Goal: Transaction & Acquisition: Subscribe to service/newsletter

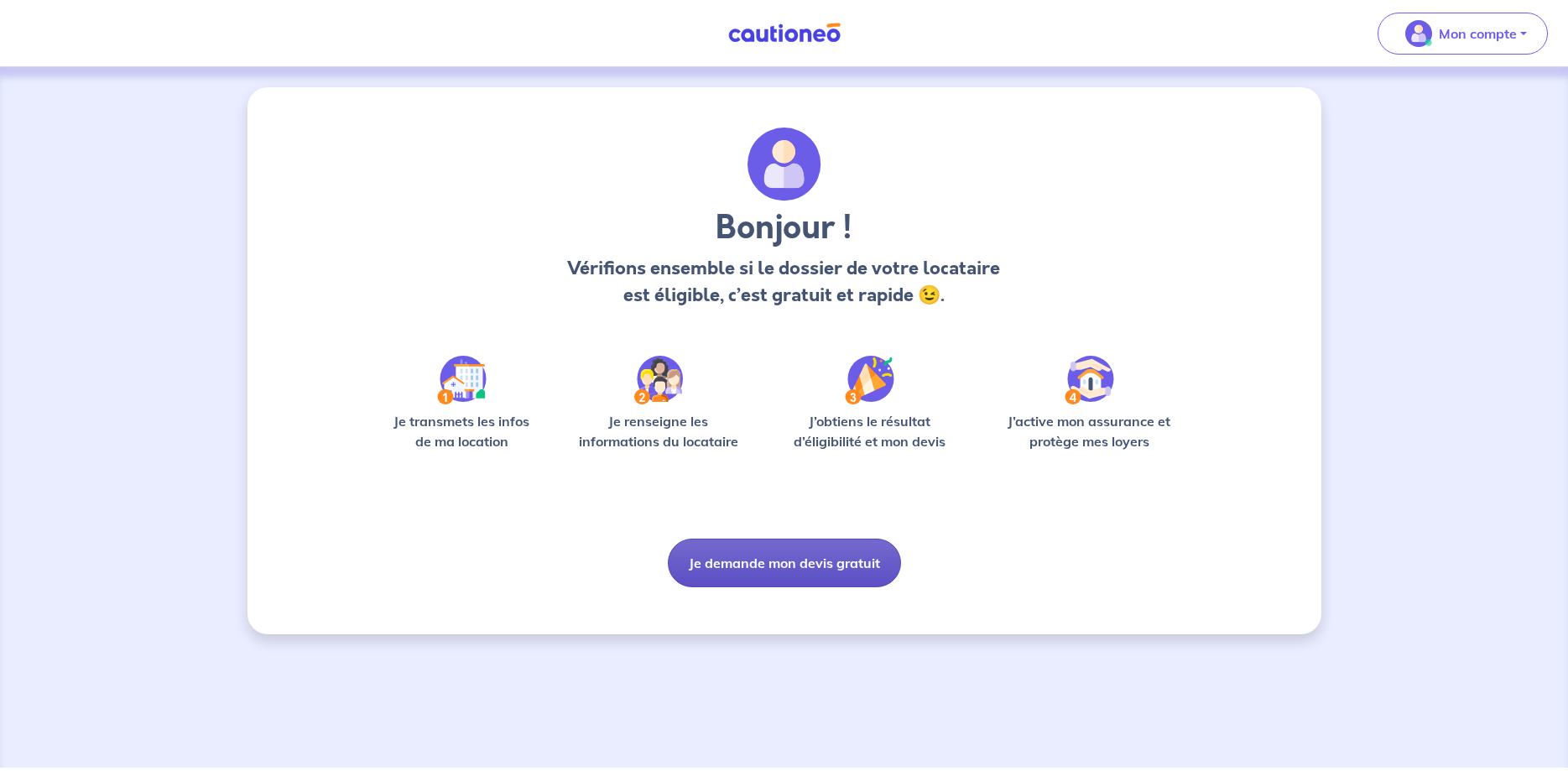
click at [811, 567] on button "Je demande mon devis gratuit" at bounding box center [784, 563] width 233 height 49
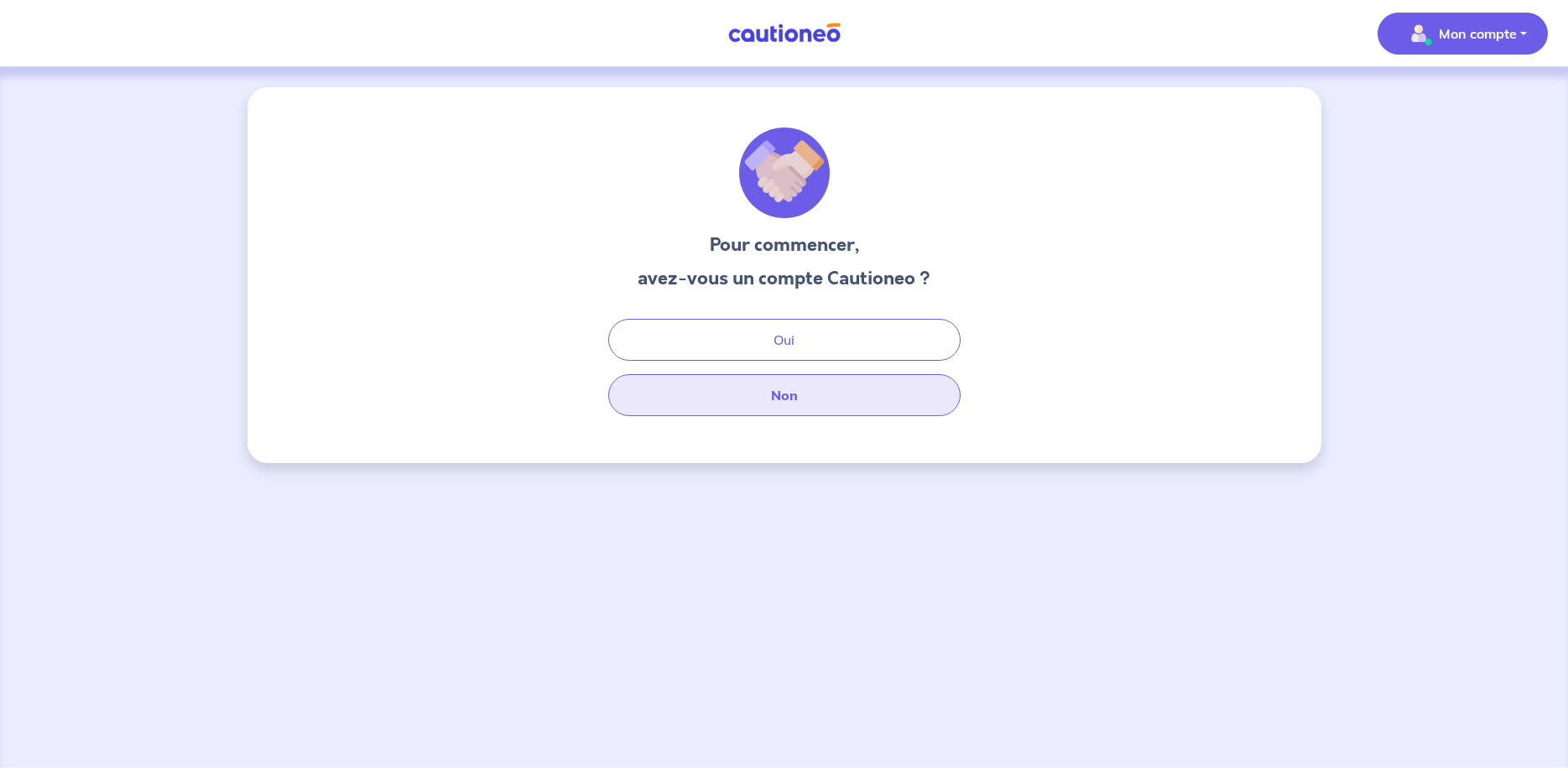
click at [760, 399] on button "Non" at bounding box center [784, 395] width 353 height 42
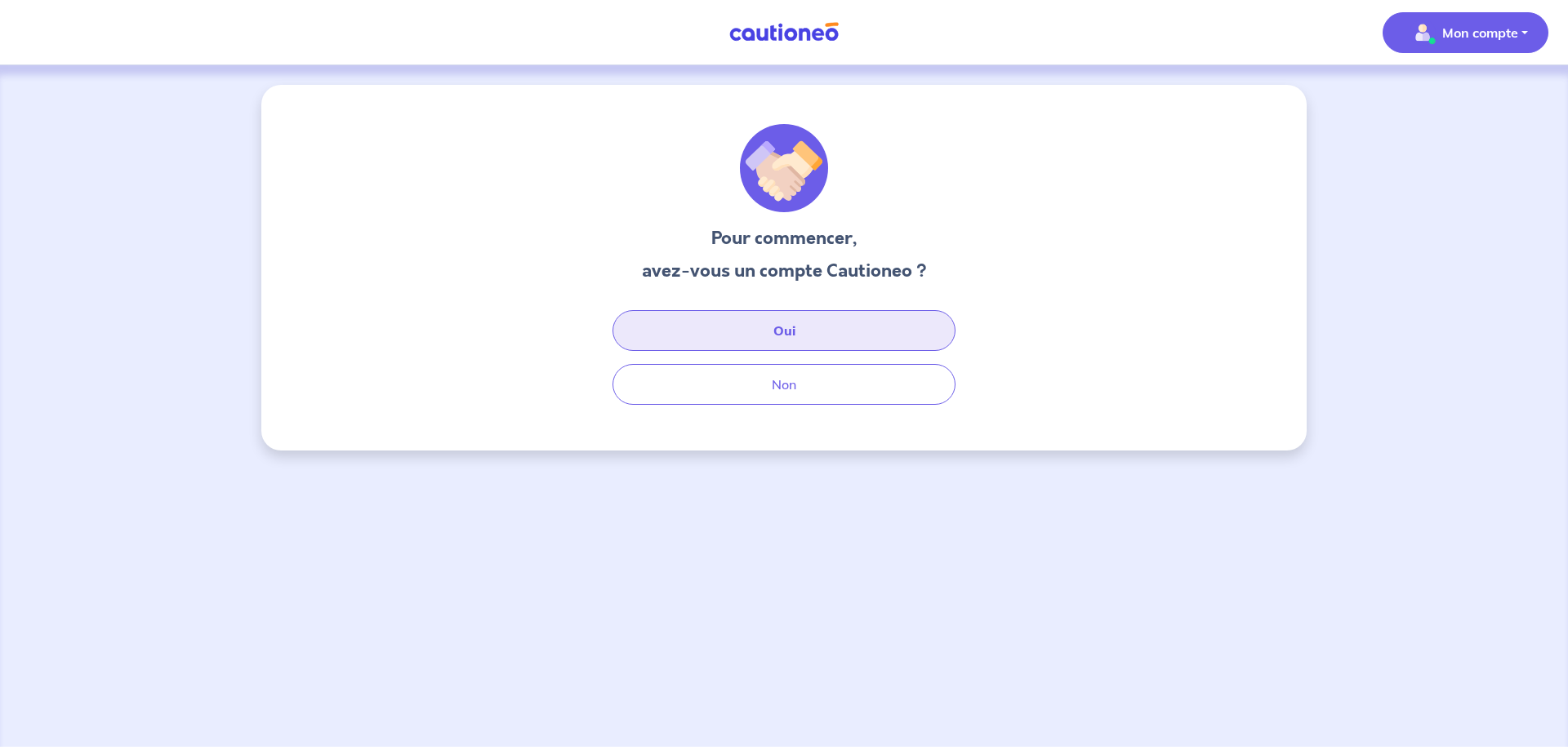
click at [762, 320] on button "Oui" at bounding box center [784, 331] width 343 height 41
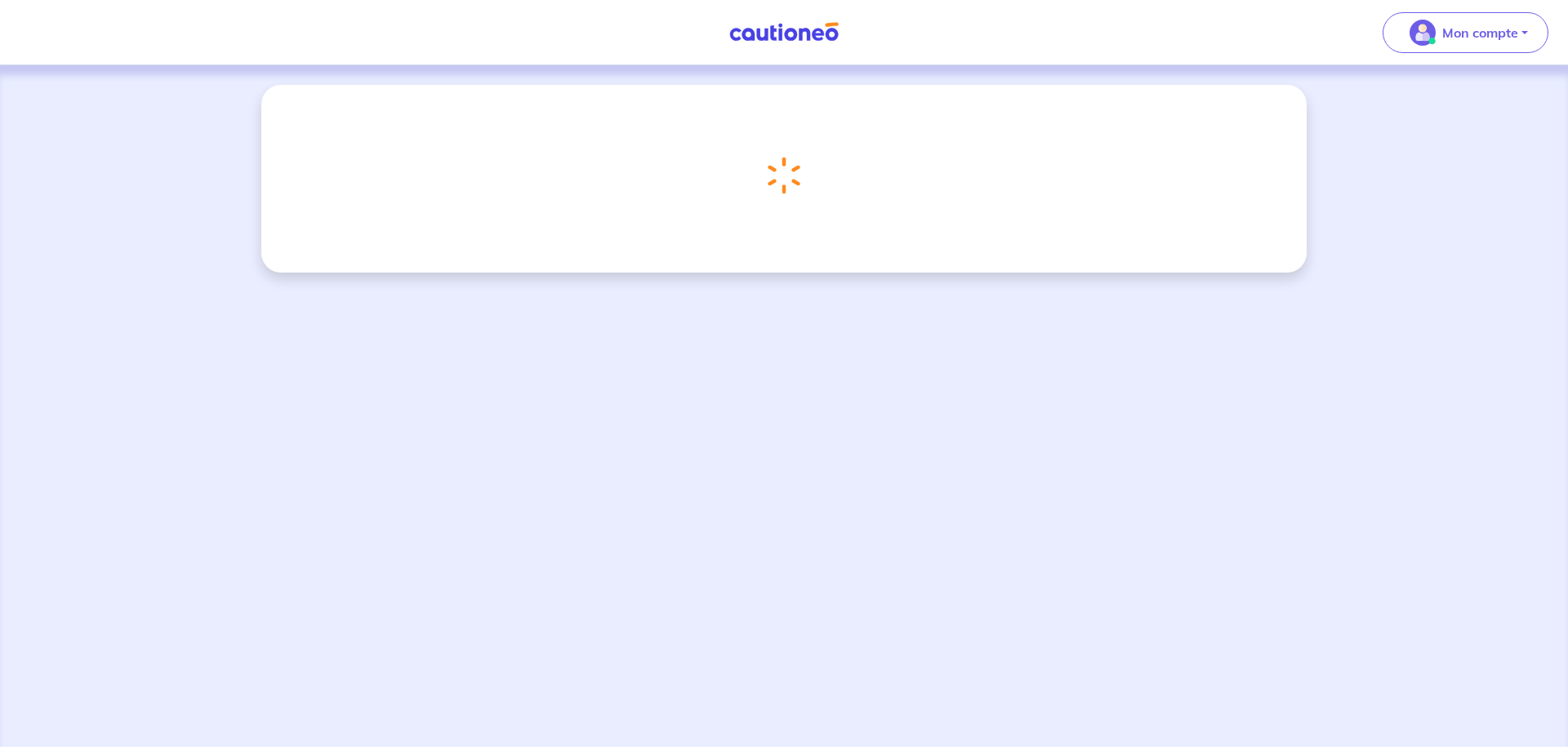
click at [849, 159] on div "Chargement..." at bounding box center [784, 175] width 392 height 103
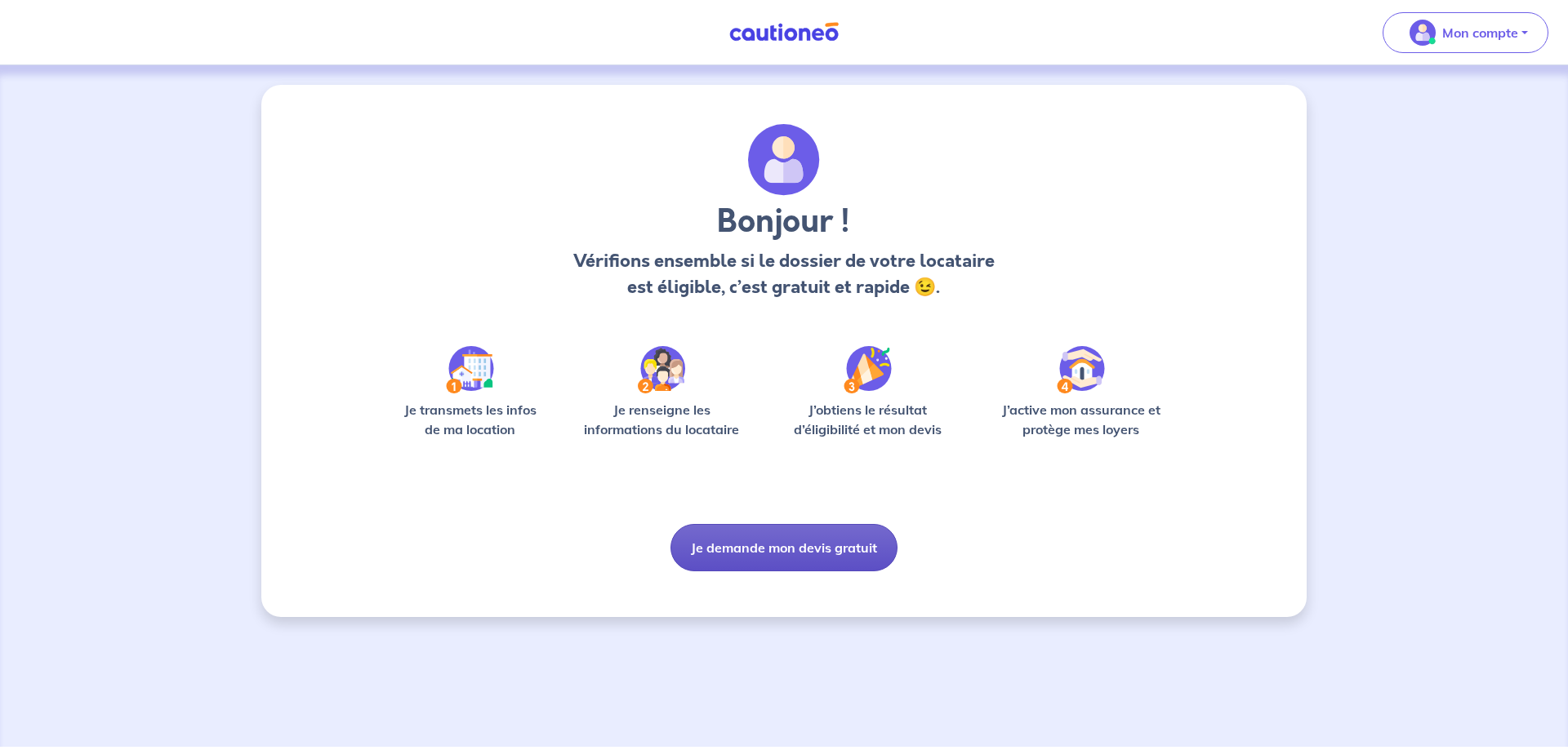
click at [770, 548] on button "Je demande mon devis gratuit" at bounding box center [784, 548] width 227 height 48
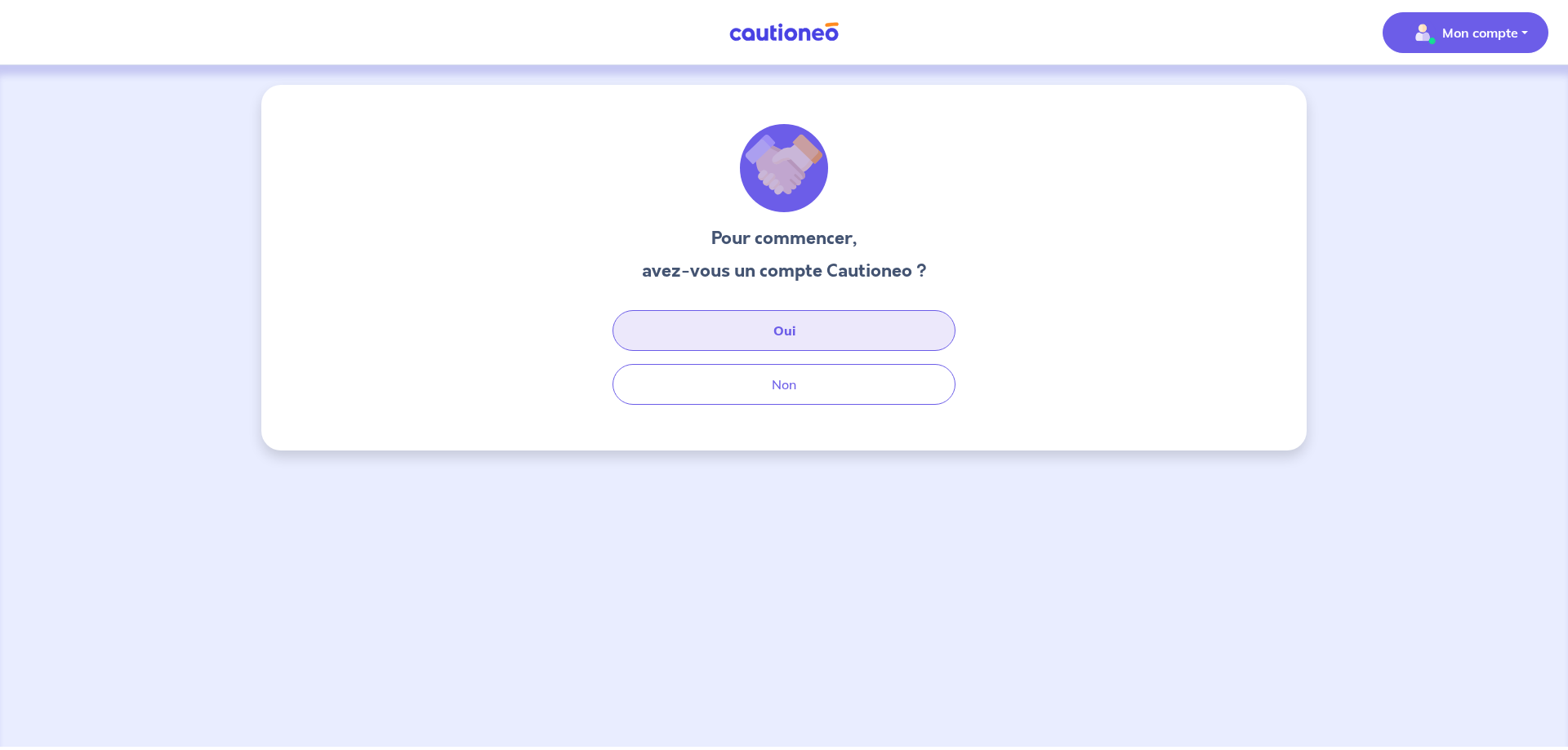
click at [781, 337] on button "Oui" at bounding box center [784, 331] width 343 height 41
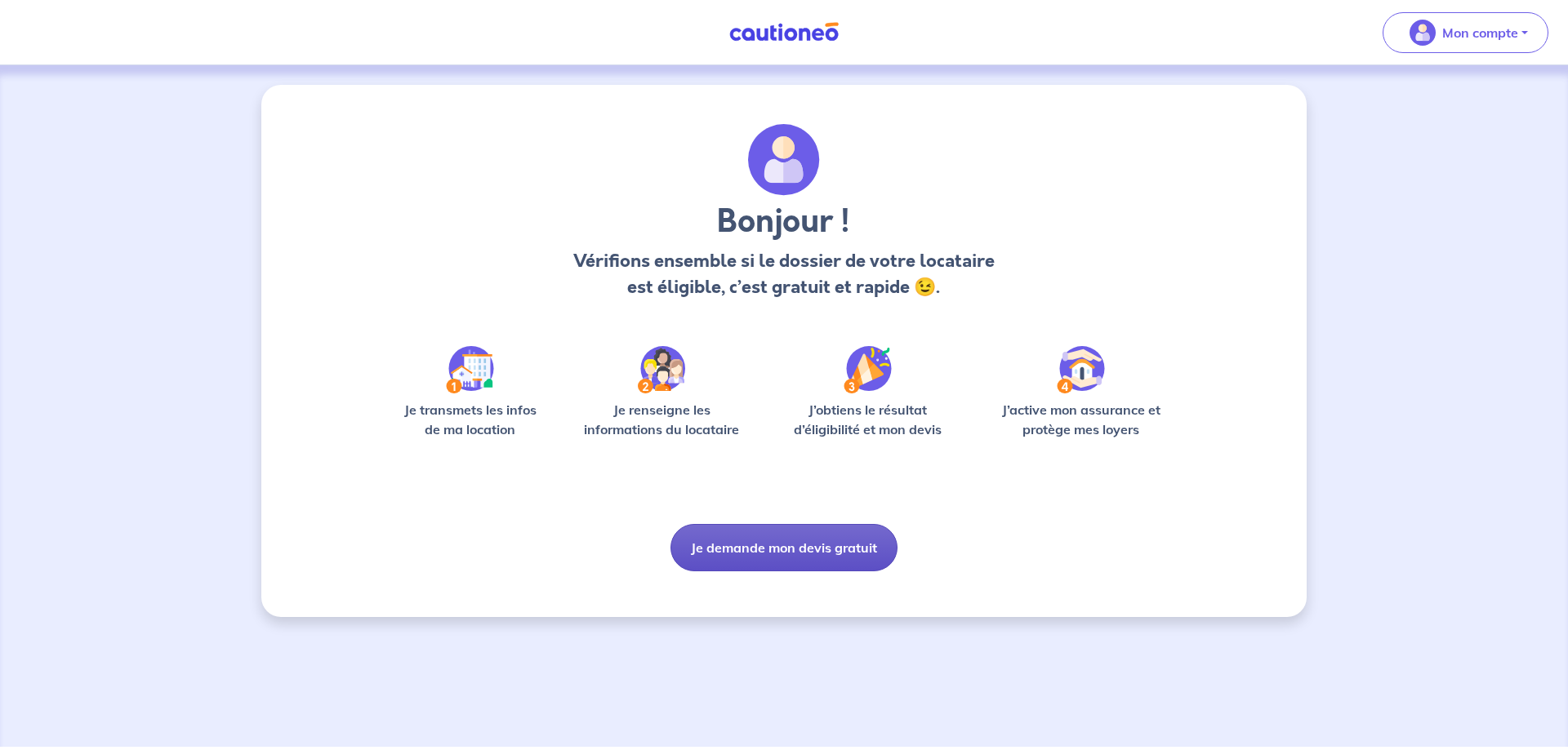
click at [756, 548] on button "Je demande mon devis gratuit" at bounding box center [784, 548] width 227 height 48
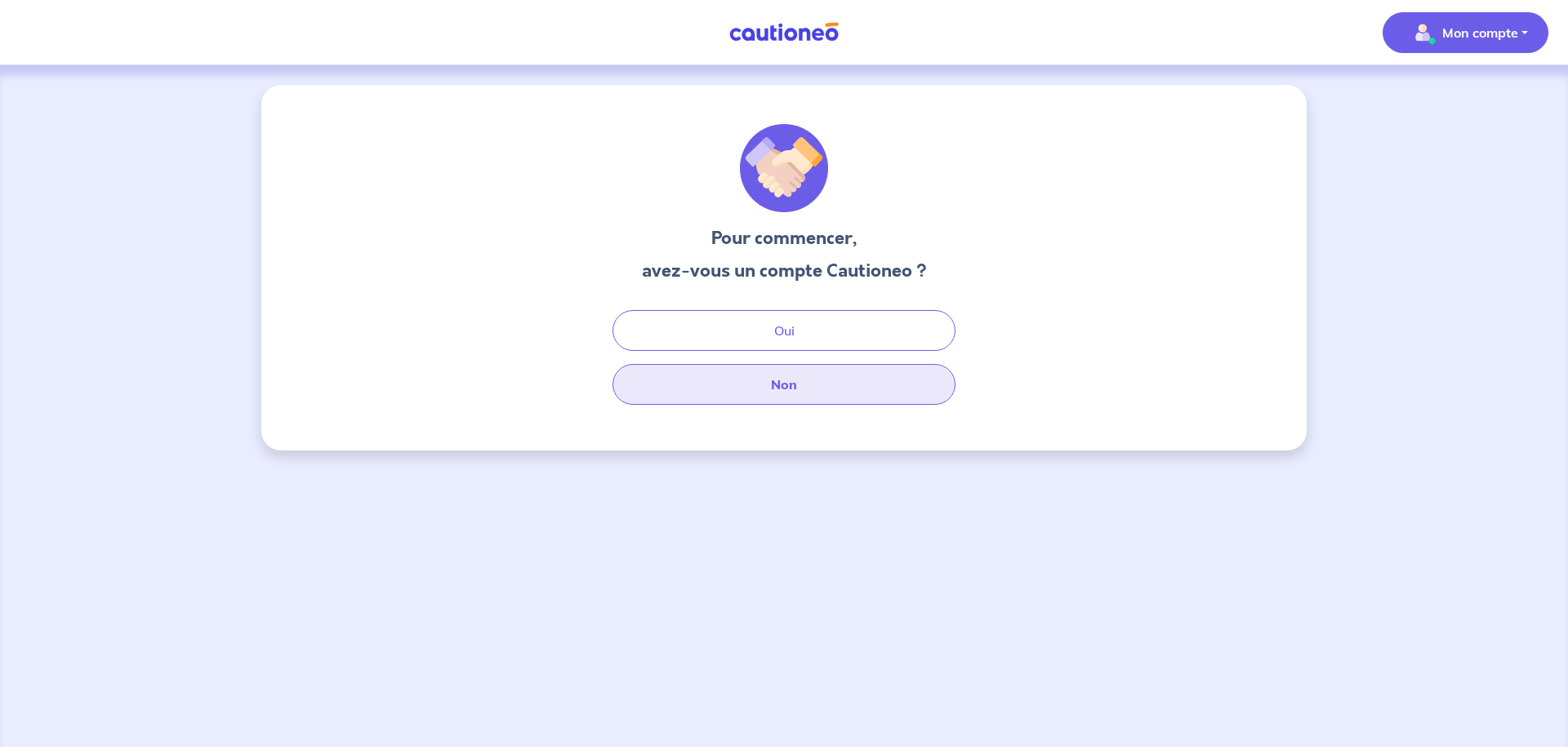
click at [779, 391] on button "Non" at bounding box center [784, 384] width 343 height 41
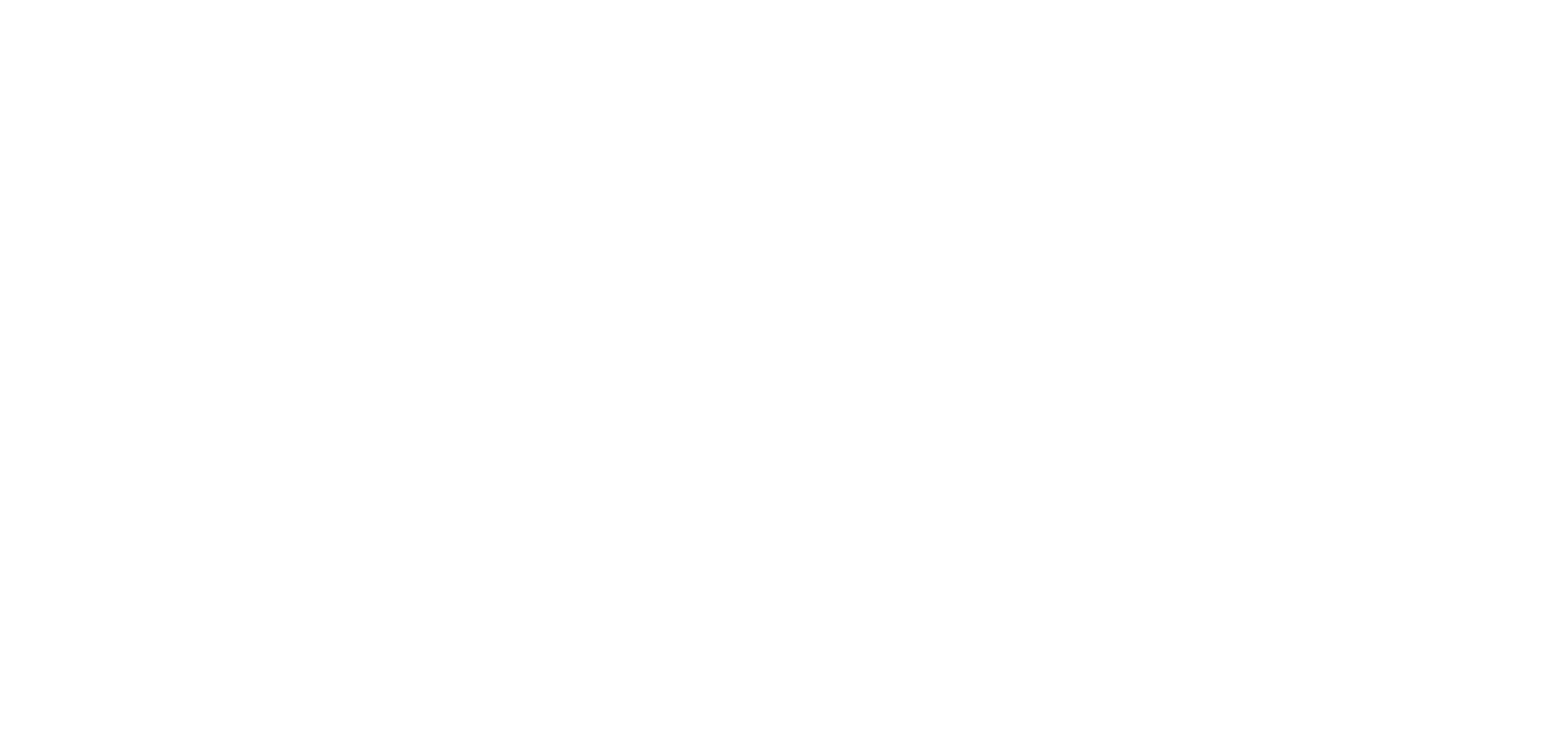
select select "FR"
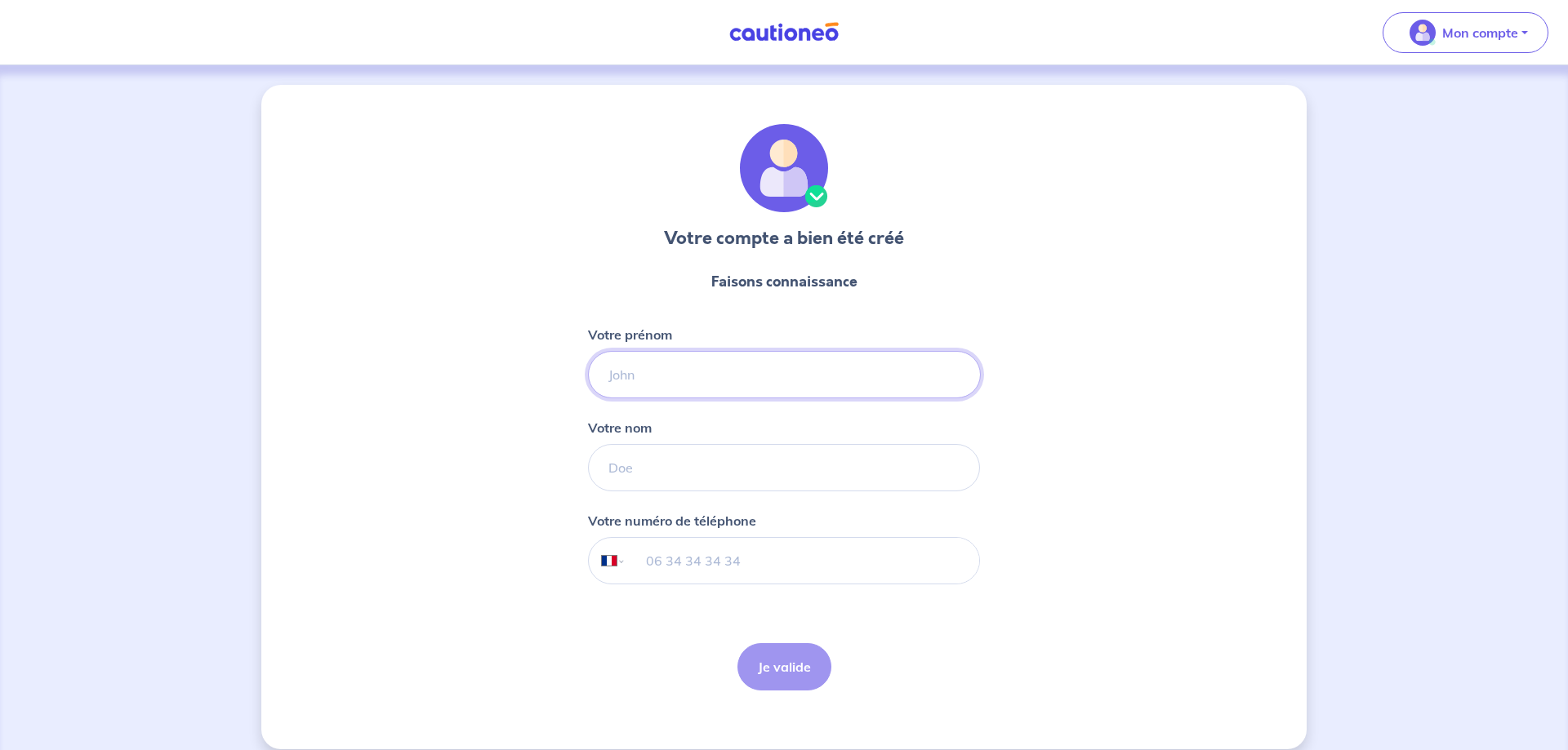
click at [700, 383] on input "Votre prénom" at bounding box center [784, 375] width 393 height 48
type input "[PERSON_NAME]"
type input "monchant"
click at [1055, 411] on div "Votre compte a bien été créé Faisons connaissance Votre prénom jean-luc Votre n…" at bounding box center [784, 417] width 1046 height 665
click at [707, 561] on input "tel" at bounding box center [803, 561] width 353 height 46
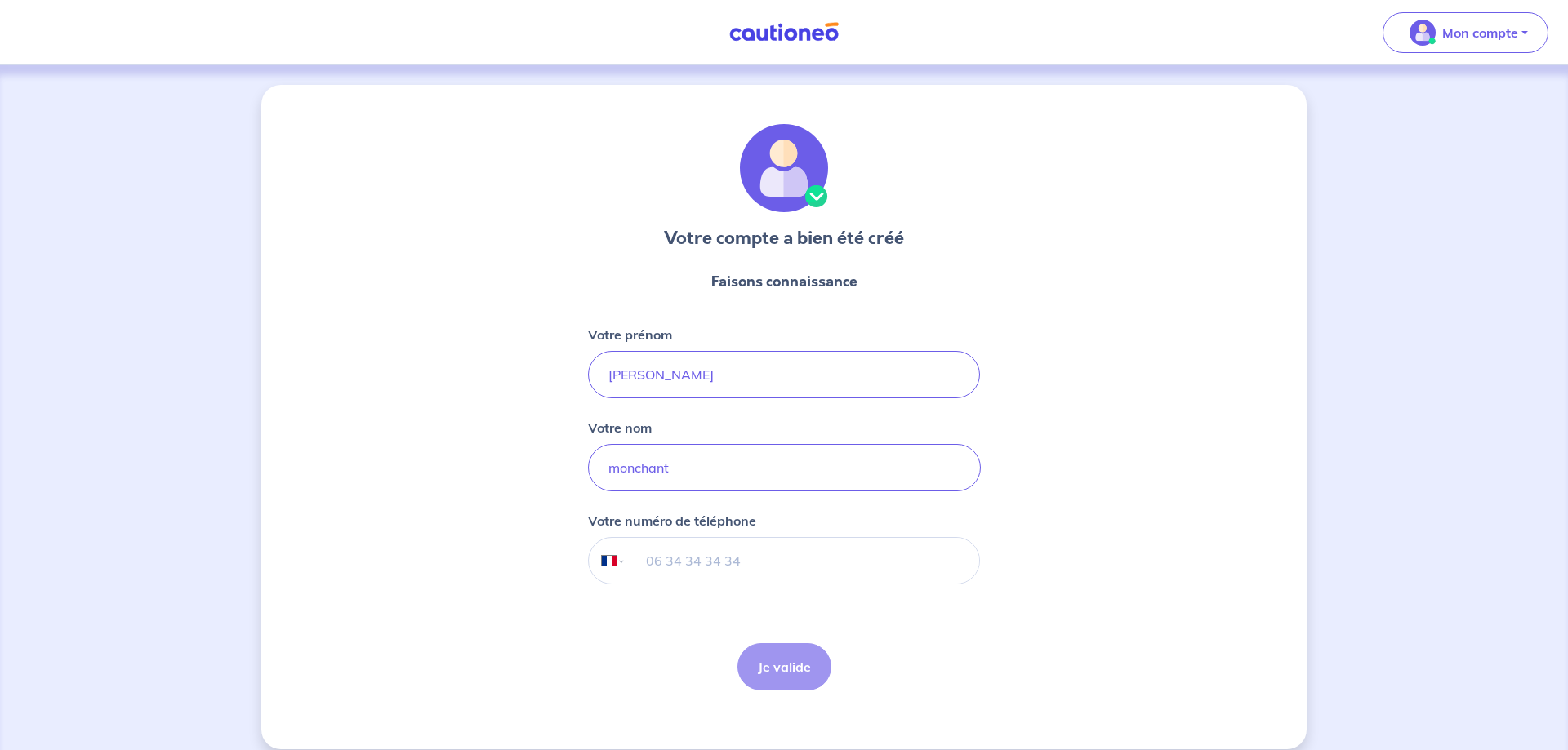
click at [707, 561] on input "tel" at bounding box center [803, 561] width 353 height 46
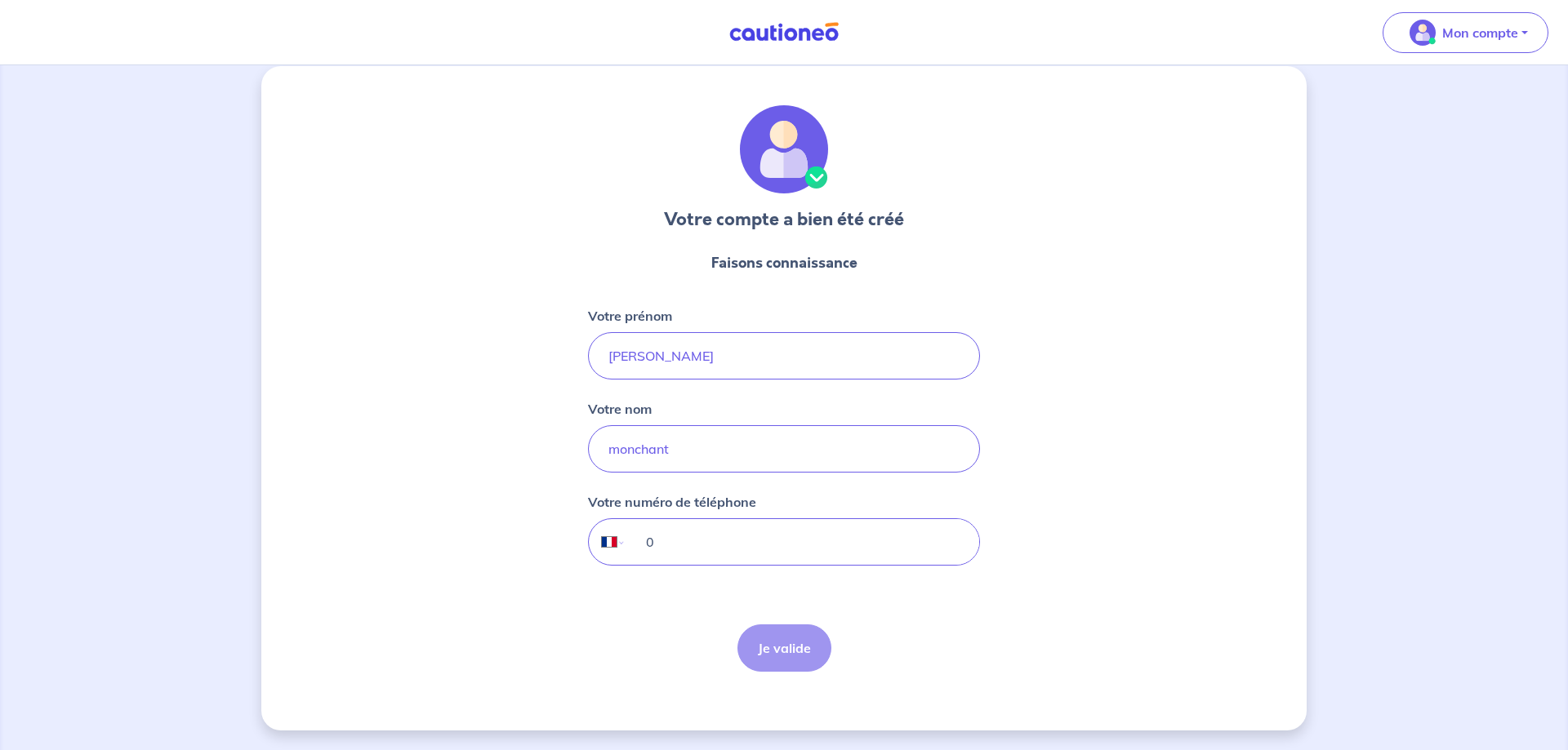
scroll to position [19, 0]
click at [753, 547] on input "06" at bounding box center [803, 542] width 353 height 46
type input "06 11 16 93 64"
click at [789, 648] on button "Je valide" at bounding box center [785, 648] width 94 height 48
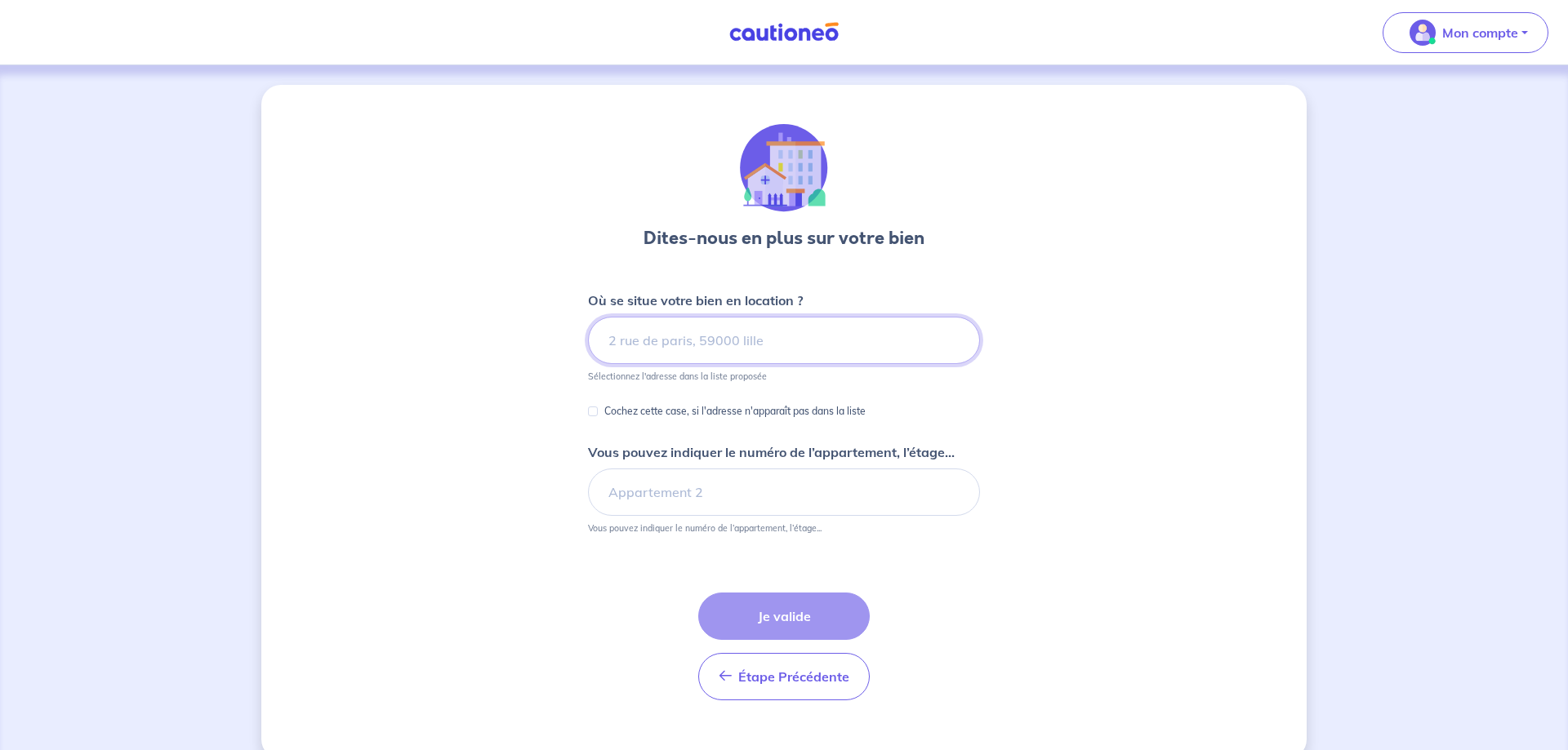
click at [791, 350] on input at bounding box center [784, 340] width 392 height 48
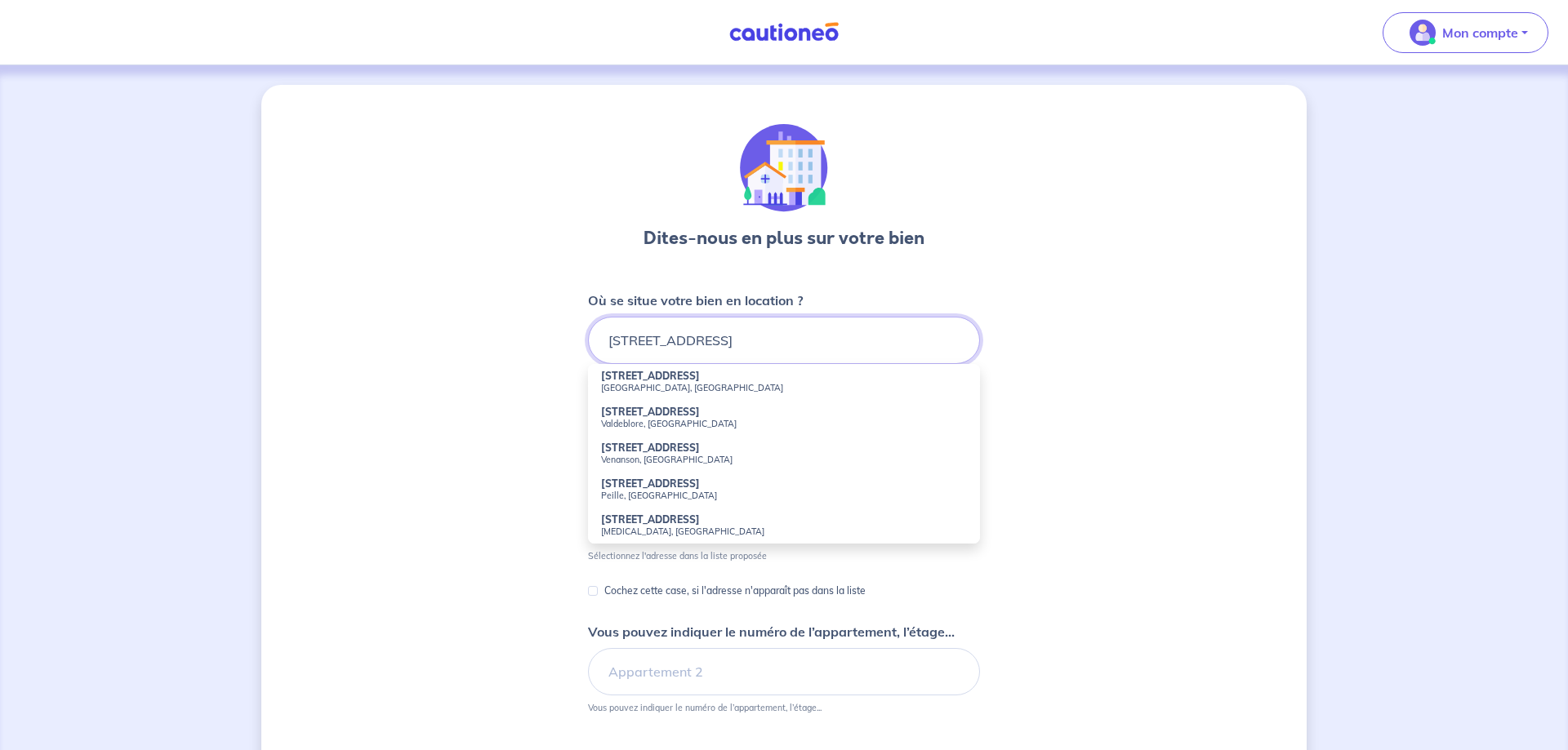
scroll to position [83, 0]
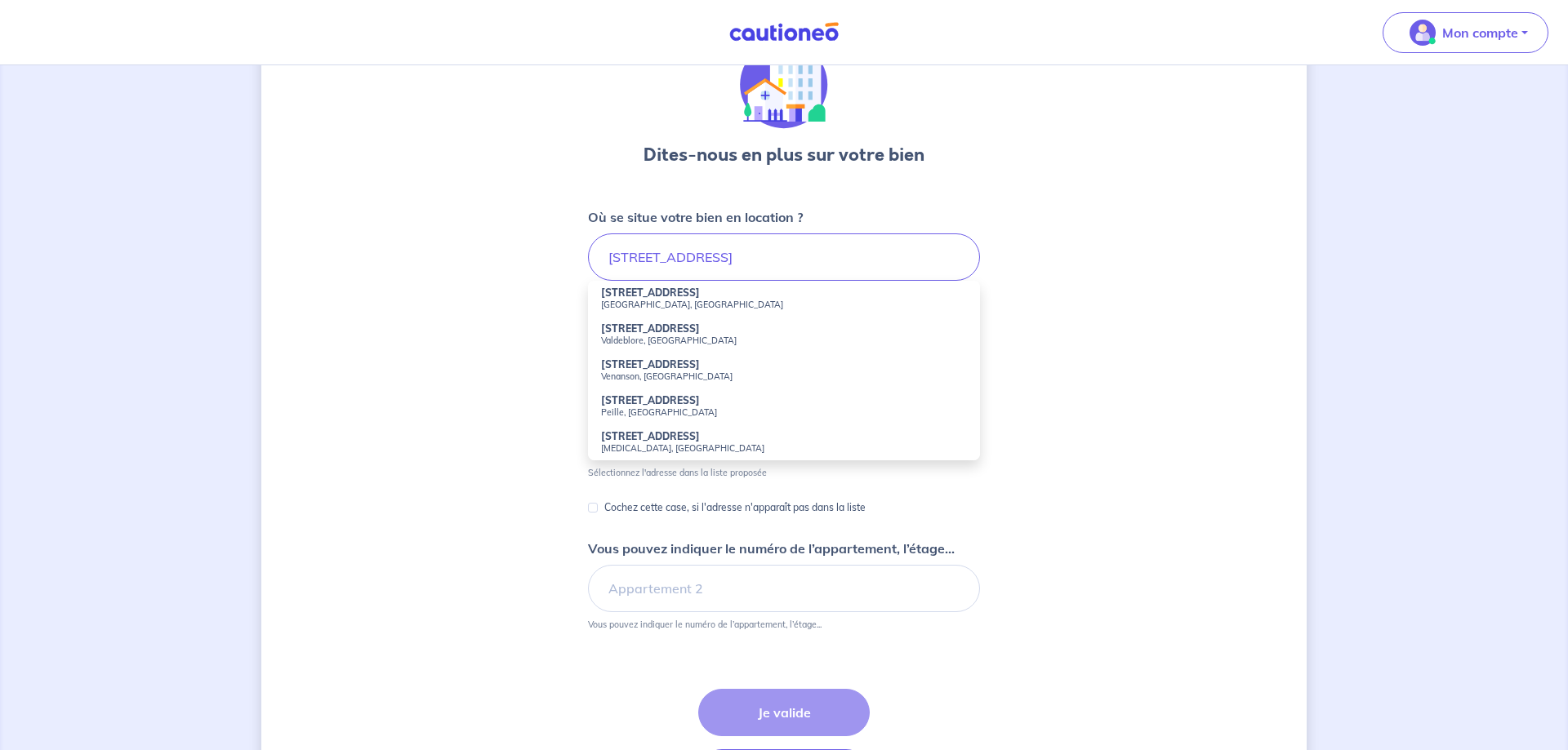
click at [637, 300] on small "Nice, France" at bounding box center [784, 305] width 366 height 11
type input "8 Rue Centrale, Nice, France"
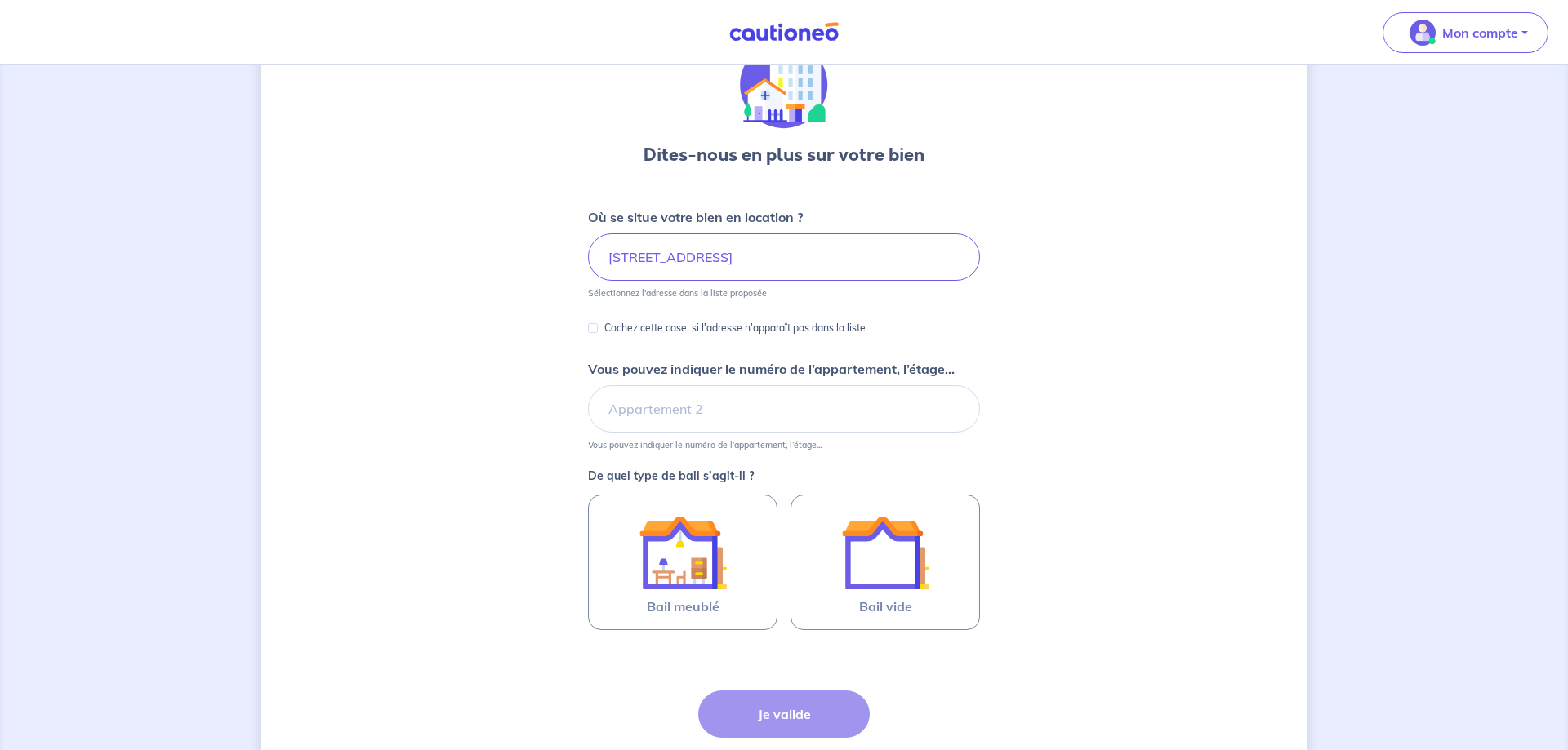
scroll to position [112, 0]
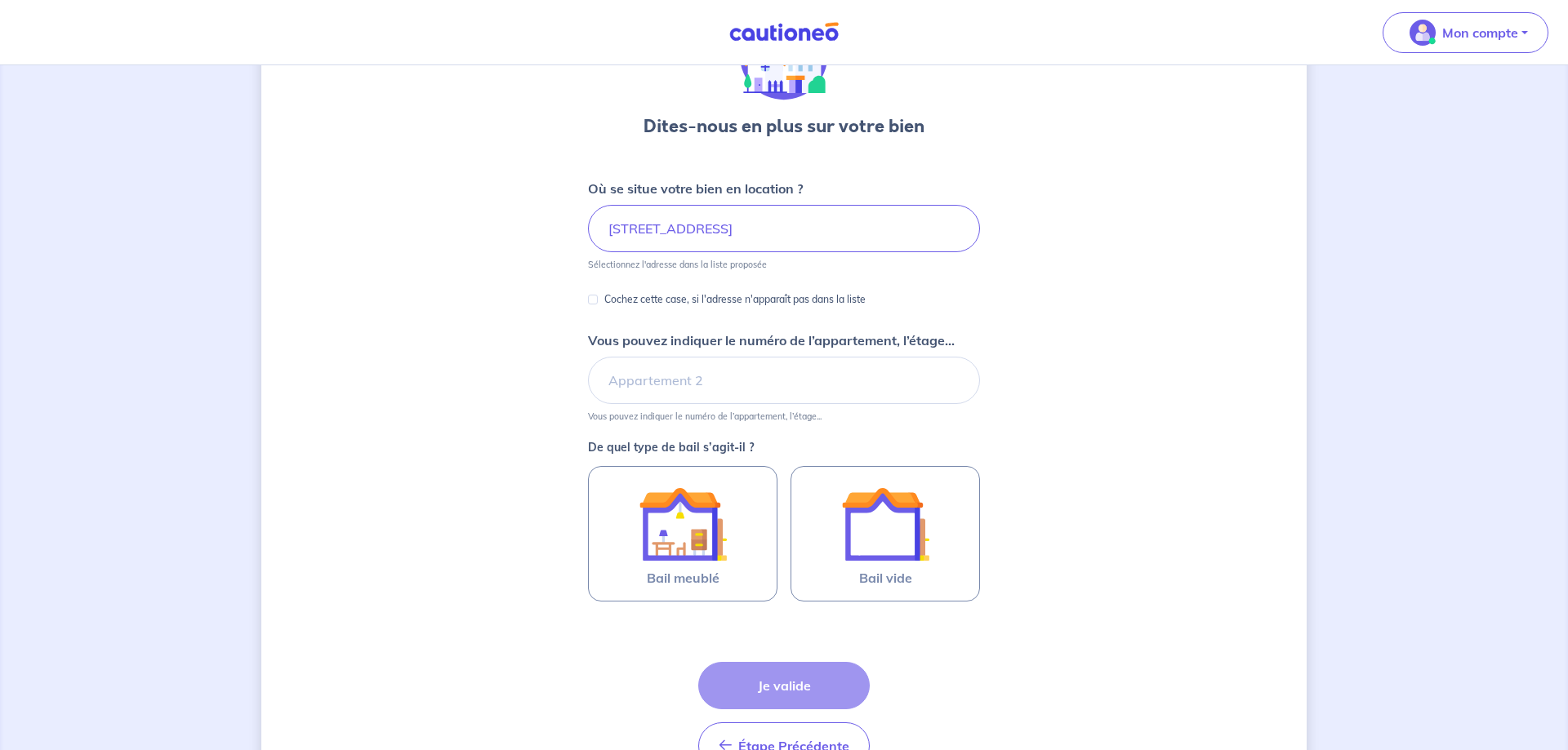
click at [976, 301] on div "Cochez cette case, si l'adresse n'apparaît pas dans la liste" at bounding box center [784, 300] width 392 height 22
click at [595, 297] on input "Cochez cette case, si l'adresse n'apparaît pas dans la liste" at bounding box center [593, 299] width 9 height 9
checkbox input "true"
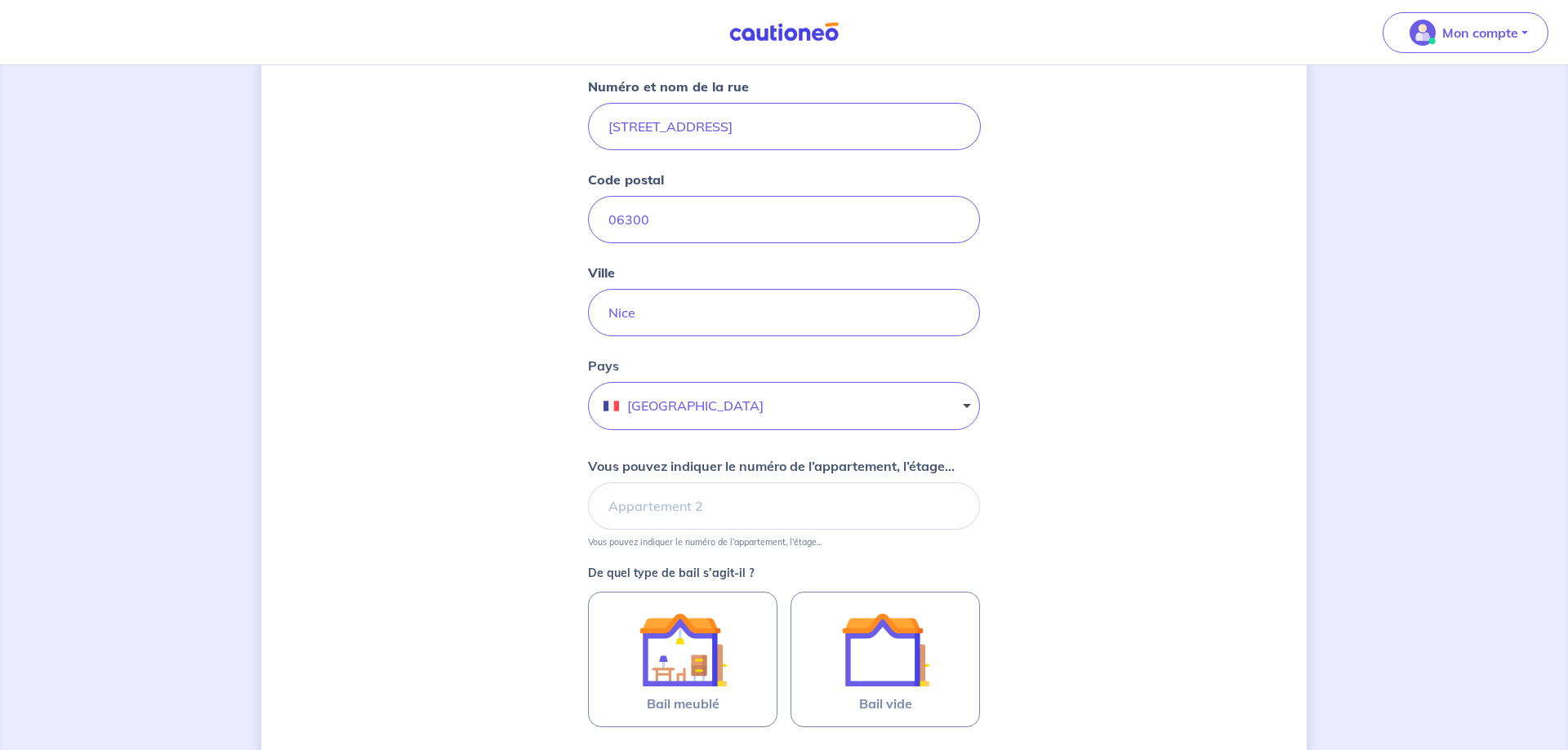
scroll to position [278, 0]
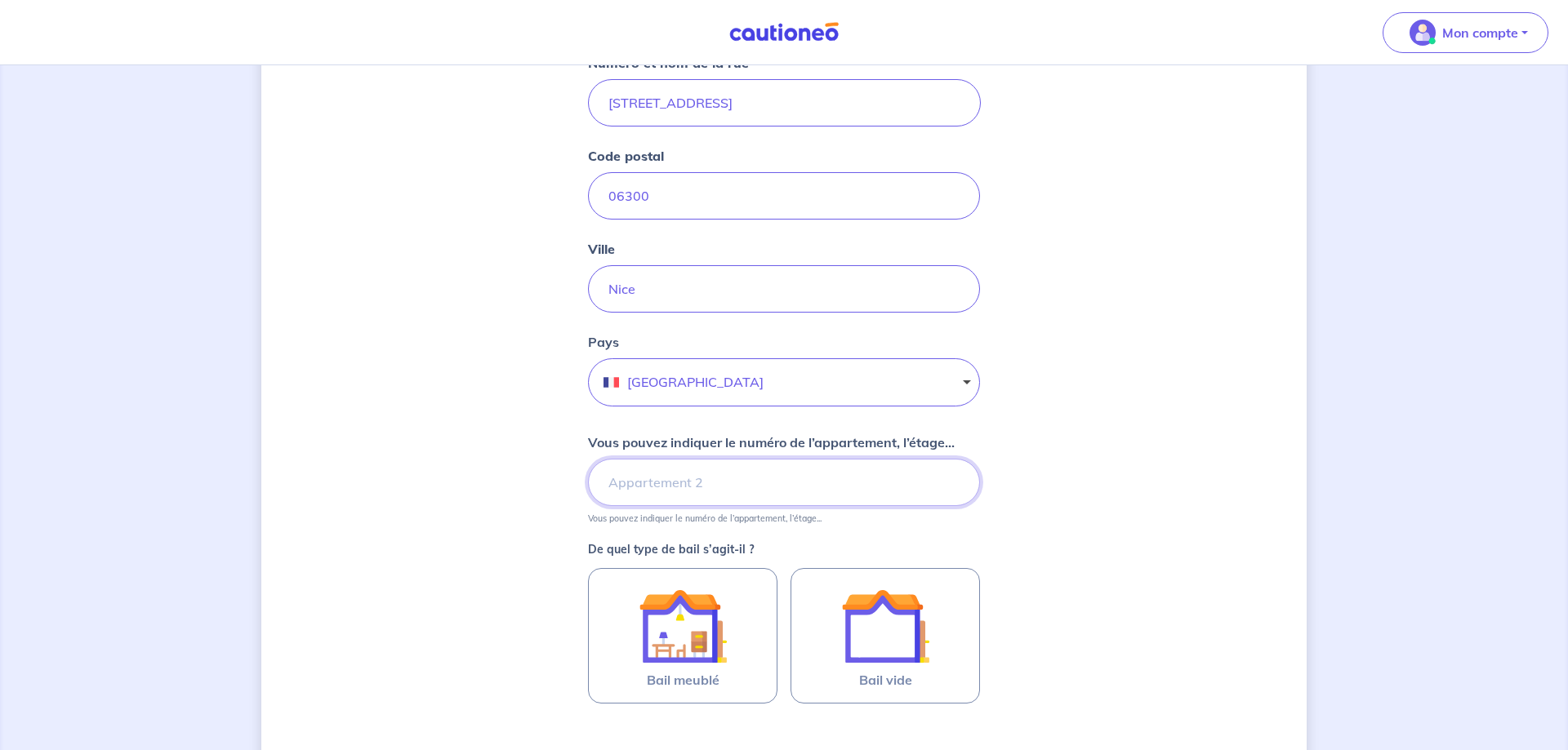
click at [687, 491] on input "Vous pouvez indiquer le numéro de l’appartement, l’étage..." at bounding box center [784, 483] width 392 height 48
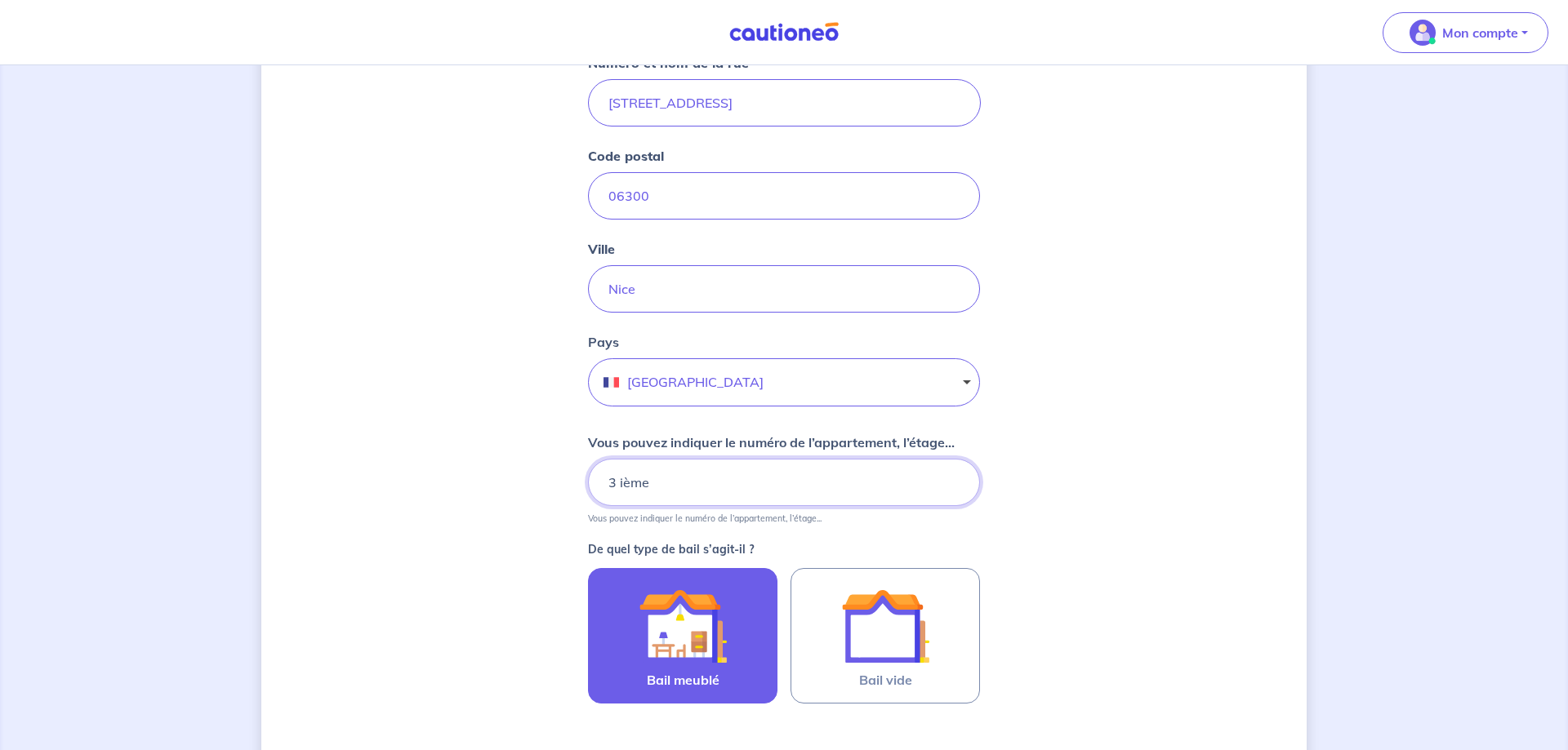
type input "3 ième"
click at [649, 622] on img at bounding box center [683, 626] width 88 height 88
click at [0, 0] on input "Bail meublé" at bounding box center [0, 0] width 0 height 0
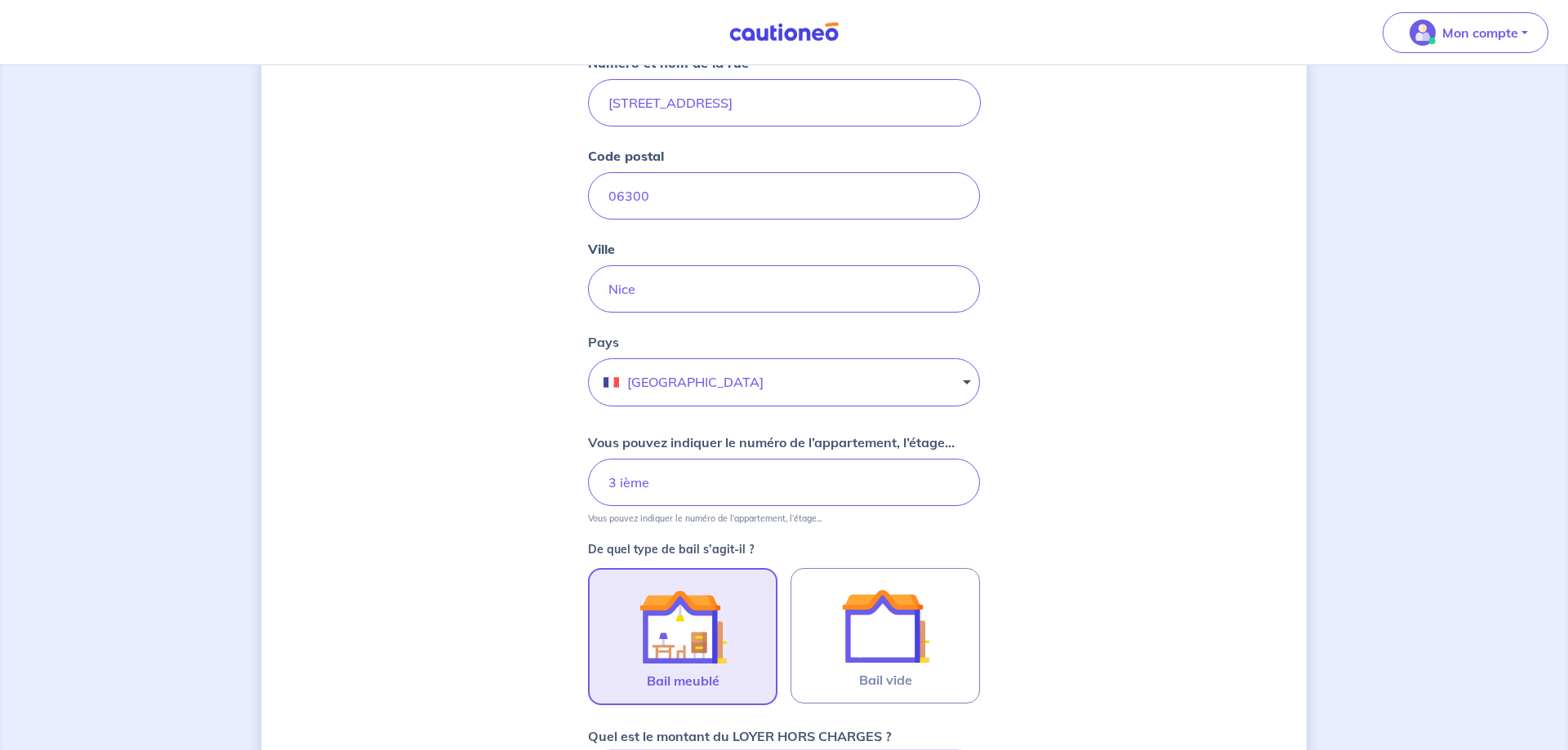
scroll to position [680, 0]
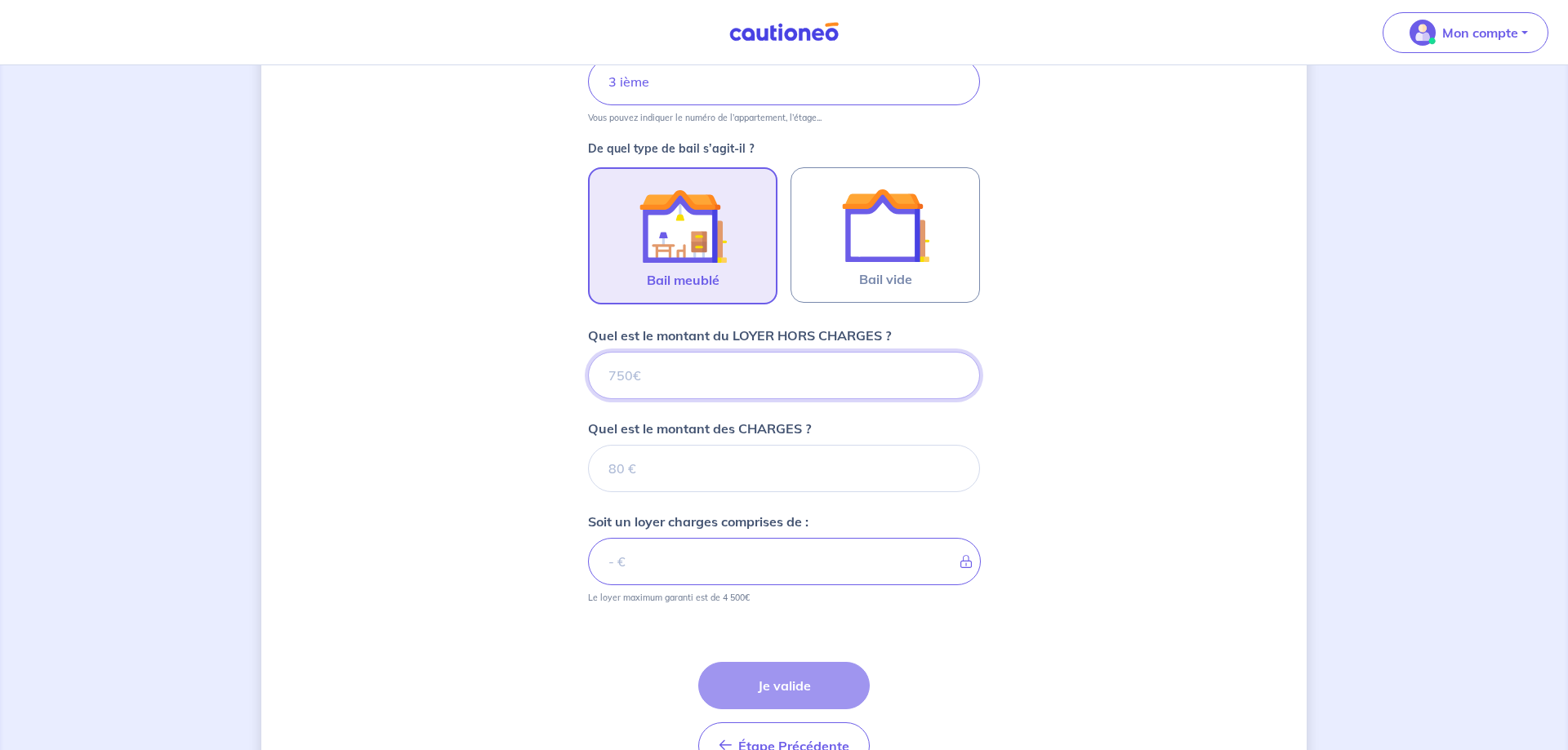
click at [814, 375] on input "Quel est le montant du LOYER HORS CHARGES ?" at bounding box center [784, 375] width 392 height 48
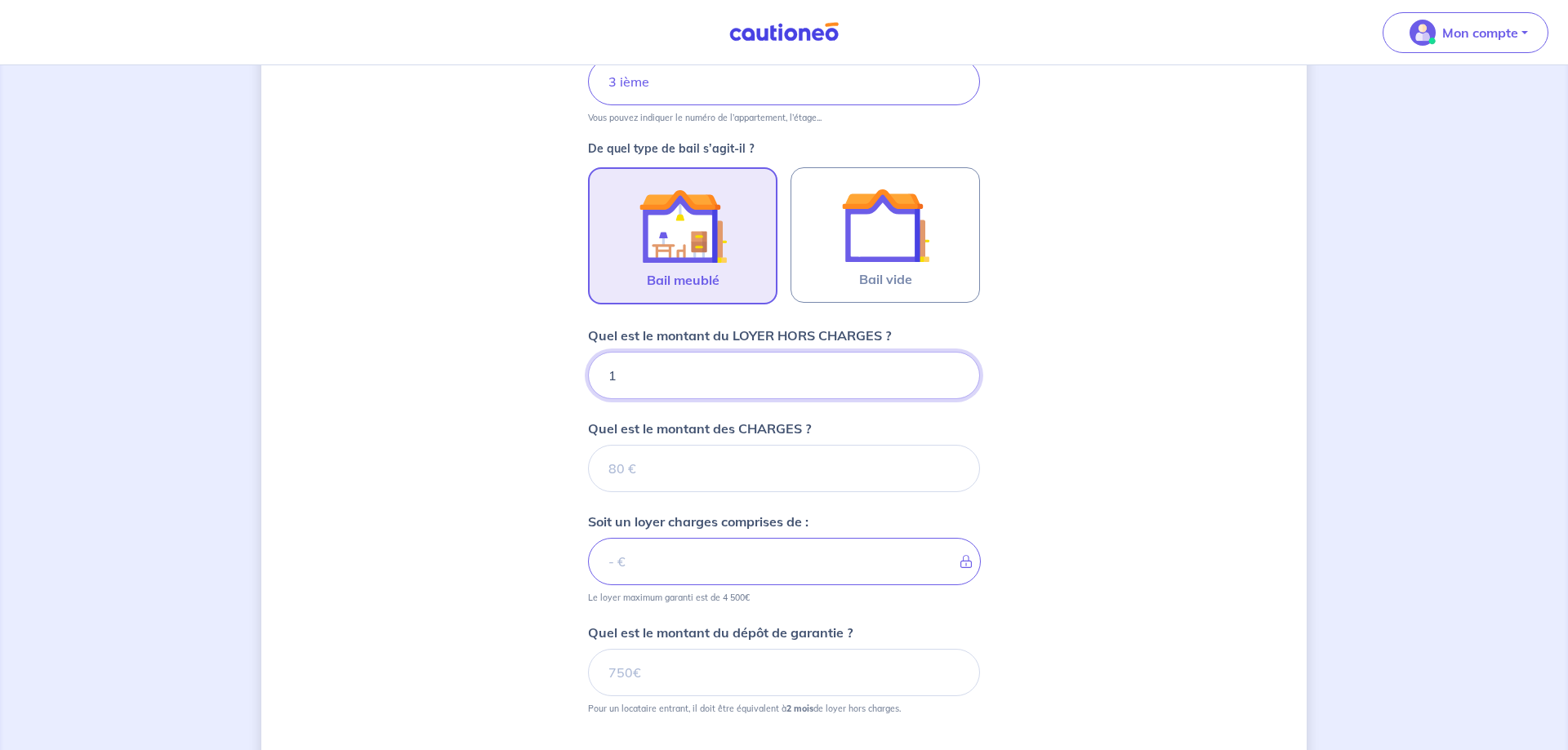
type input "12"
type input "1200"
click at [782, 462] on input "Quel est le montant des CHARGES ?" at bounding box center [784, 469] width 392 height 48
type input "90"
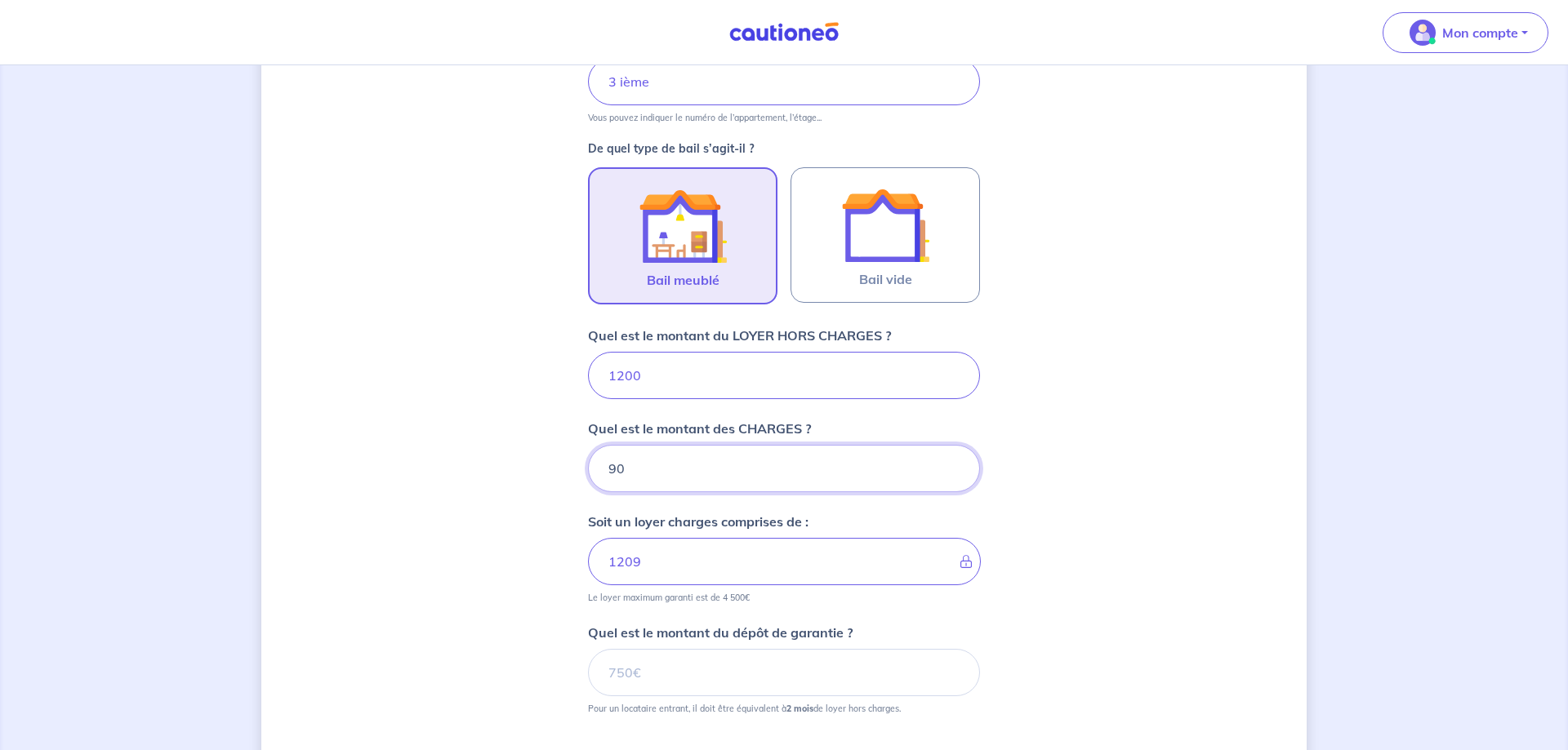
type input "1290"
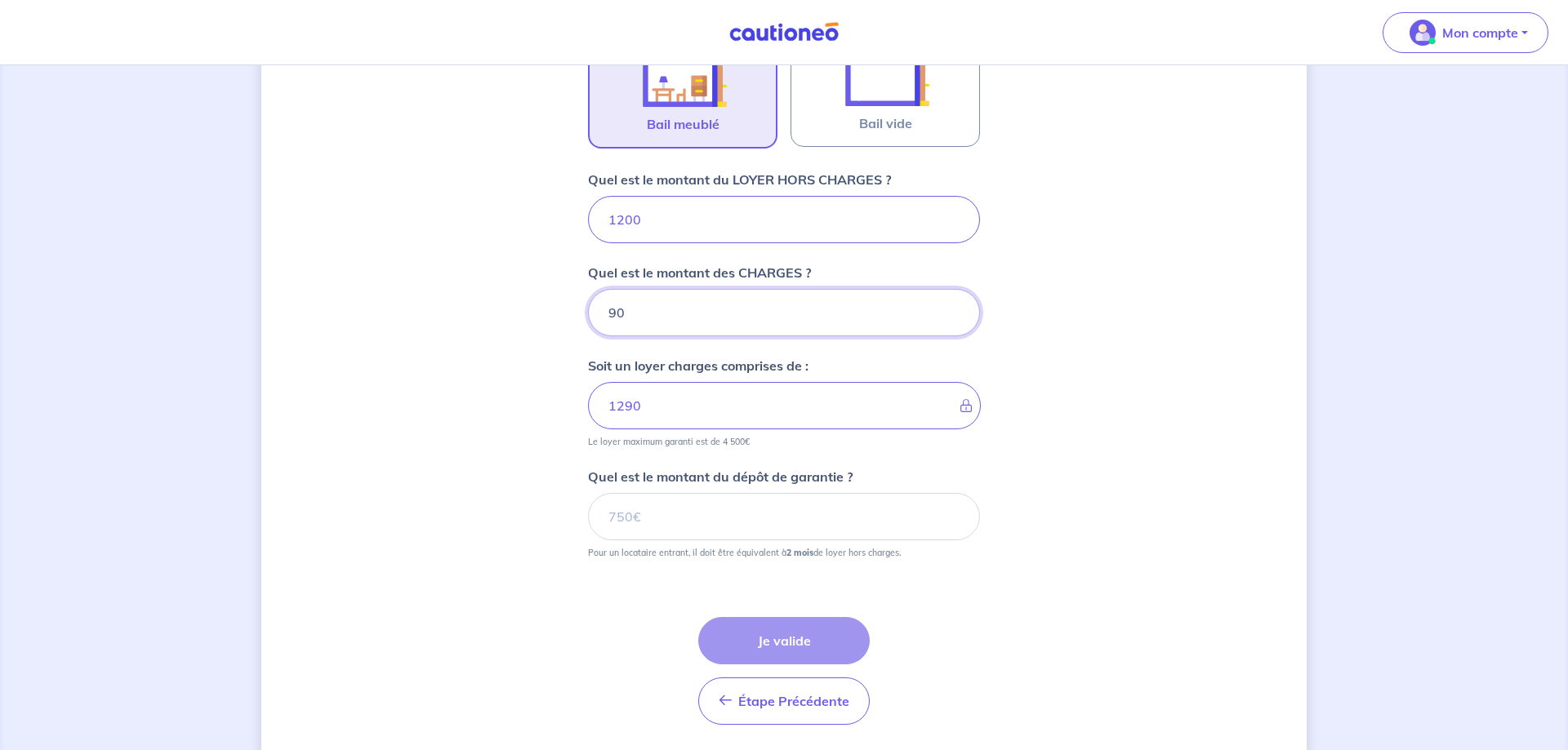
scroll to position [846, 0]
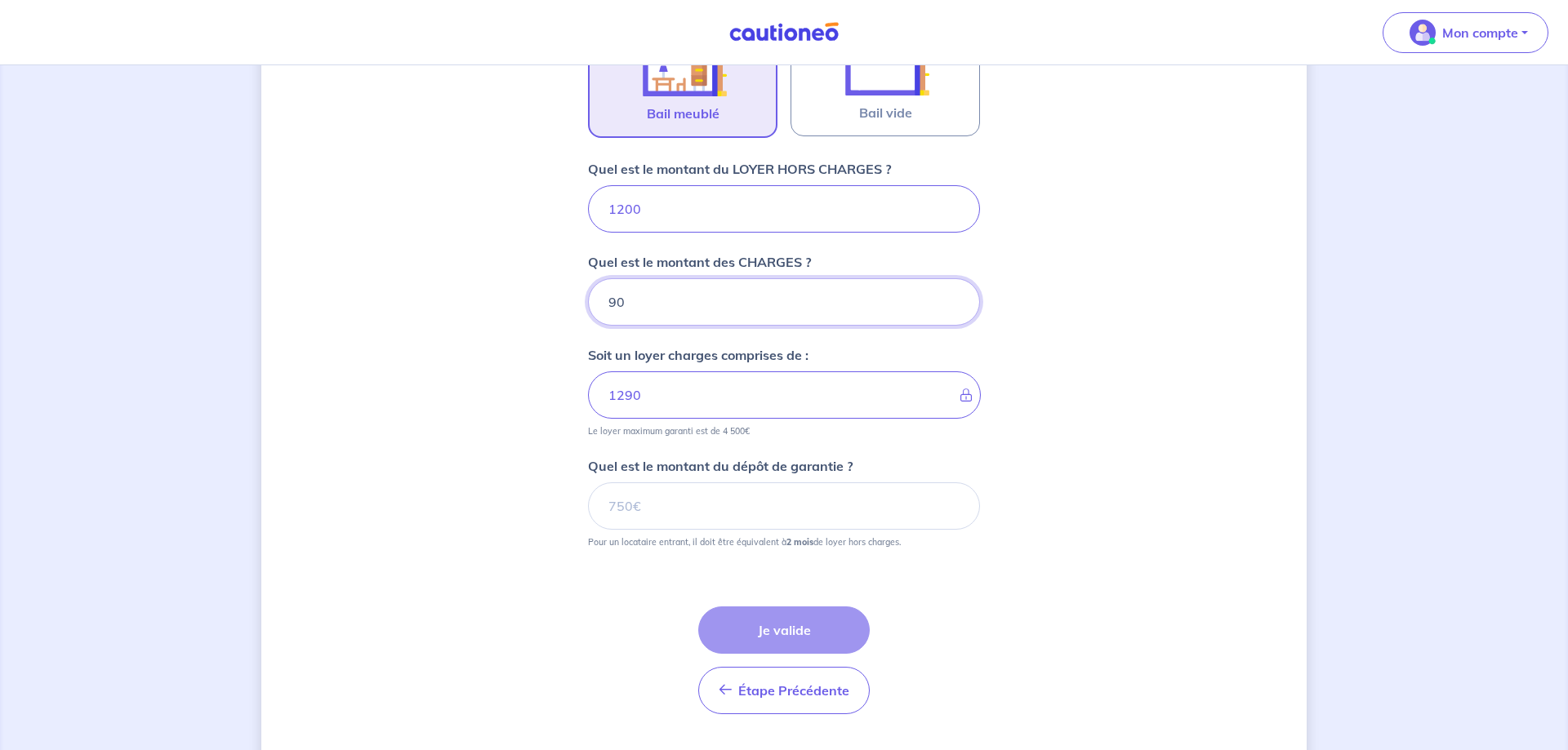
type input "90"
click at [809, 503] on input "Quel est le montant du dépôt de garantie ?" at bounding box center [784, 506] width 392 height 48
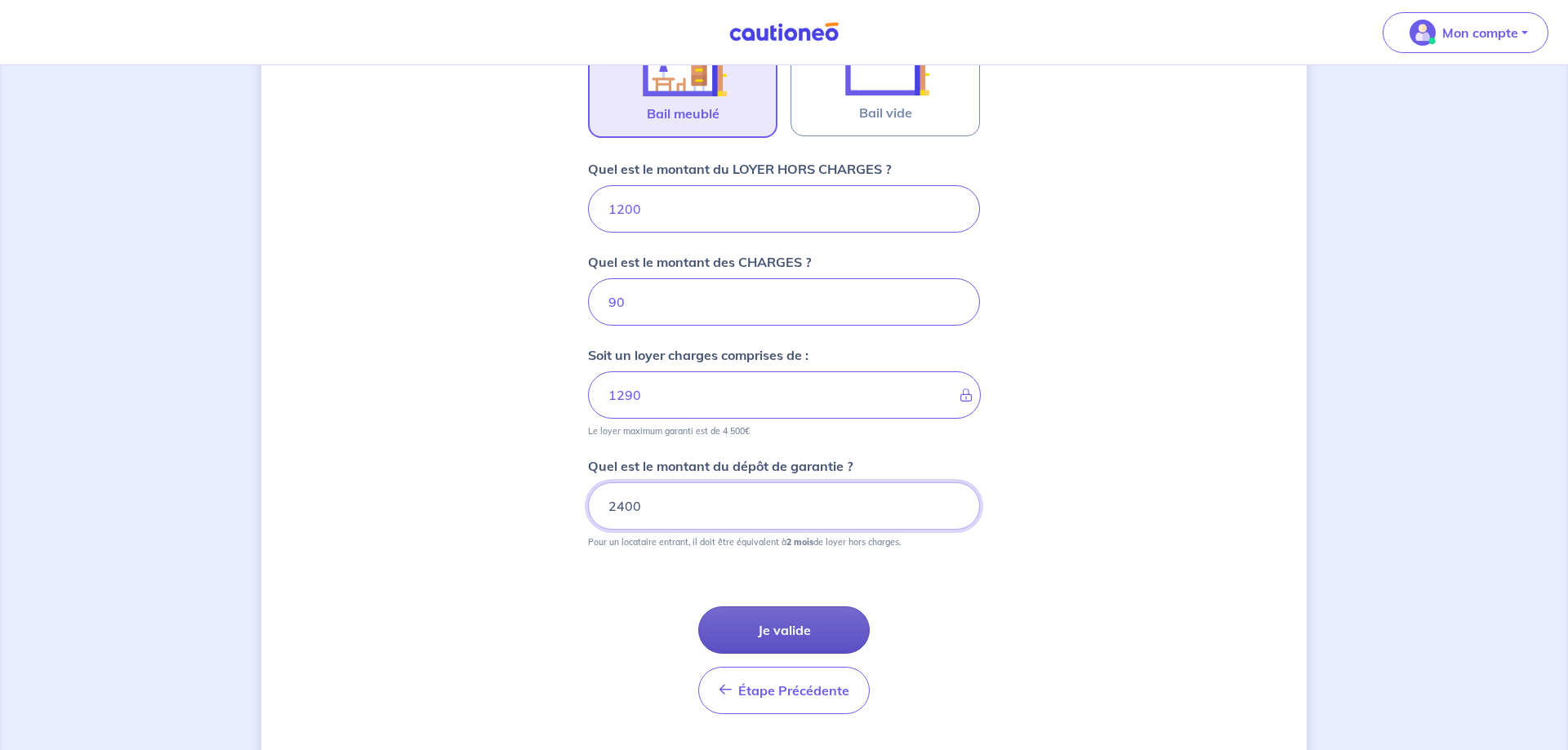
type input "2400"
click at [797, 635] on button "Je valide" at bounding box center [784, 630] width 172 height 48
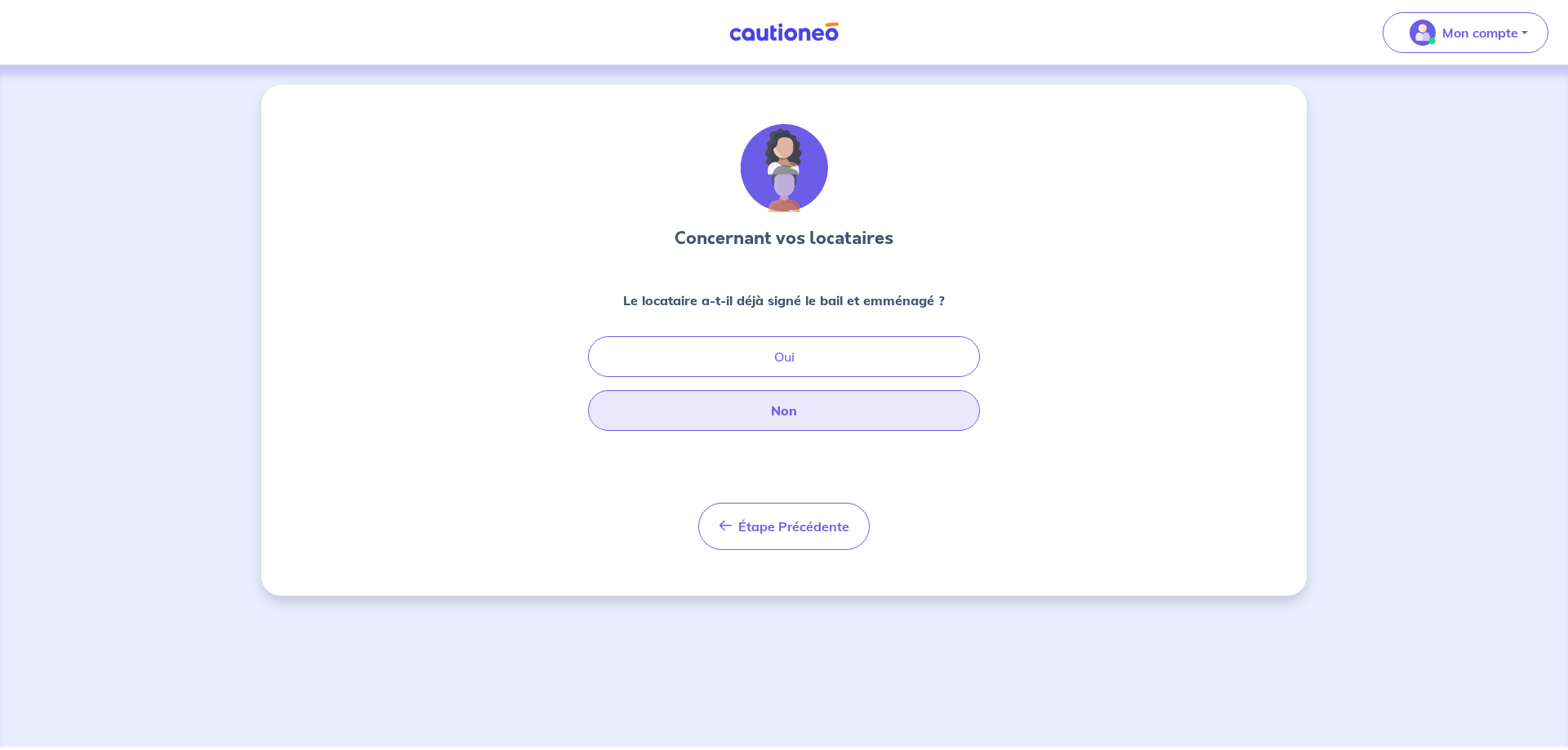
click at [780, 413] on button "Non" at bounding box center [784, 411] width 392 height 41
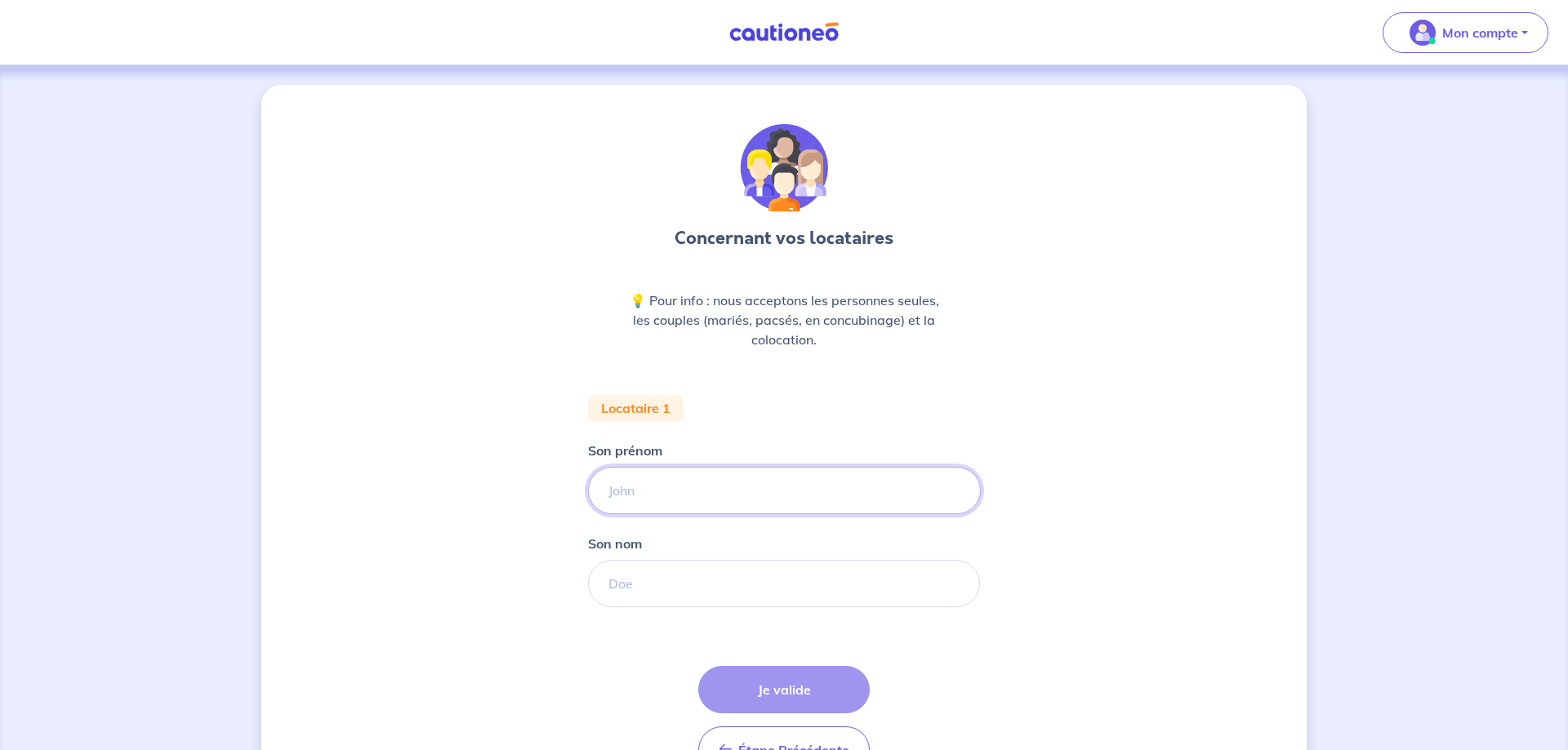
click at [638, 495] on input "Son prénom" at bounding box center [784, 490] width 393 height 48
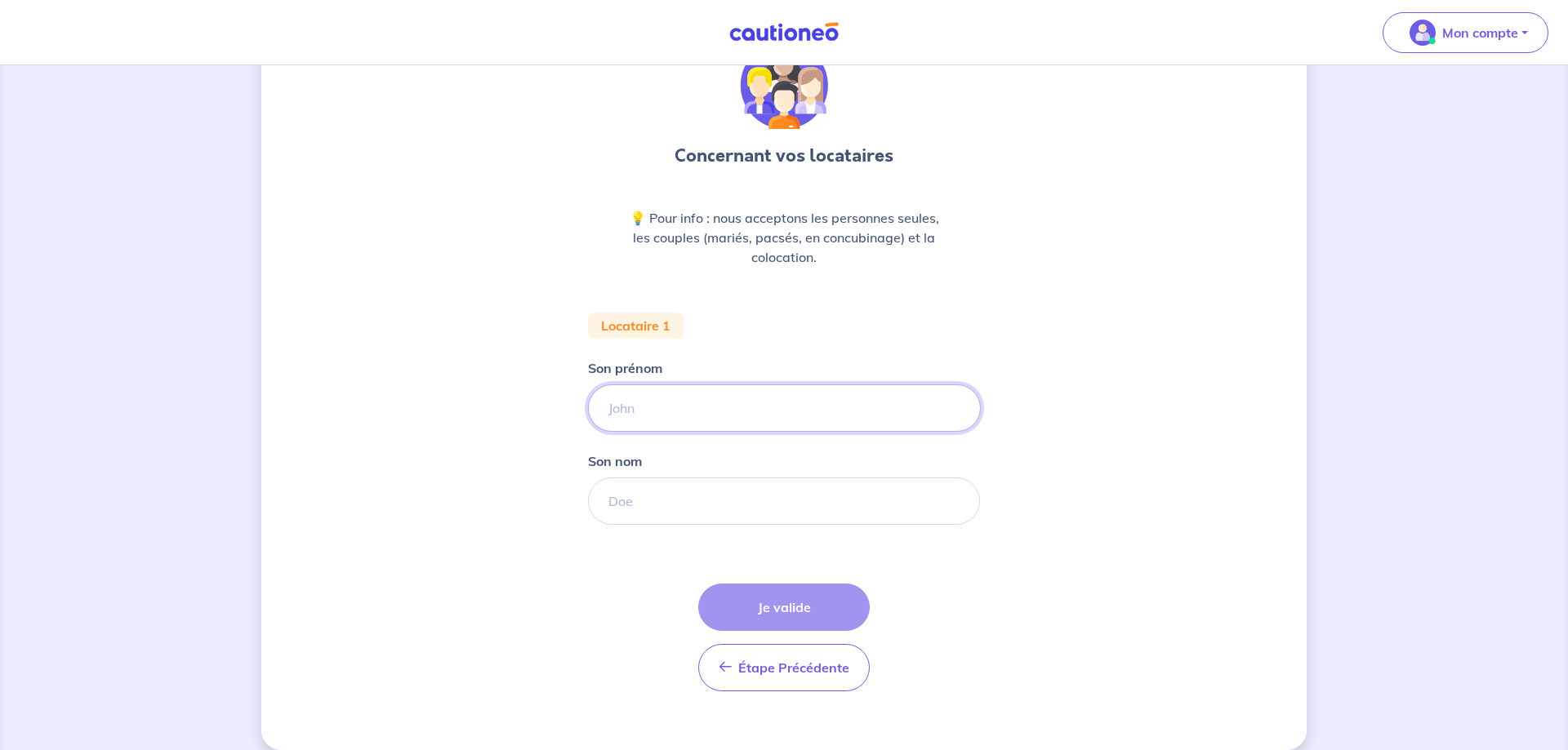
scroll to position [83, 0]
click at [700, 409] on input "Son prénom" at bounding box center [784, 407] width 393 height 48
type input "[PERSON_NAME]"
click at [636, 502] on input "Son nom" at bounding box center [784, 501] width 393 height 48
click at [666, 491] on input "Son nom" at bounding box center [784, 501] width 393 height 48
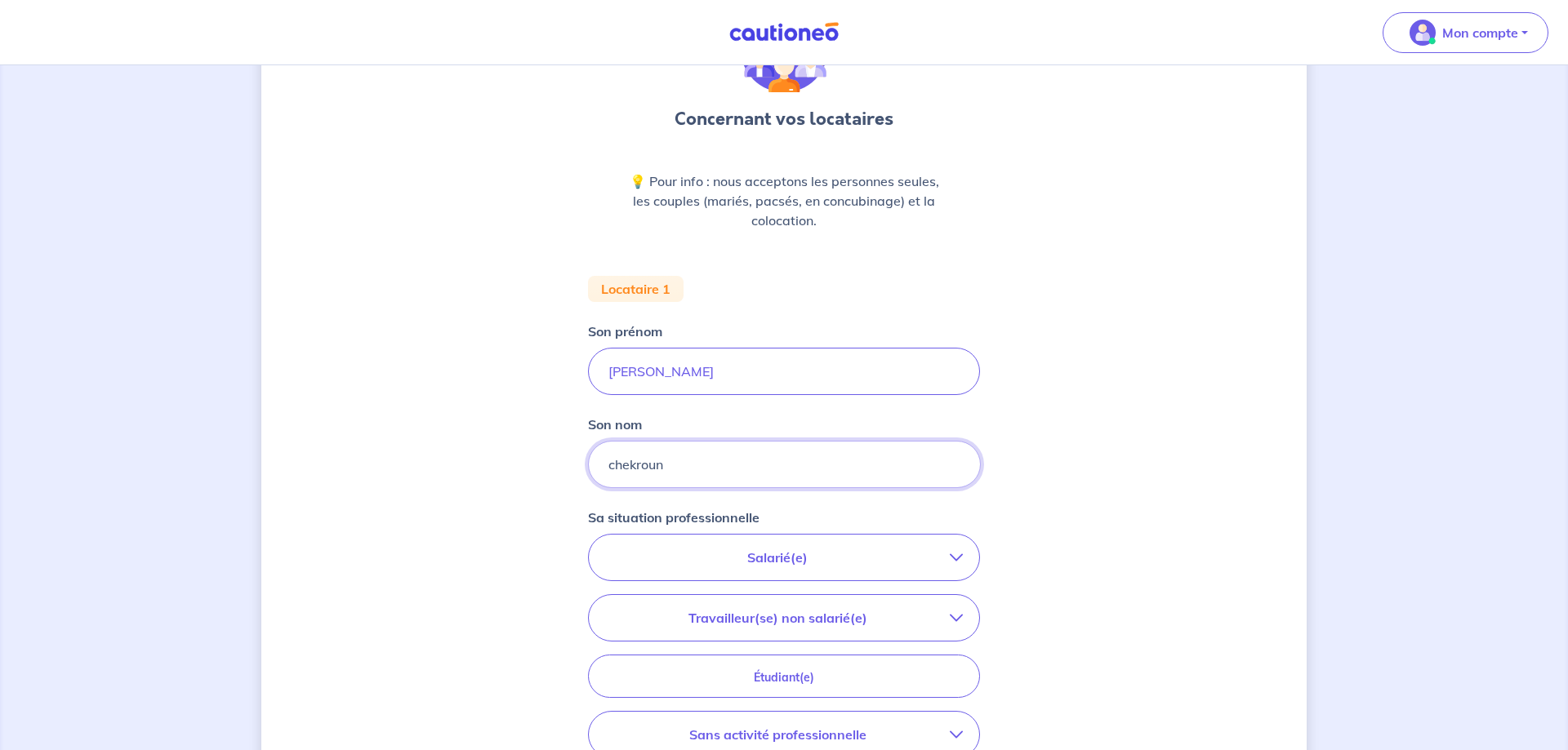
scroll to position [167, 0]
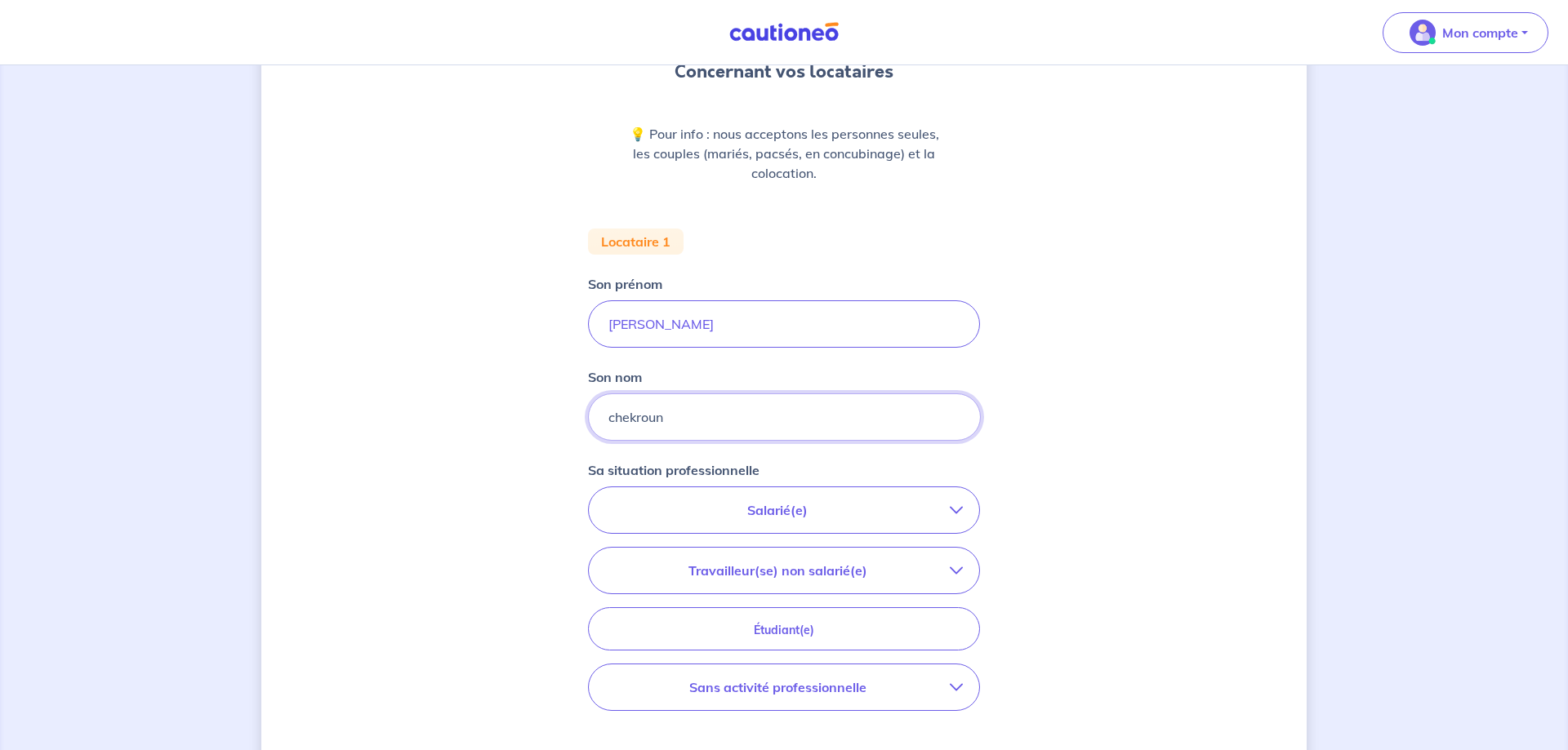
type input "chekroun"
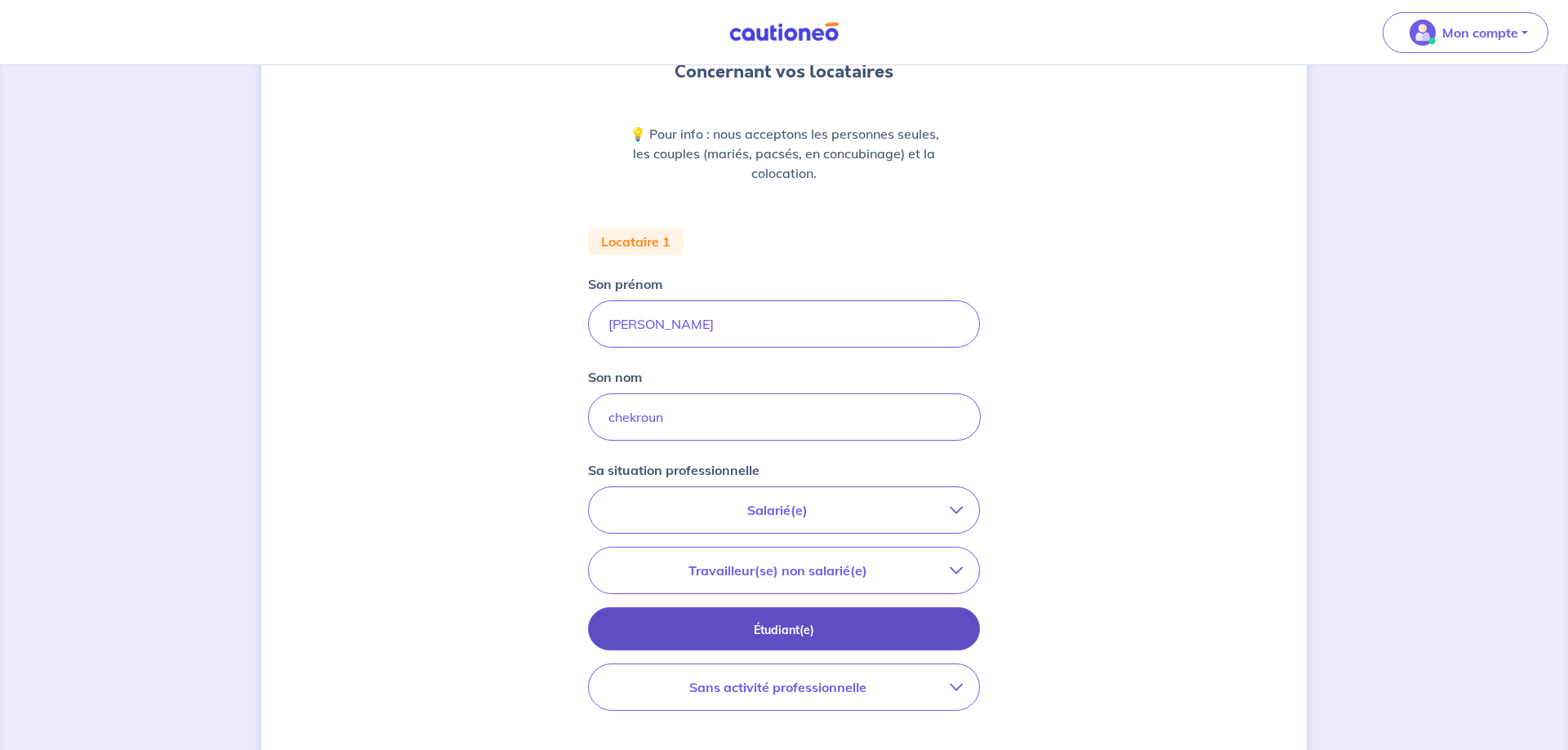
click at [823, 631] on p "Étudiant(e)" at bounding box center [784, 630] width 352 height 18
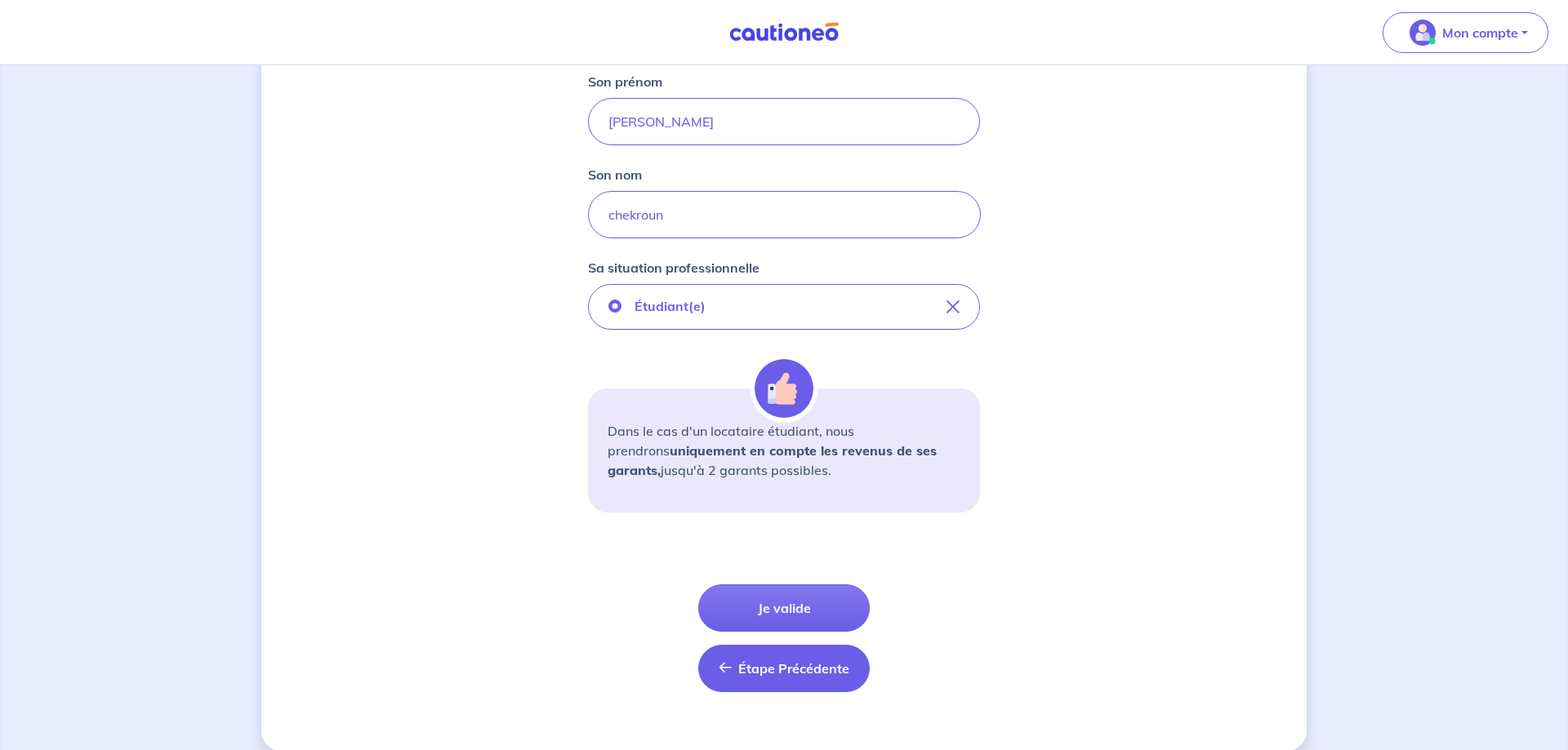
scroll to position [389, 0]
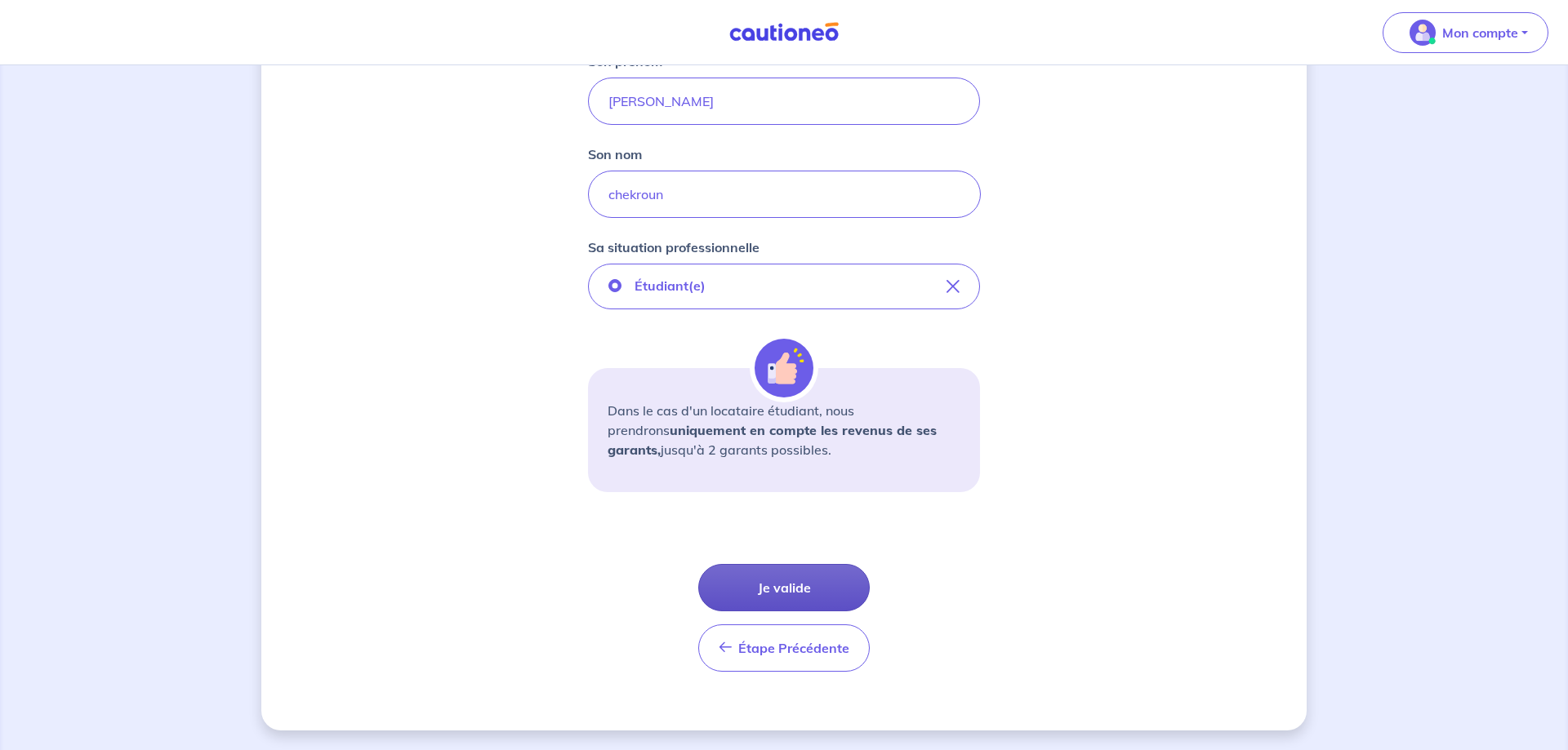
click at [766, 587] on button "Je valide" at bounding box center [784, 588] width 172 height 48
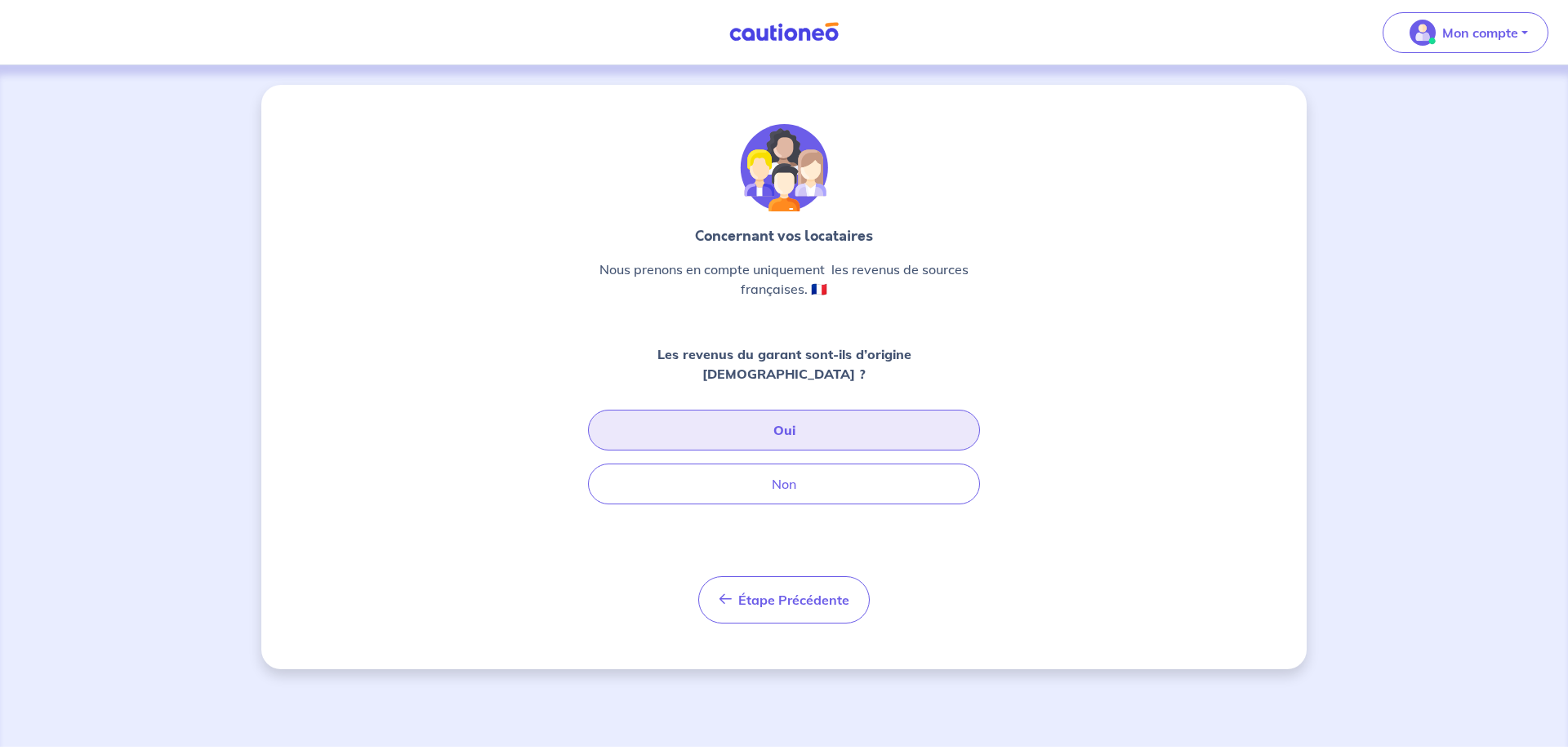
click at [782, 412] on button "Oui" at bounding box center [784, 430] width 392 height 41
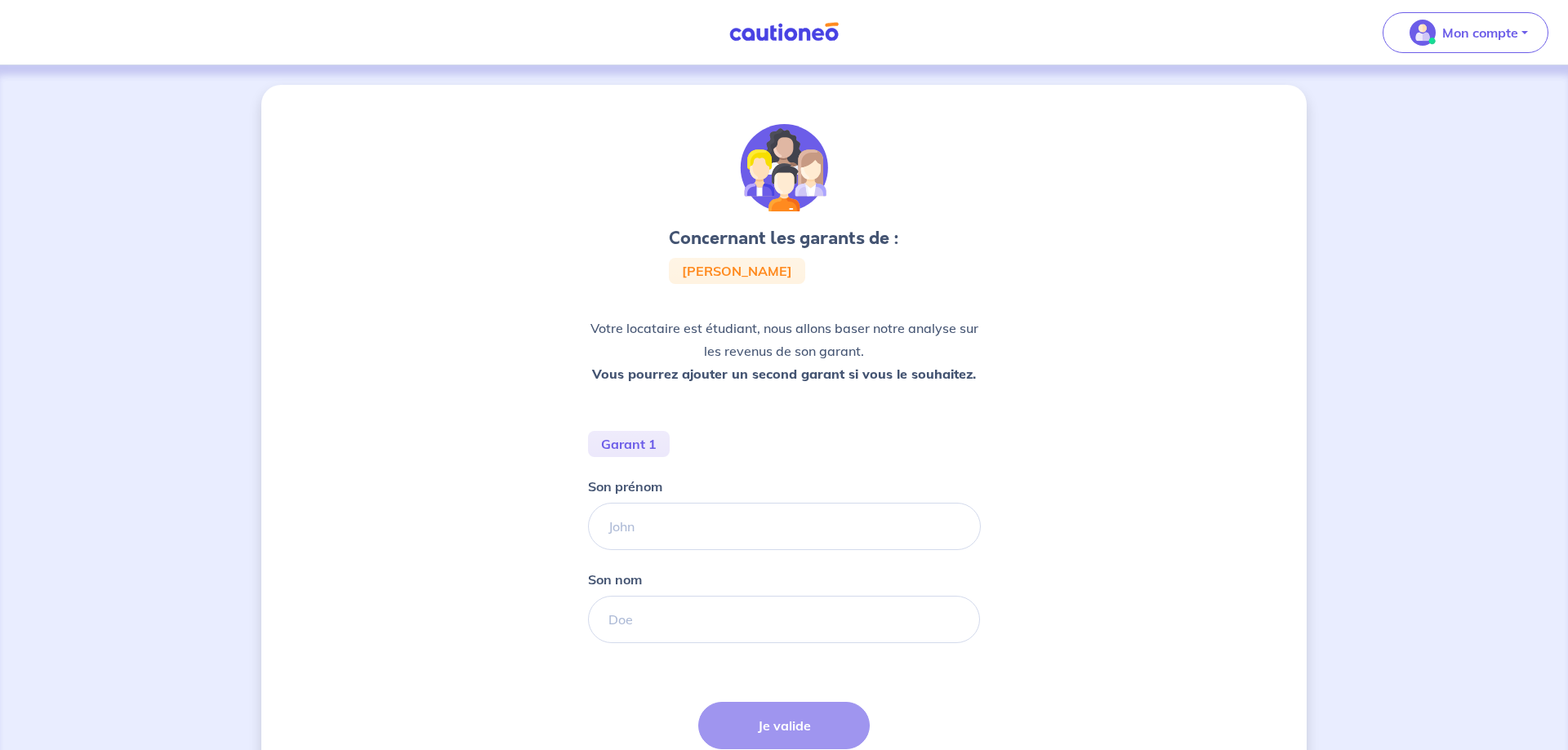
scroll to position [83, 0]
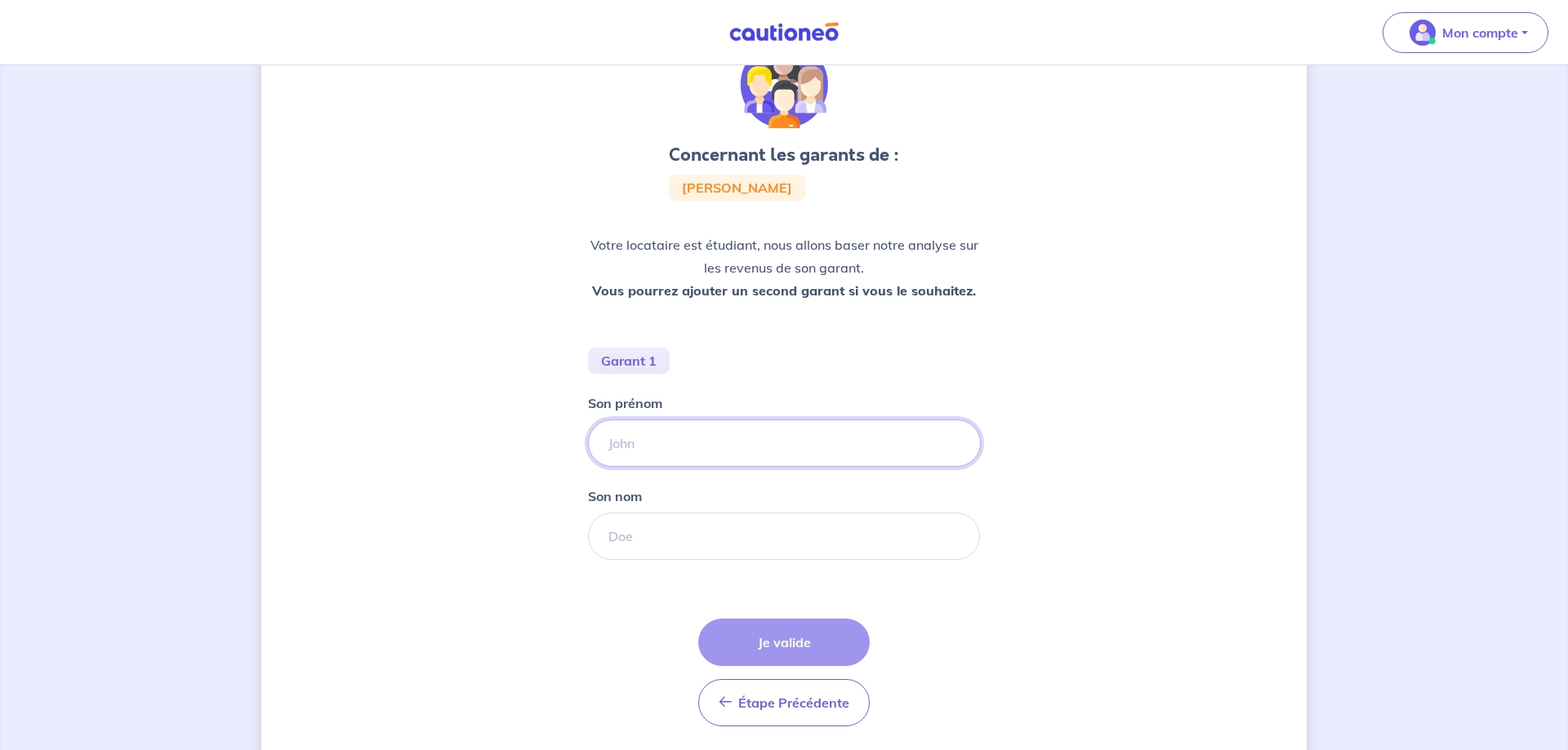
click at [746, 441] on input "Son prénom" at bounding box center [784, 443] width 393 height 48
type input "jean-jacques"
click at [672, 551] on input "Son nom" at bounding box center [784, 536] width 393 height 48
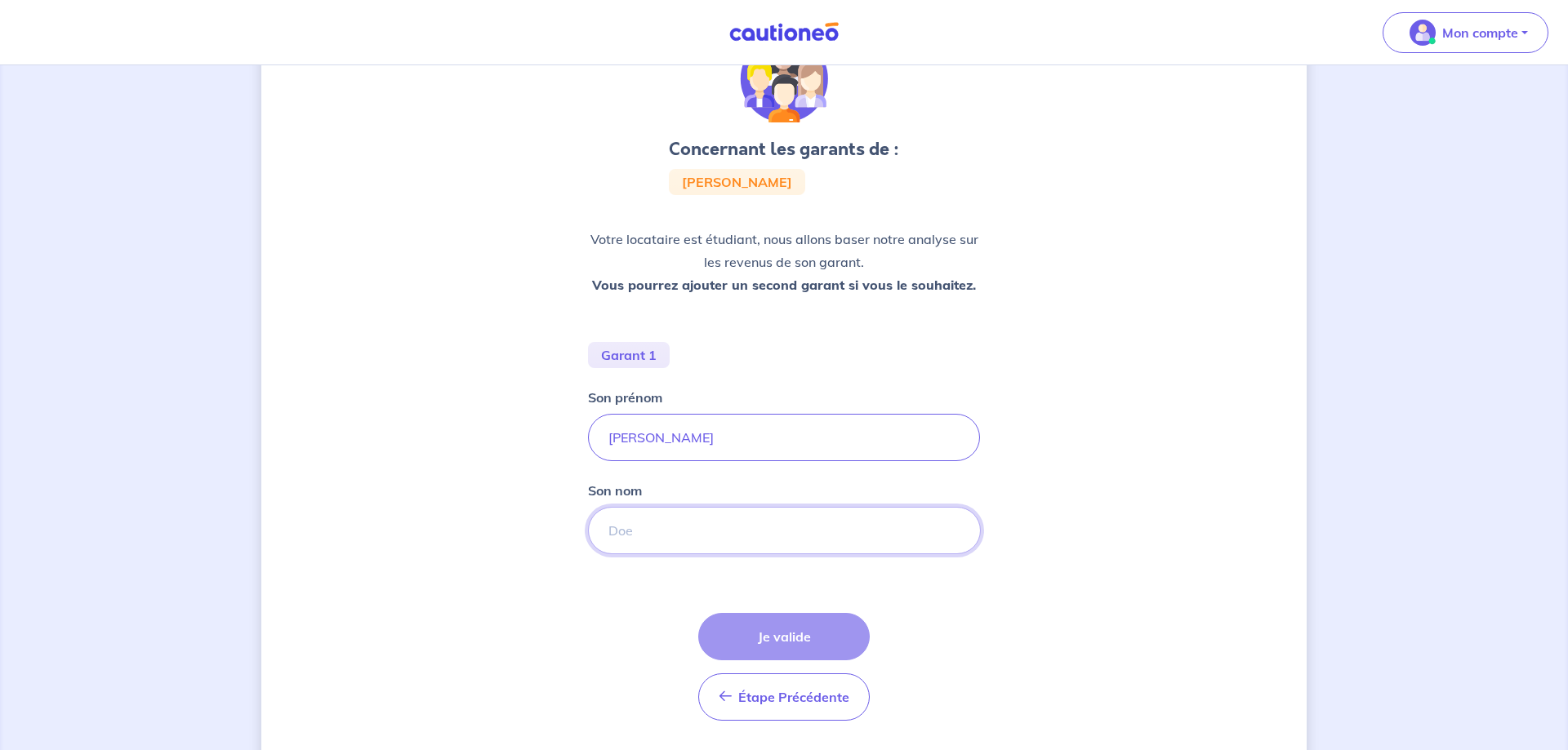
scroll to position [94, 0]
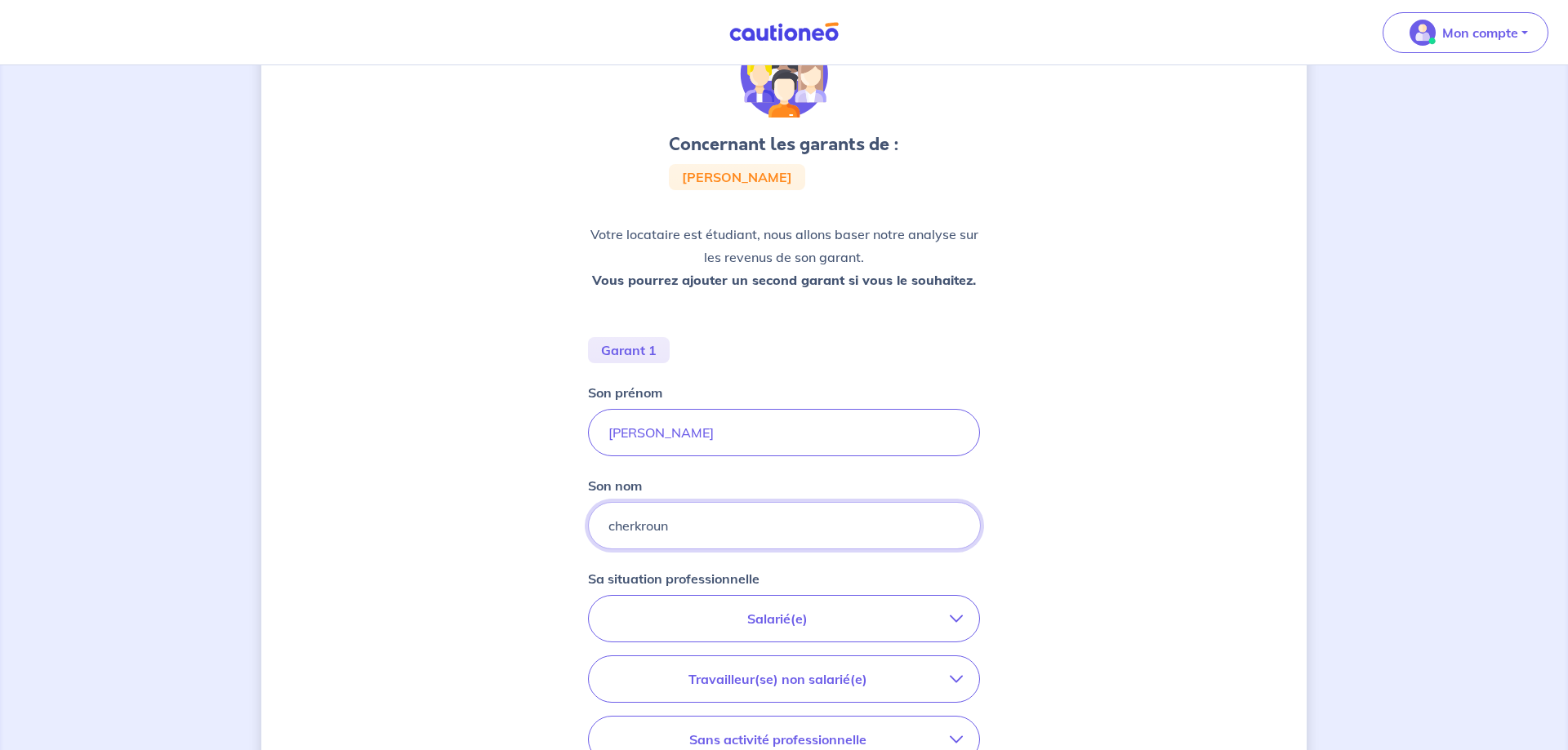
click at [634, 531] on input "cherkroun" at bounding box center [784, 526] width 393 height 48
type input "chekroun"
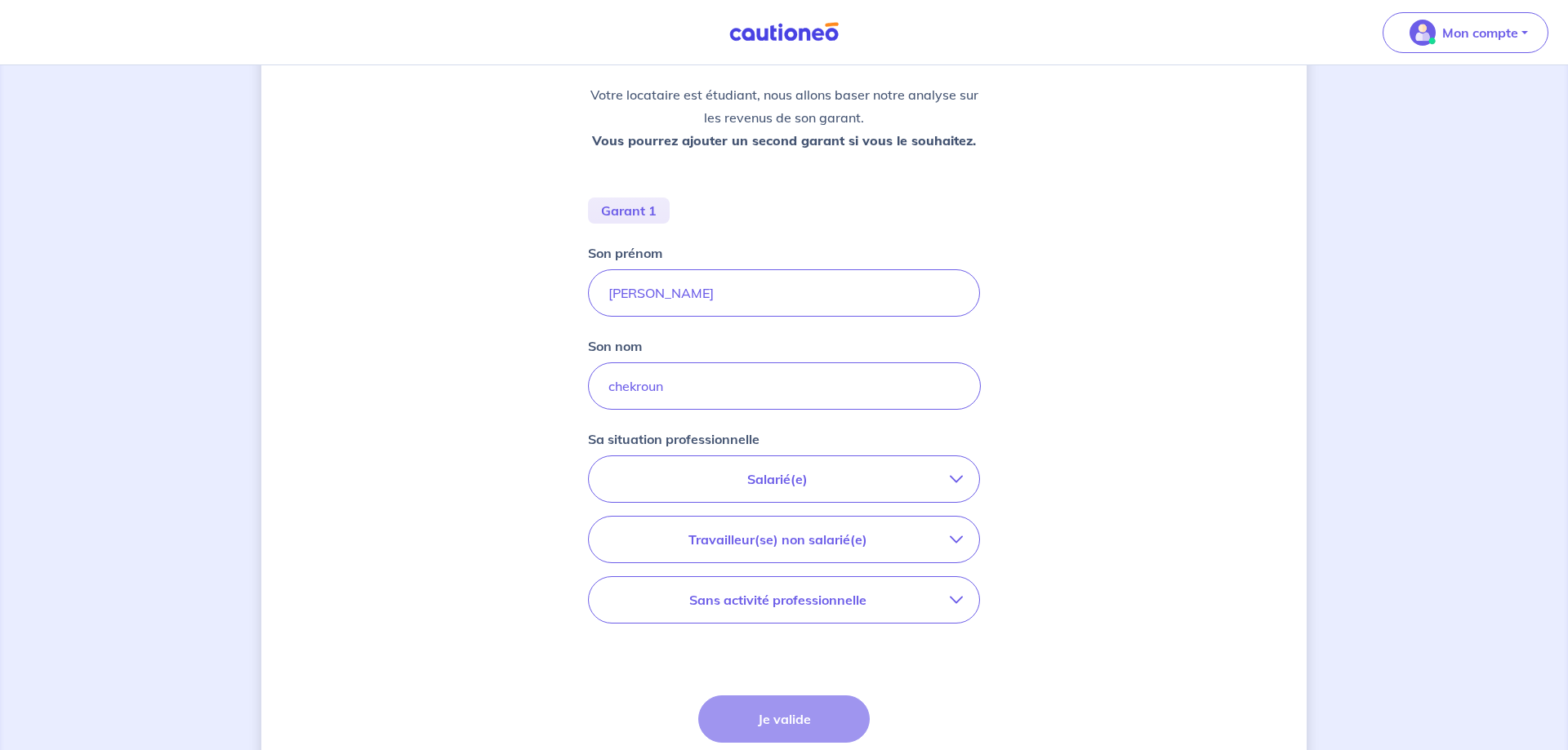
scroll to position [344, 0]
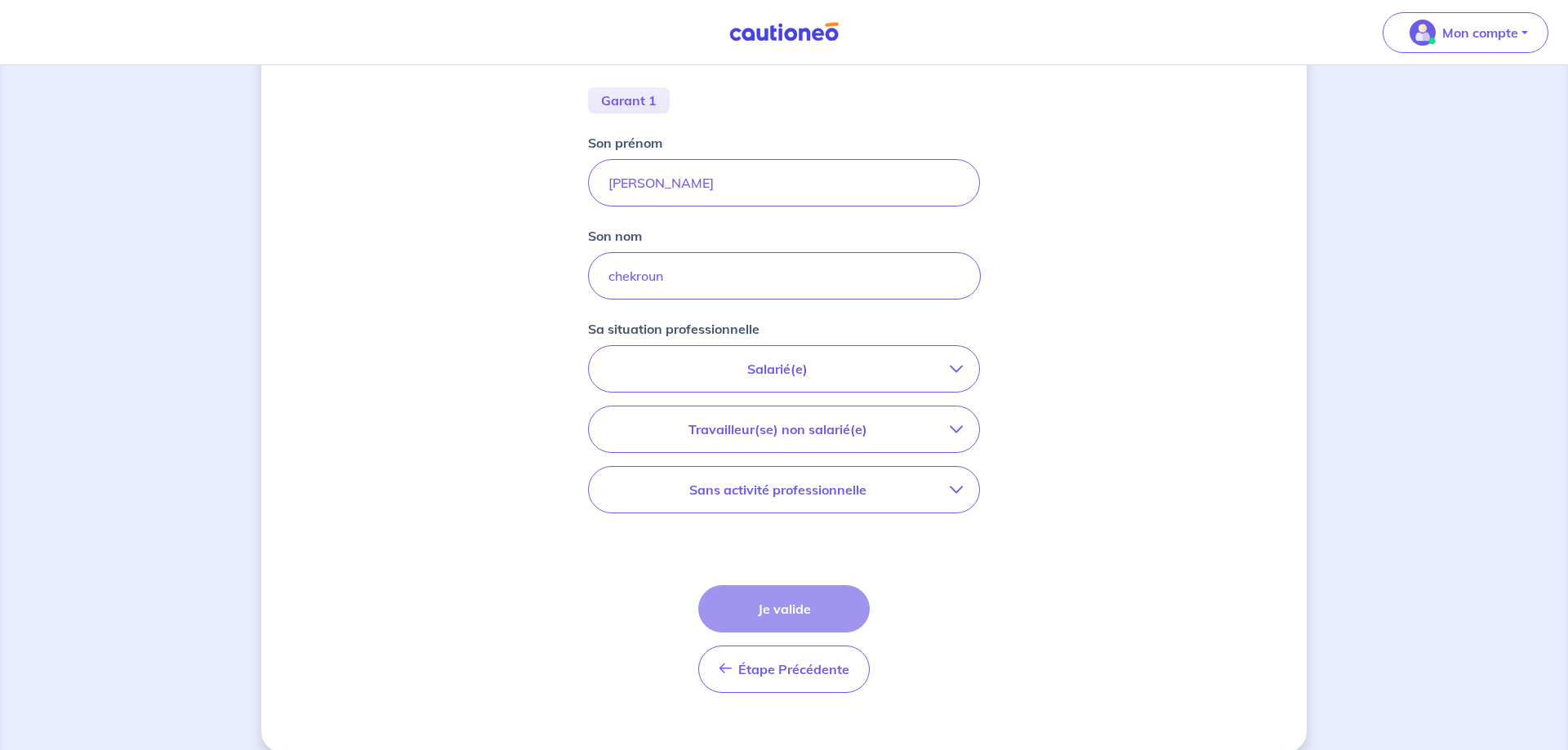
click at [957, 493] on icon "button" at bounding box center [957, 490] width 13 height 13
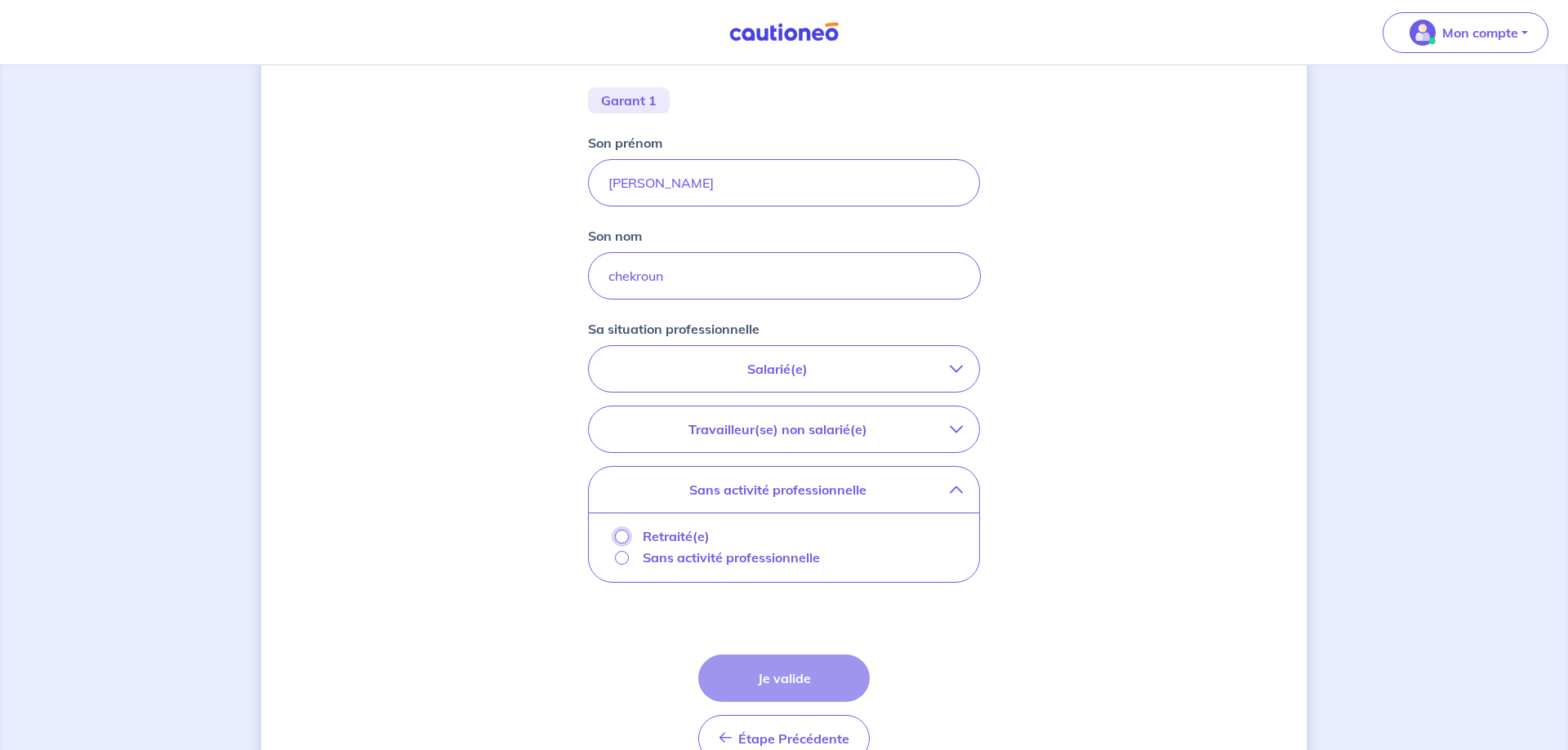
click at [618, 536] on input "Retraité(e)" at bounding box center [622, 536] width 14 height 14
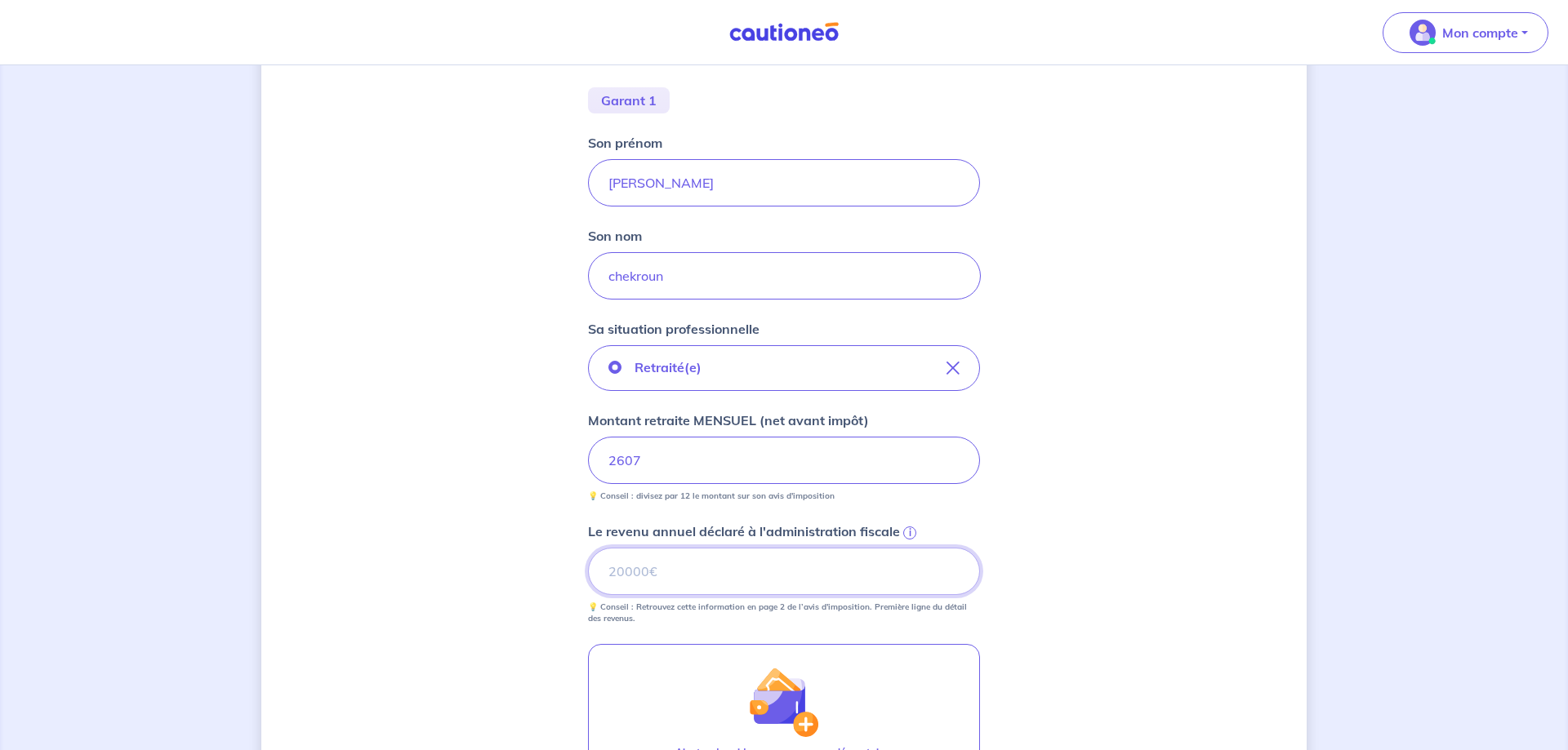
click at [680, 577] on input "Le revenu annuel déclaré à l'administration fiscale i" at bounding box center [784, 571] width 392 height 48
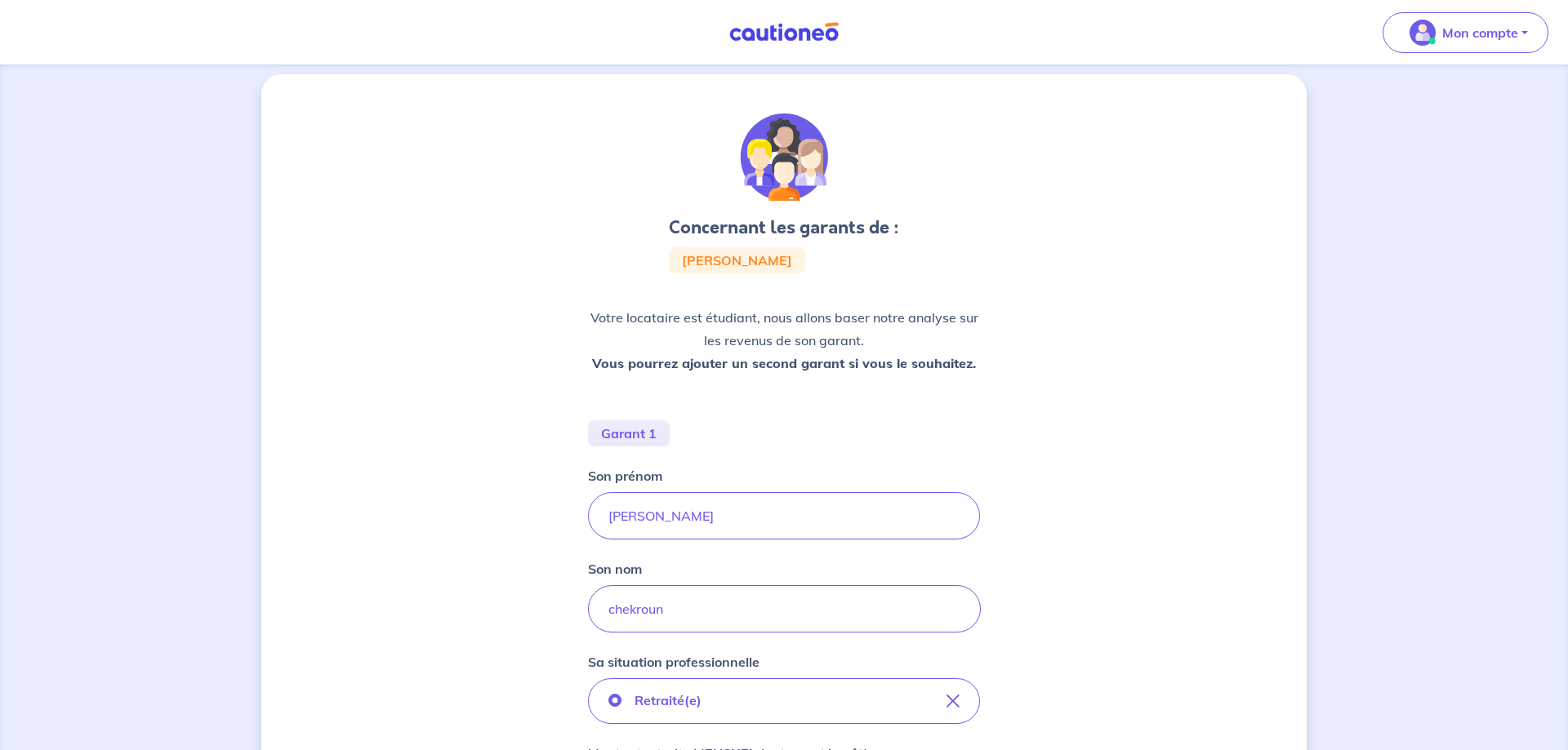
scroll to position [510, 0]
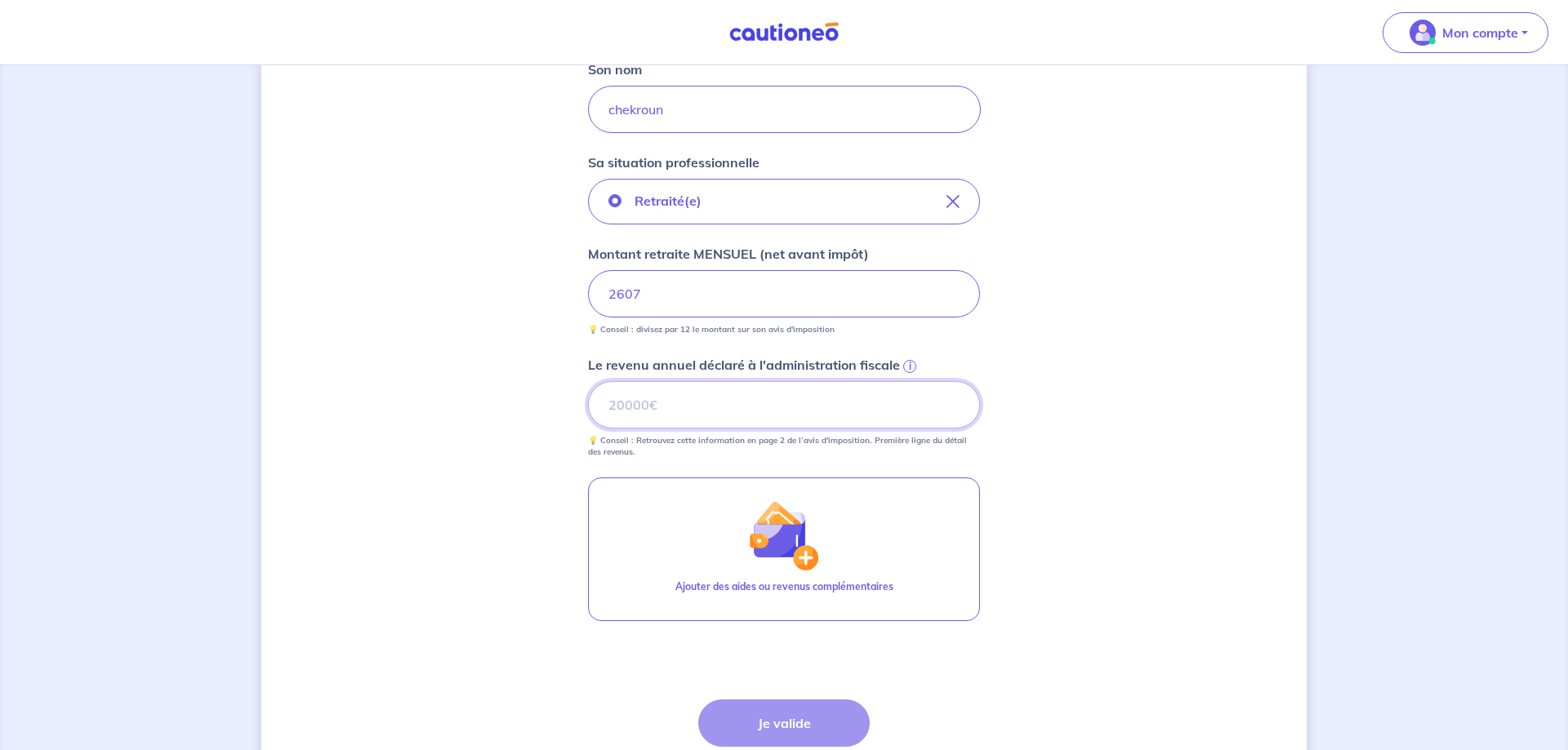
click at [663, 411] on input "Le revenu annuel déclaré à l'administration fiscale i" at bounding box center [784, 405] width 392 height 48
click at [912, 364] on span "i" at bounding box center [910, 367] width 13 height 13
click at [912, 382] on input "Le revenu annuel déclaré à l'administration fiscale i" at bounding box center [784, 405] width 392 height 48
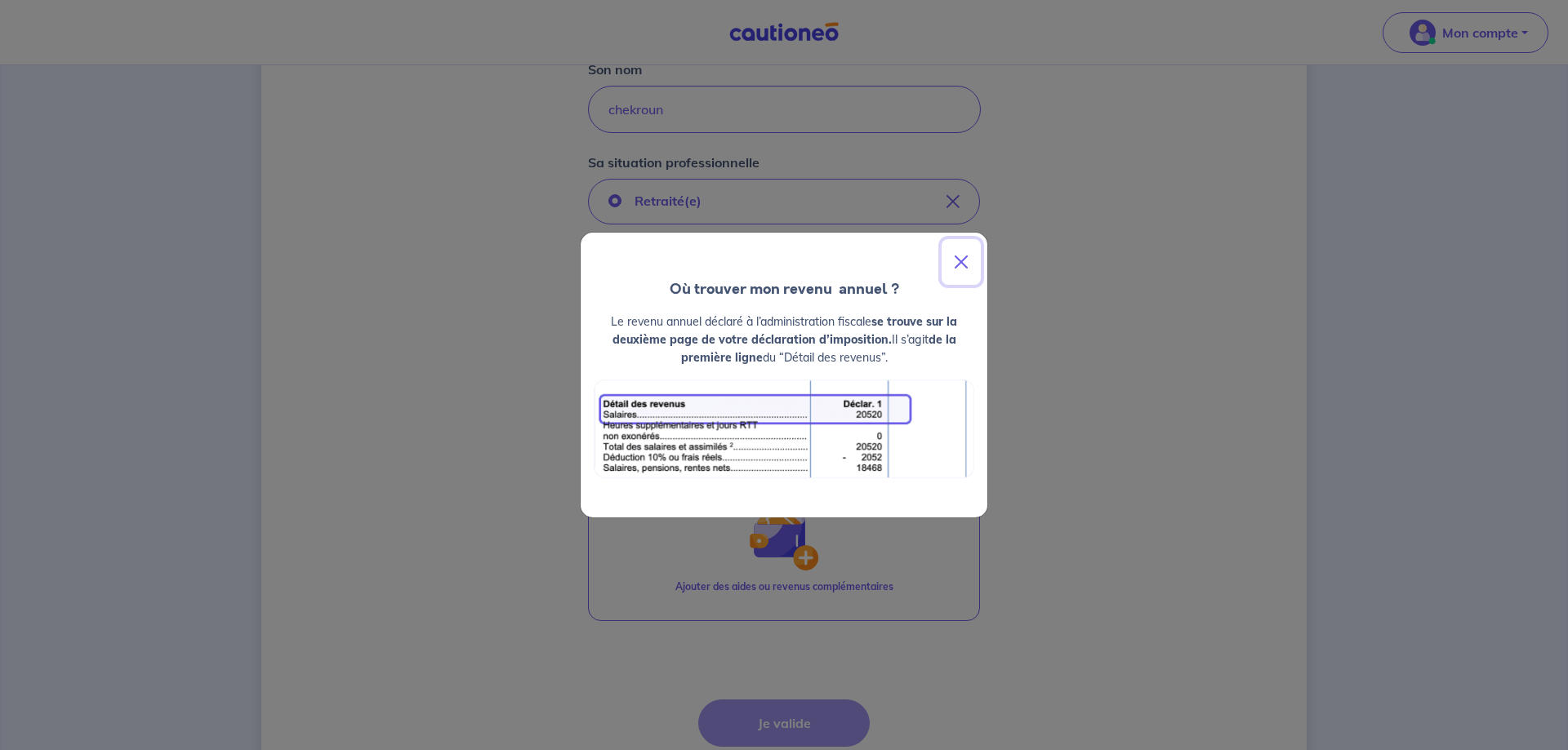
click at [959, 262] on button "Close" at bounding box center [961, 262] width 39 height 46
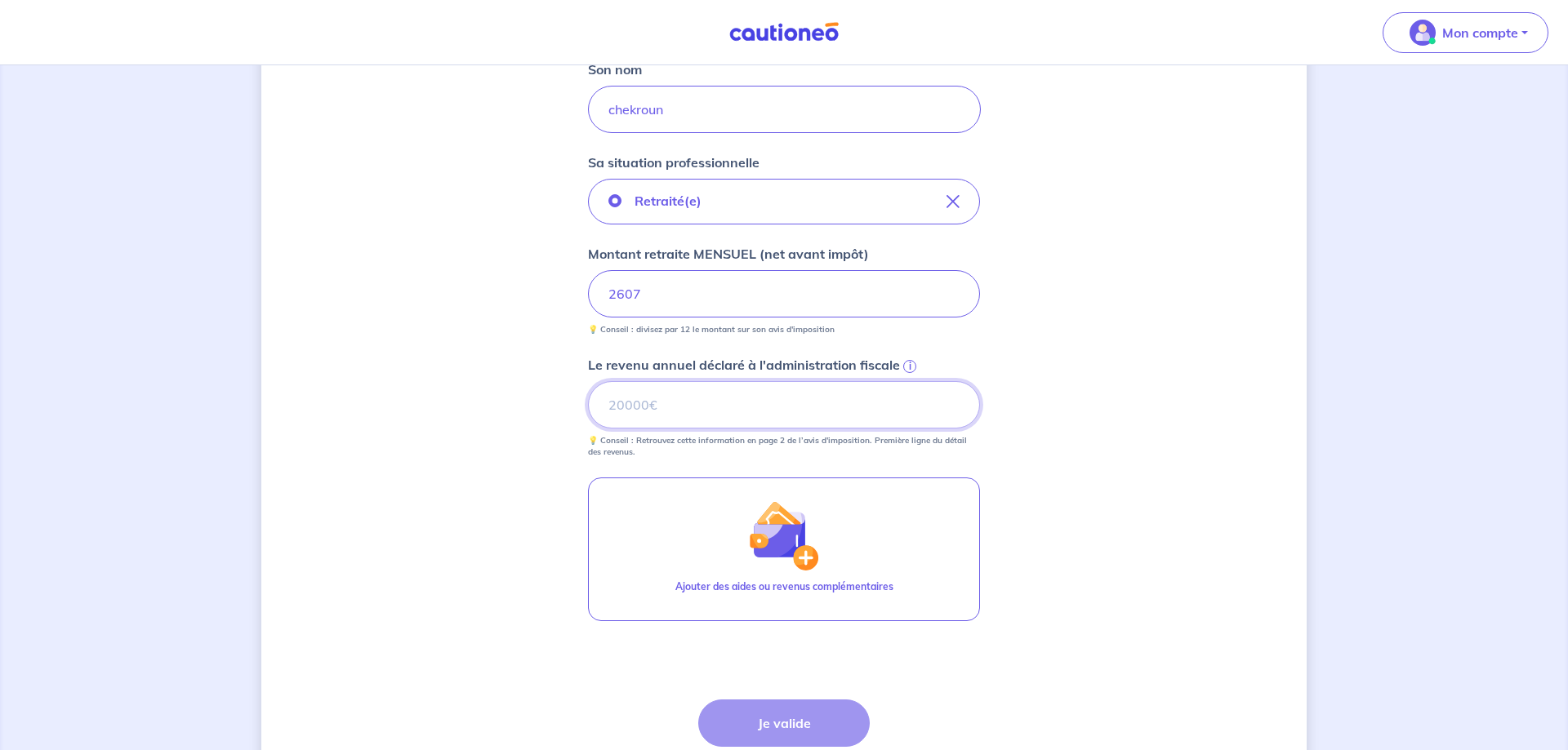
click at [740, 407] on input "Le revenu annuel déclaré à l'administration fiscale i" at bounding box center [784, 405] width 392 height 48
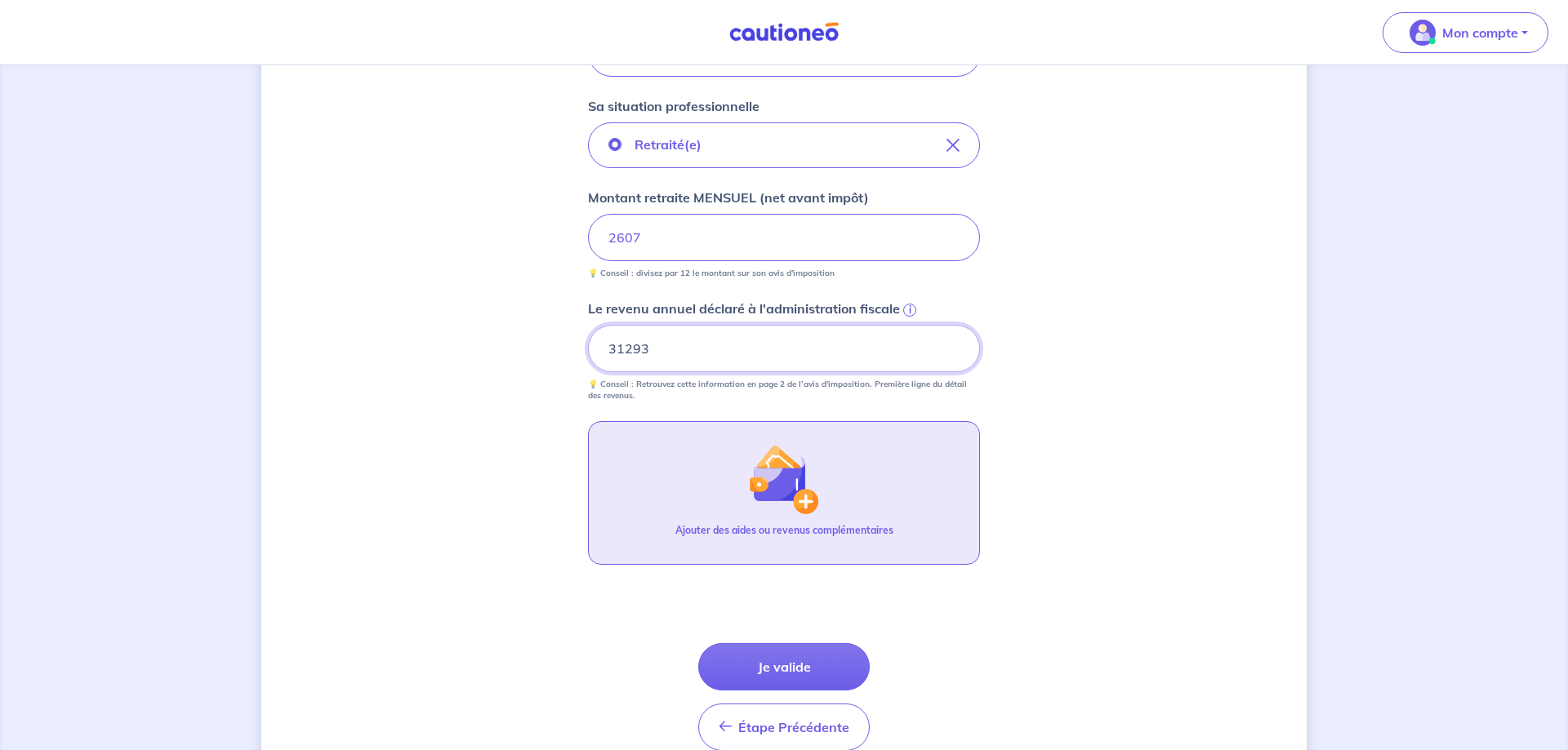
scroll to position [646, 0]
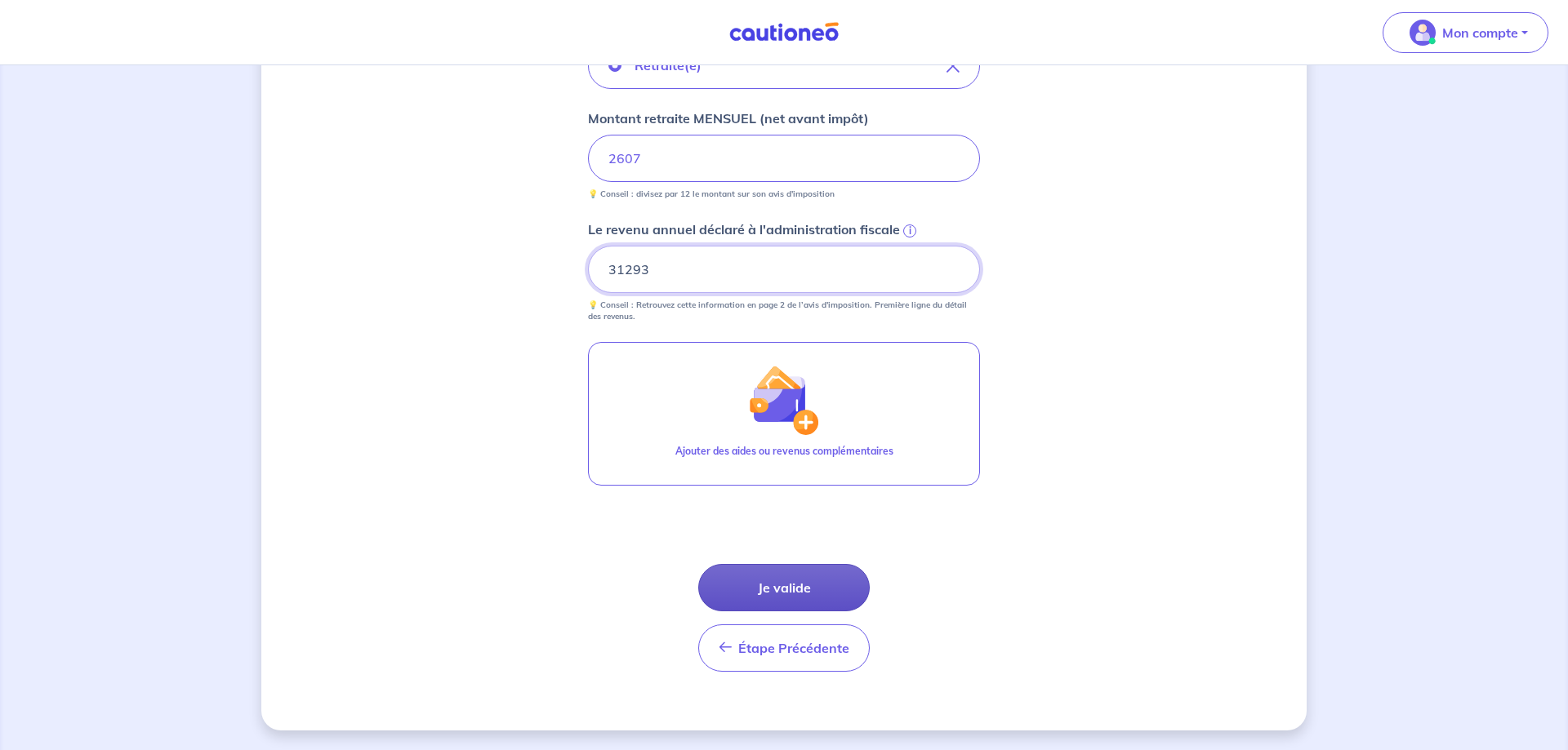
type input "31293"
click at [770, 595] on button "Je valide" at bounding box center [784, 588] width 172 height 48
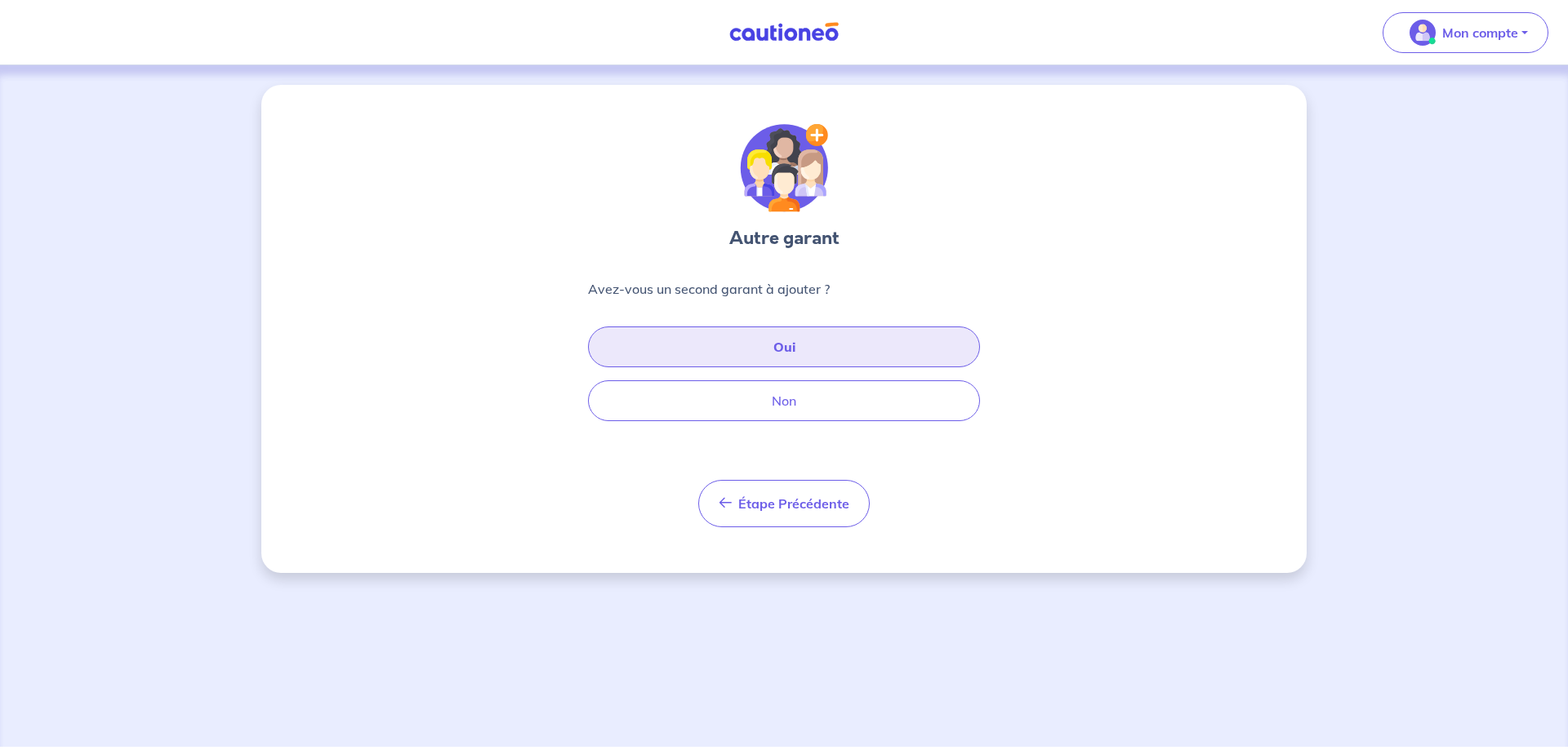
click at [787, 341] on button "Oui" at bounding box center [784, 347] width 392 height 41
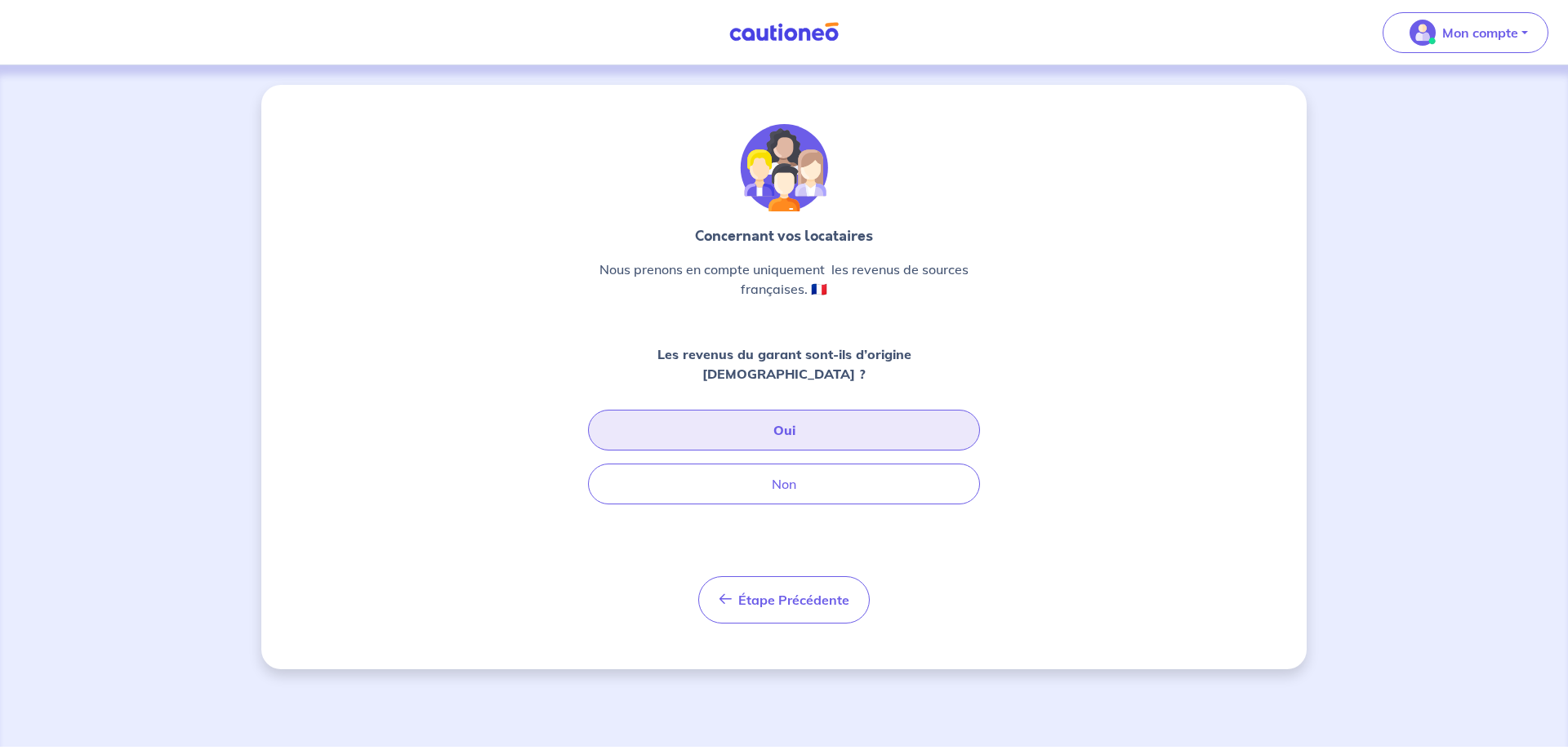
click at [794, 412] on button "Oui" at bounding box center [784, 430] width 392 height 41
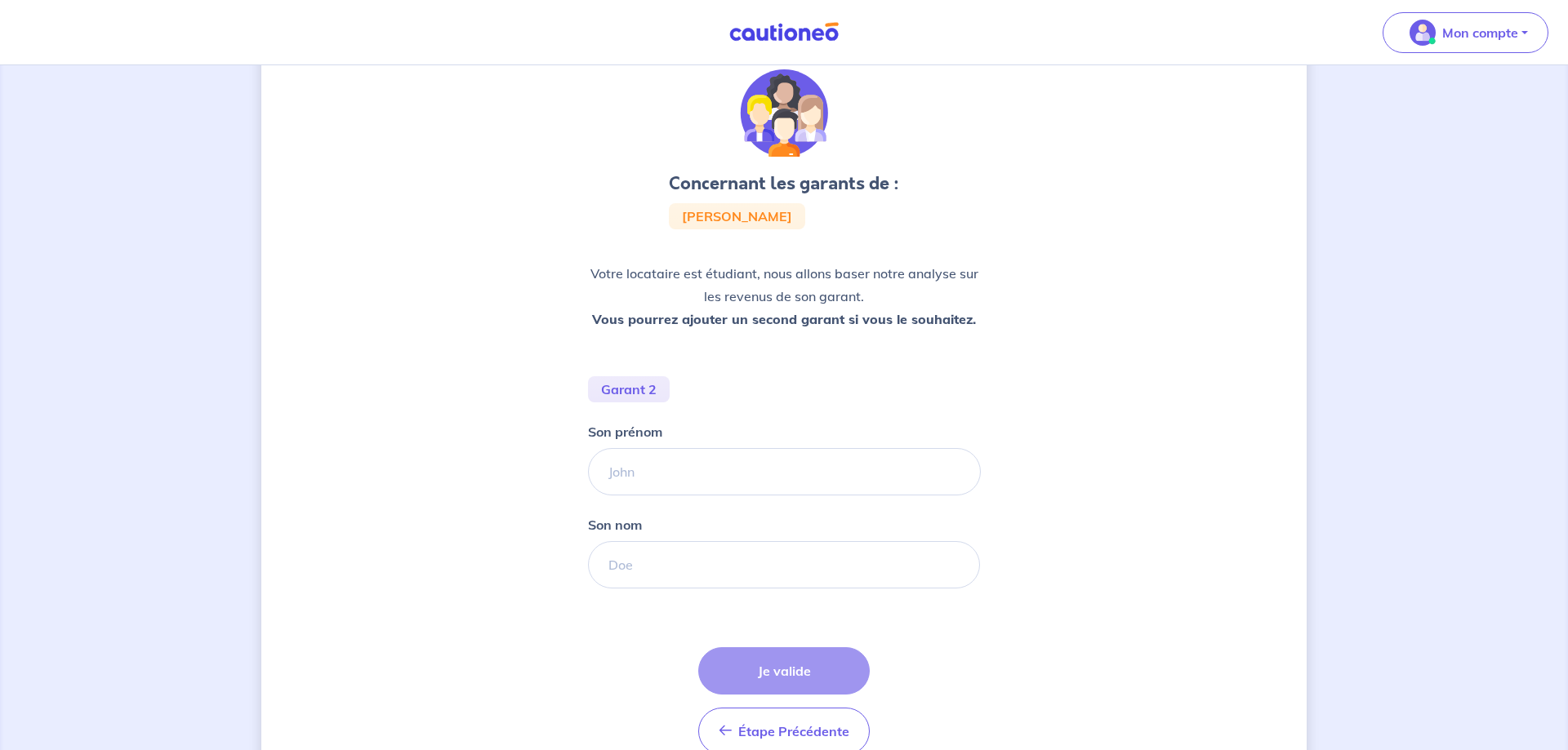
scroll to position [83, 0]
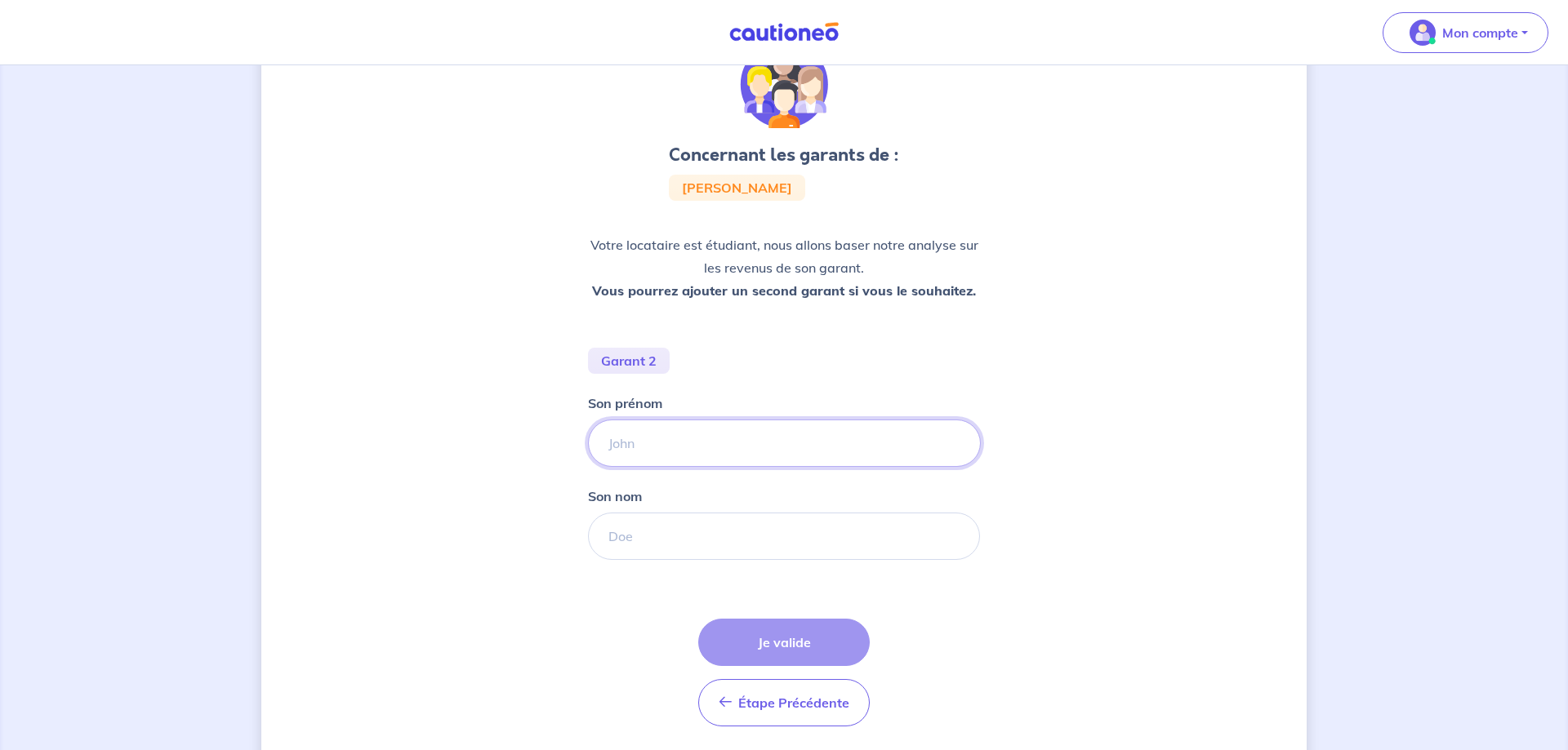
click at [701, 443] on input "Son prénom" at bounding box center [784, 443] width 393 height 48
type input "samira"
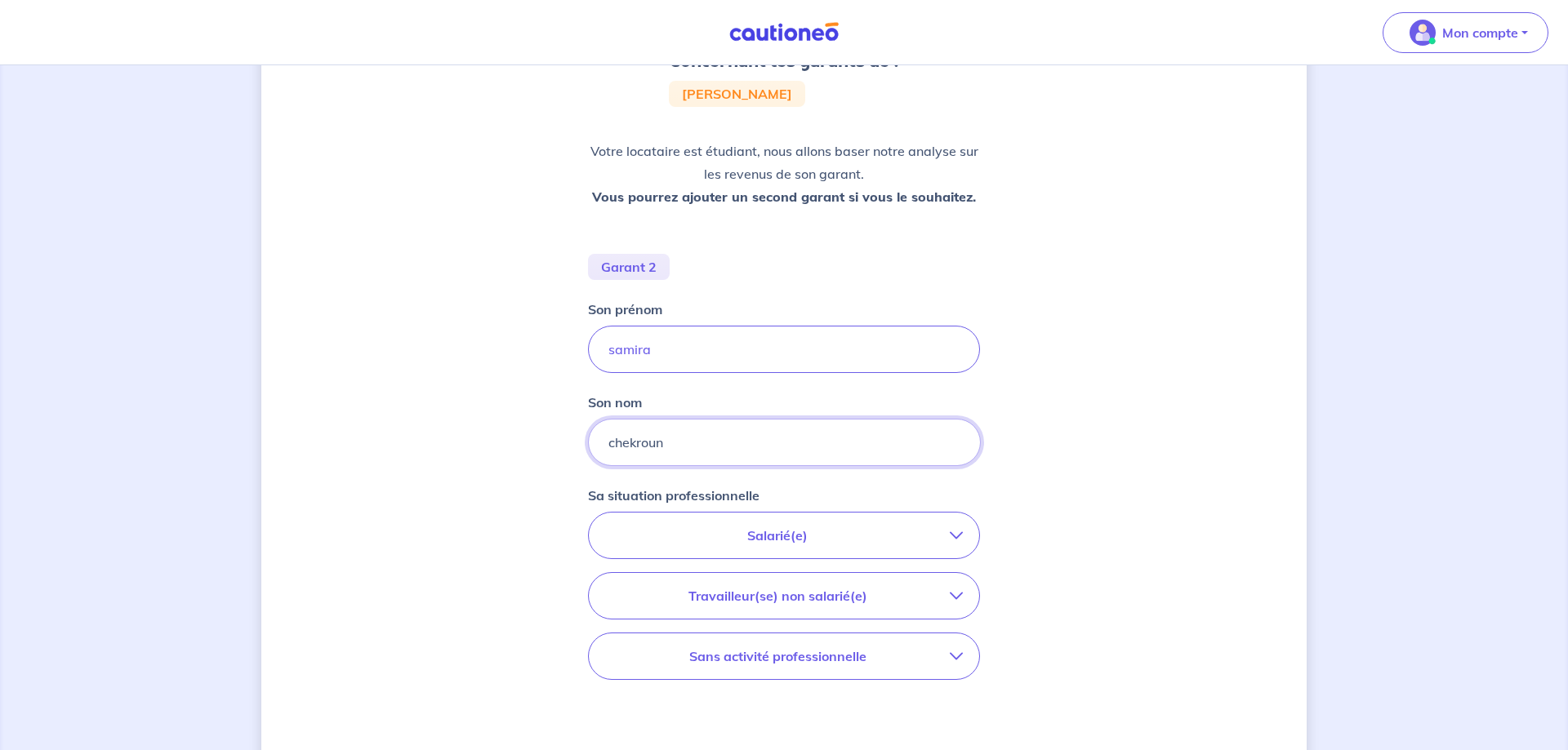
scroll to position [261, 0]
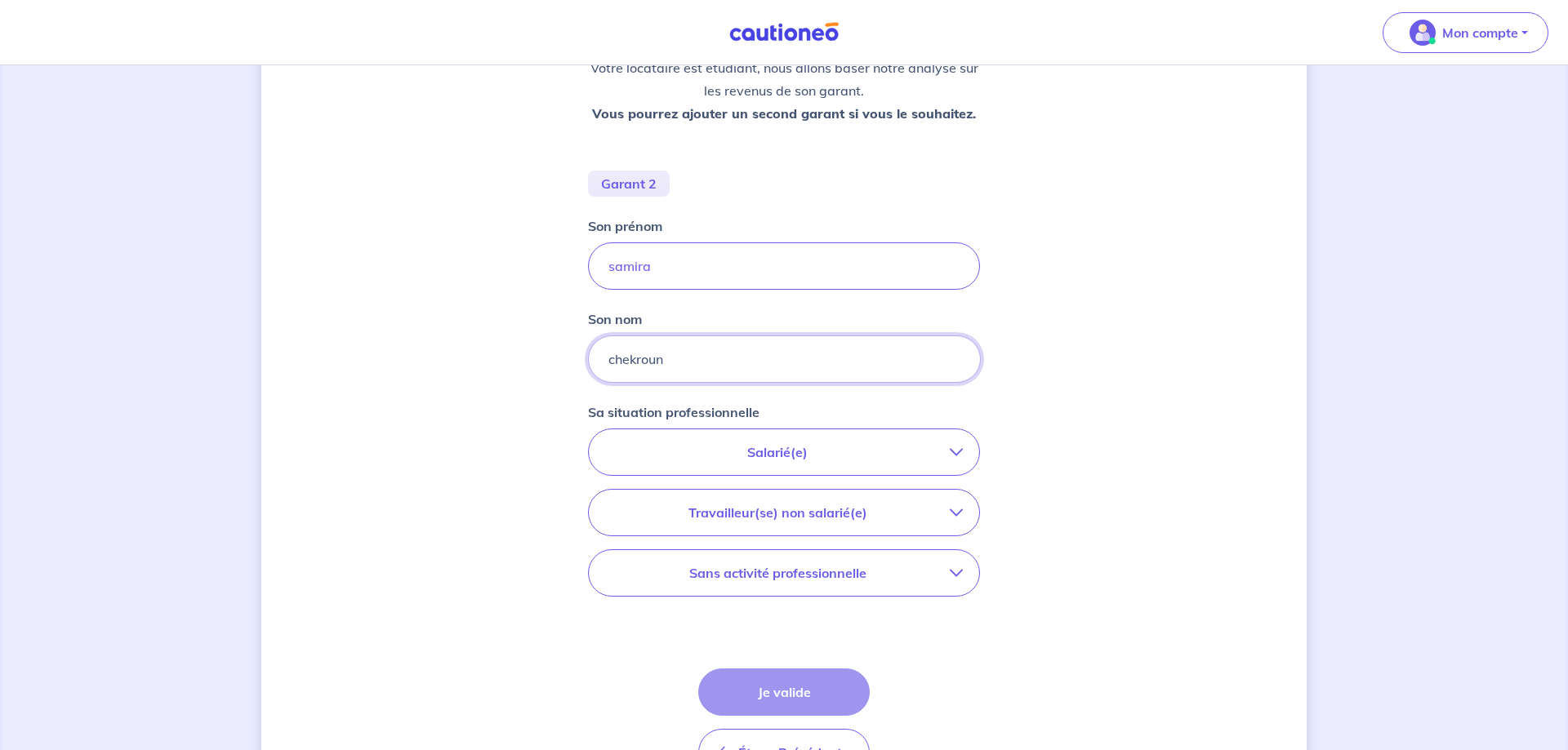
type input "chekroun"
click at [800, 458] on p "Salarié(e)" at bounding box center [777, 452] width 345 height 20
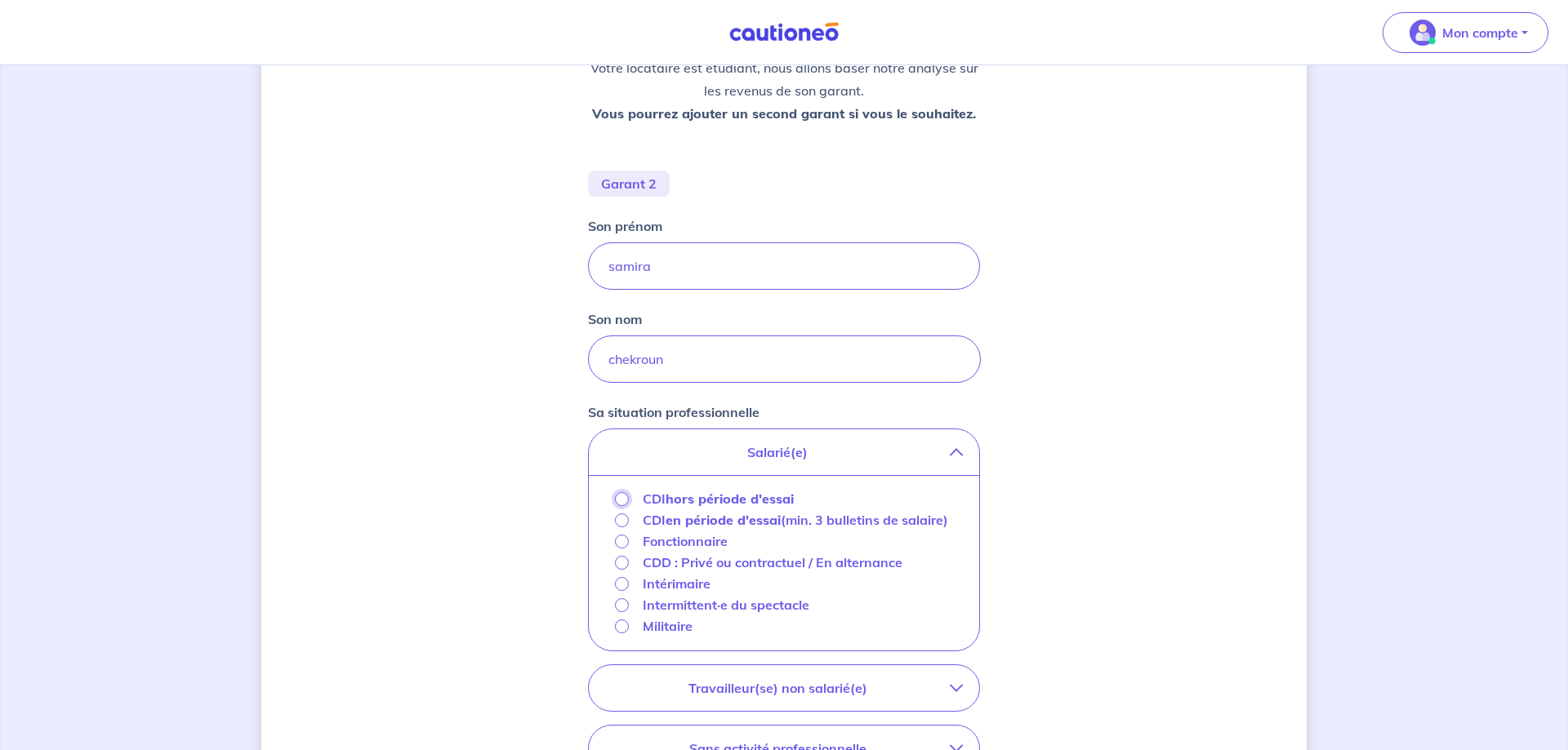
click at [625, 500] on input "CDI hors période d'essai" at bounding box center [622, 499] width 14 height 14
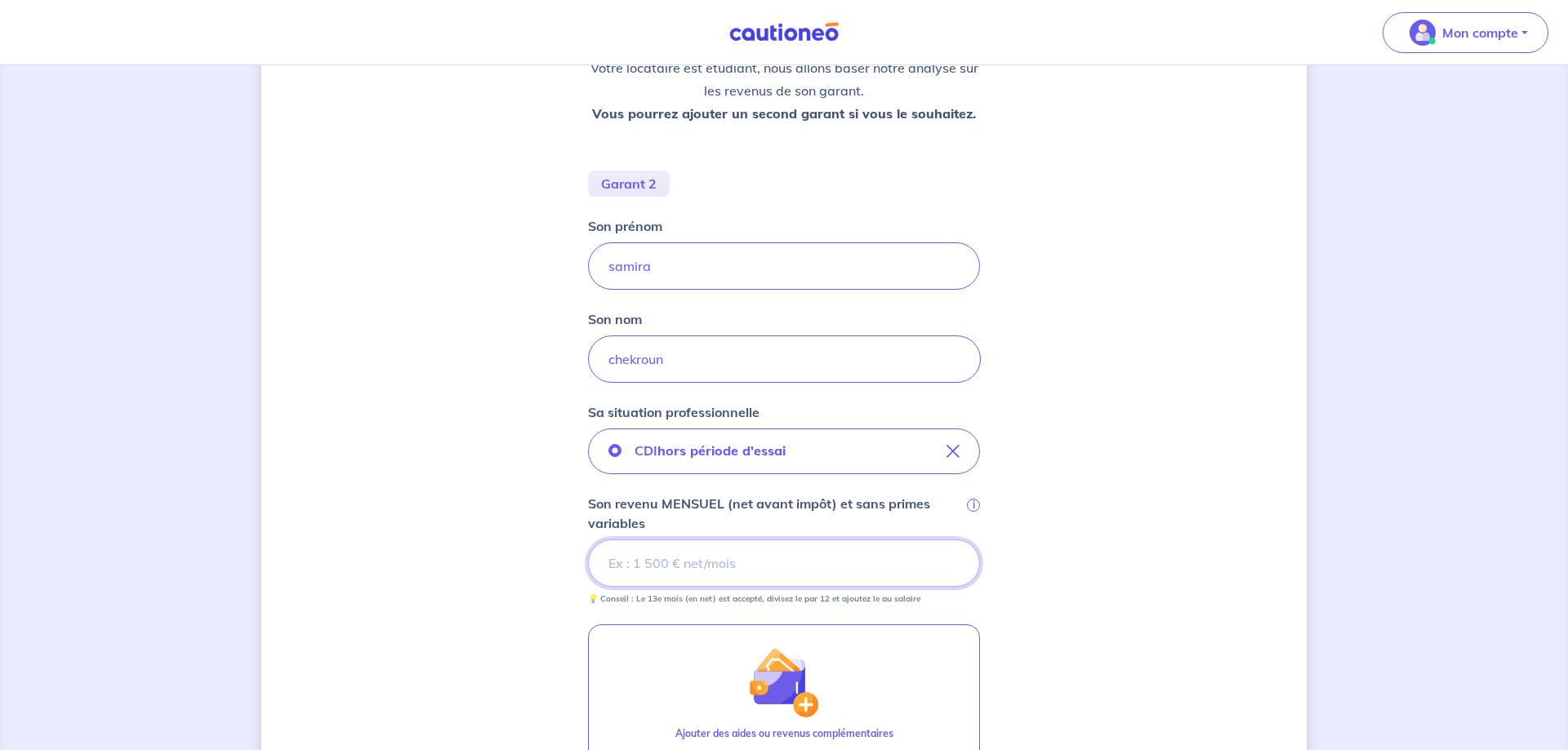
click at [629, 560] on input "Son revenu MENSUEL (net avant impôt) et sans primes variables i" at bounding box center [784, 563] width 392 height 48
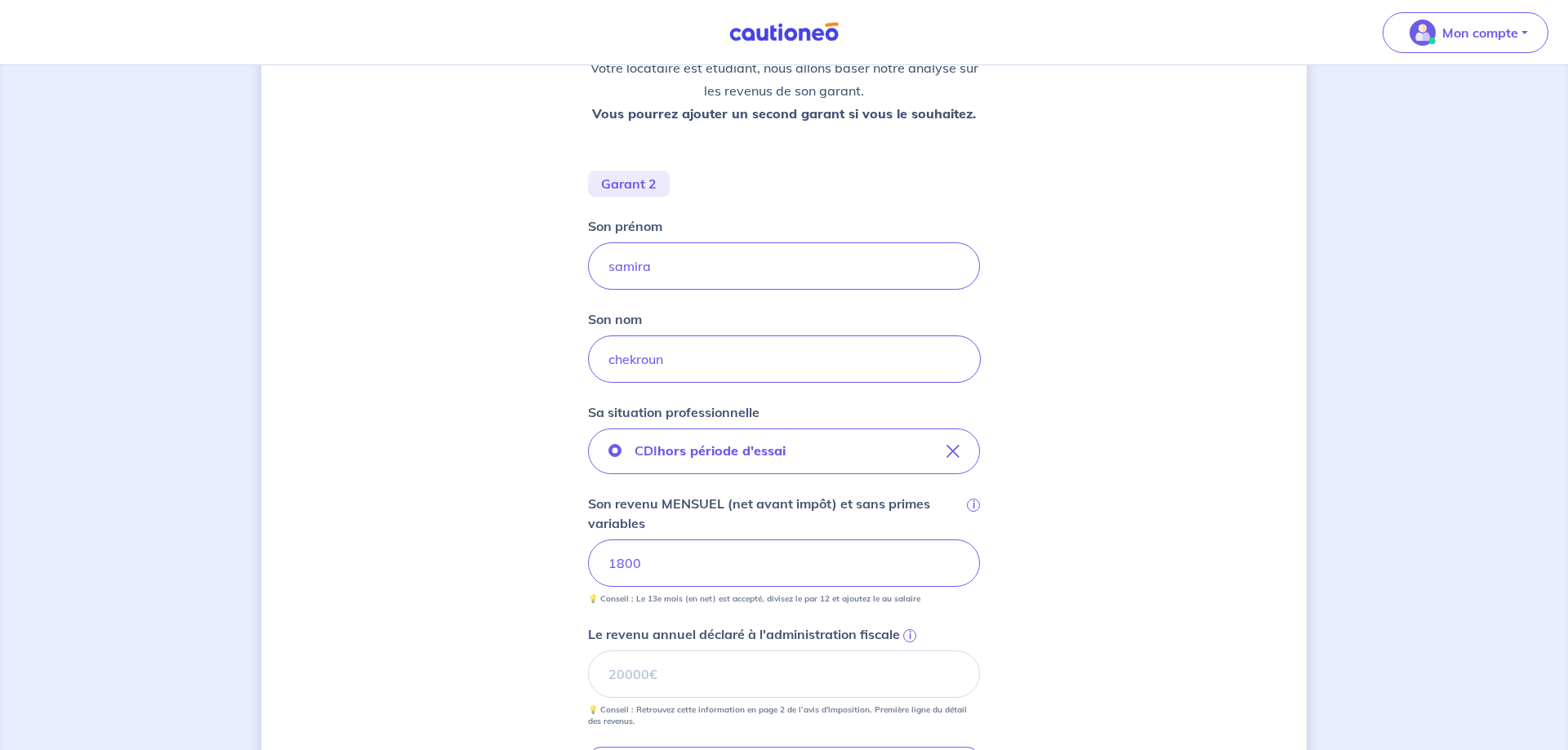
click at [1221, 510] on div "Concernant les garants de : Mateo Chekroun Votre locataire est étudiant, nous a…" at bounding box center [784, 480] width 1046 height 1312
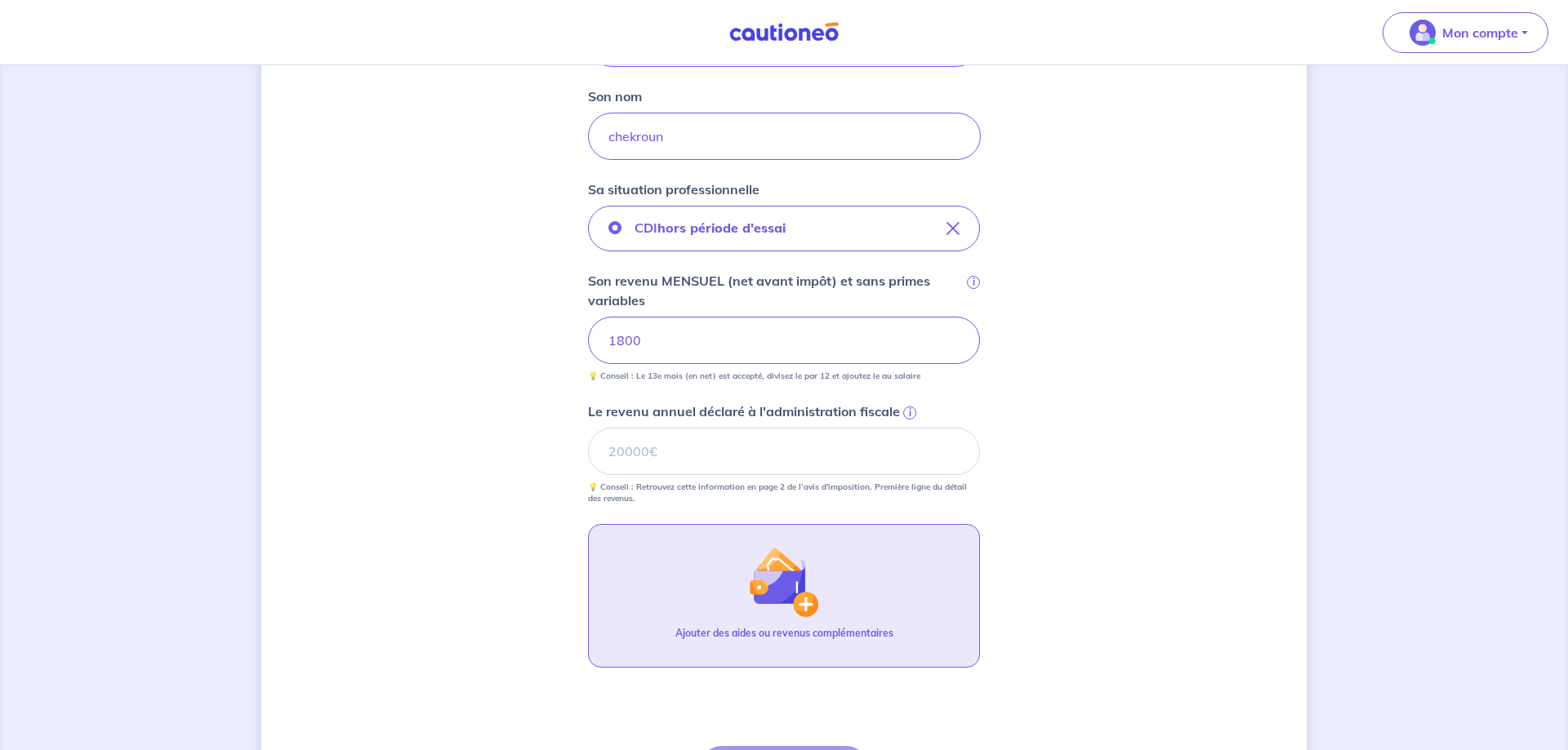
scroll to position [510, 0]
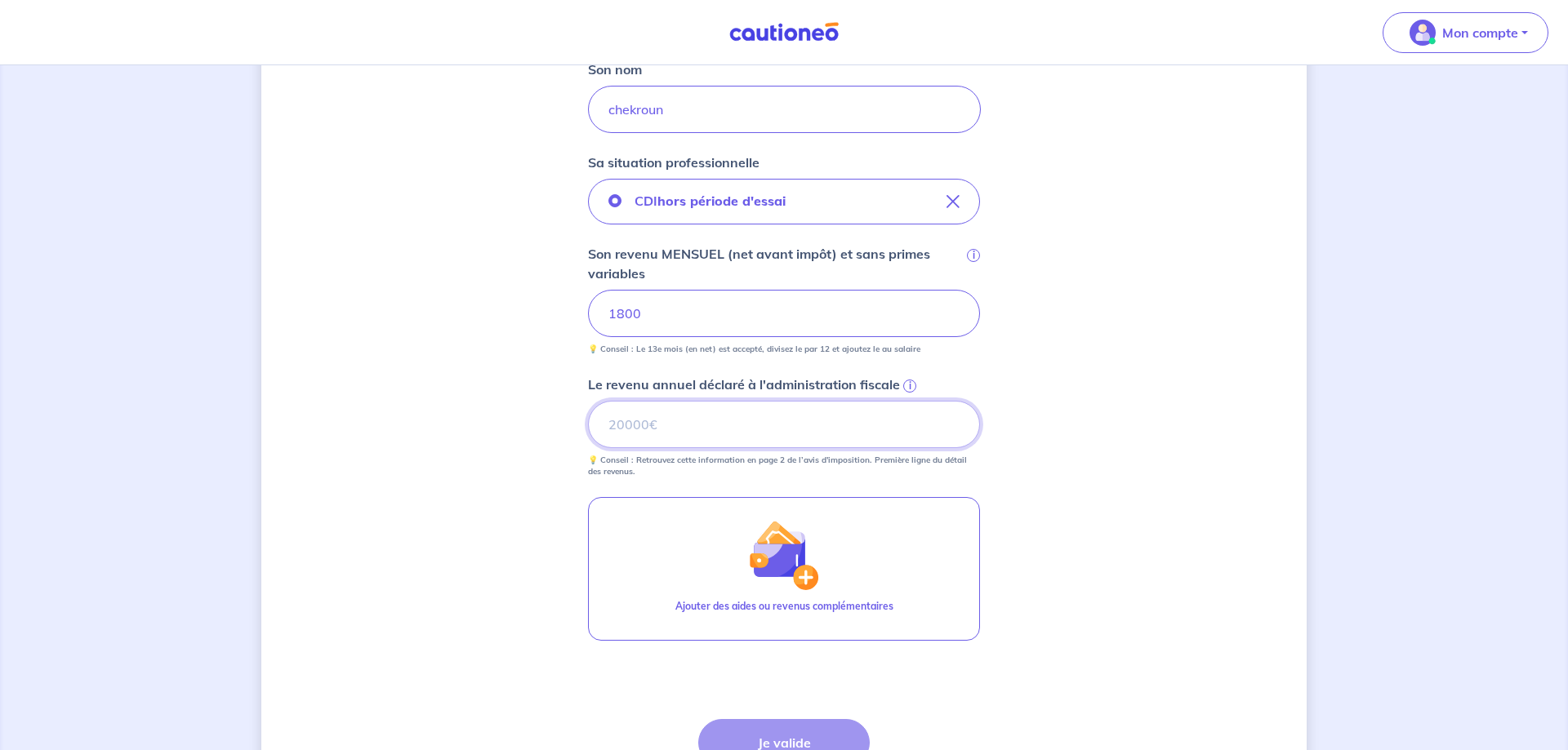
click at [749, 424] on input "Le revenu annuel déclaré à l'administration fiscale i" at bounding box center [784, 425] width 392 height 48
click at [684, 418] on input "Le revenu annuel déclaré à l'administration fiscale i" at bounding box center [784, 425] width 392 height 48
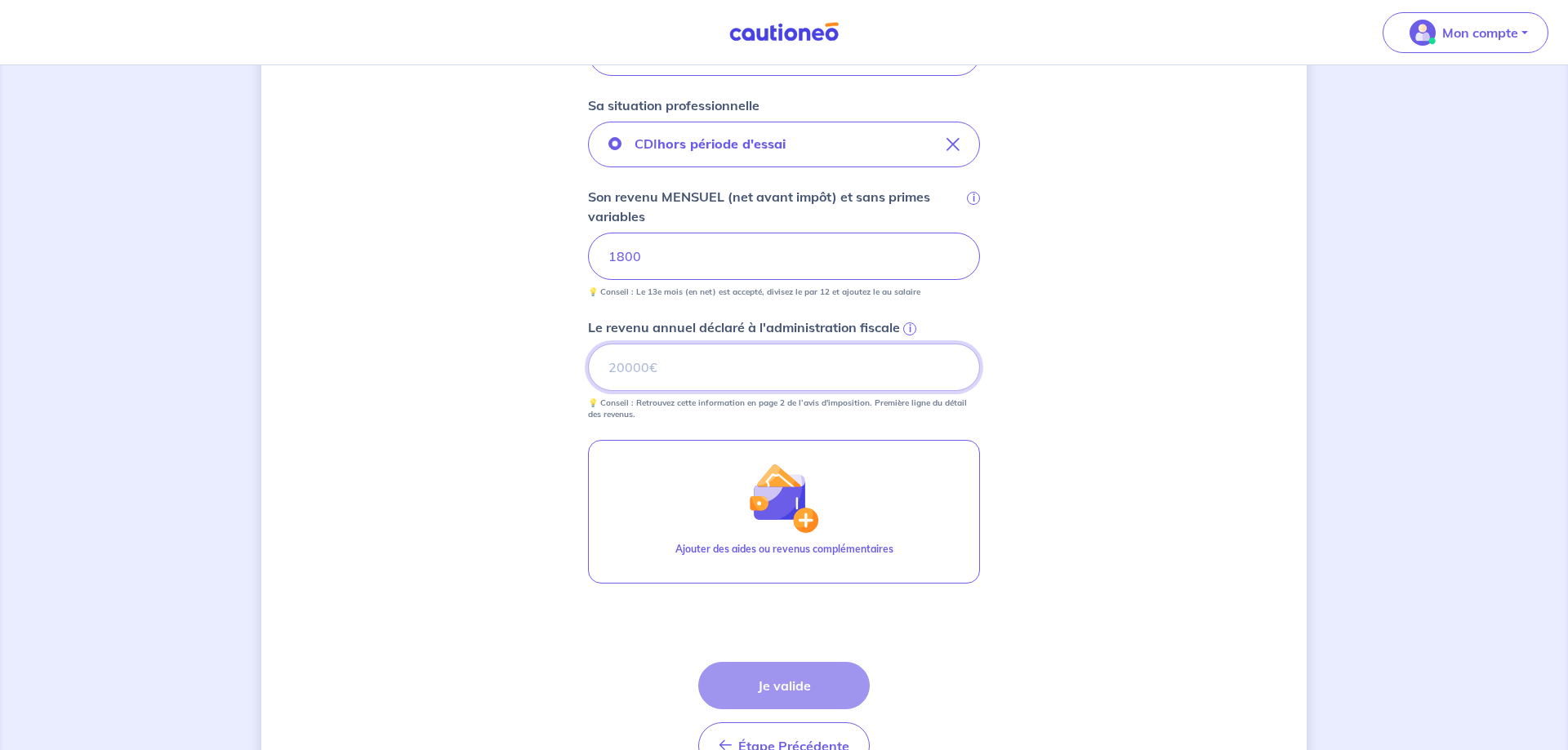
scroll to position [593, 0]
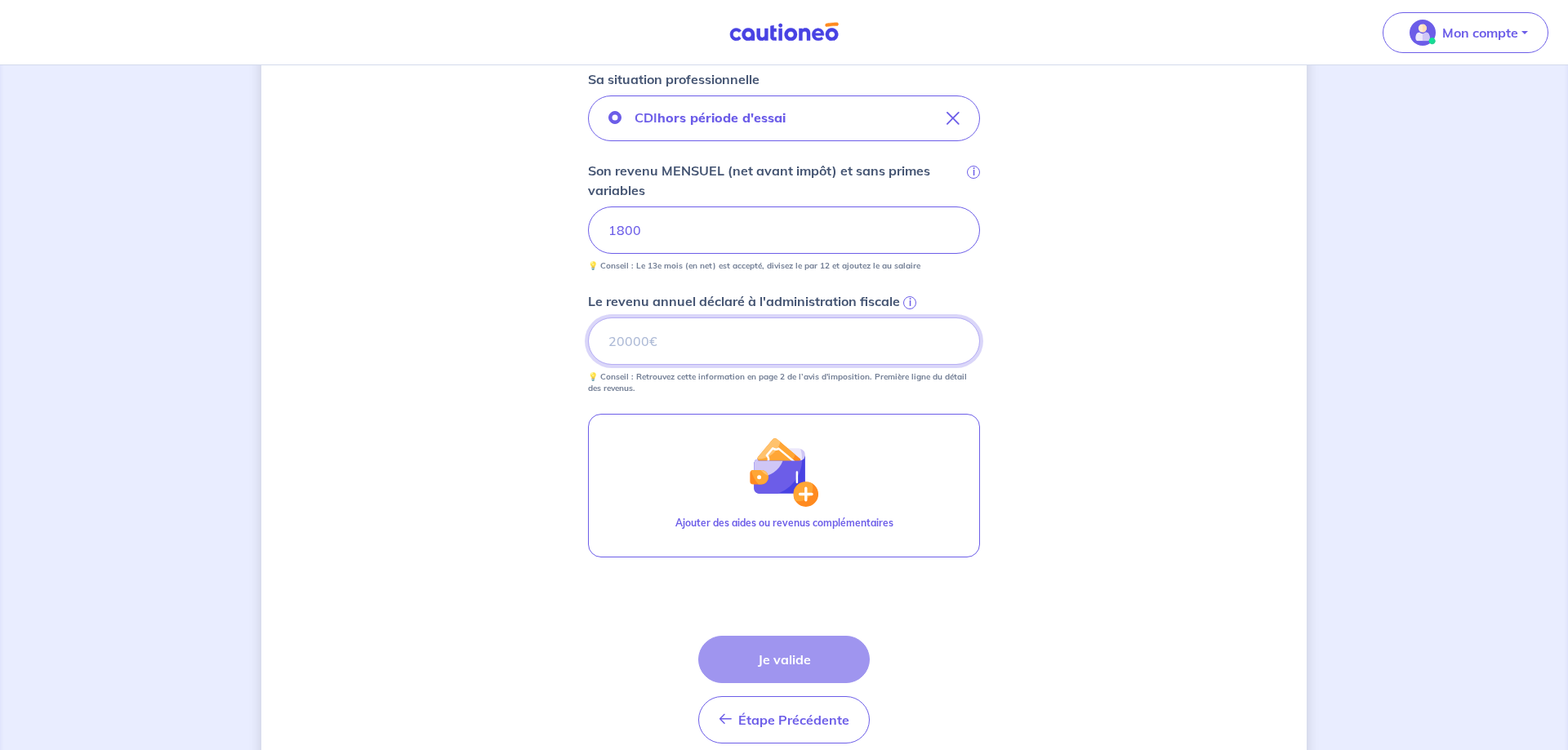
click at [646, 342] on input "Le revenu annuel déclaré à l'administration fiscale i" at bounding box center [784, 341] width 392 height 48
click at [909, 306] on span "i" at bounding box center [910, 303] width 13 height 13
click at [909, 318] on input "Le revenu annuel déclaré à l'administration fiscale i" at bounding box center [784, 341] width 392 height 48
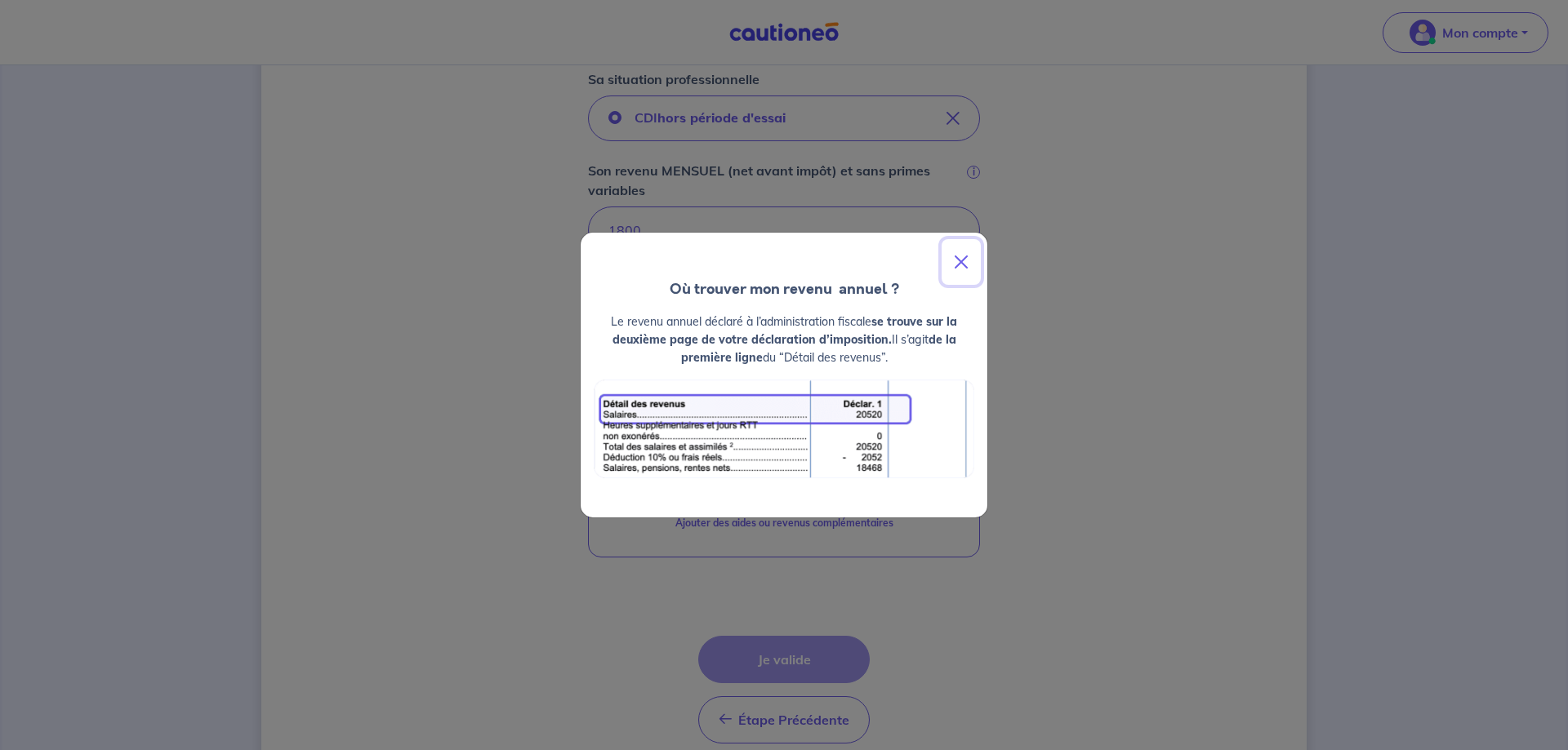
click at [963, 262] on button "Close" at bounding box center [961, 262] width 39 height 46
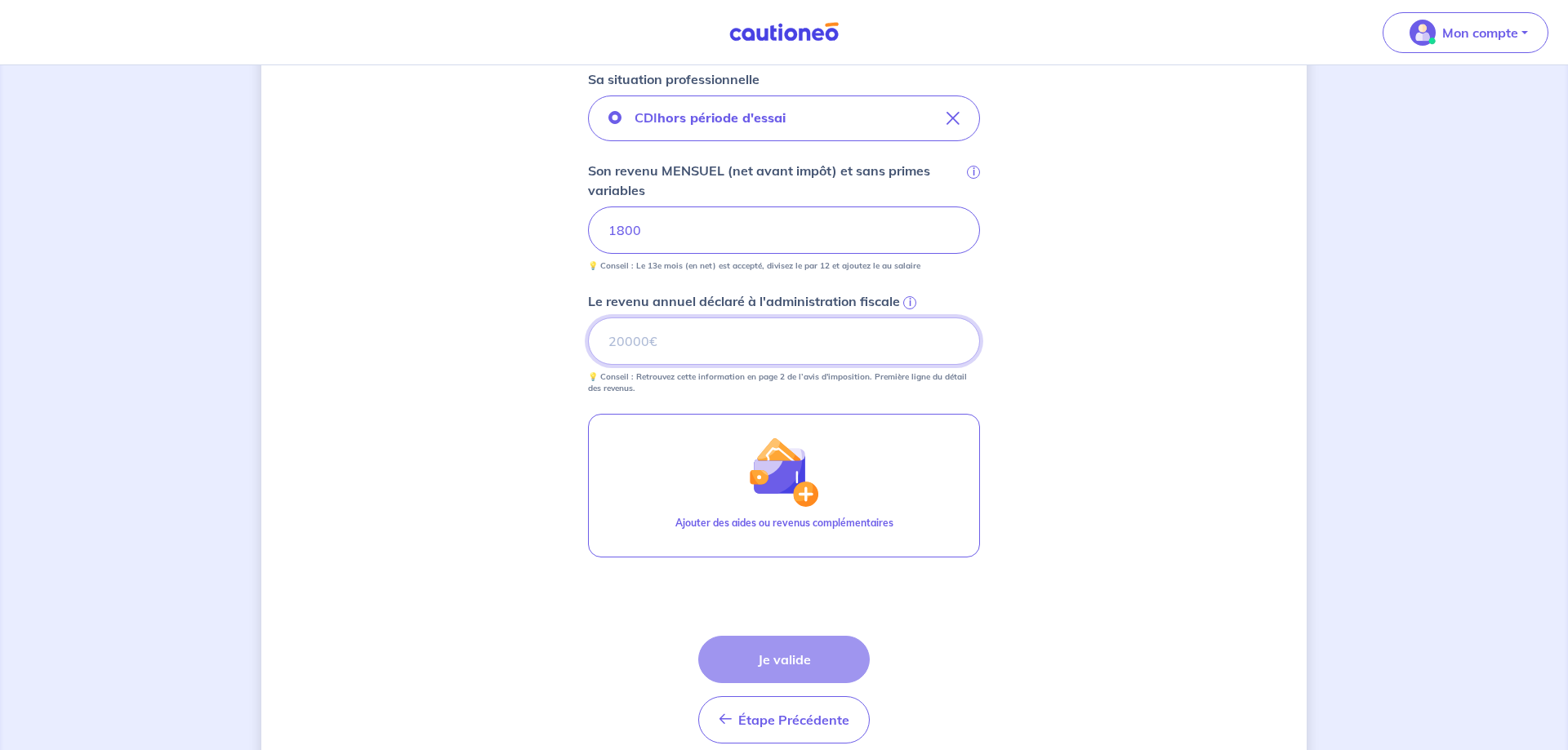
click at [731, 353] on input "Le revenu annuel déclaré à l'administration fiscale i" at bounding box center [784, 341] width 392 height 48
type input "15146"
click at [795, 658] on button "Je valide" at bounding box center [784, 660] width 172 height 48
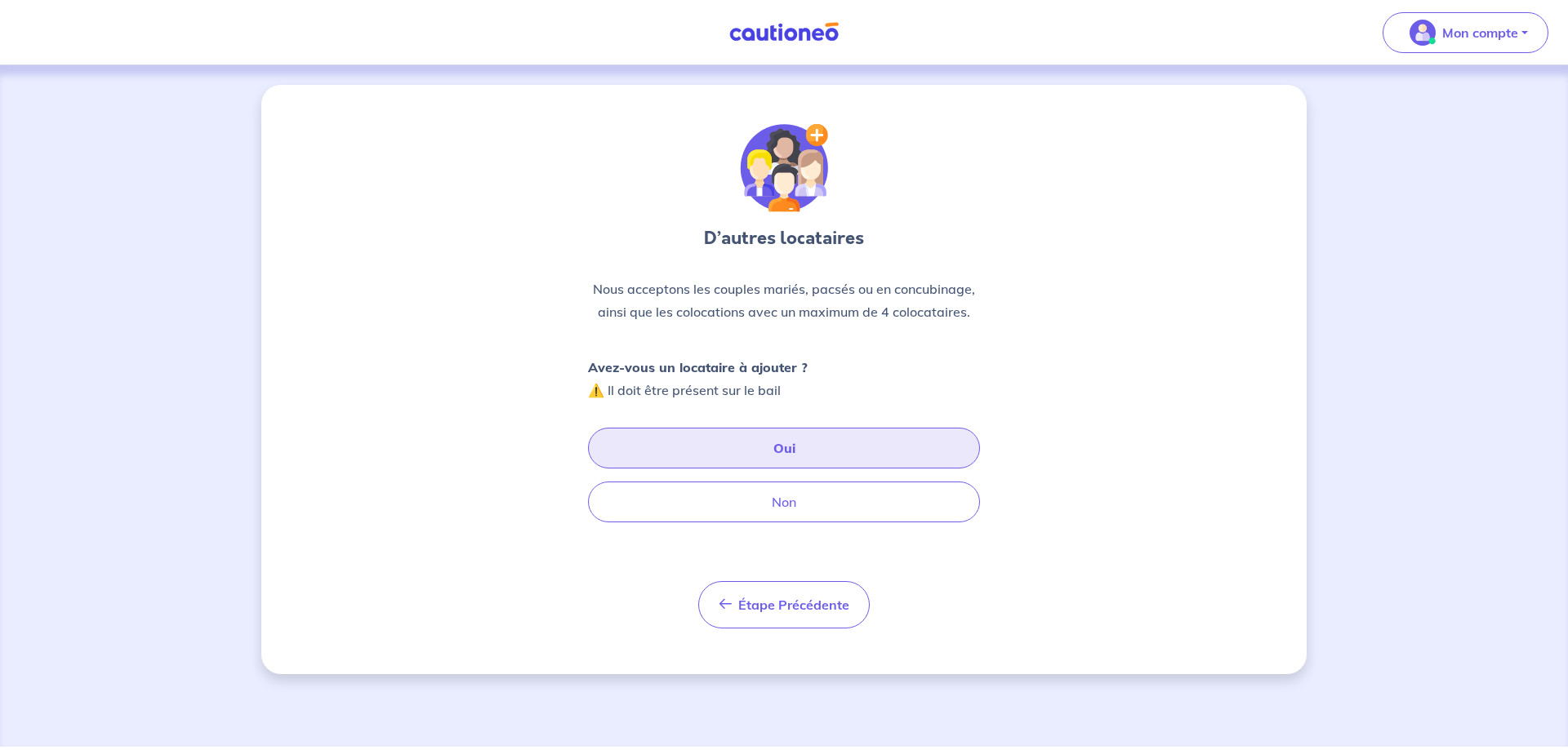
click at [770, 438] on button "Oui" at bounding box center [784, 448] width 392 height 41
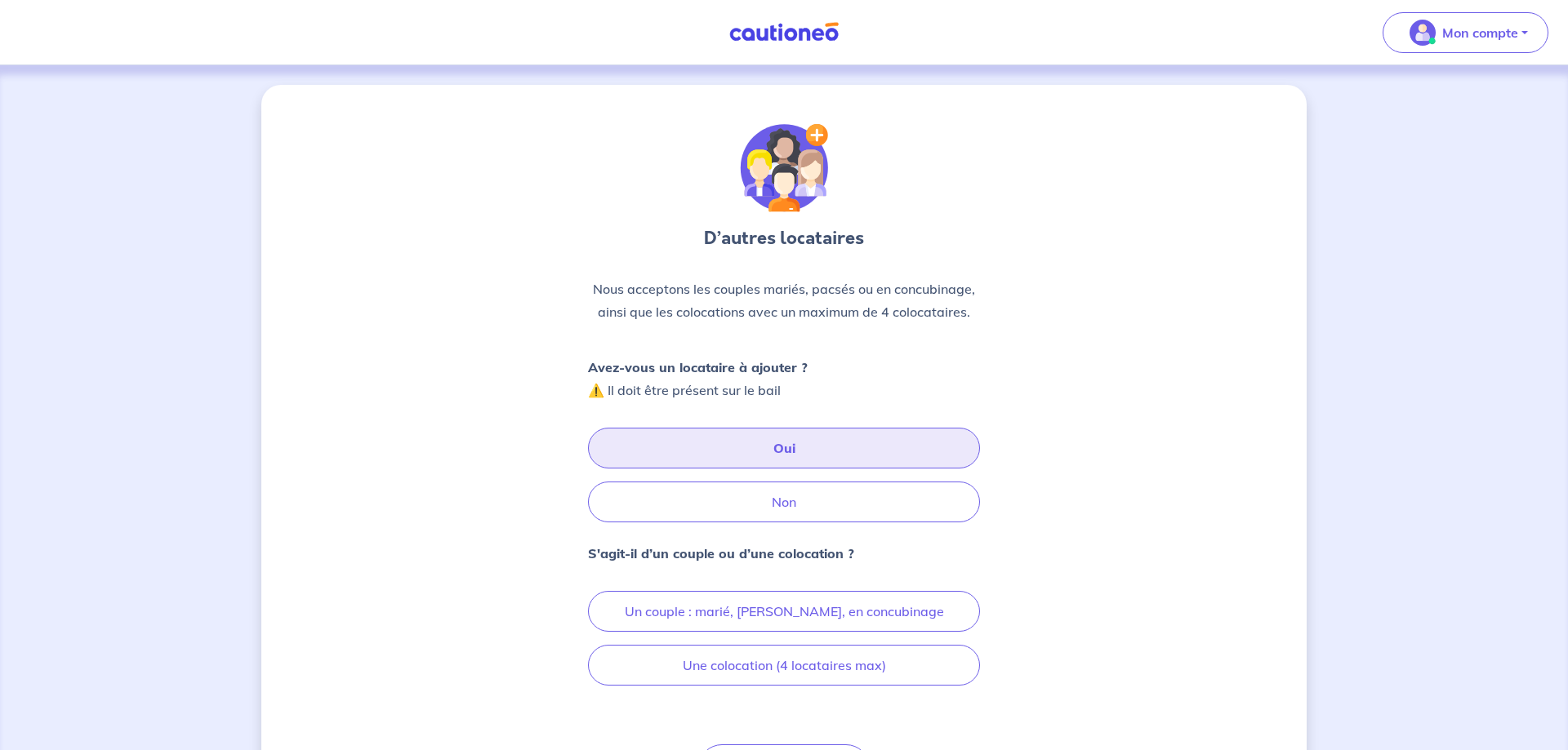
click at [795, 446] on button "Oui" at bounding box center [784, 448] width 392 height 41
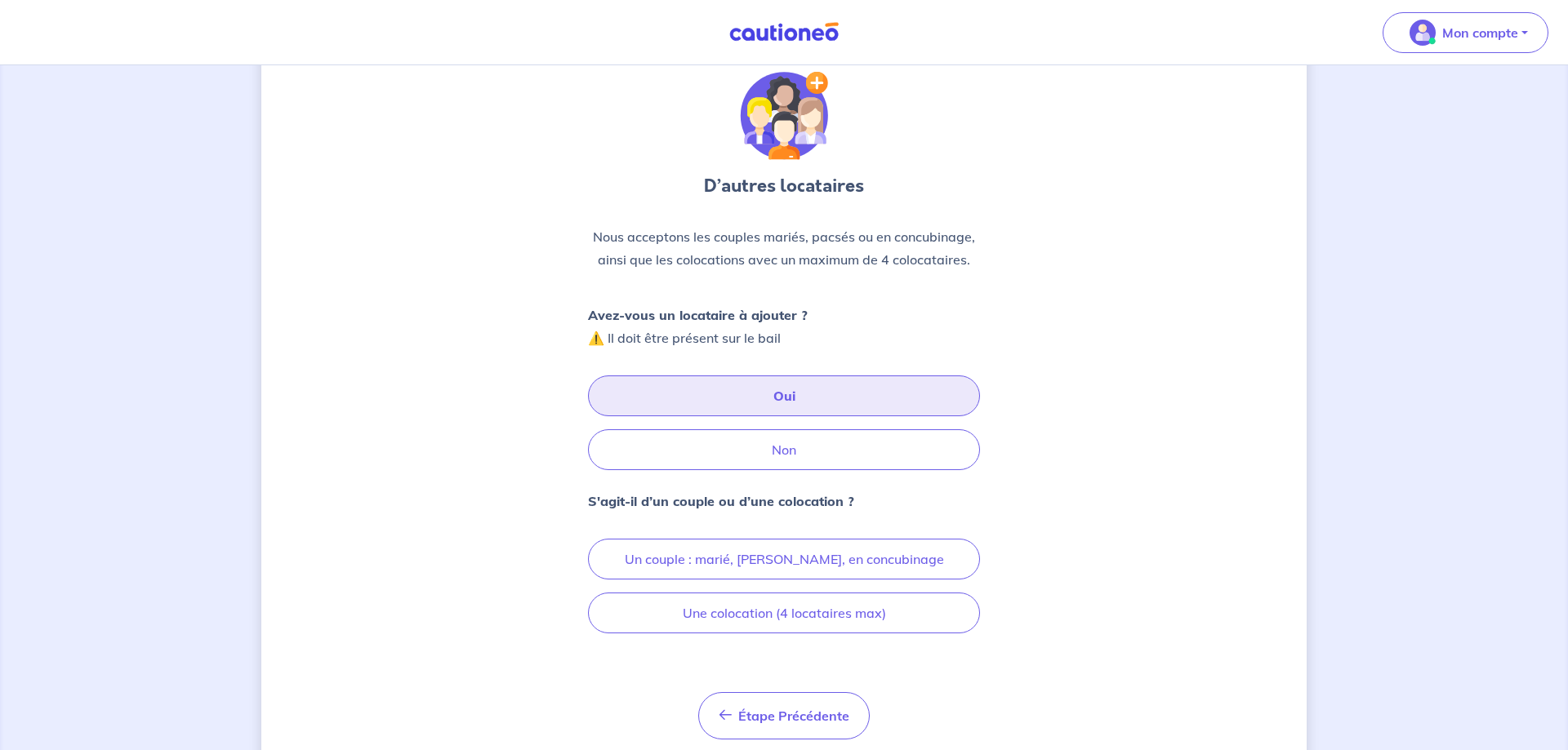
scroll to position [83, 0]
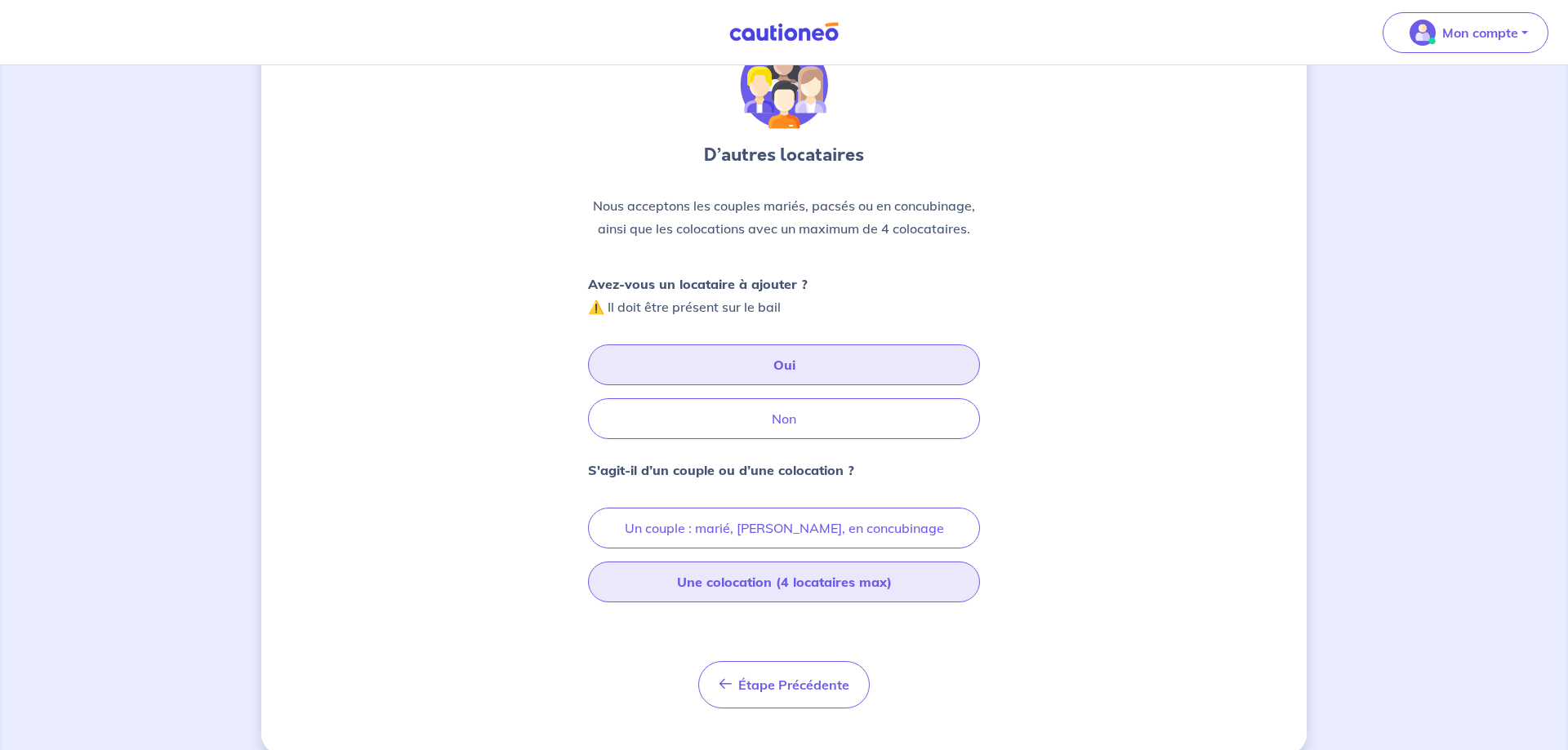
click at [746, 587] on button "Une colocation (4 locataires max)" at bounding box center [784, 582] width 392 height 41
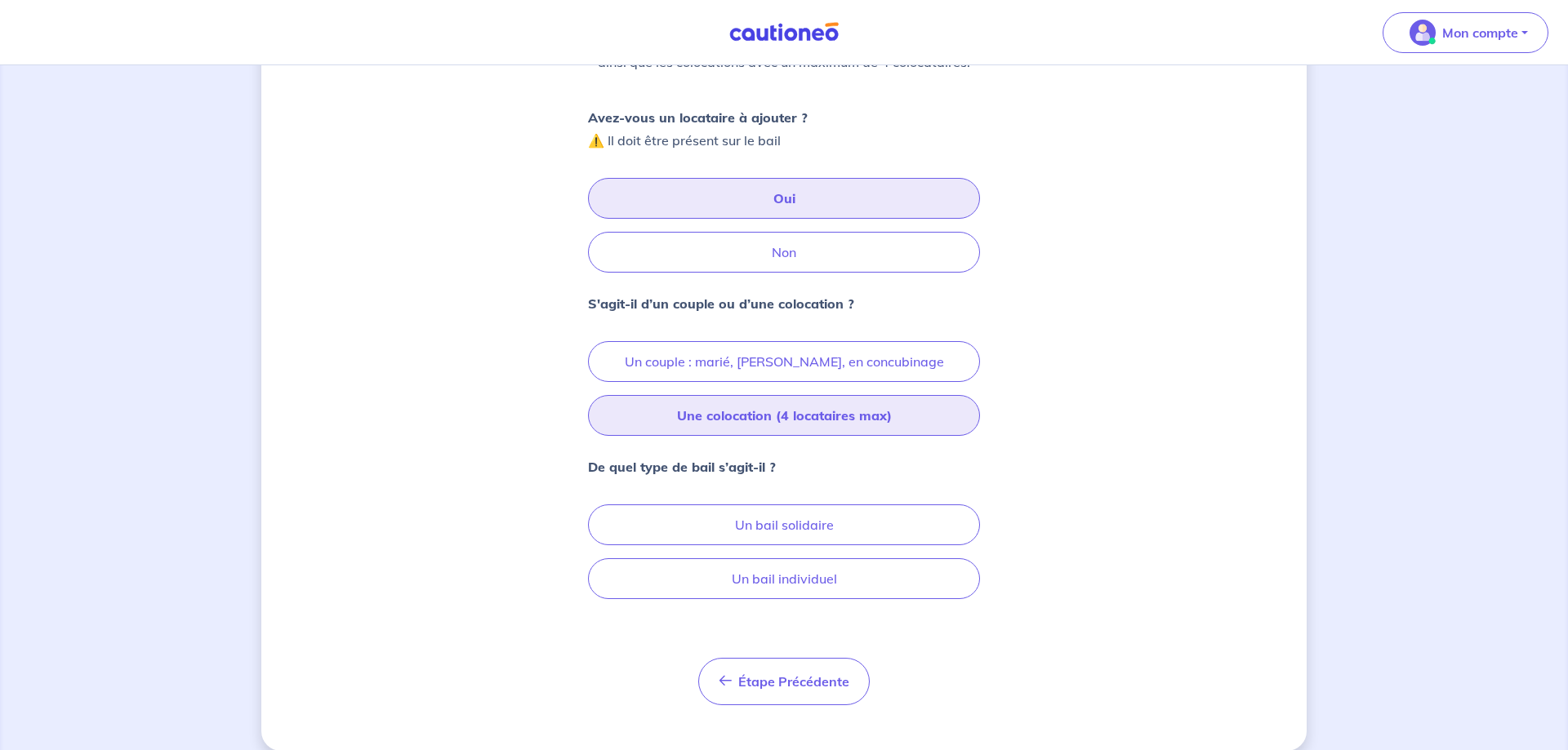
scroll to position [270, 0]
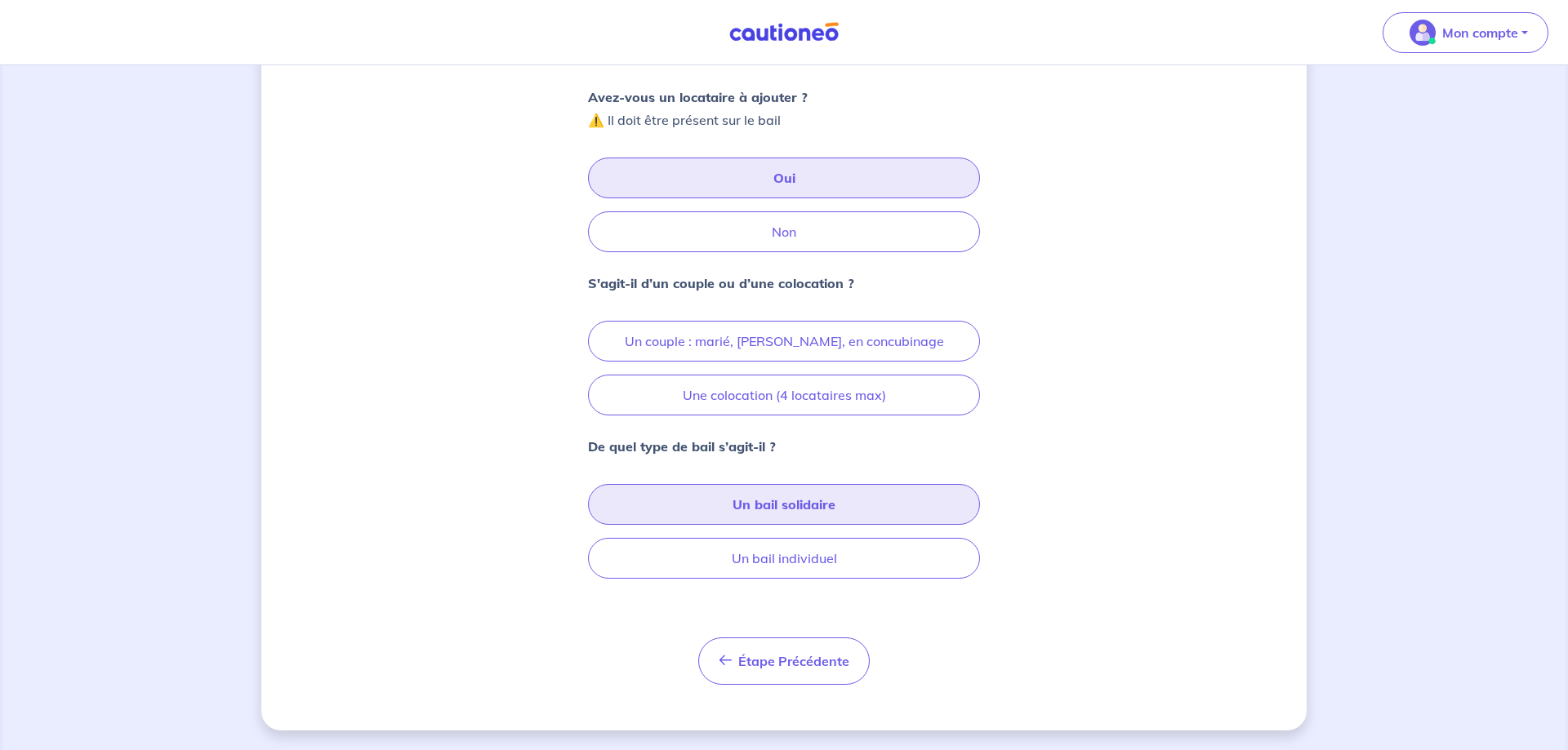
click at [817, 503] on button "Un bail solidaire" at bounding box center [784, 505] width 392 height 41
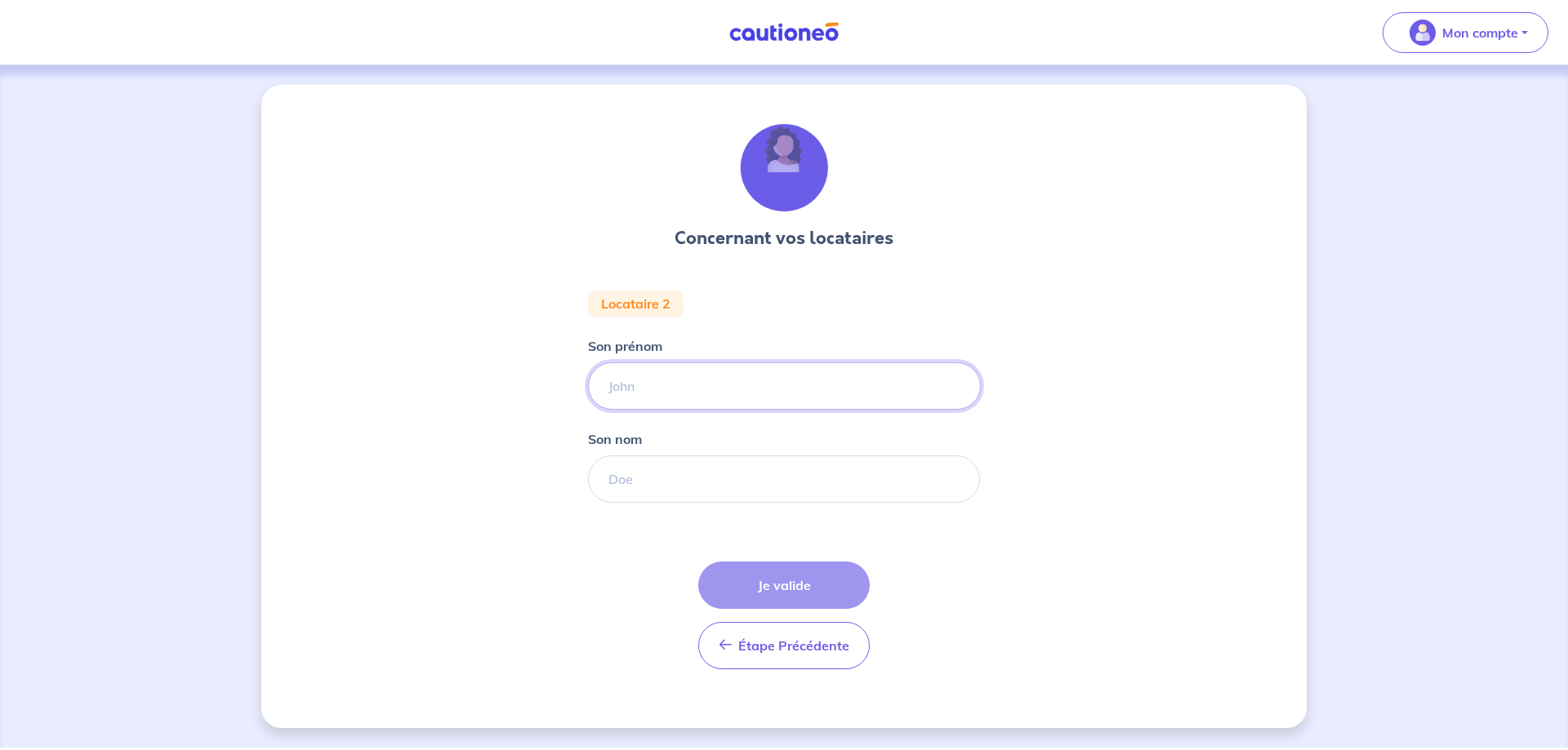
click at [656, 381] on input "Son prénom" at bounding box center [784, 386] width 393 height 48
type input "[PERSON_NAME]"
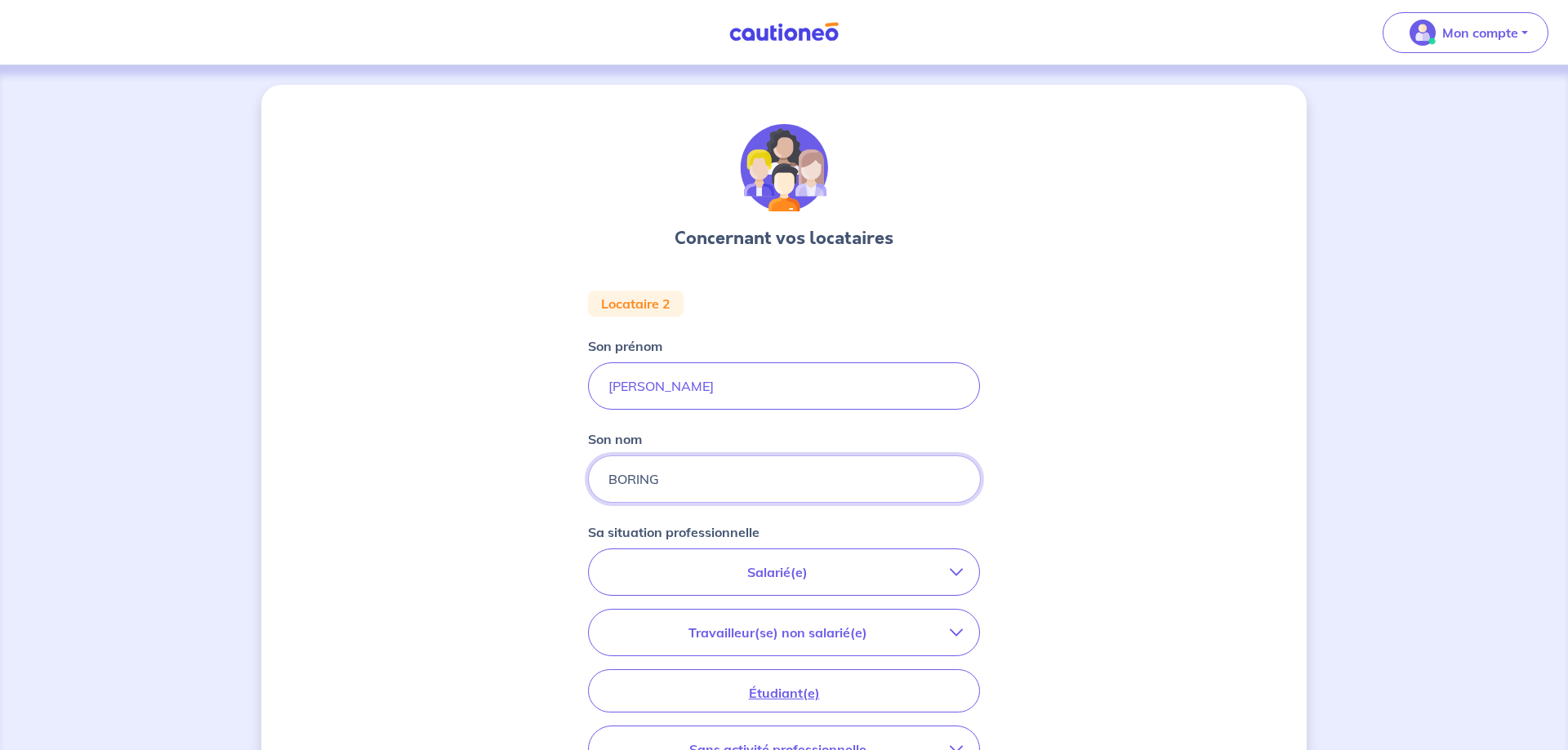
scroll to position [83, 0]
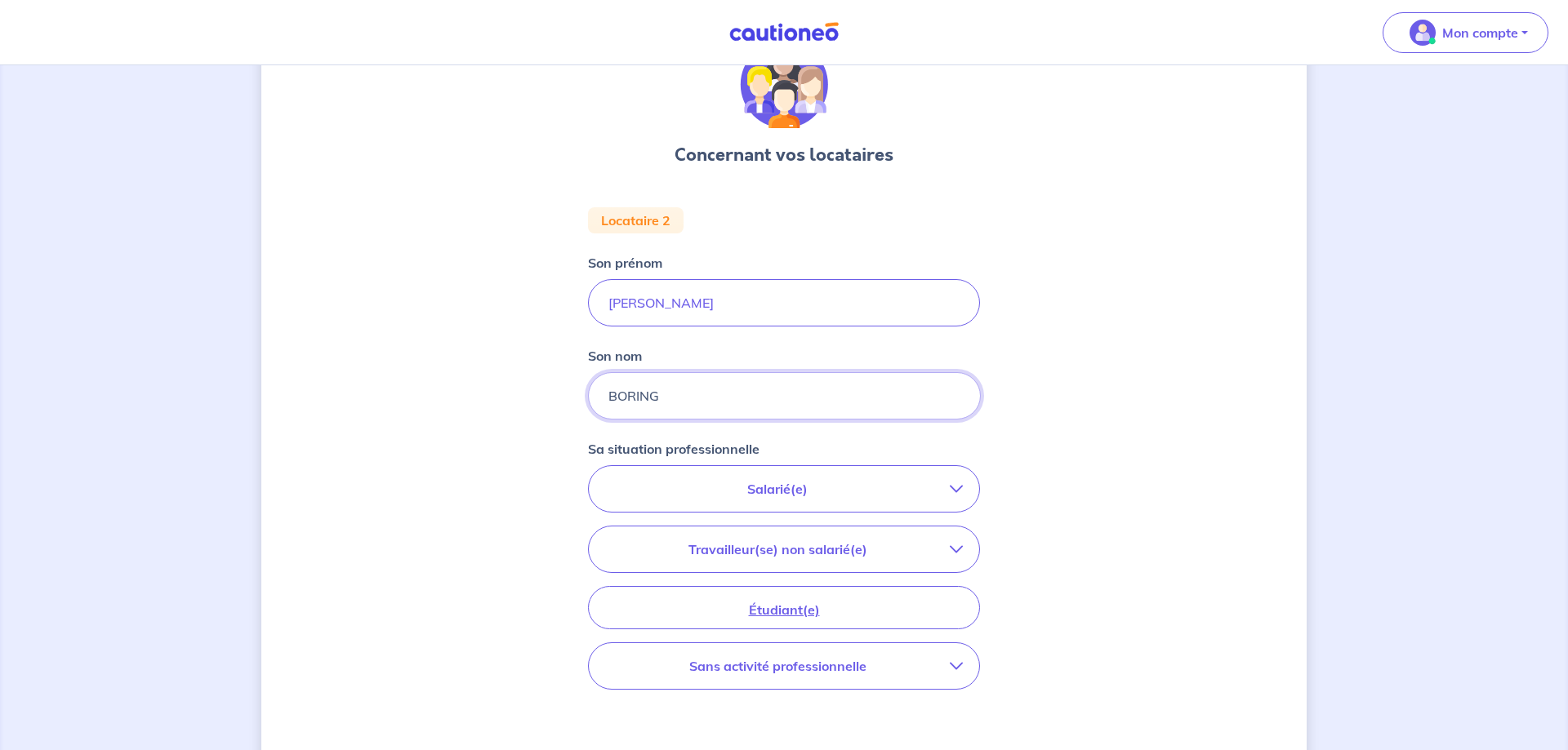
type input "BORING"
click at [823, 557] on p "Travailleur(se) non salarié(e)" at bounding box center [777, 549] width 345 height 20
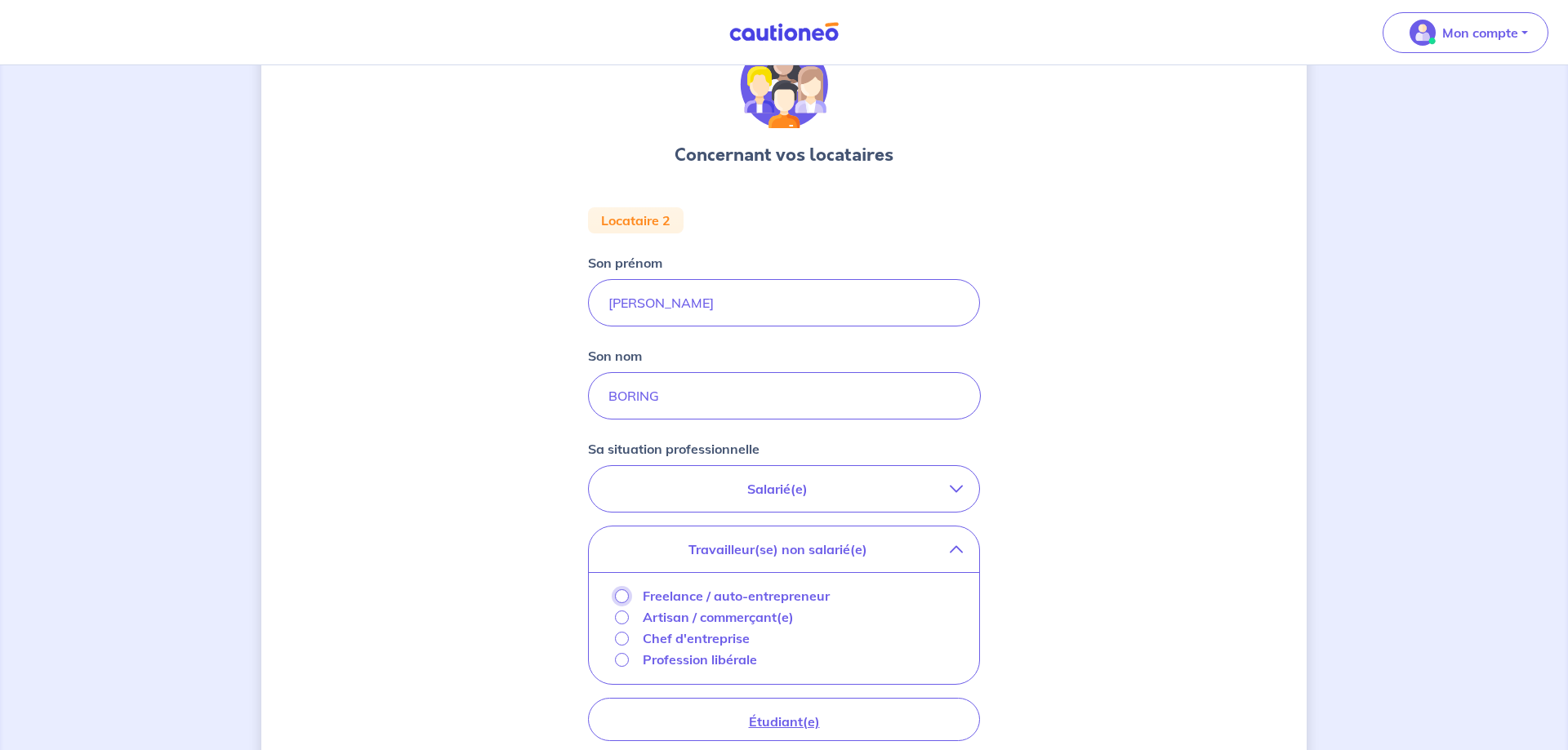
click at [626, 592] on input "Freelance / auto-entrepreneur" at bounding box center [622, 596] width 14 height 14
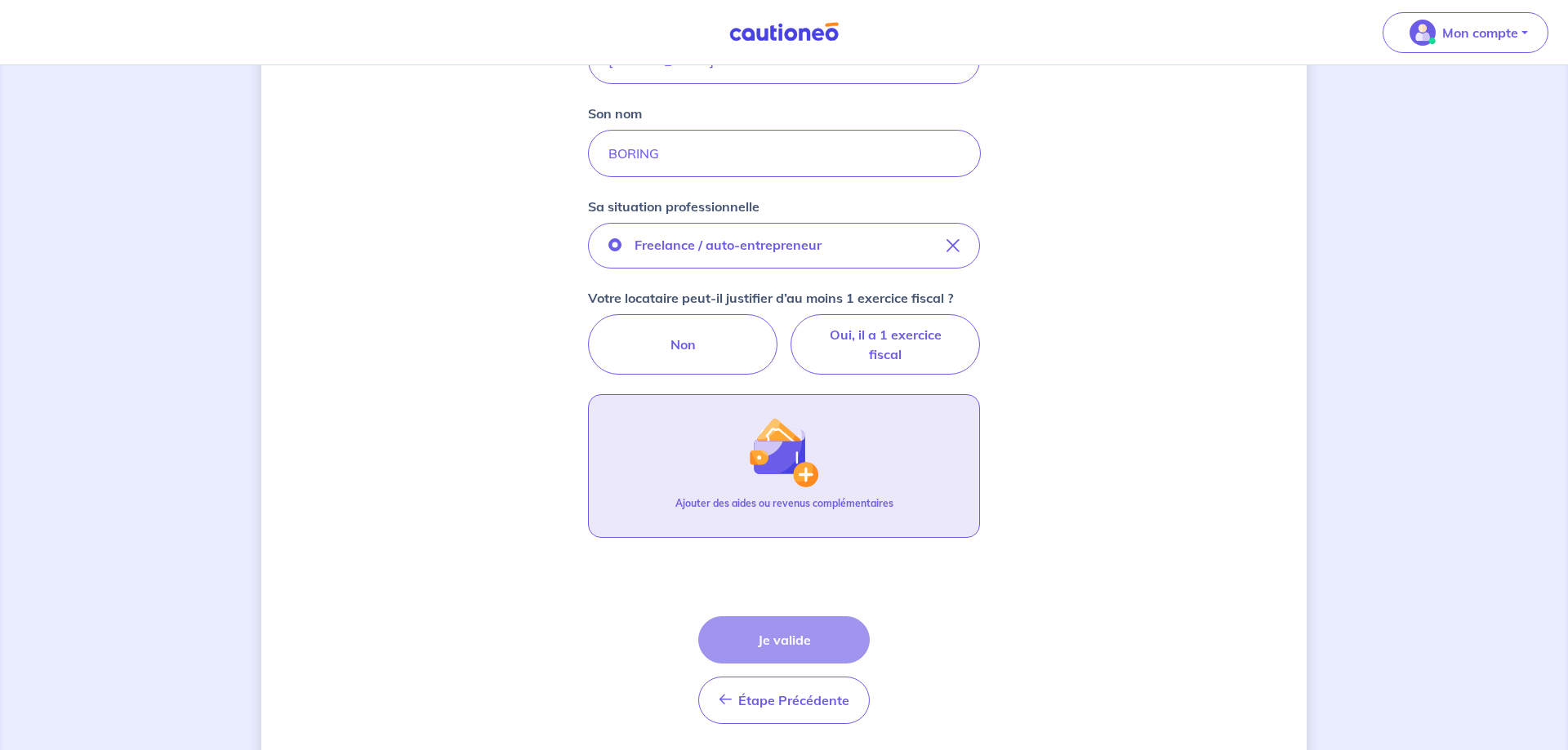
scroll to position [333, 0]
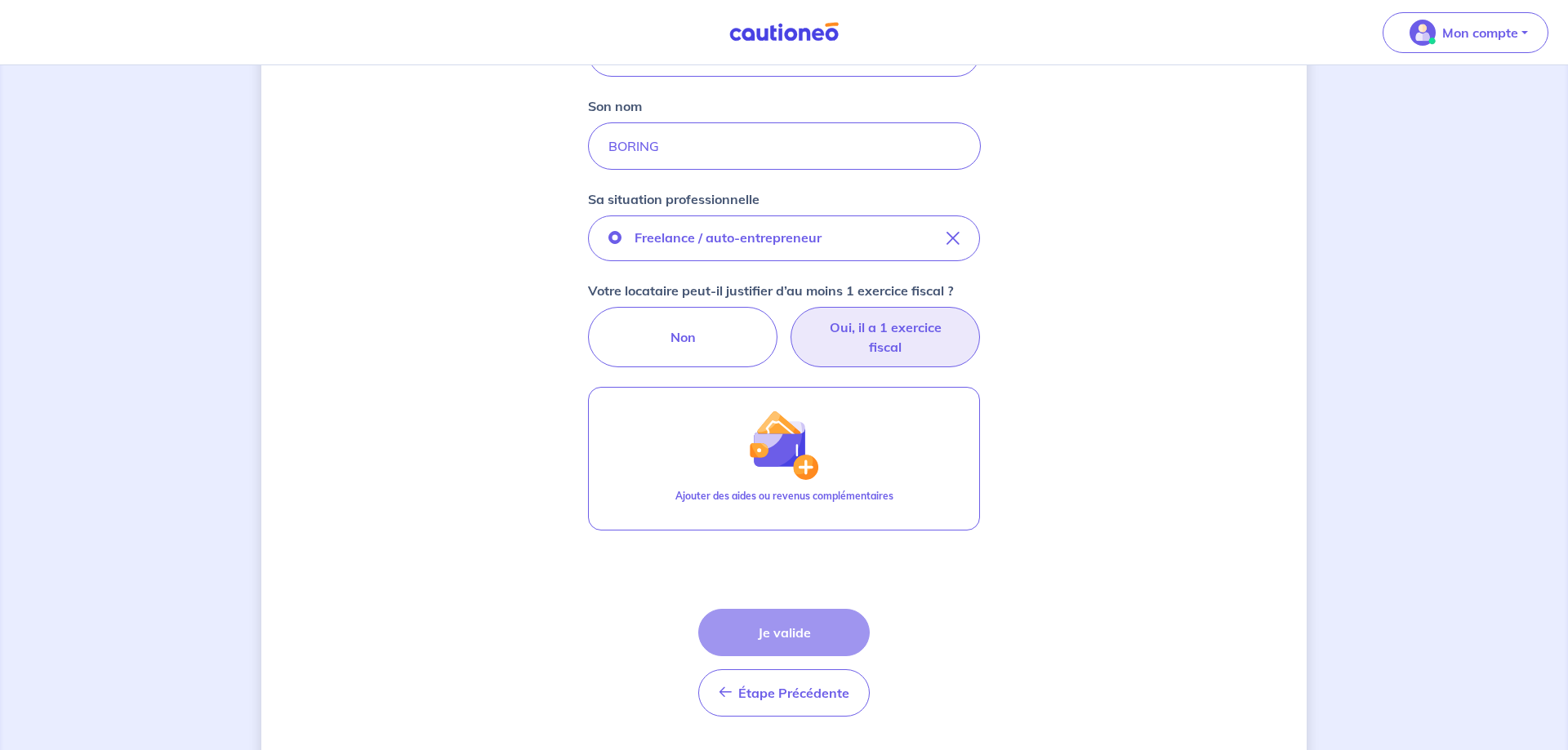
click at [859, 334] on label "Oui, il a 1 exercice fiscal" at bounding box center [885, 338] width 189 height 60
click at [790, 318] on input "Oui, il a 1 exercice fiscal" at bounding box center [784, 312] width 10 height 10
radio input "true"
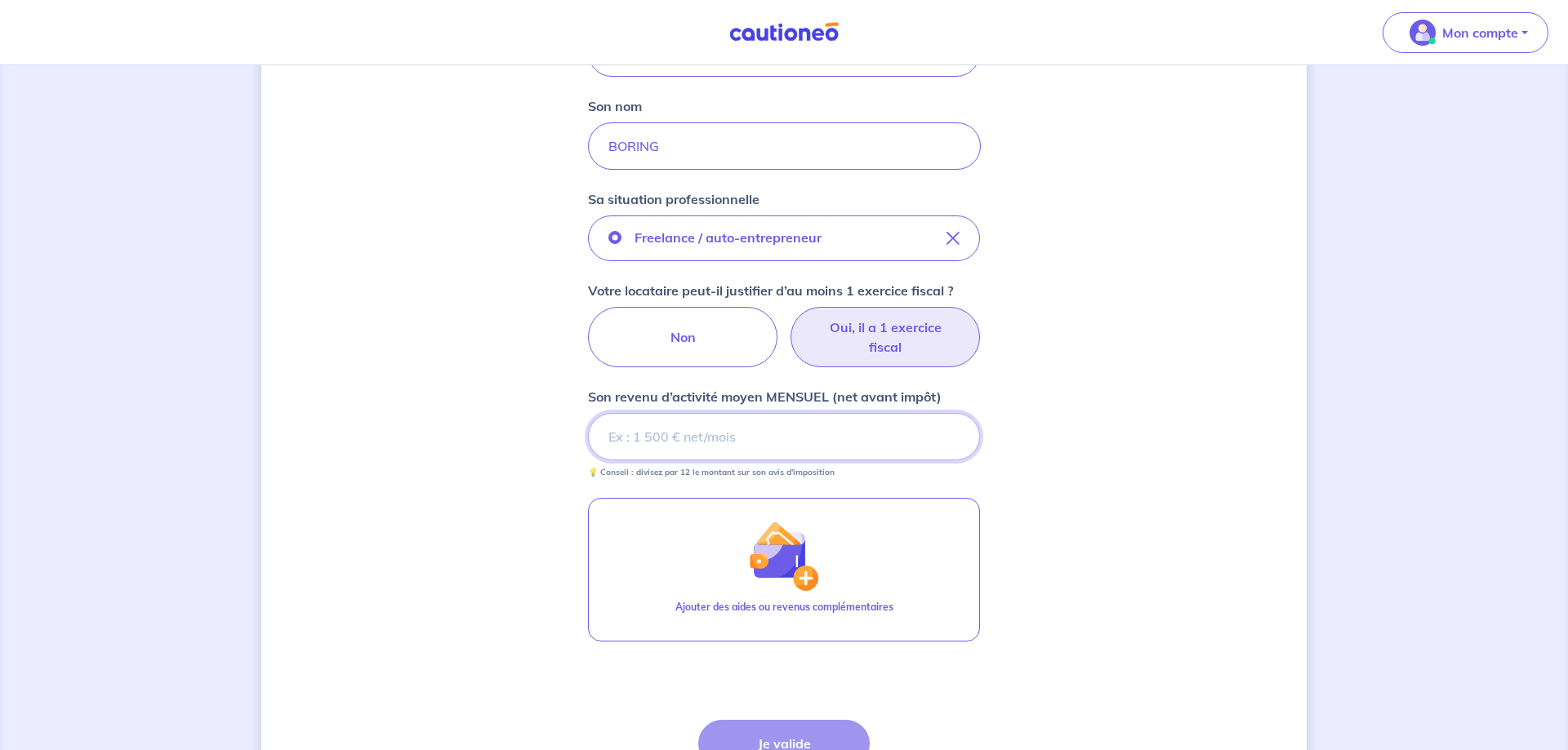
click at [694, 441] on input "Son revenu d’activité moyen MENSUEL (net avant impôt)" at bounding box center [784, 437] width 392 height 48
click at [710, 444] on input "Son revenu d’activité moyen MENSUEL (net avant impôt)" at bounding box center [784, 437] width 392 height 48
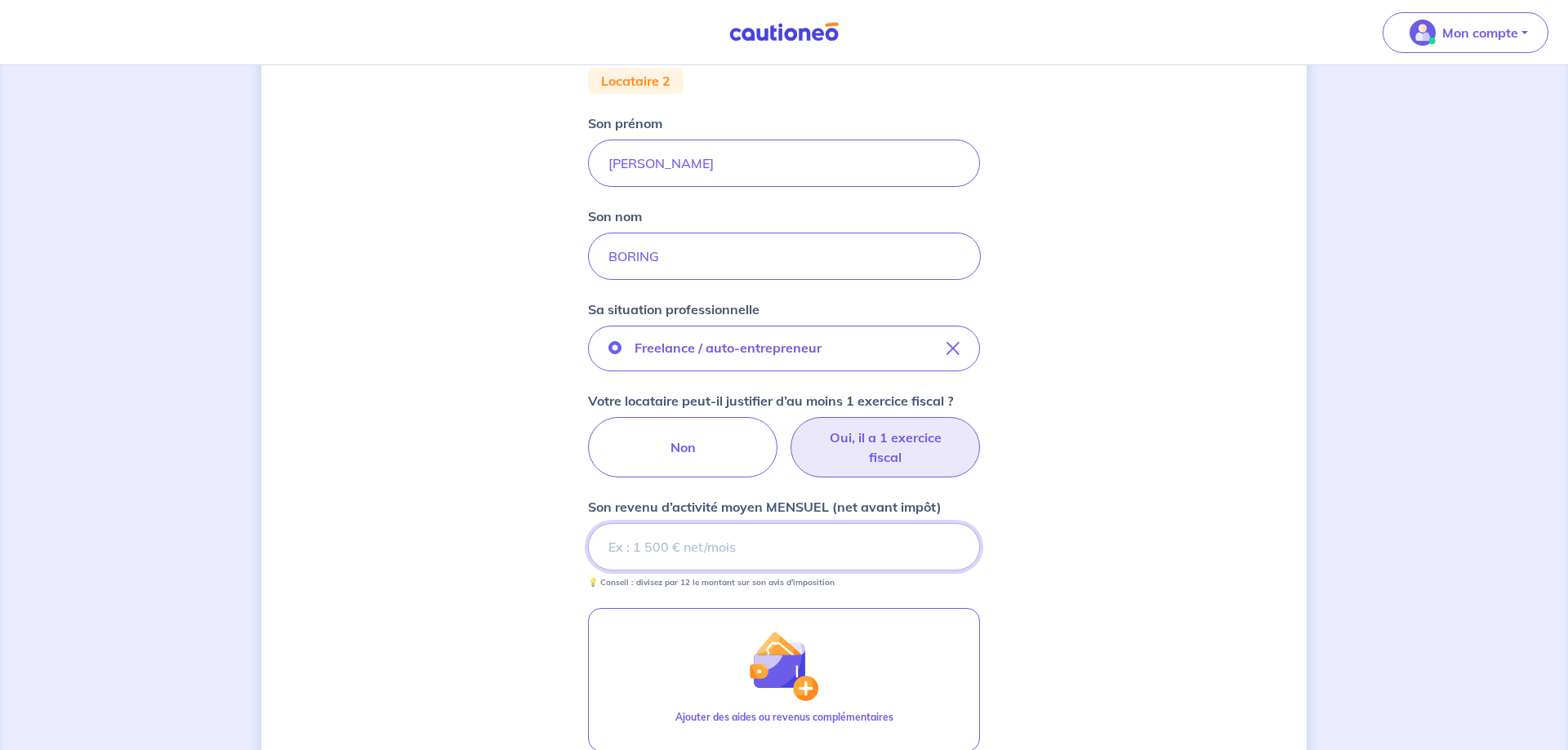
scroll to position [250, 0]
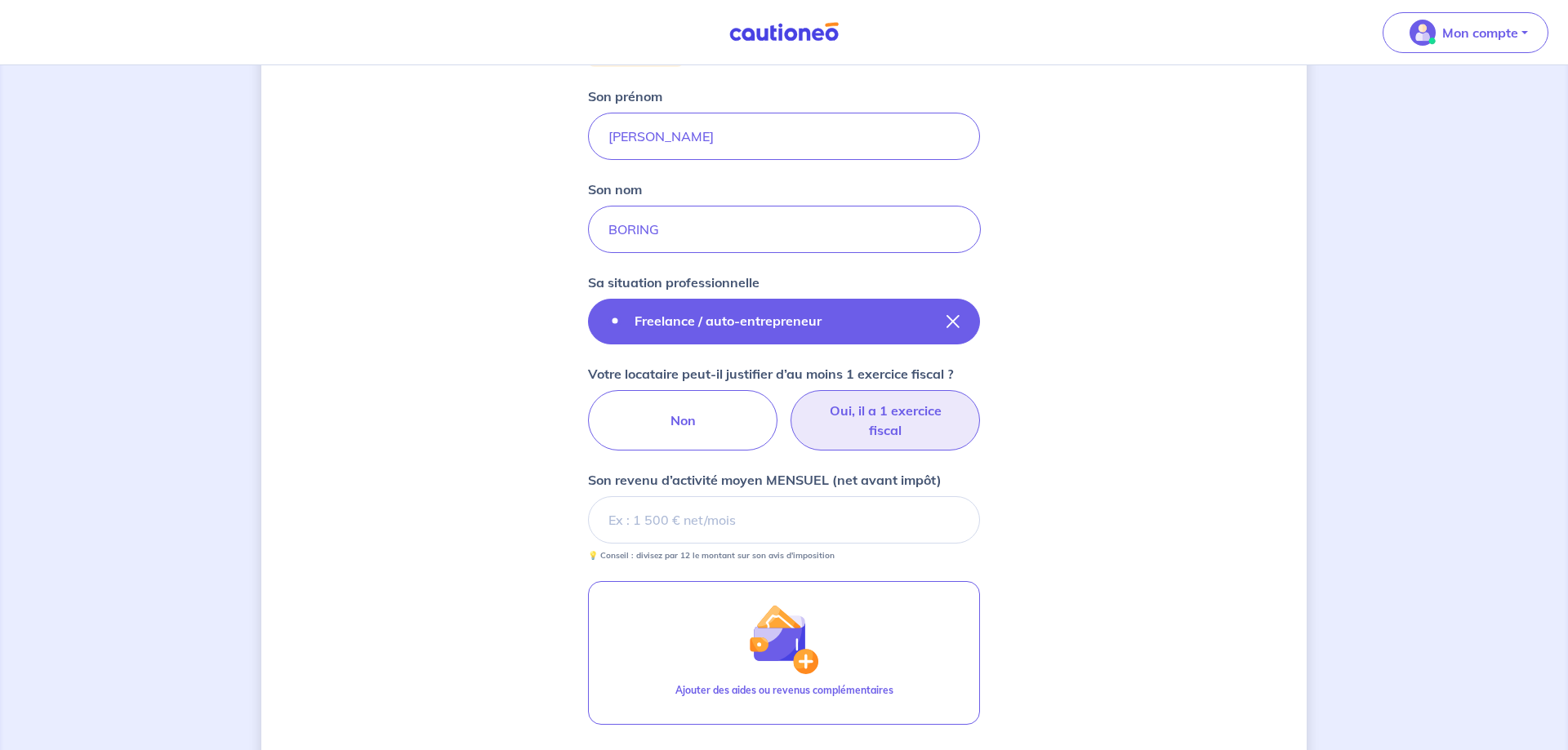
click at [969, 318] on button "Freelance / auto-entrepreneur" at bounding box center [784, 322] width 392 height 46
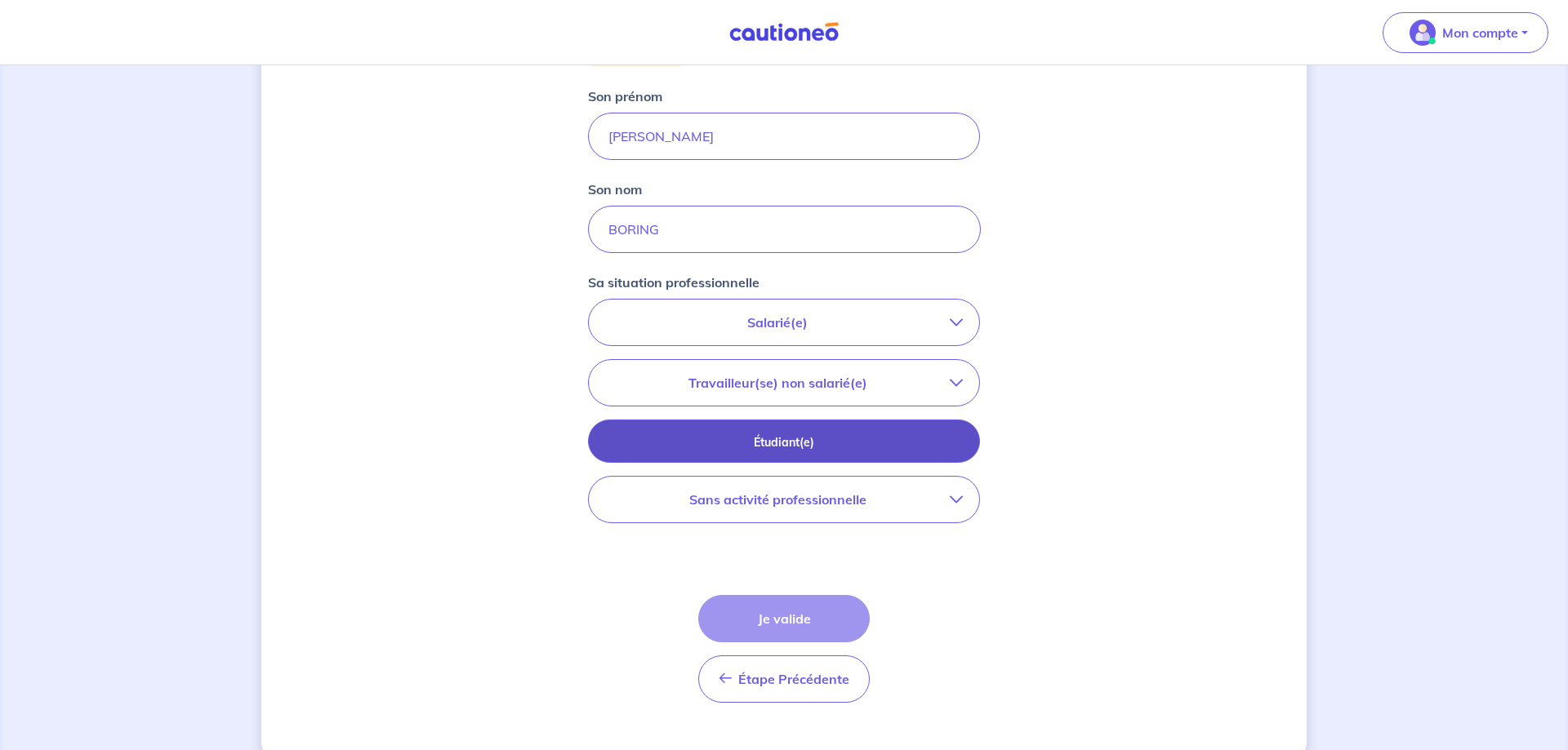
click at [767, 446] on p "Étudiant(e)" at bounding box center [784, 442] width 352 height 18
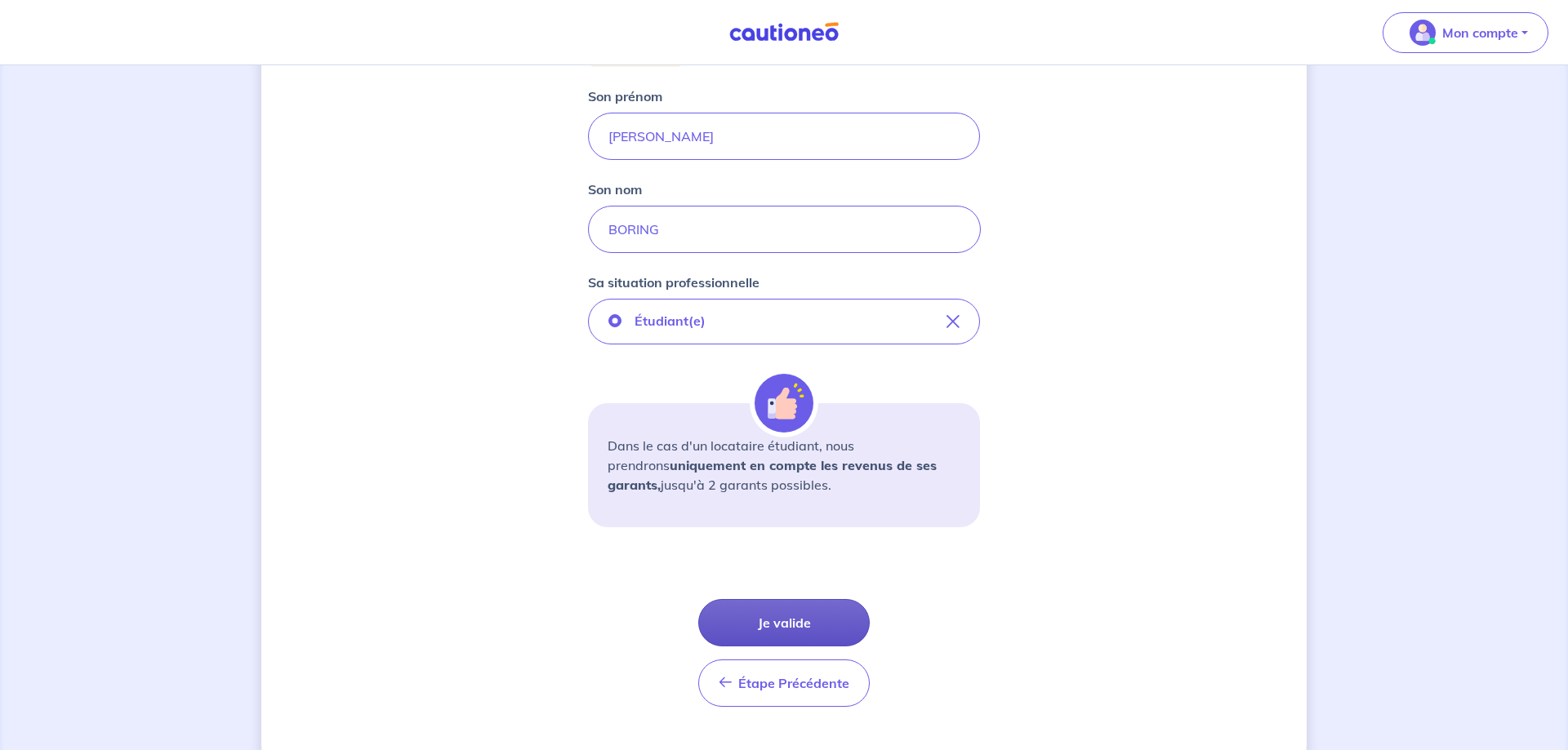
click at [782, 622] on button "Je valide" at bounding box center [784, 622] width 172 height 48
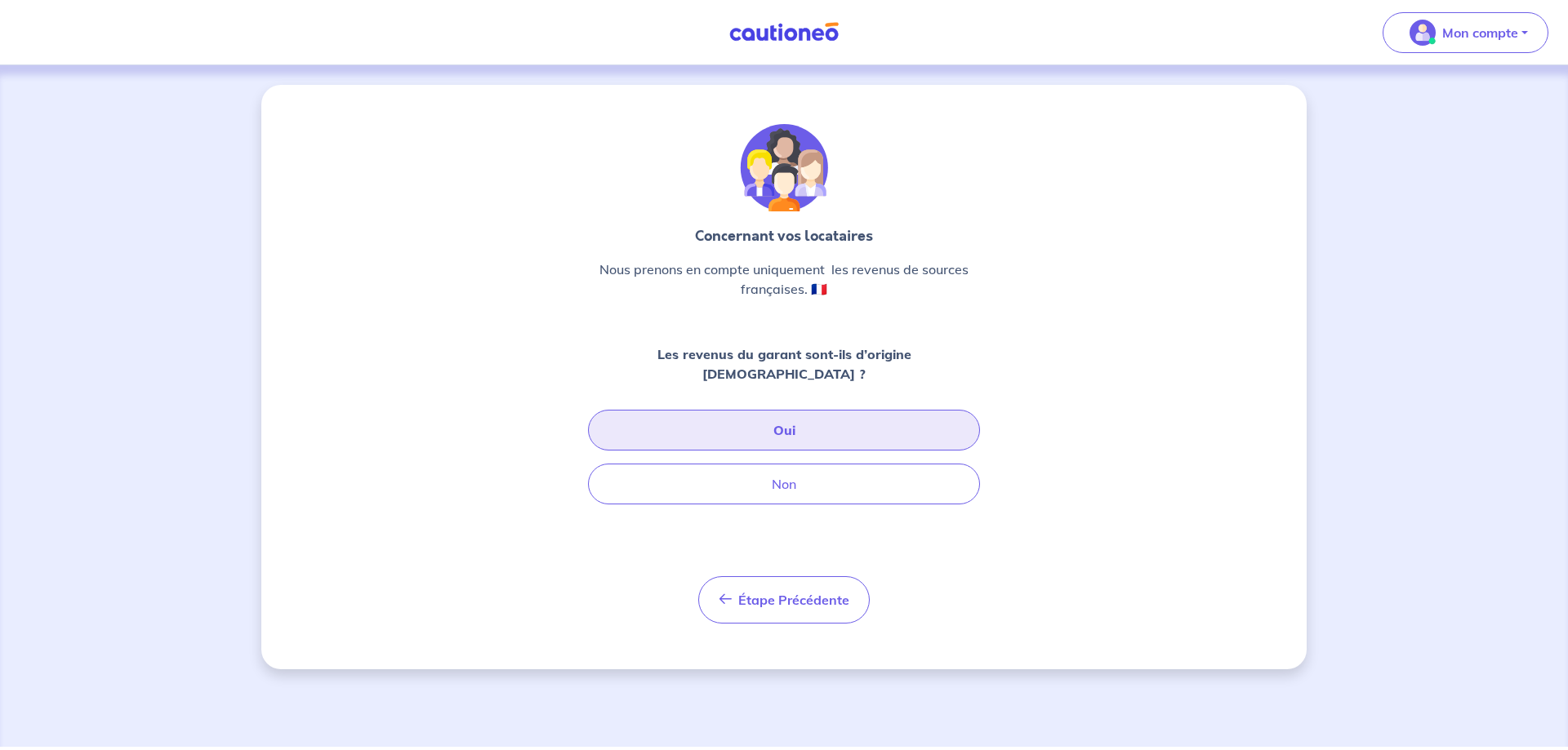
click at [789, 410] on button "Oui" at bounding box center [784, 430] width 392 height 41
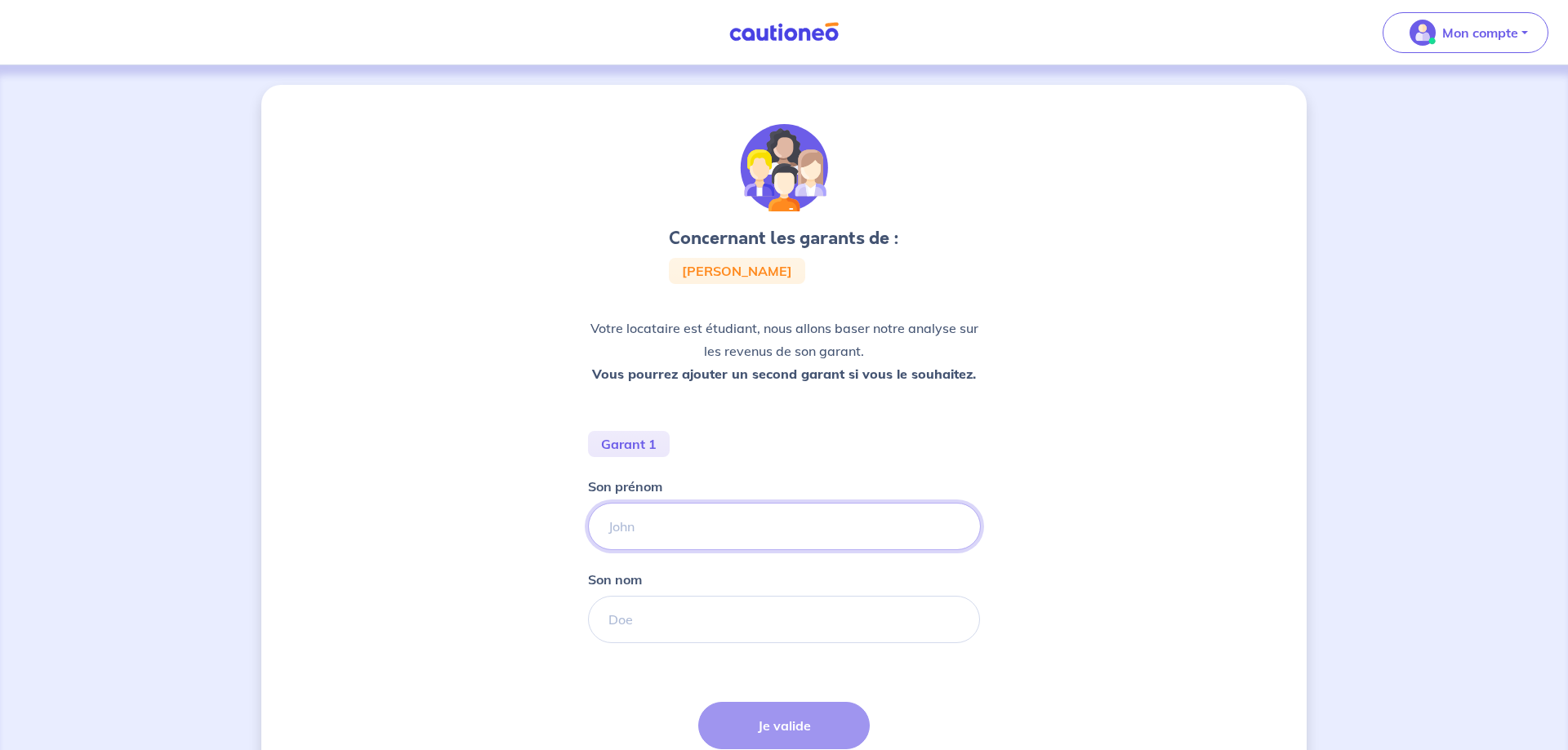
click at [700, 527] on input "Son prénom" at bounding box center [784, 527] width 393 height 48
click at [659, 533] on input "Son prénom" at bounding box center [784, 526] width 393 height 48
type input "[PERSON_NAME]"
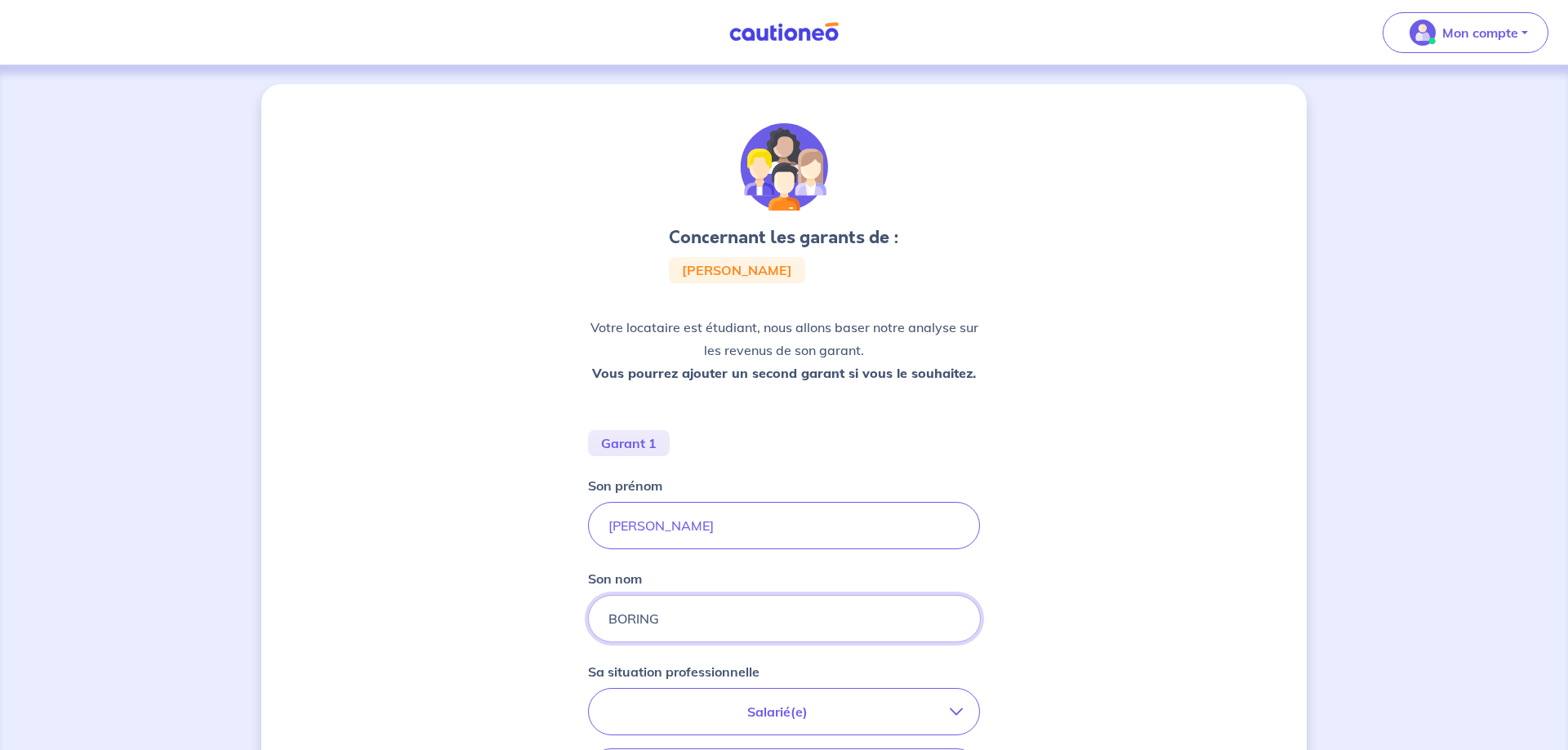
type input "BORING"
click at [1184, 292] on div "Concernant les garants de : [PERSON_NAME] Votre locataire est étudiant, nous al…" at bounding box center [784, 590] width 1046 height 1011
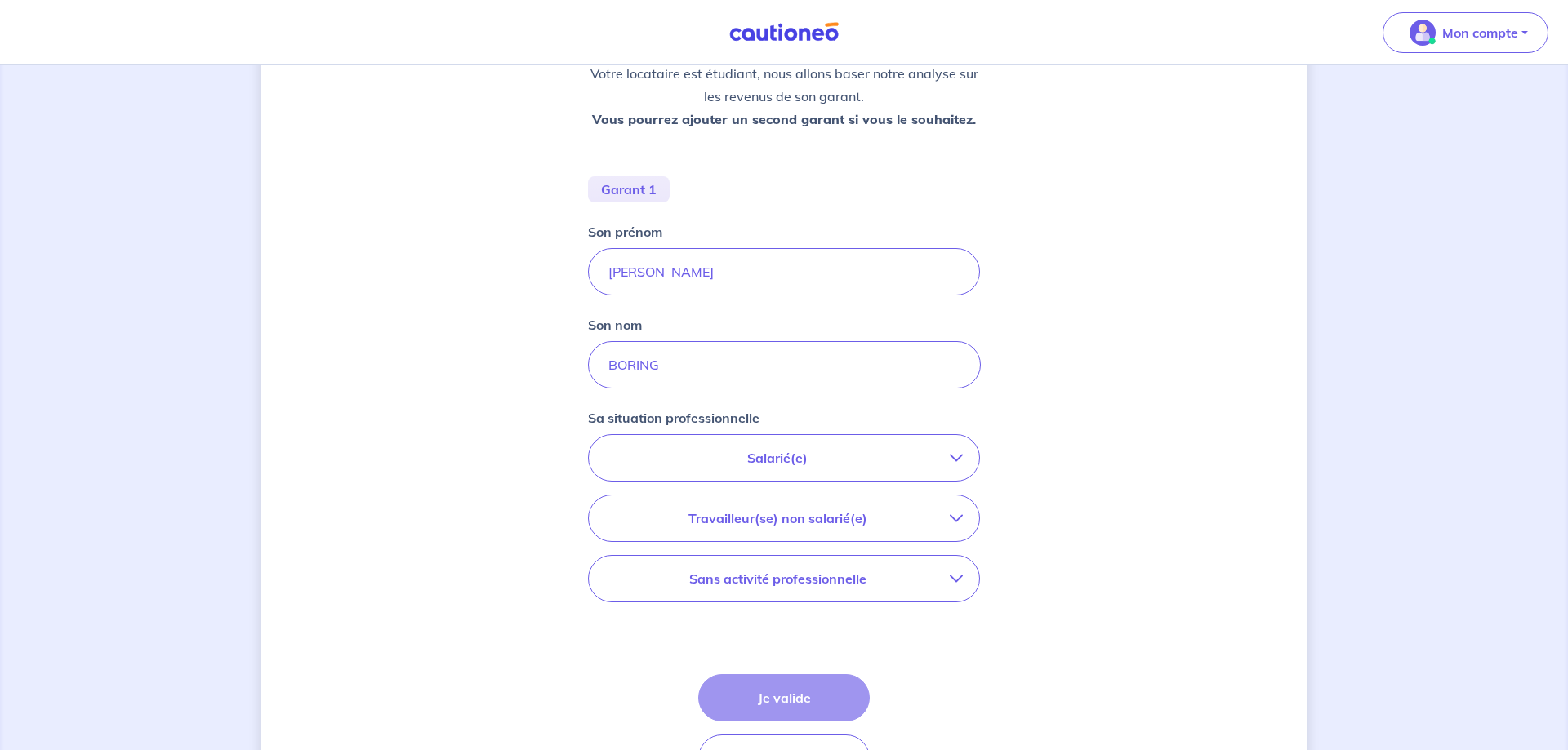
scroll to position [168, 0]
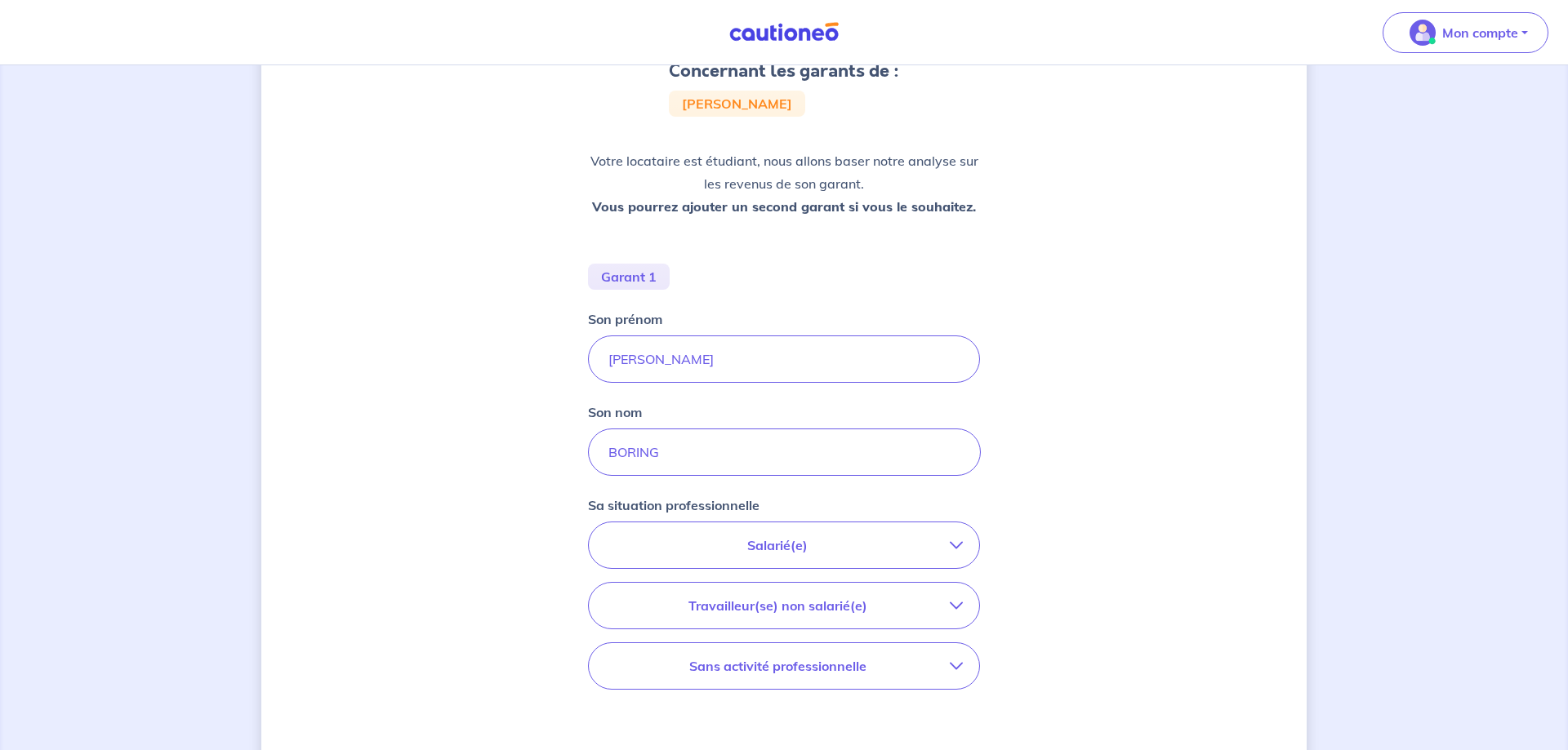
click at [766, 604] on p "Travailleur(se) non salarié(e)" at bounding box center [777, 606] width 345 height 20
click at [622, 648] on input "Freelance / auto-entrepreneur" at bounding box center [622, 652] width 14 height 14
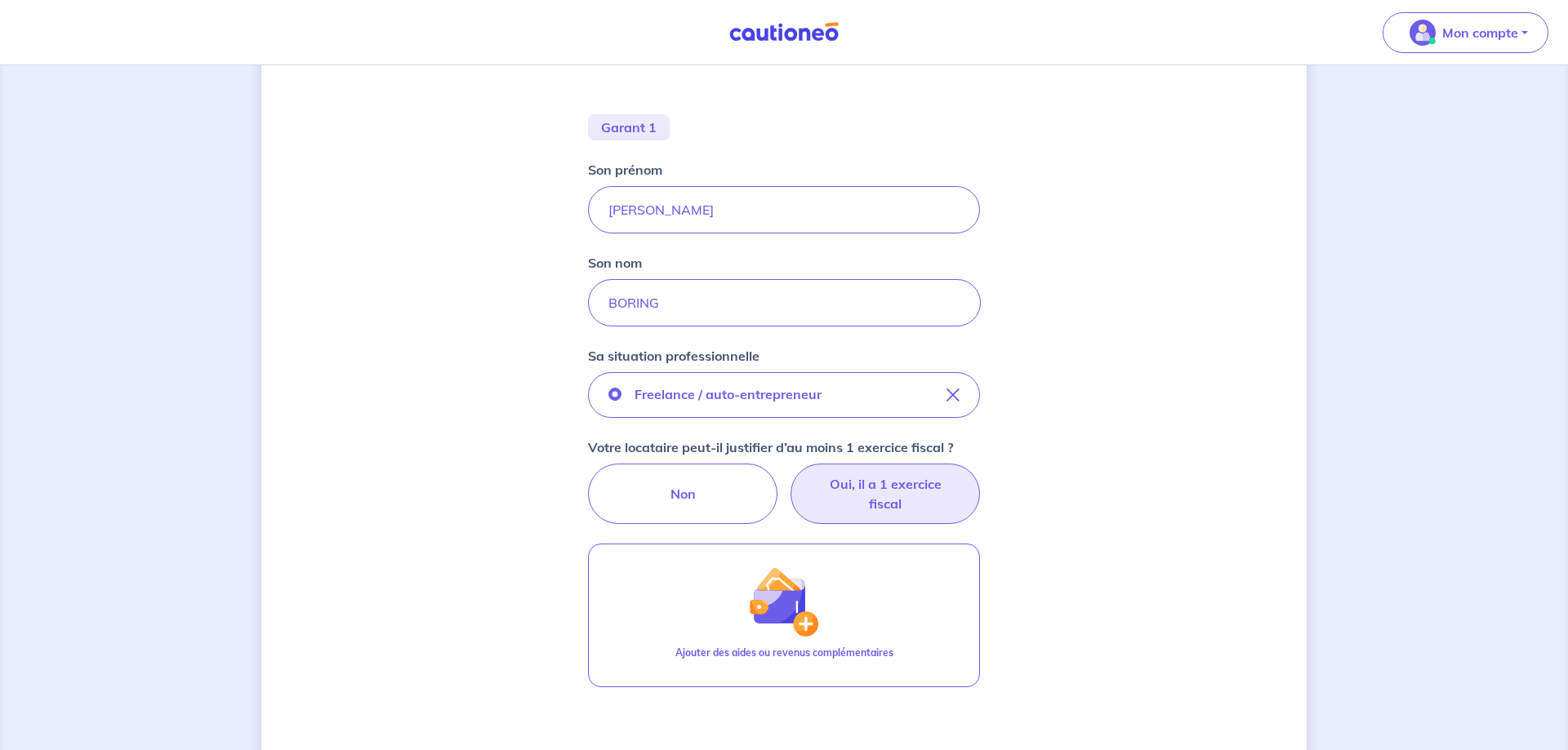
scroll to position [334, 0]
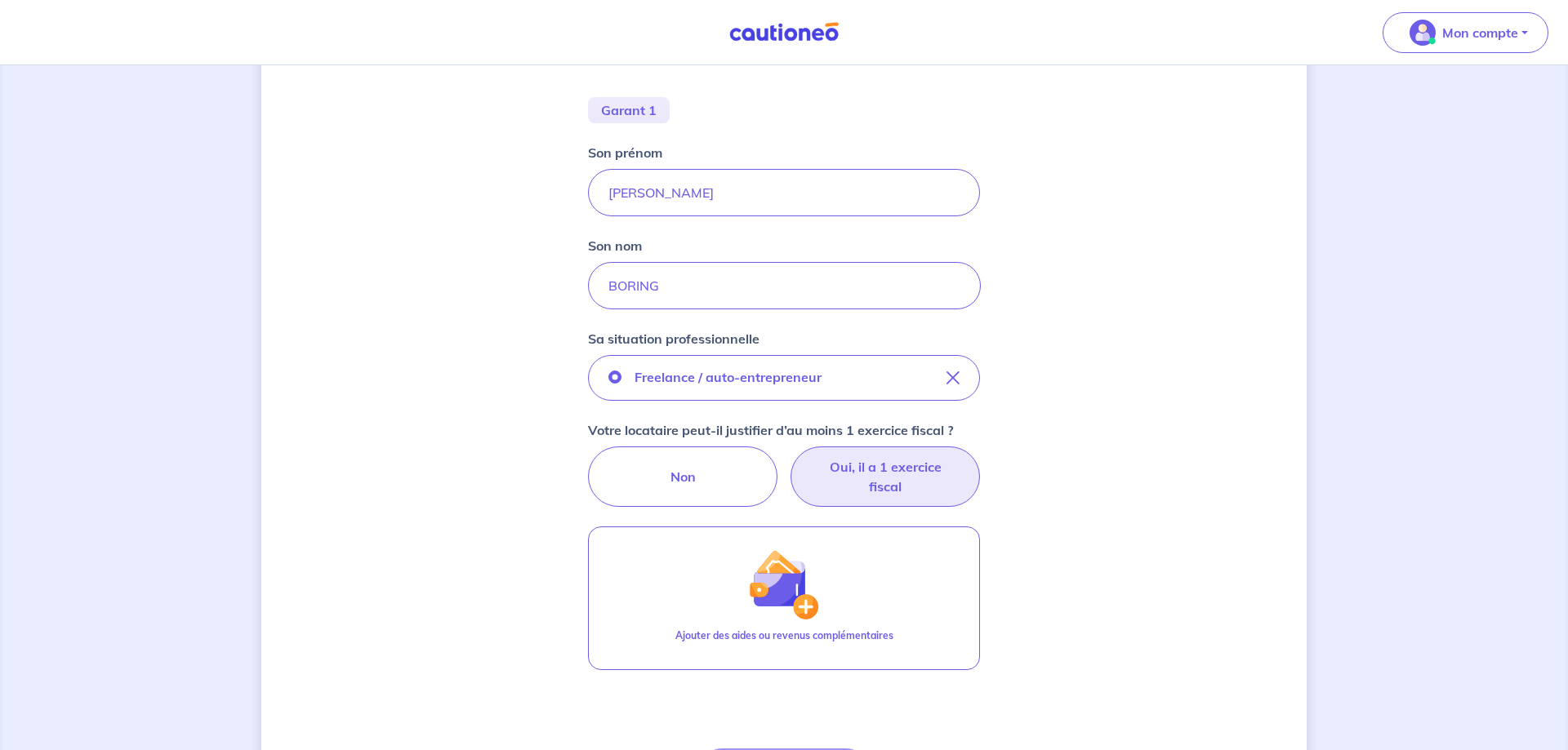
click at [858, 481] on label "Oui, il a 1 exercice fiscal" at bounding box center [885, 476] width 189 height 60
click at [790, 458] on input "Oui, il a 1 exercice fiscal" at bounding box center [784, 451] width 10 height 10
radio input "true"
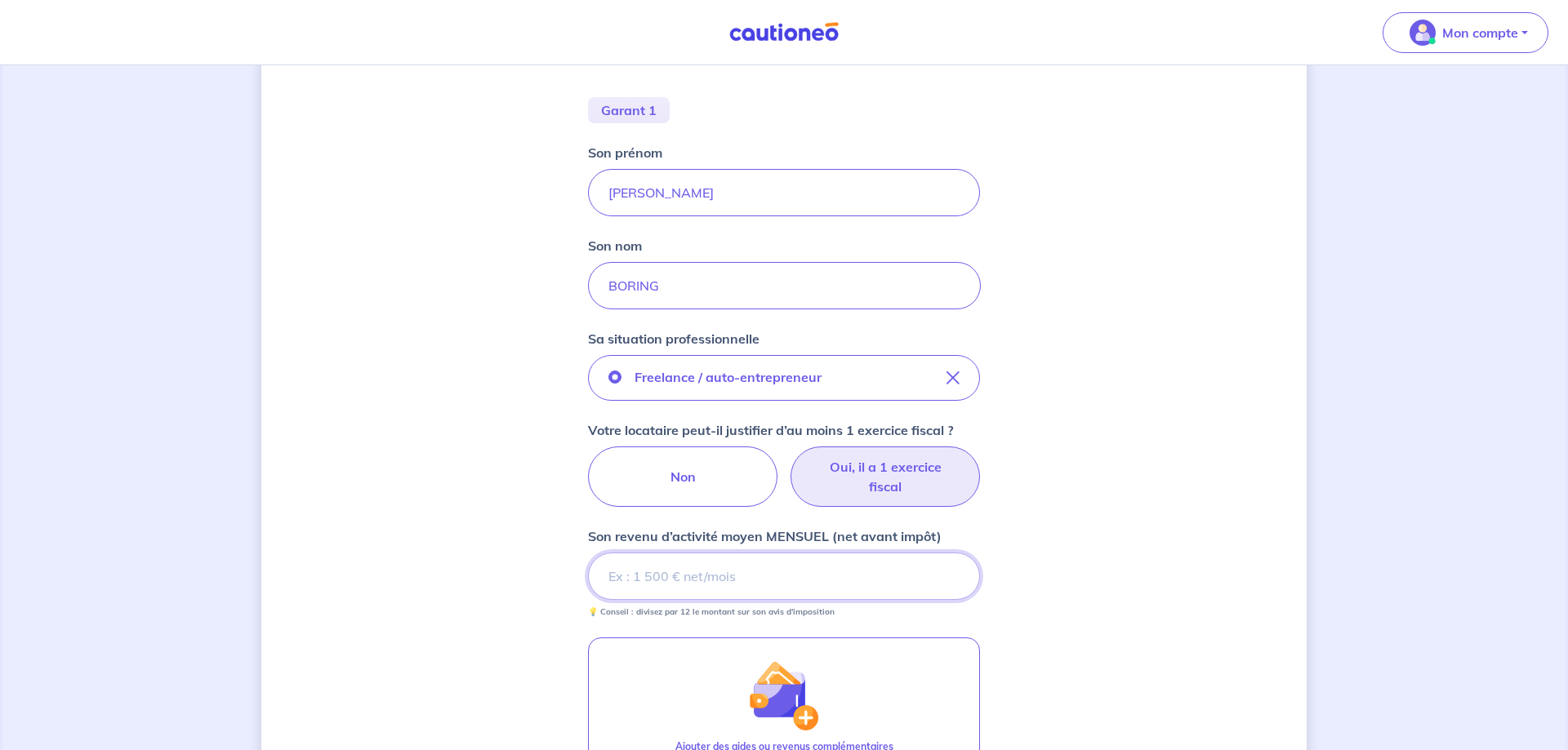
click at [792, 579] on input "Son revenu d’activité moyen MENSUEL (net avant impôt)" at bounding box center [784, 577] width 392 height 48
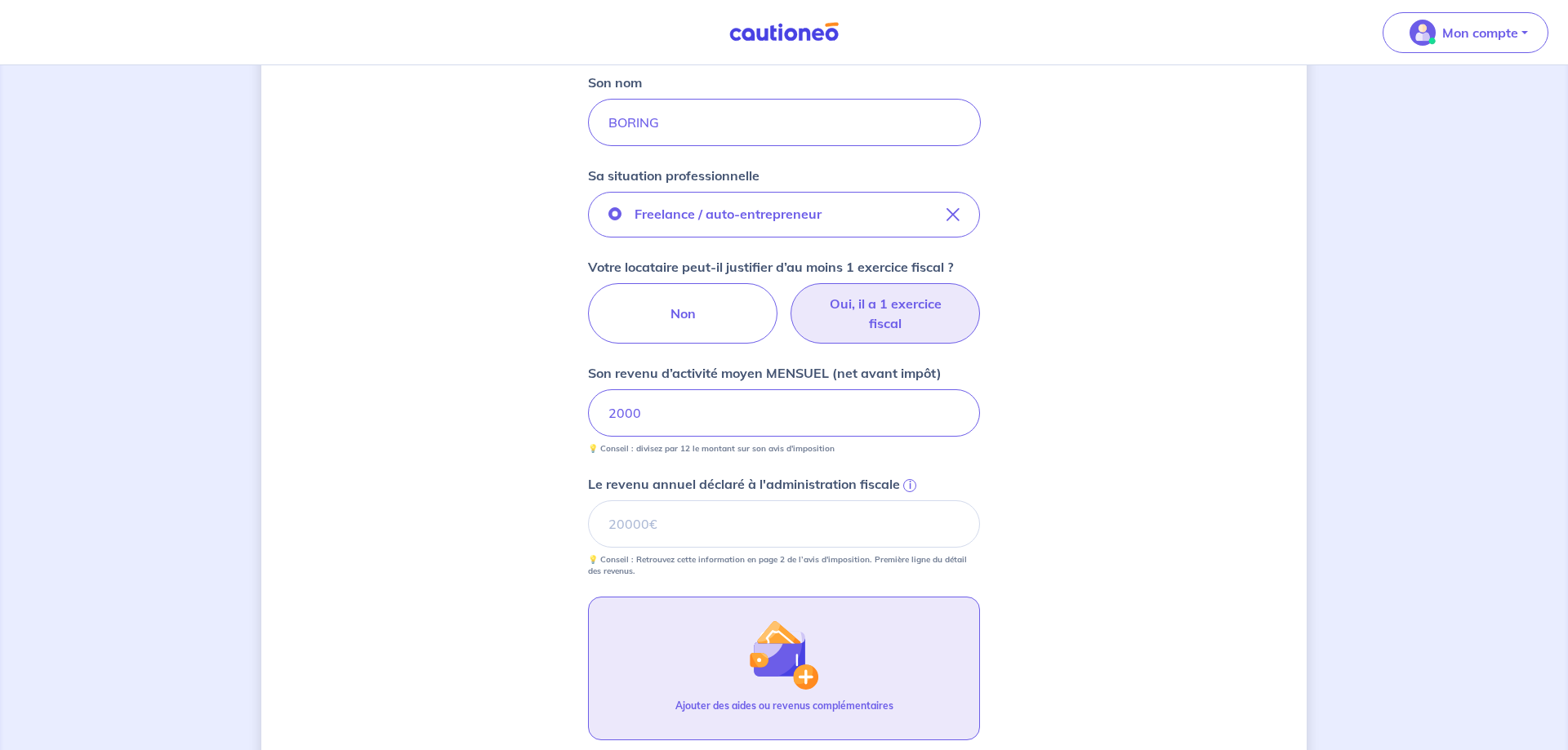
scroll to position [501, 0]
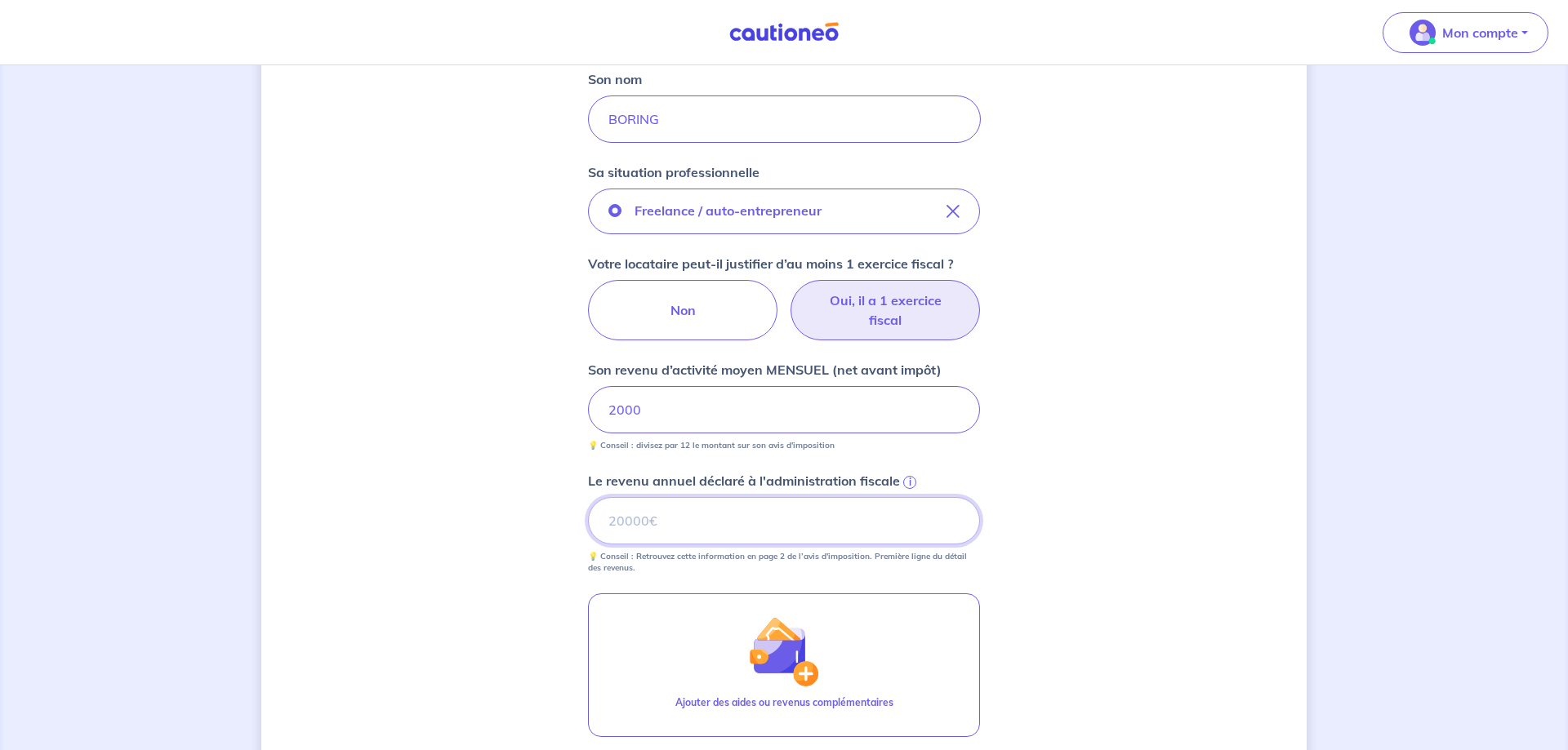
click at [792, 522] on input "Le revenu annuel déclaré à l'administration fiscale i" at bounding box center [784, 520] width 392 height 48
type input "24000"
click at [1042, 508] on div "Concernant les garants de : [PERSON_NAME] Votre locataire est étudiant, nous al…" at bounding box center [784, 283] width 1046 height 1398
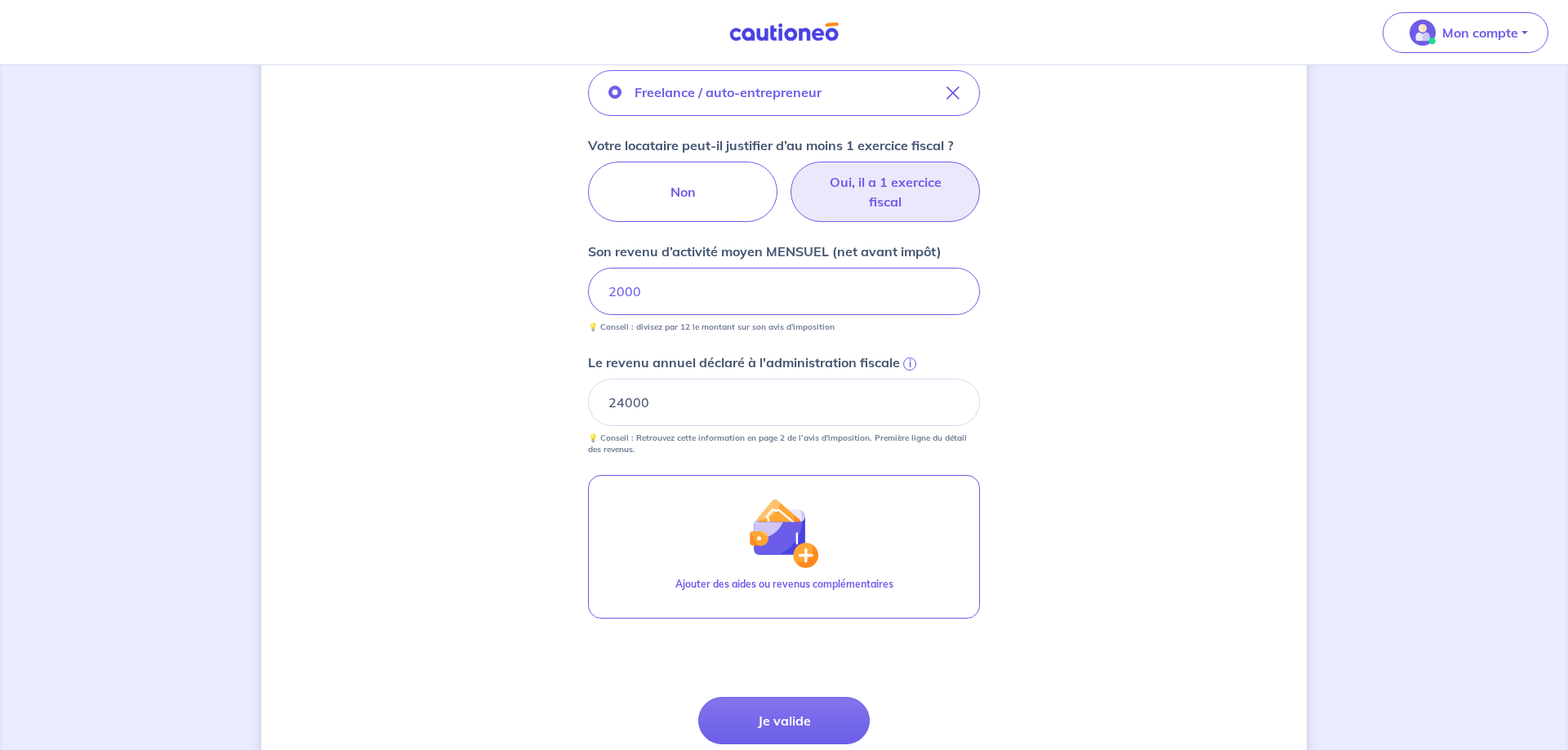
scroll to position [668, 0]
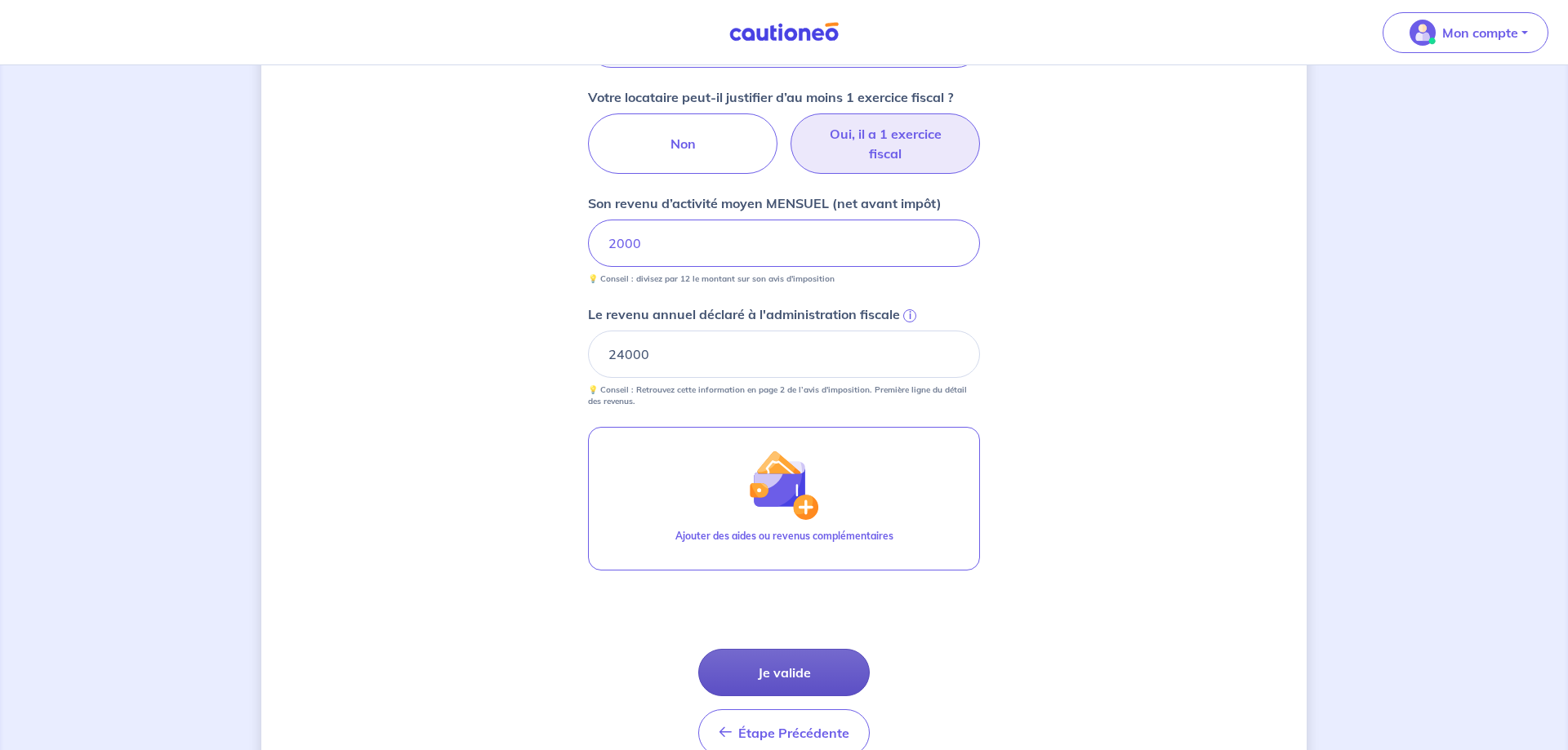
click at [776, 667] on button "Je valide" at bounding box center [784, 672] width 172 height 48
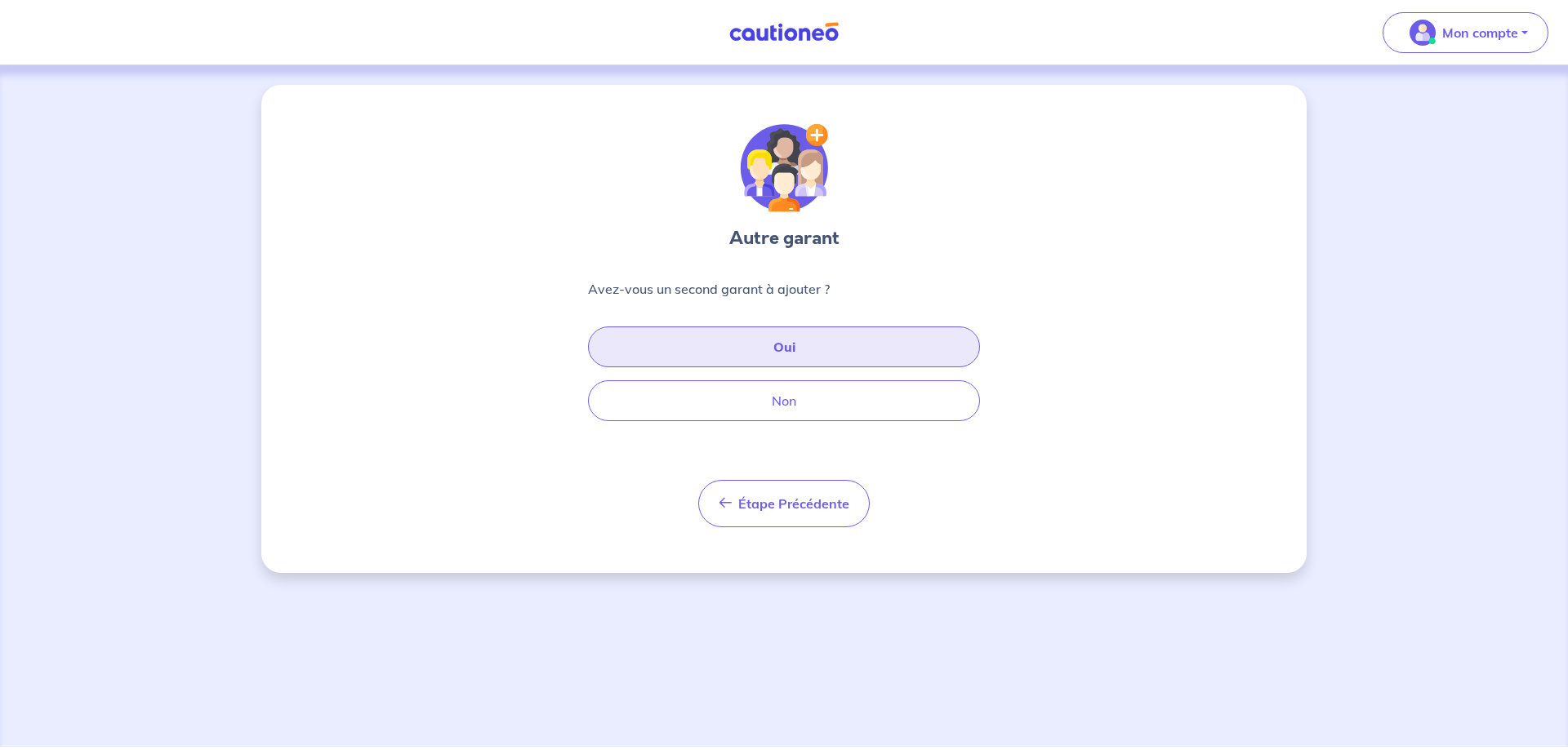
click at [776, 345] on button "Oui" at bounding box center [784, 347] width 392 height 41
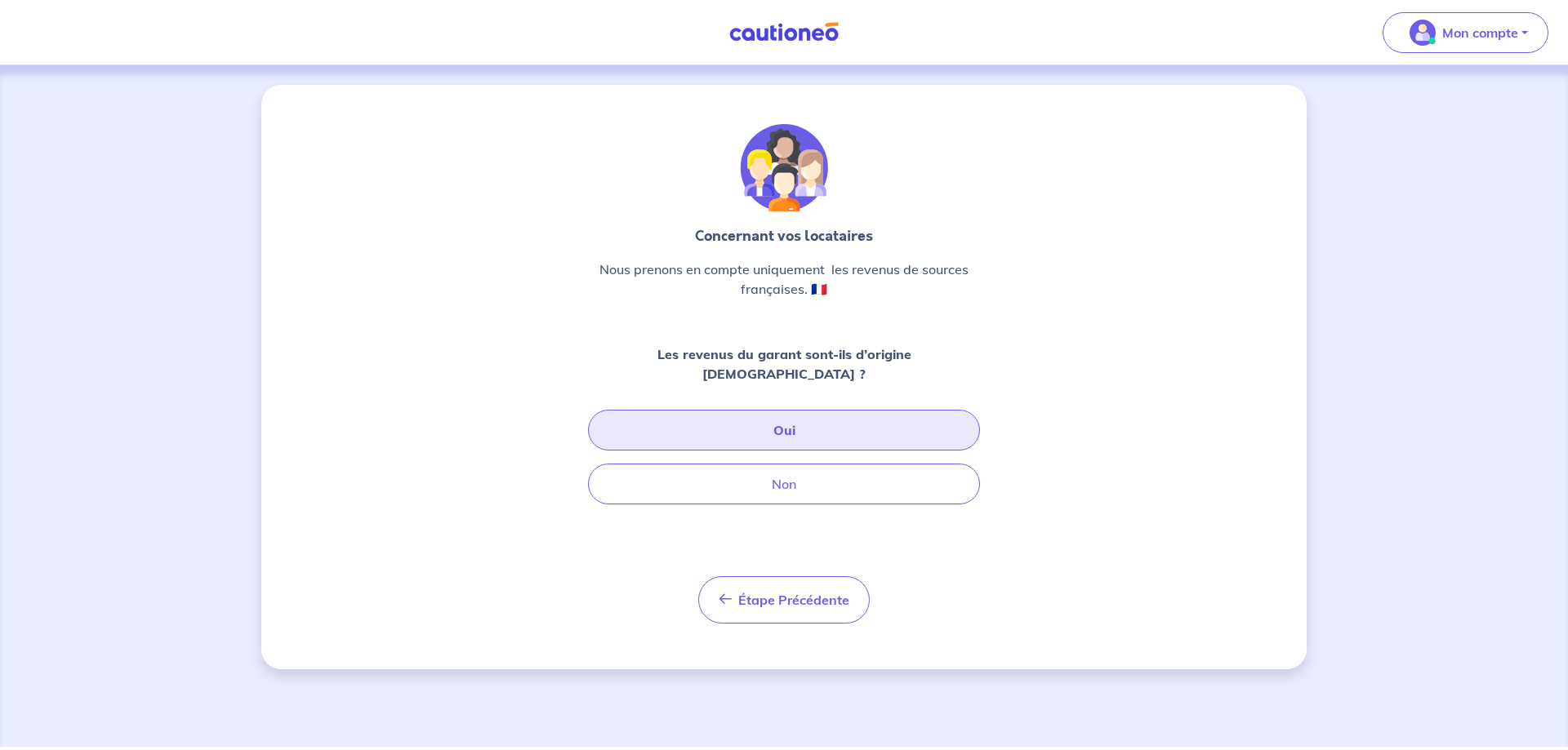
click at [781, 414] on button "Oui" at bounding box center [784, 430] width 392 height 41
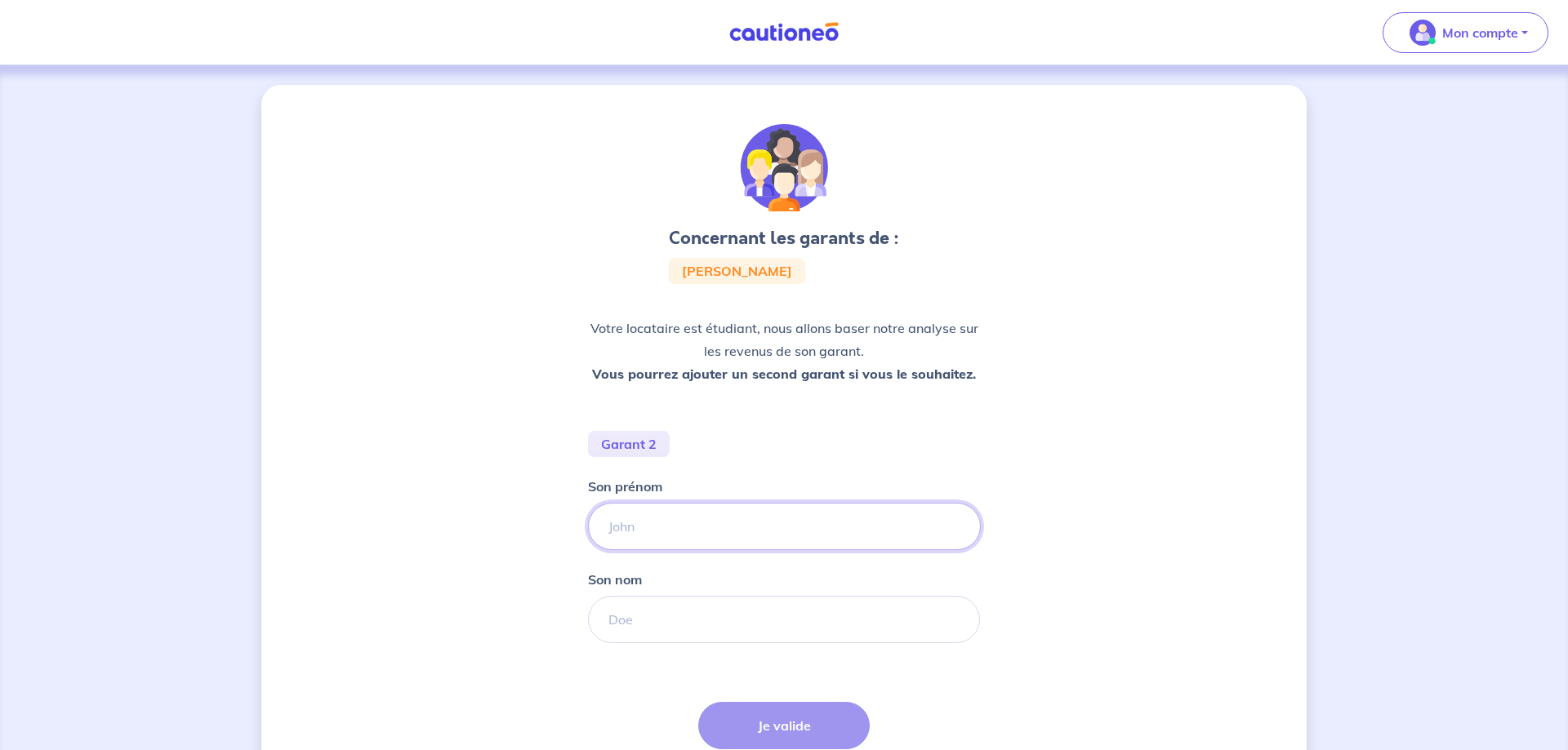
click at [656, 526] on input "Son prénom" at bounding box center [784, 527] width 393 height 48
type input "[PERSON_NAME]"
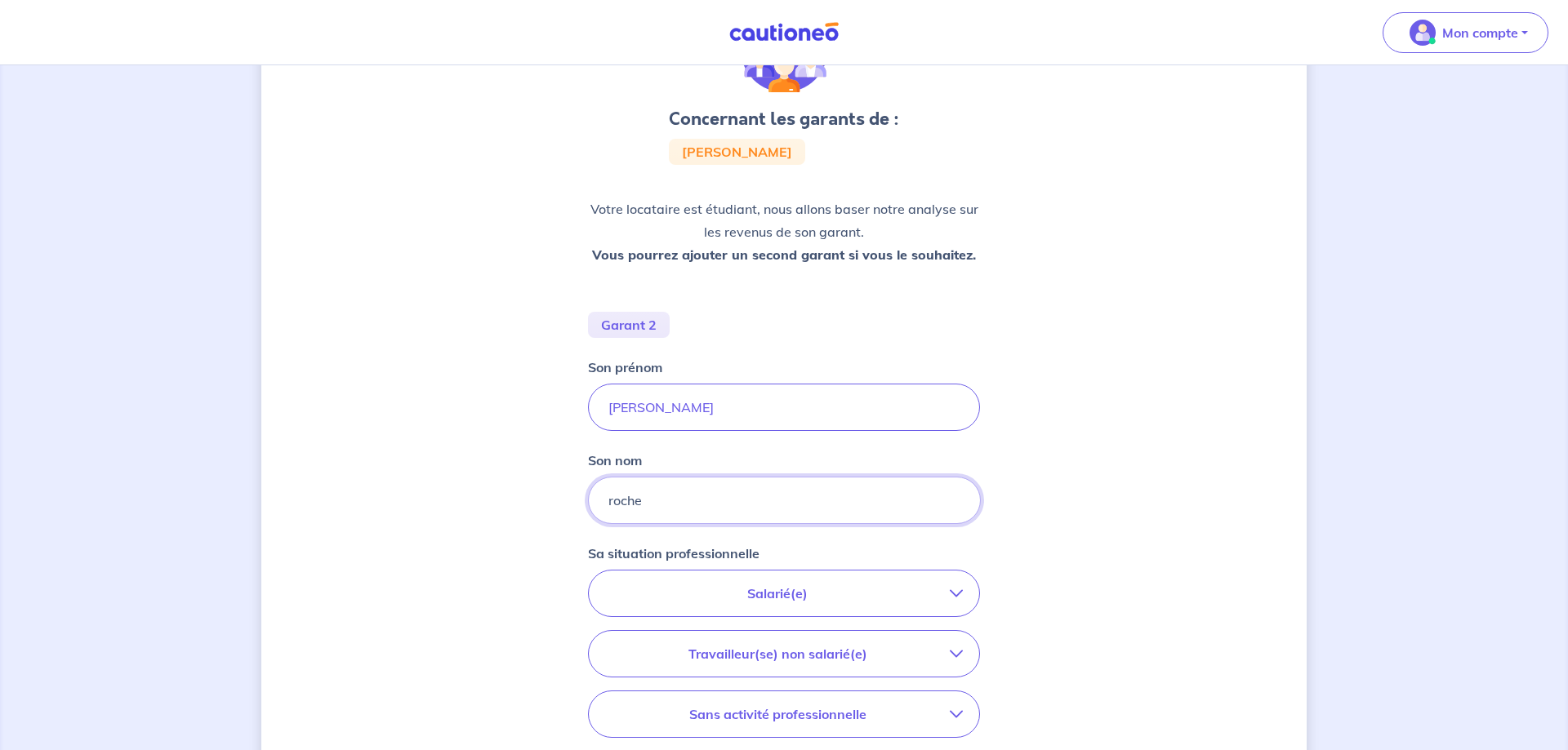
scroll to position [334, 0]
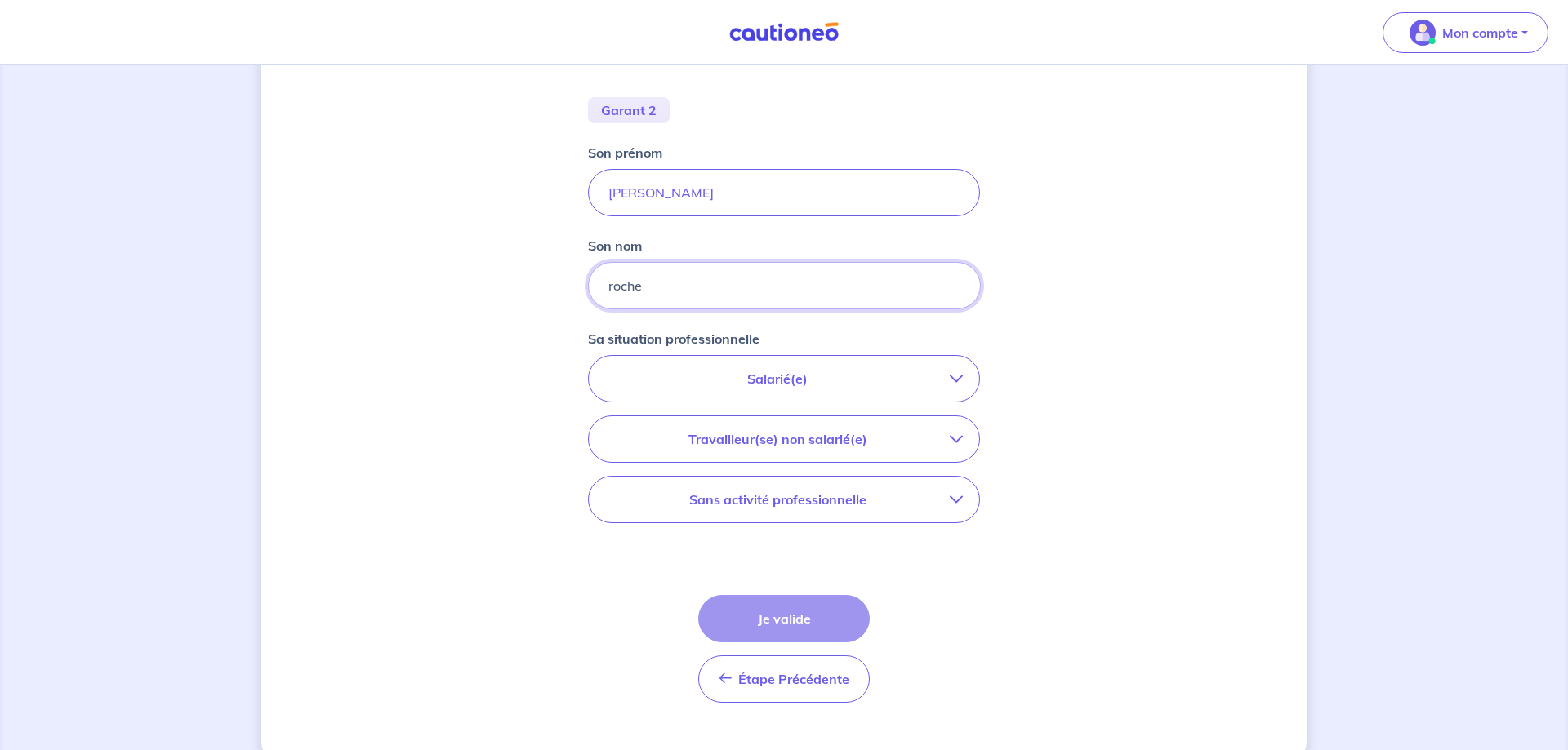
type input "roche"
click at [775, 438] on p "Travailleur(se) non salarié(e)" at bounding box center [777, 439] width 345 height 20
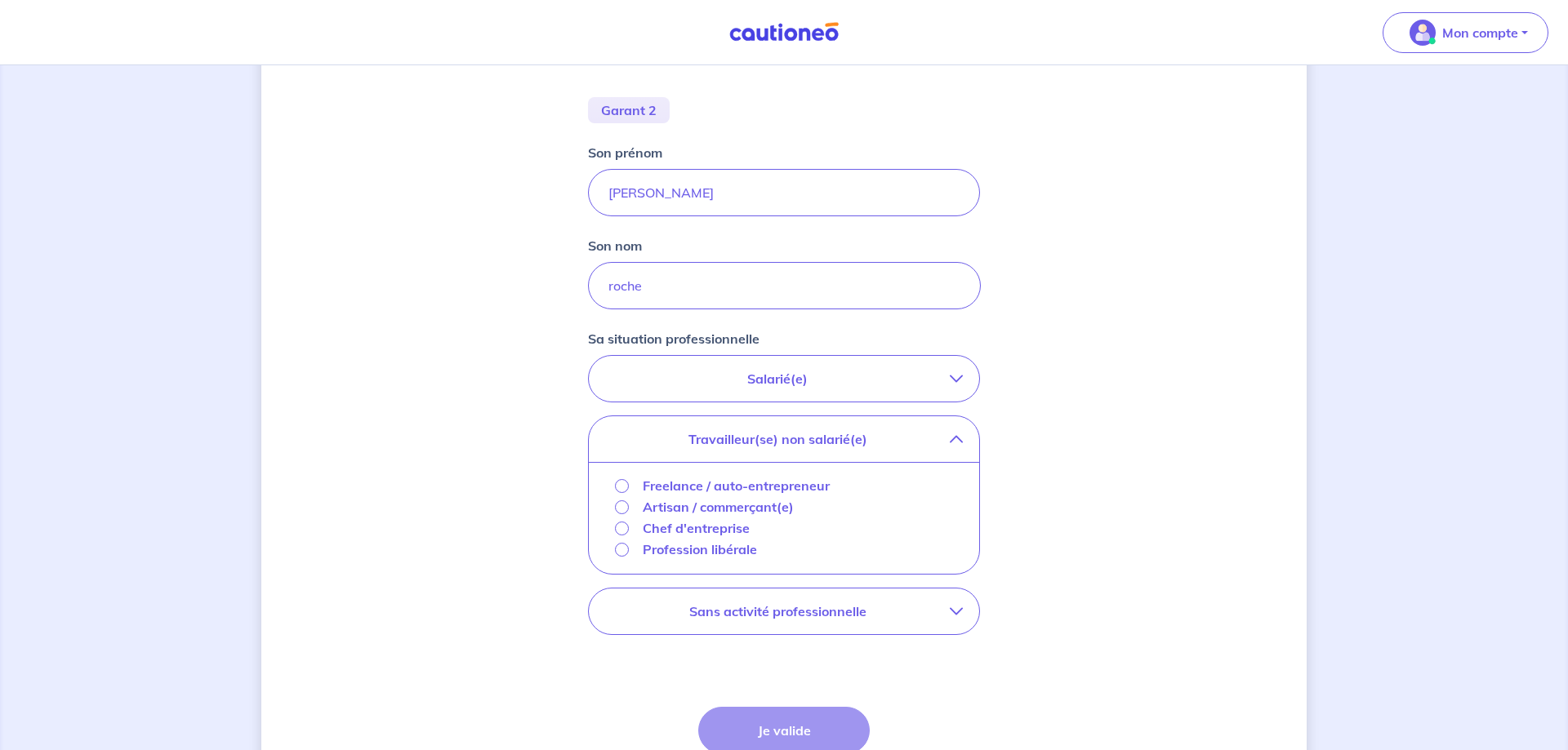
click at [626, 481] on div "Freelance / auto-entrepreneur" at bounding box center [722, 486] width 215 height 20
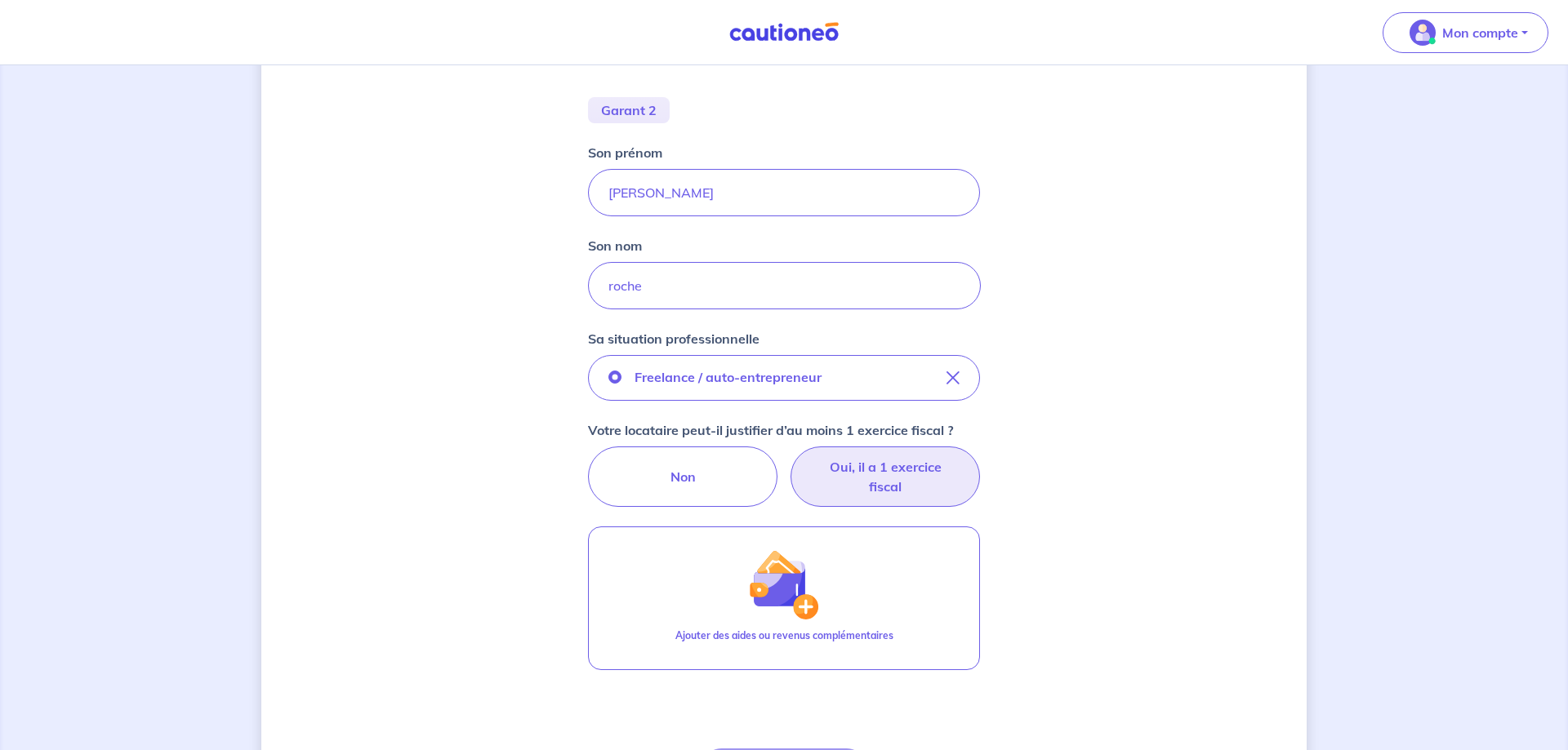
click at [897, 477] on label "Oui, il a 1 exercice fiscal" at bounding box center [885, 476] width 189 height 60
click at [790, 458] on input "Oui, il a 1 exercice fiscal" at bounding box center [784, 451] width 10 height 10
radio input "true"
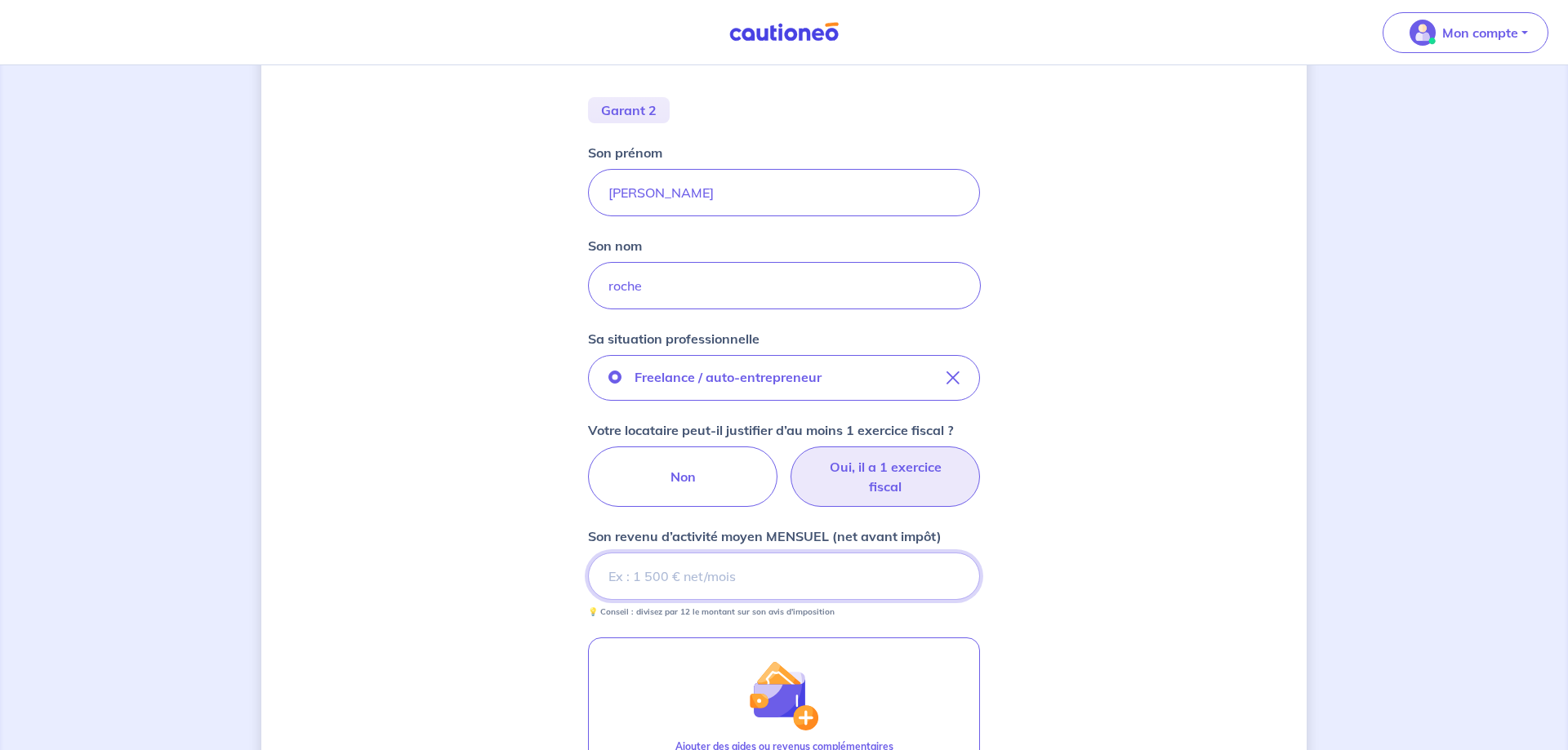
click at [720, 579] on input "Son revenu d’activité moyen MENSUEL (net avant impôt)" at bounding box center [784, 577] width 392 height 48
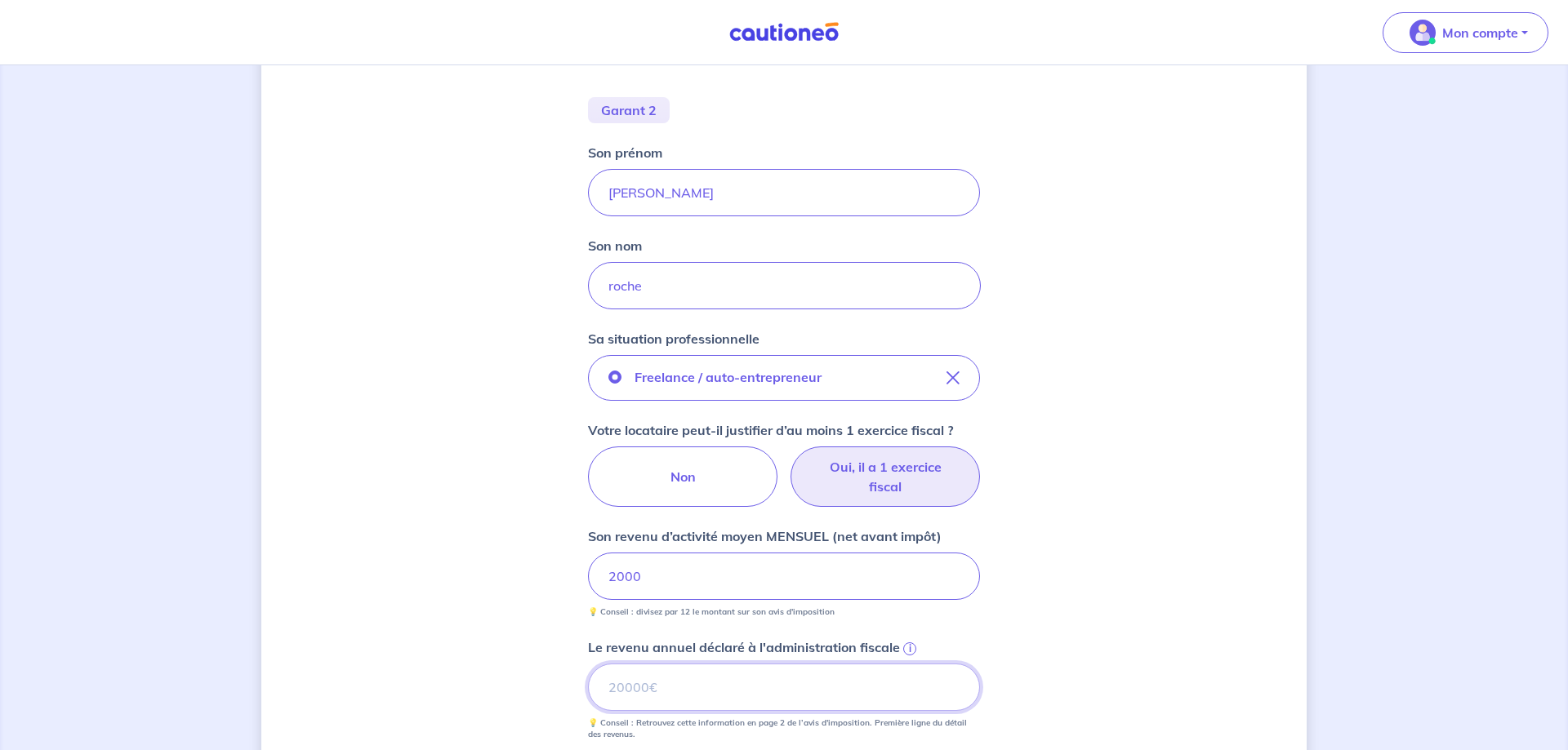
click at [728, 696] on input "Le revenu annuel déclaré à l'administration fiscale i" at bounding box center [784, 687] width 392 height 48
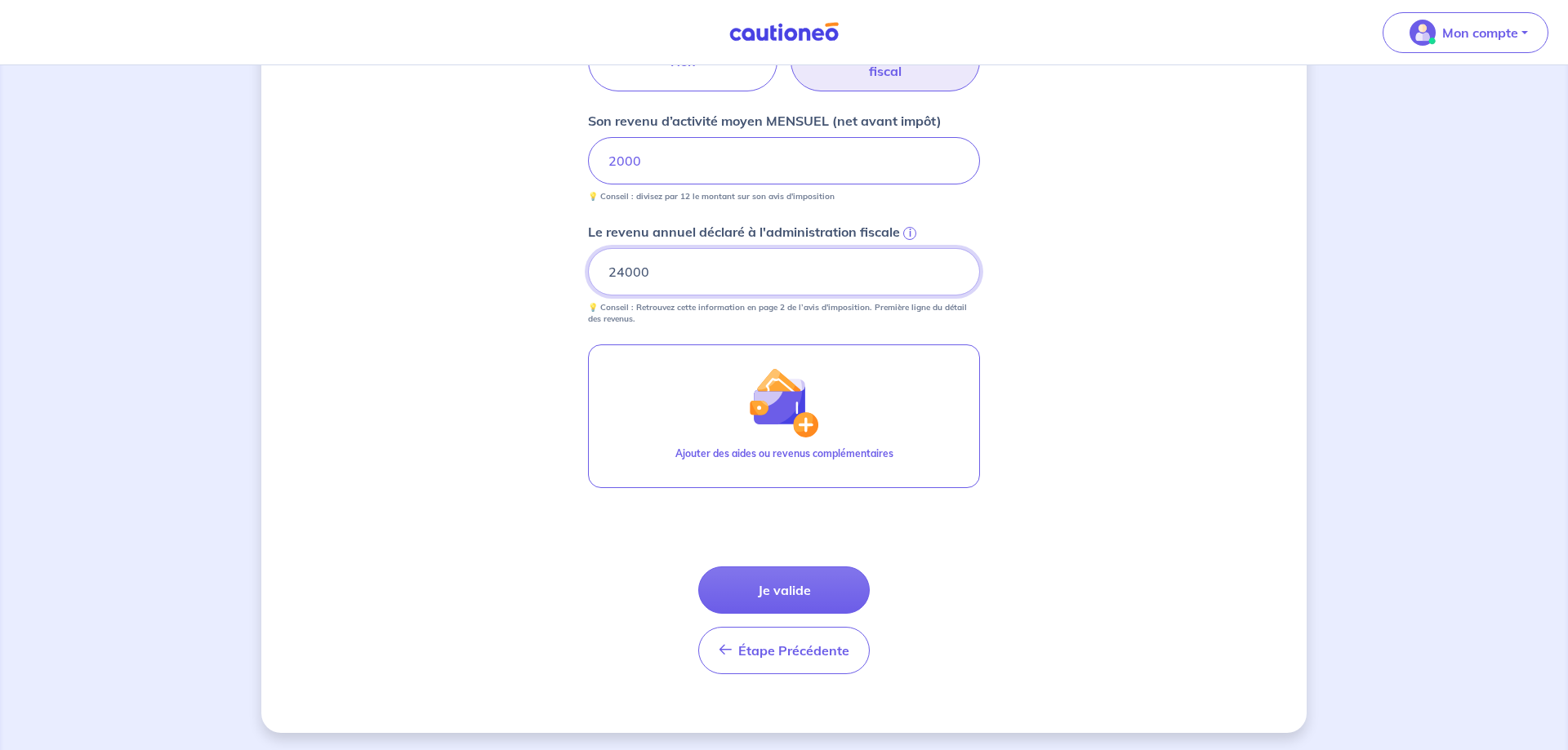
scroll to position [750, 0]
type input "24000"
click at [789, 579] on button "Je valide" at bounding box center [784, 590] width 172 height 48
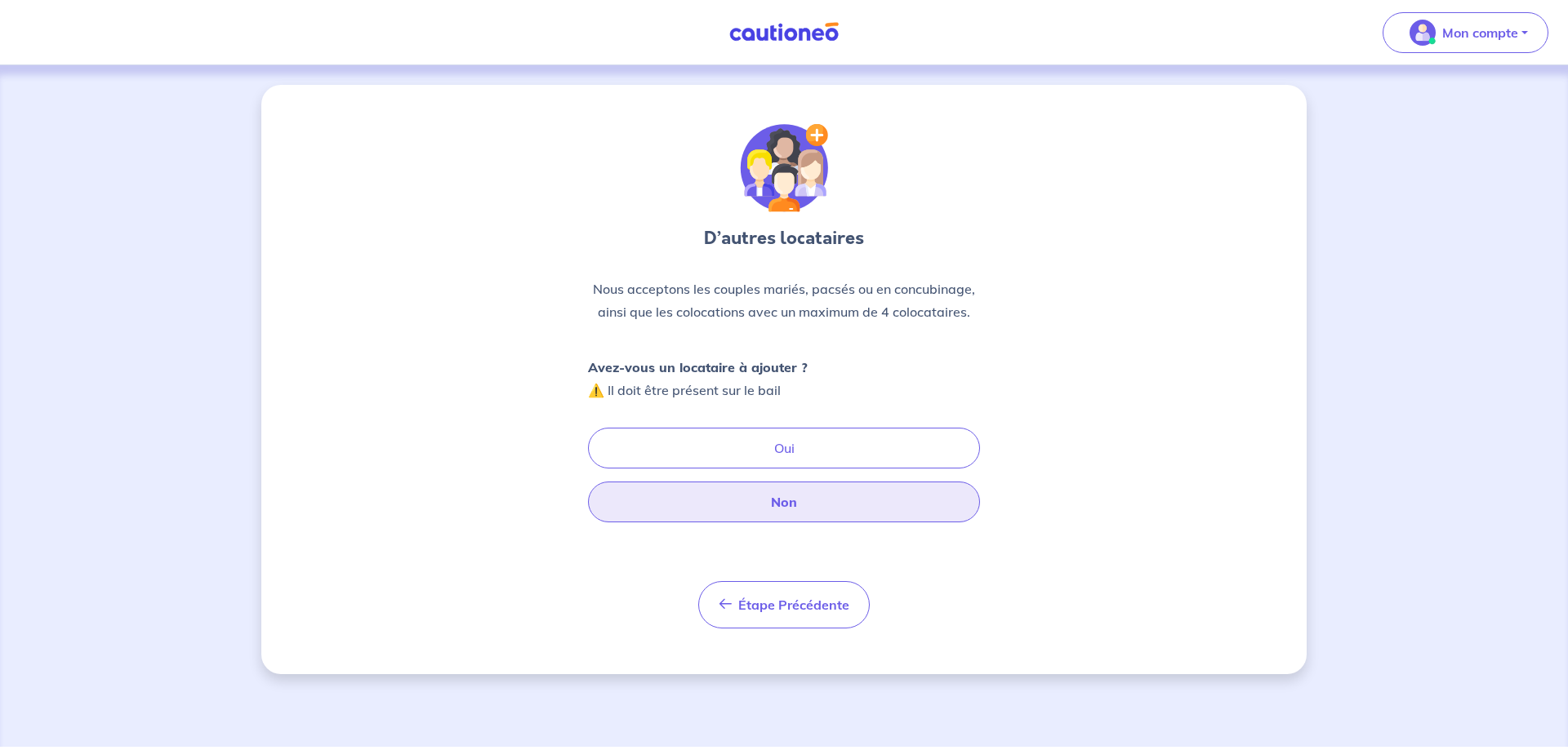
click at [789, 485] on button "Non" at bounding box center [784, 502] width 392 height 41
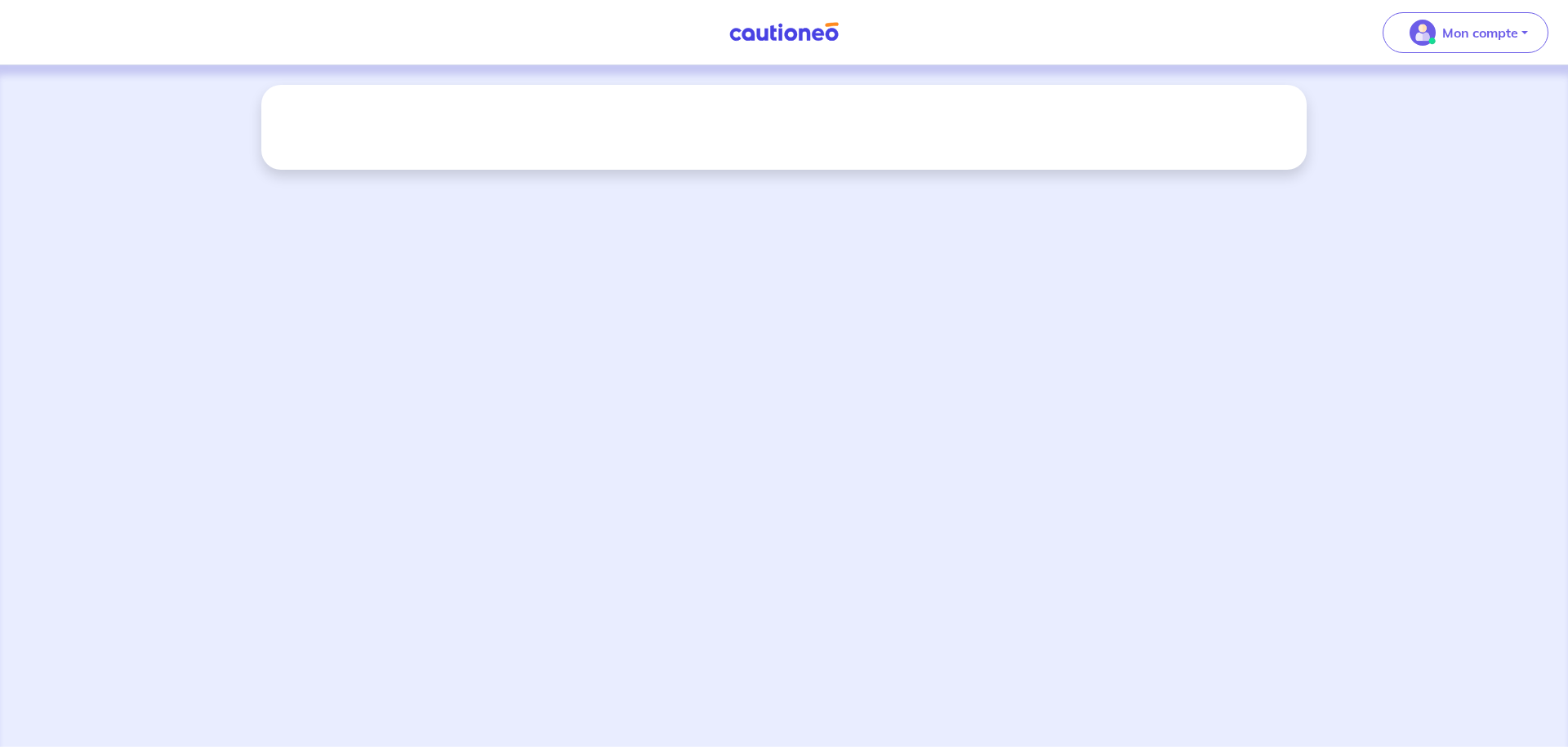
click at [790, 497] on div at bounding box center [784, 406] width 1568 height 682
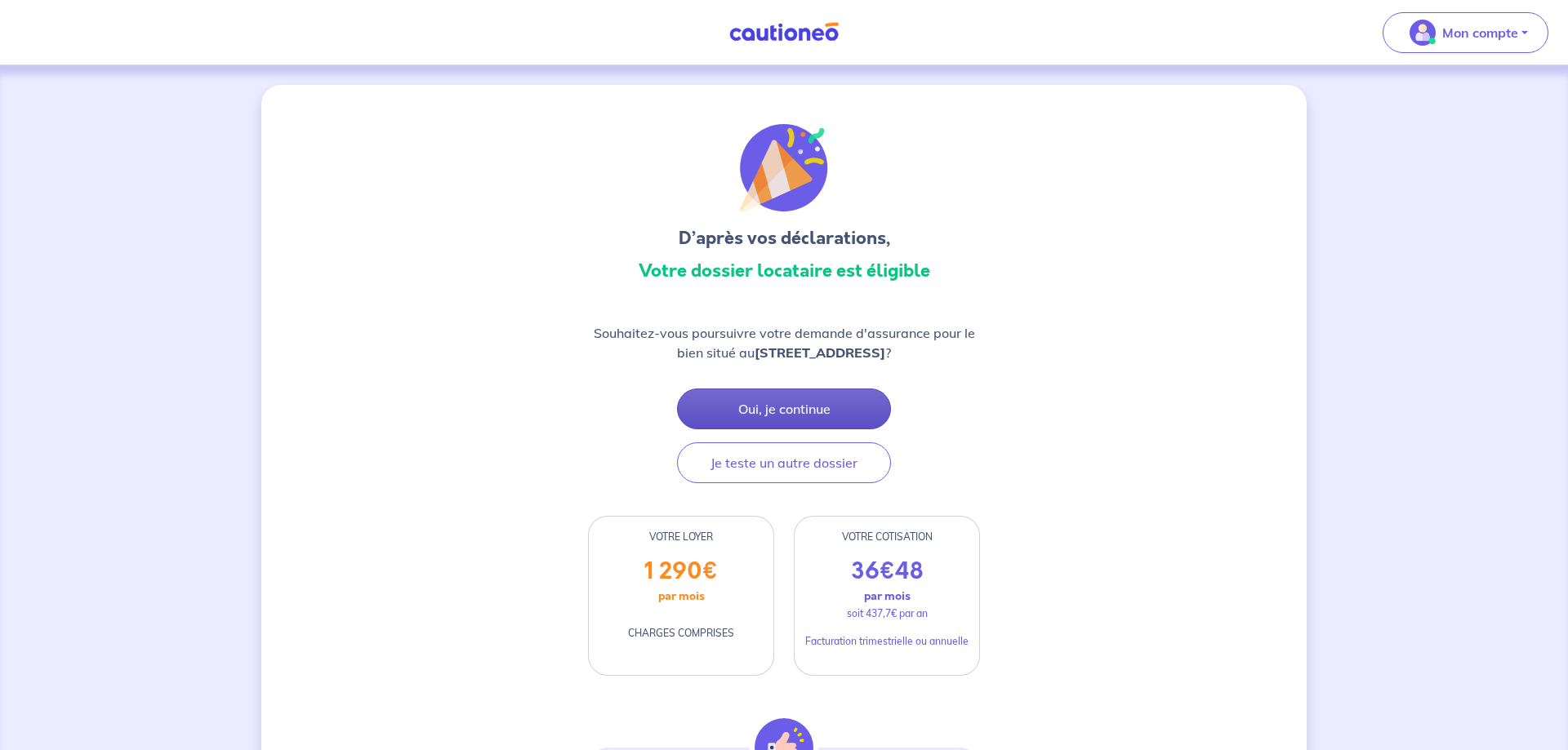
click at [761, 406] on button "Oui, je continue" at bounding box center [784, 410] width 214 height 41
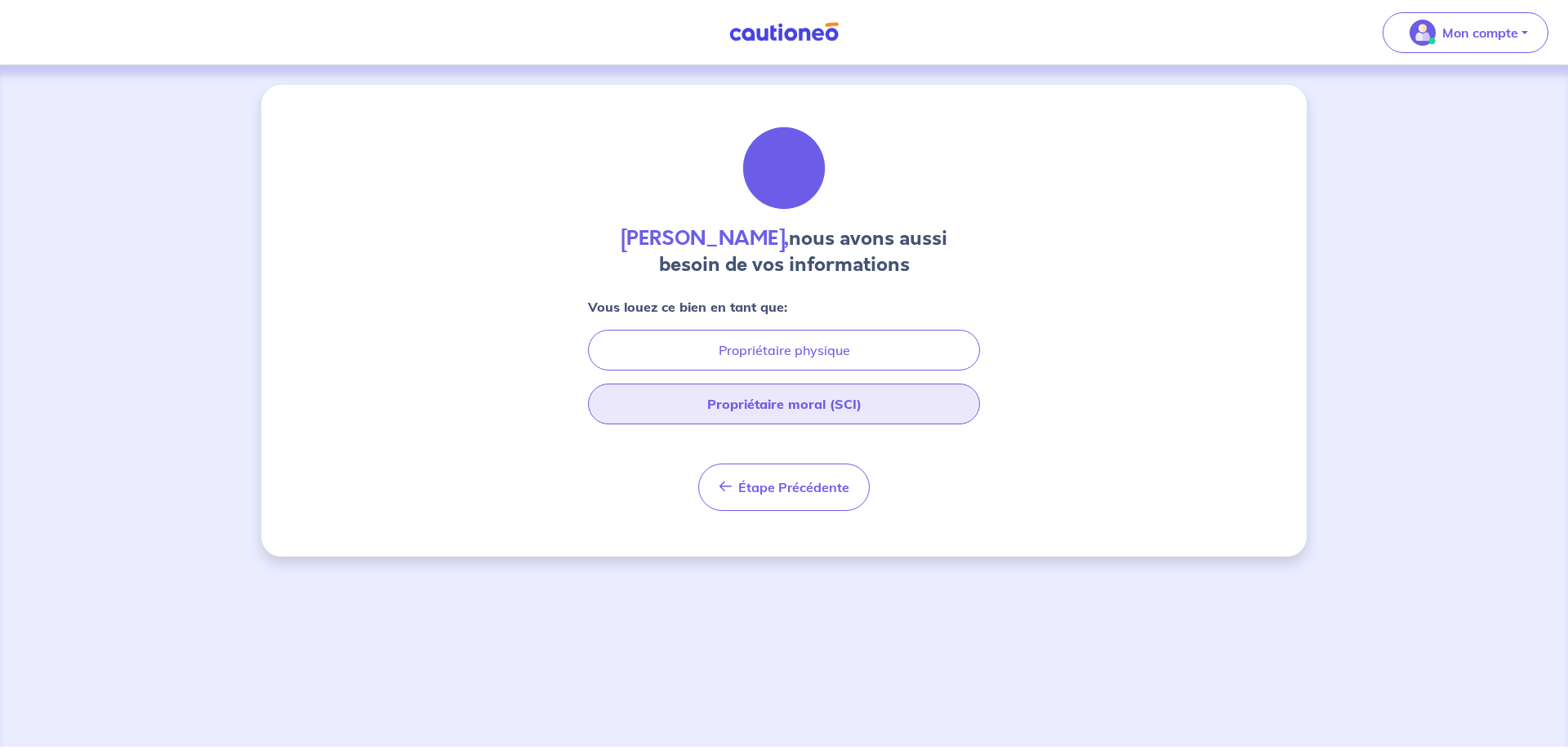
click at [745, 400] on button "Propriétaire moral (SCI)" at bounding box center [784, 404] width 392 height 41
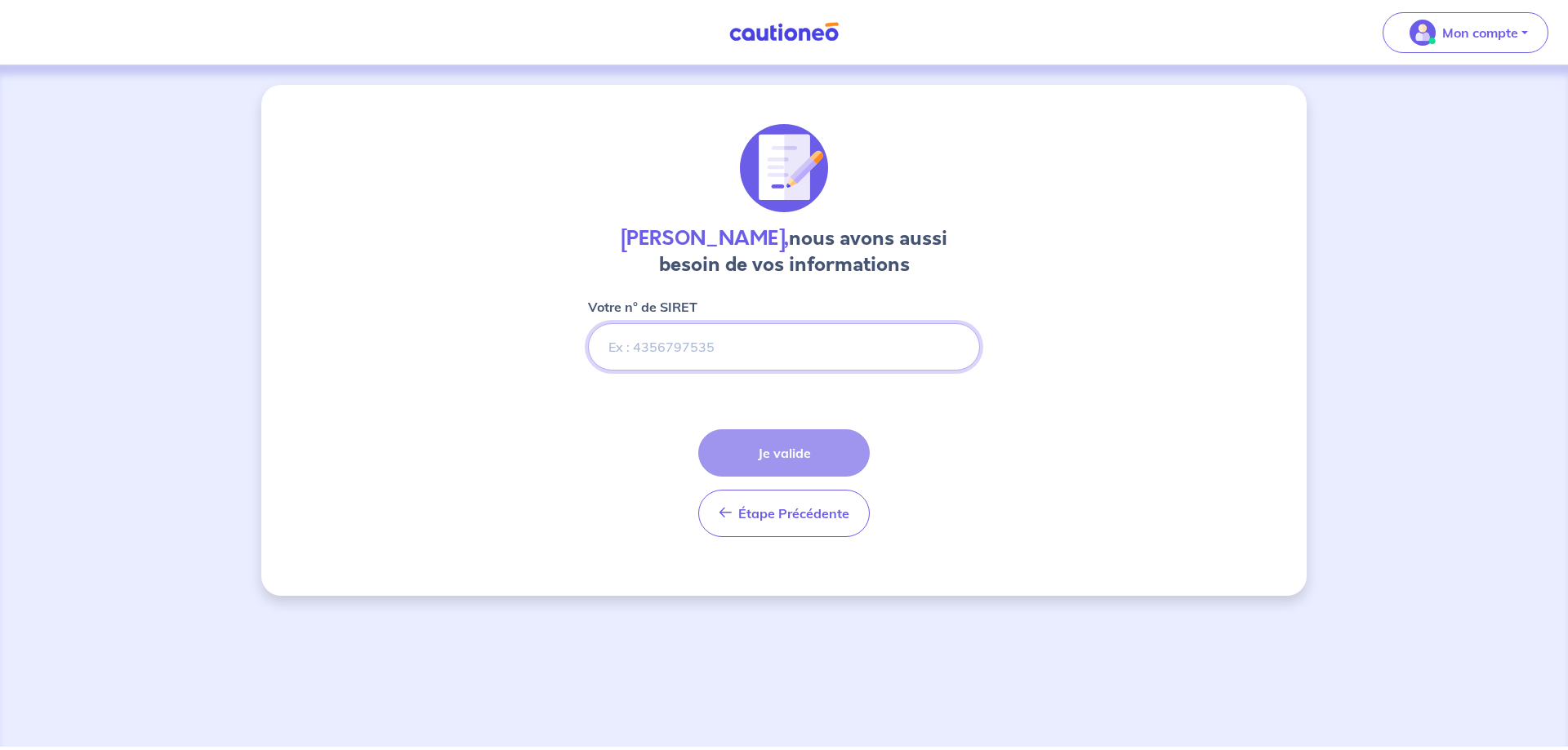
click at [684, 342] on input "Votre n° de SIRET" at bounding box center [784, 347] width 392 height 48
click at [716, 347] on input "Votre n° de SIRET" at bounding box center [784, 347] width 392 height 48
paste input "518553128"
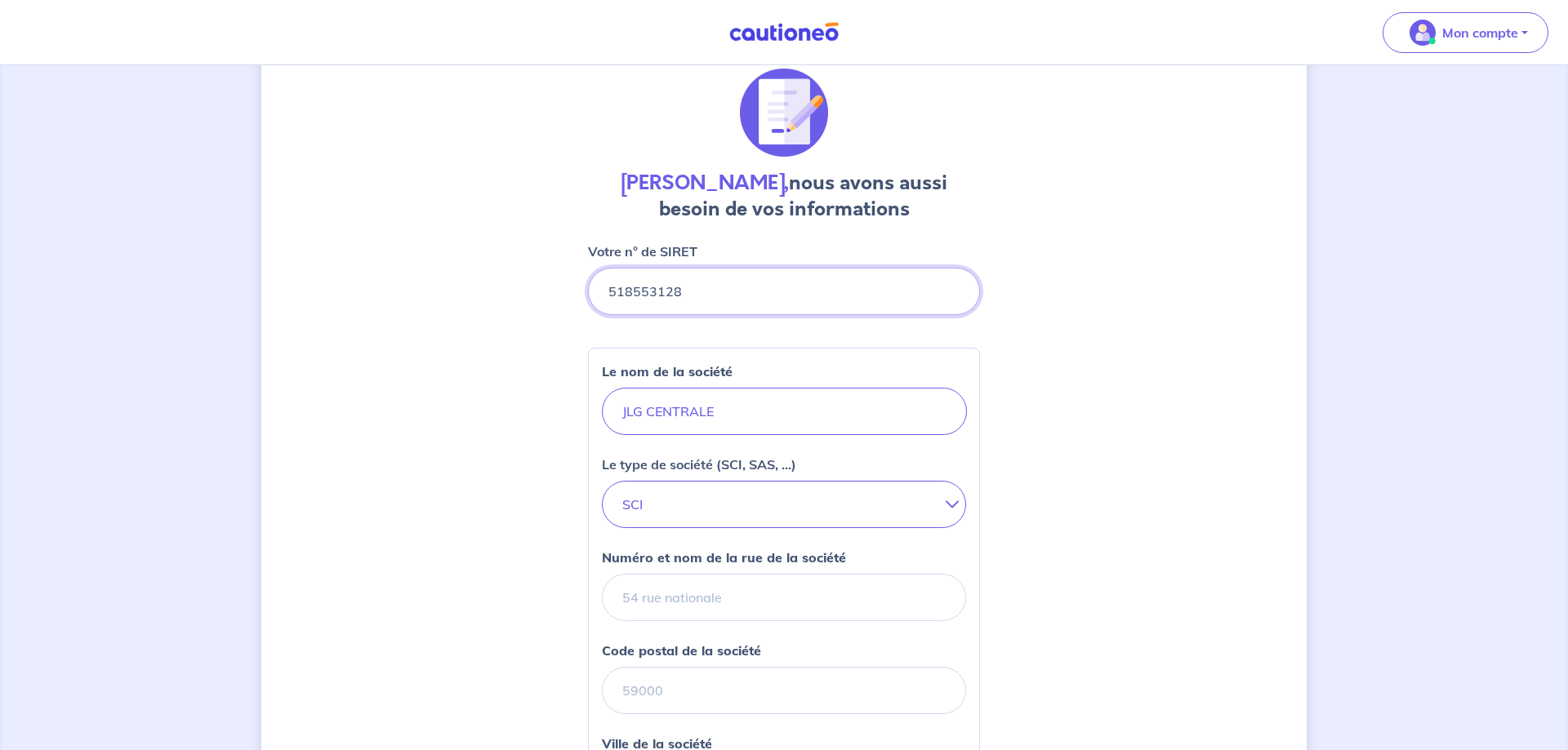
scroll to position [83, 0]
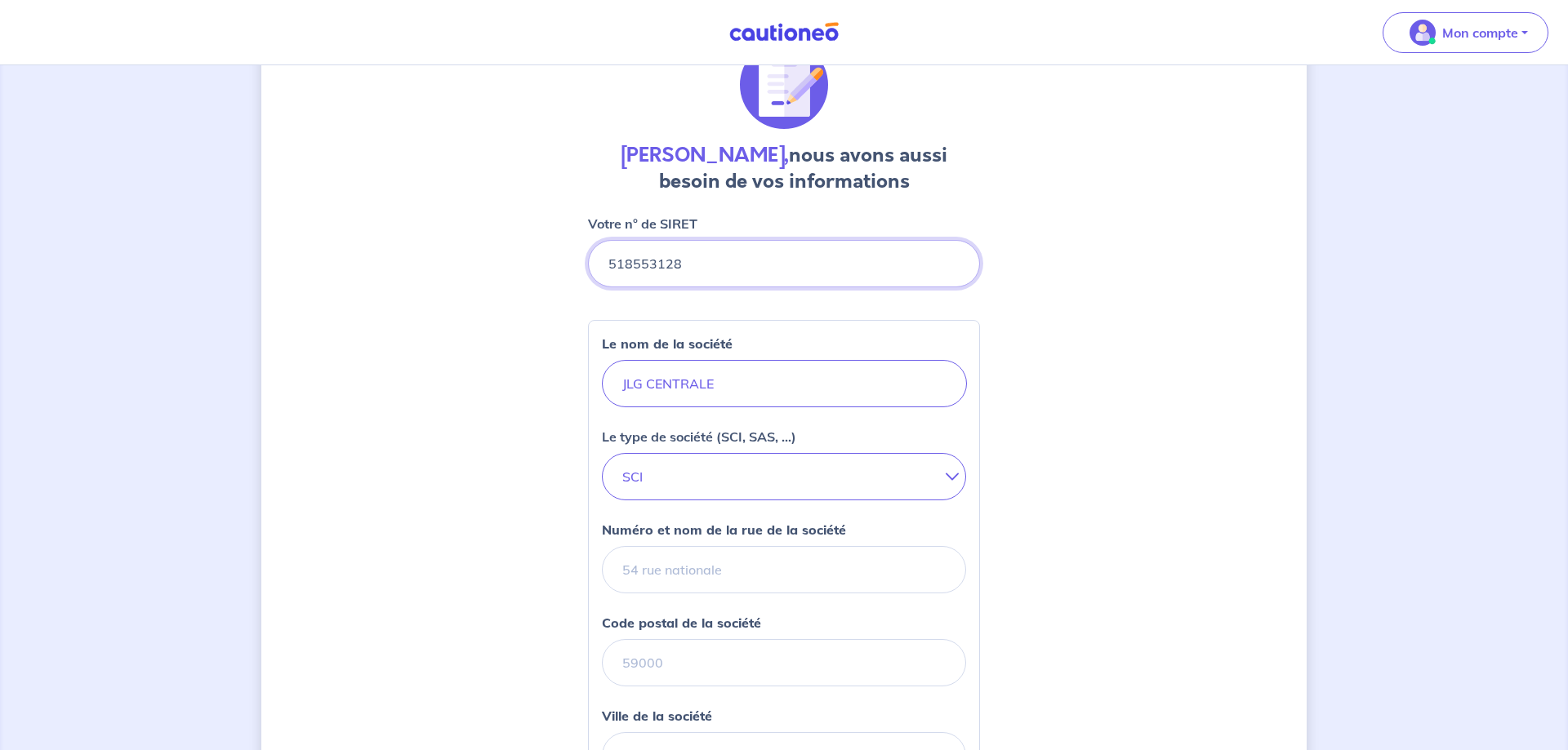
type input "518553128"
click at [1055, 451] on div "[PERSON_NAME], nous avons aussi besoin de vos informations Votre n° de SIRET Le…" at bounding box center [784, 570] width 1046 height 1137
click at [676, 581] on input "Numéro et nom de la rue de la société" at bounding box center [784, 570] width 364 height 48
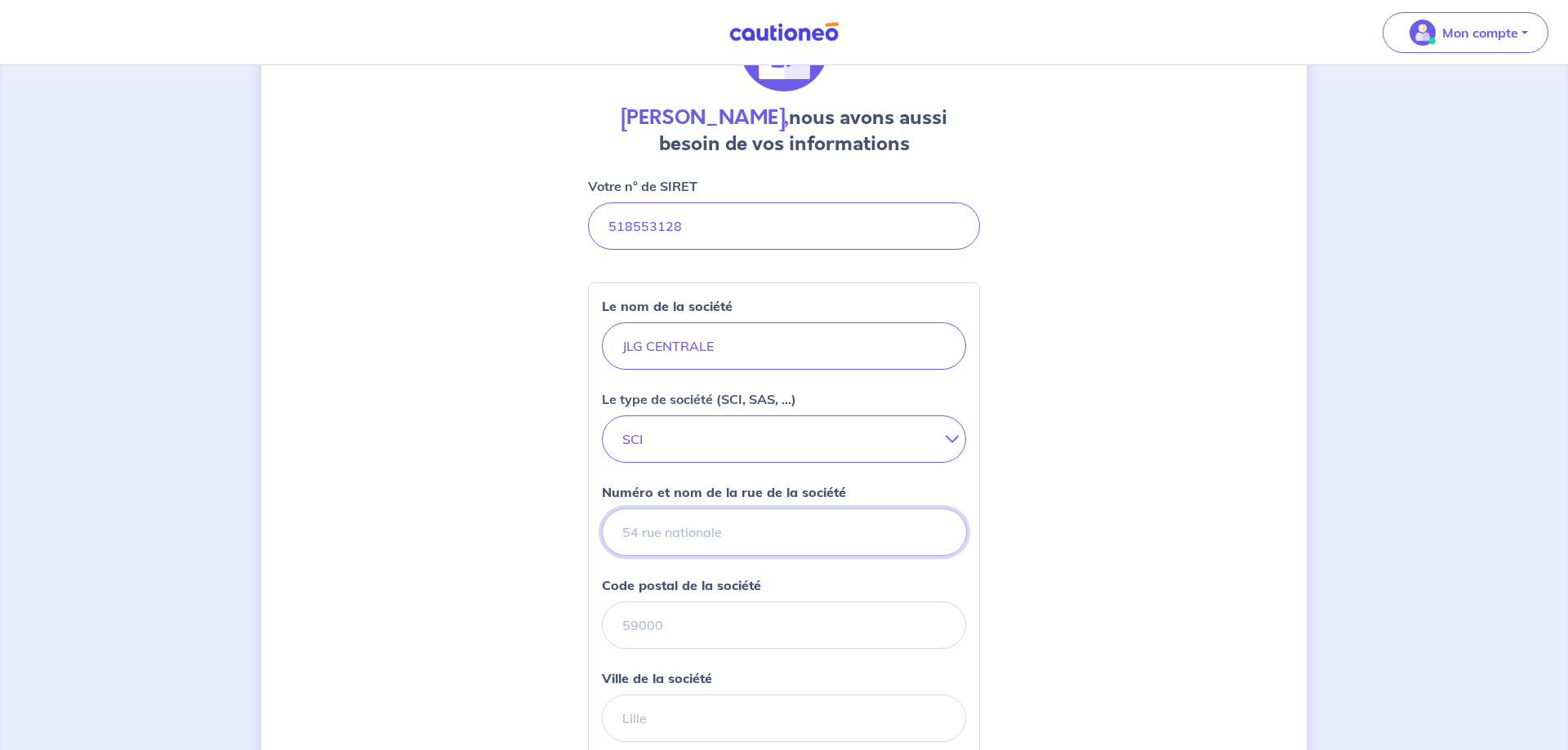
scroll to position [128, 0]
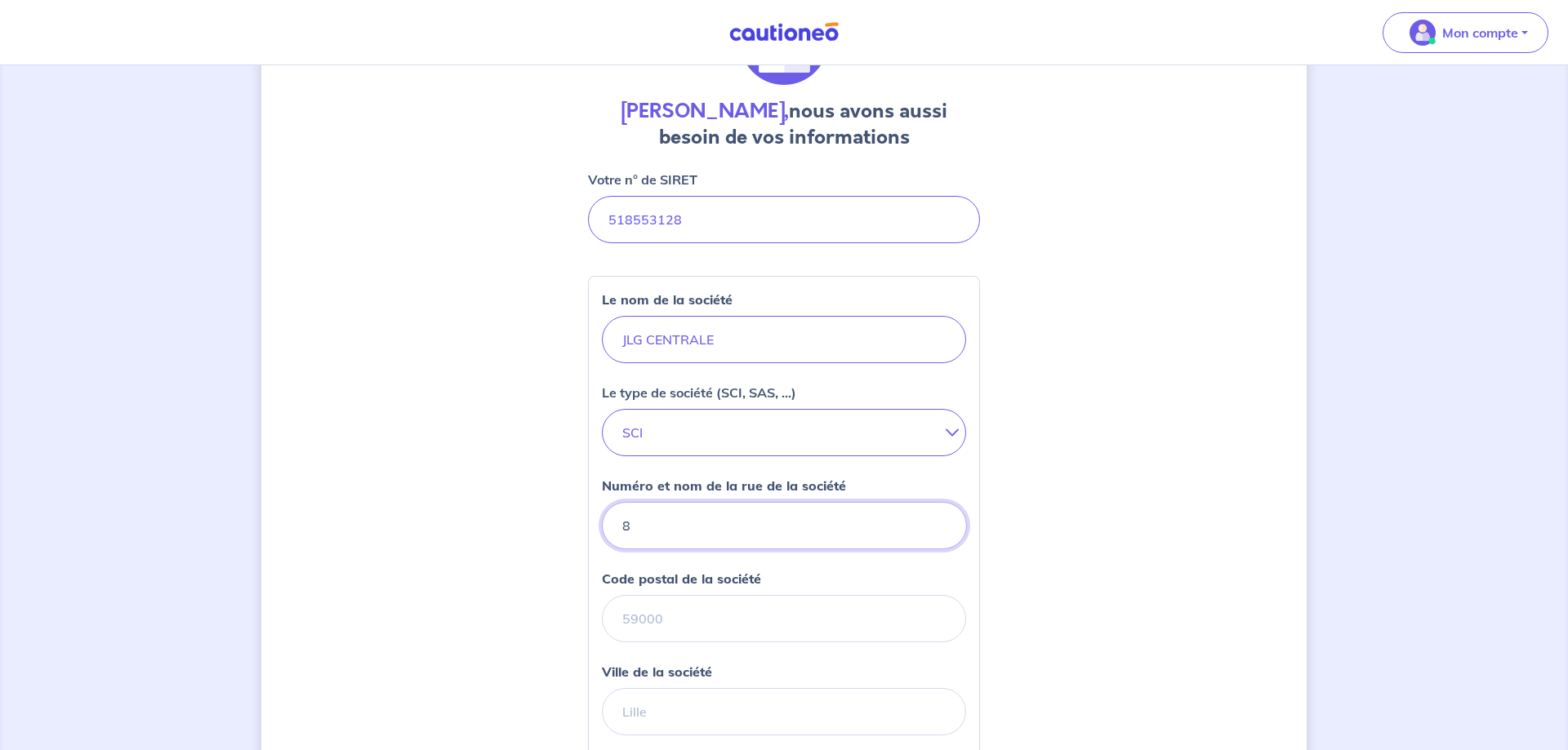
type input "8"
type input "SAGEM"
type input "[STREET_ADDRESS]"
type input "06300"
type input "NICE"
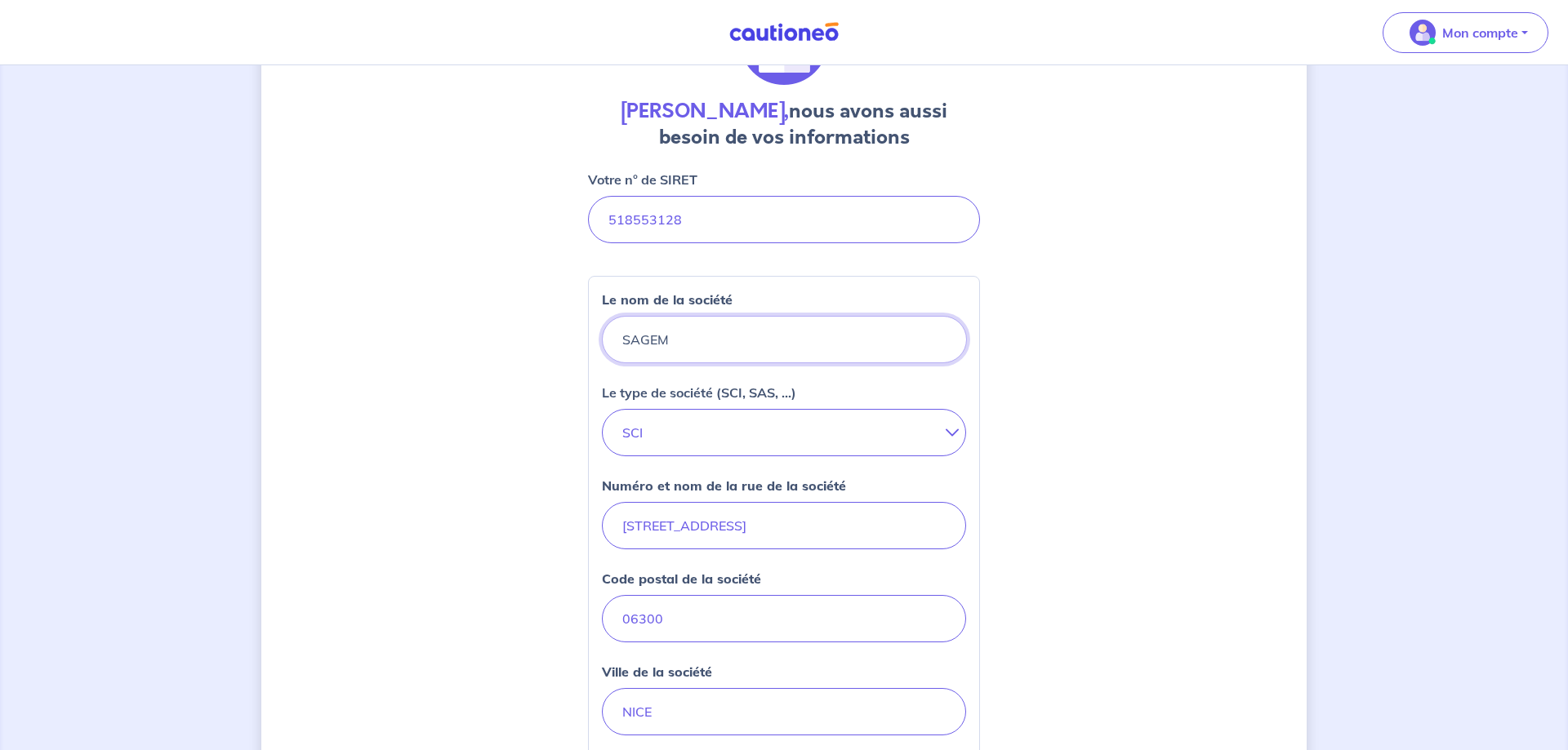
drag, startPoint x: 714, startPoint y: 333, endPoint x: 566, endPoint y: 323, distance: 148.3
click at [602, 323] on input "SAGEM" at bounding box center [784, 339] width 365 height 48
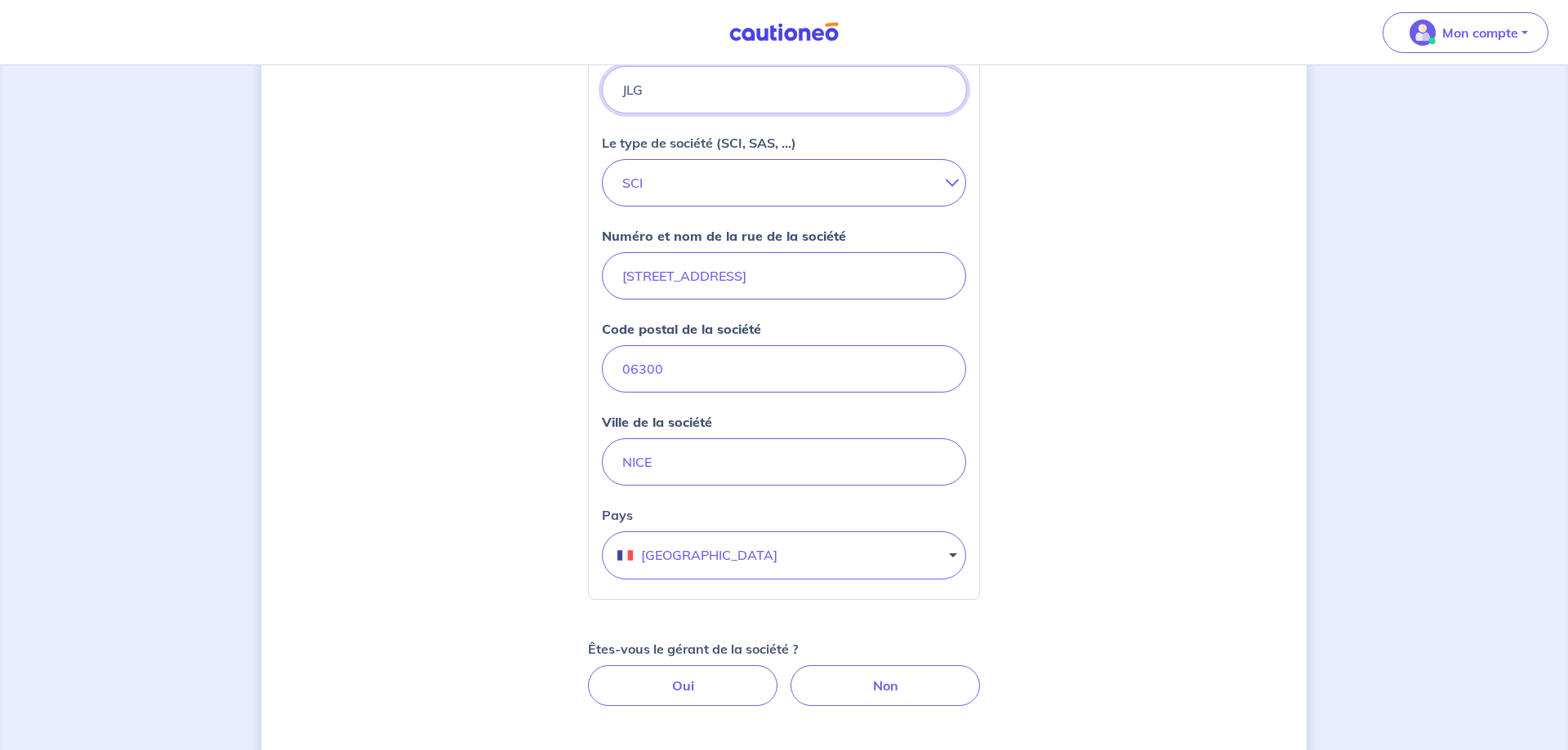
scroll to position [460, 0]
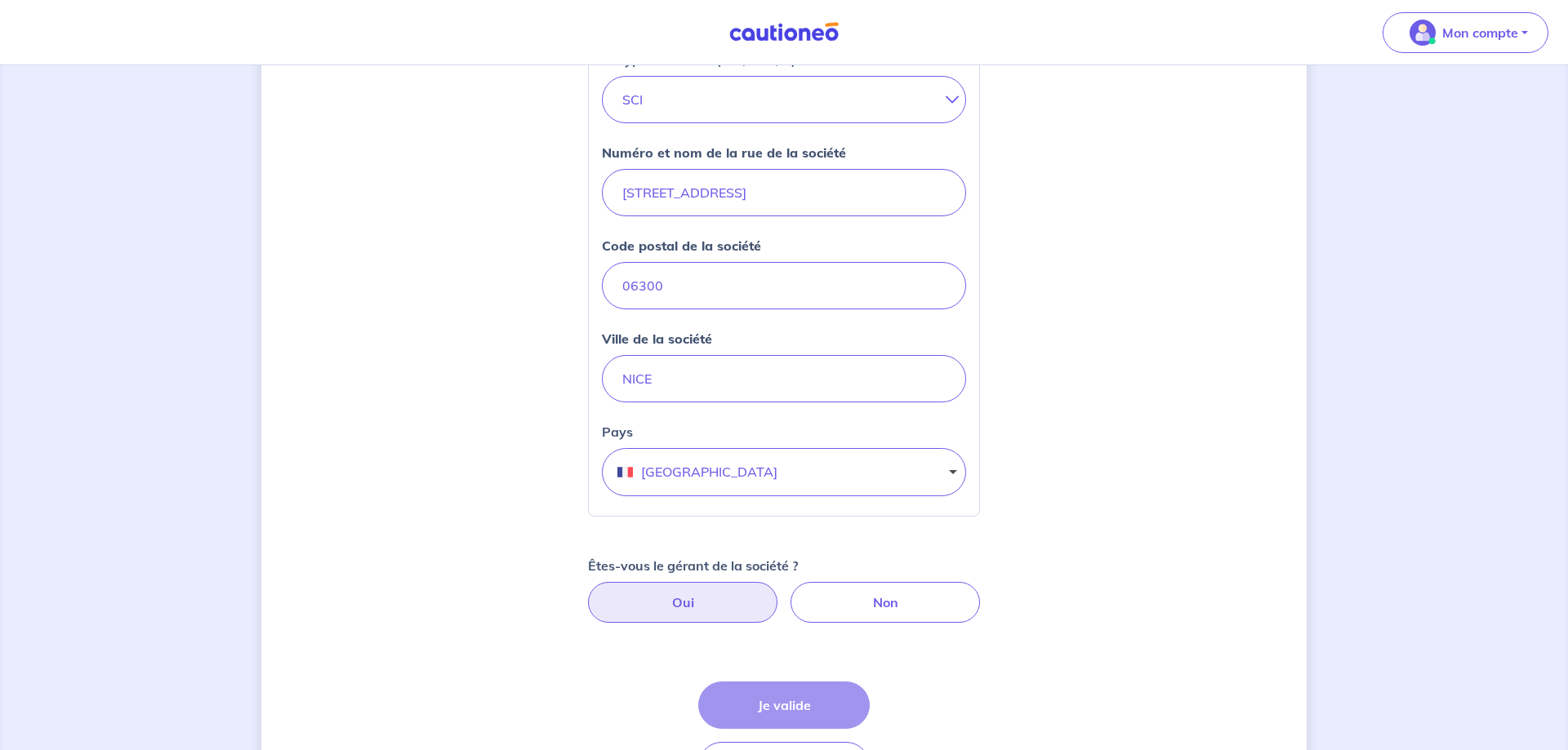
type input "JLG"
click at [710, 606] on label "Oui" at bounding box center [683, 603] width 189 height 41
click at [779, 592] on input "Oui" at bounding box center [784, 587] width 10 height 10
radio input "true"
select select "FR"
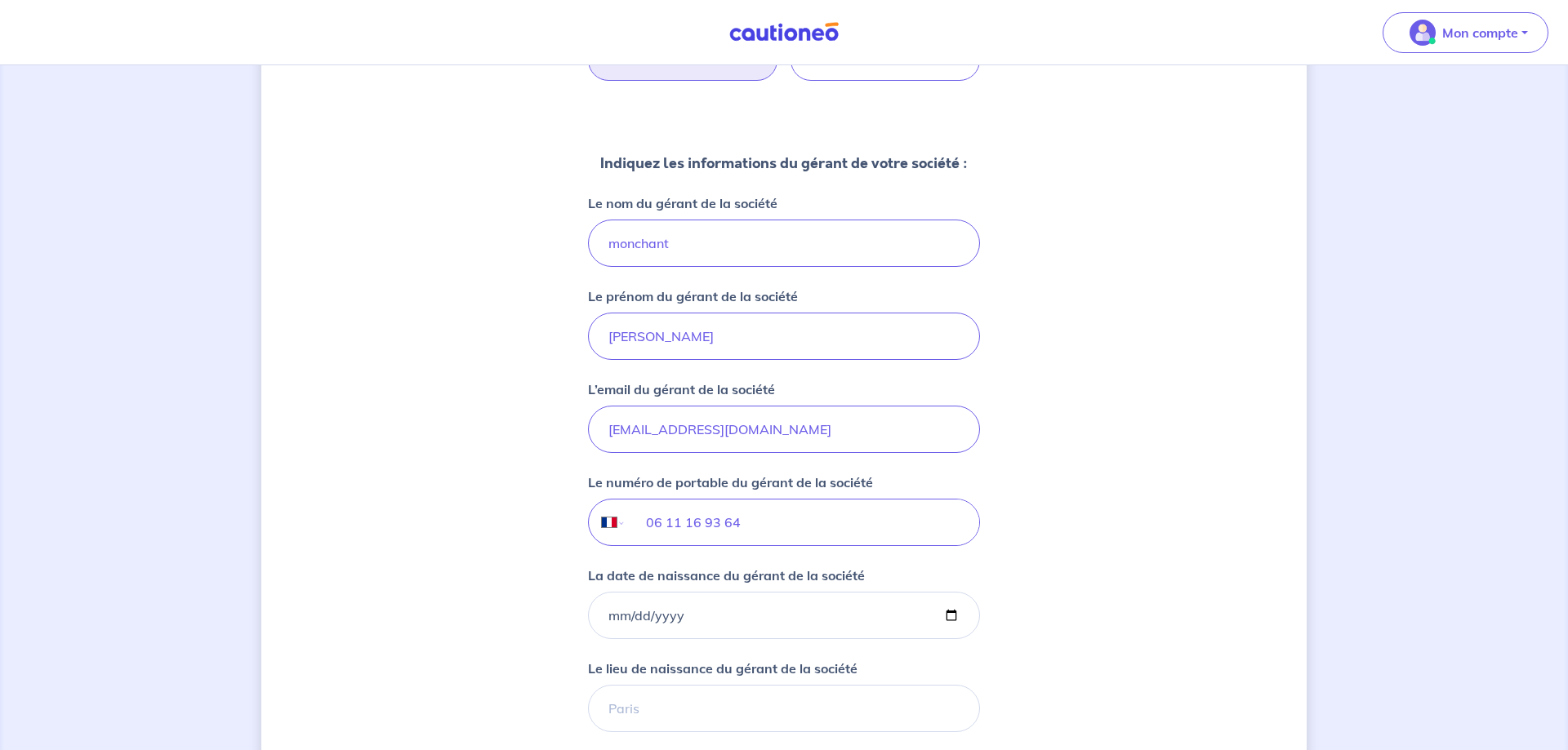
scroll to position [1043, 0]
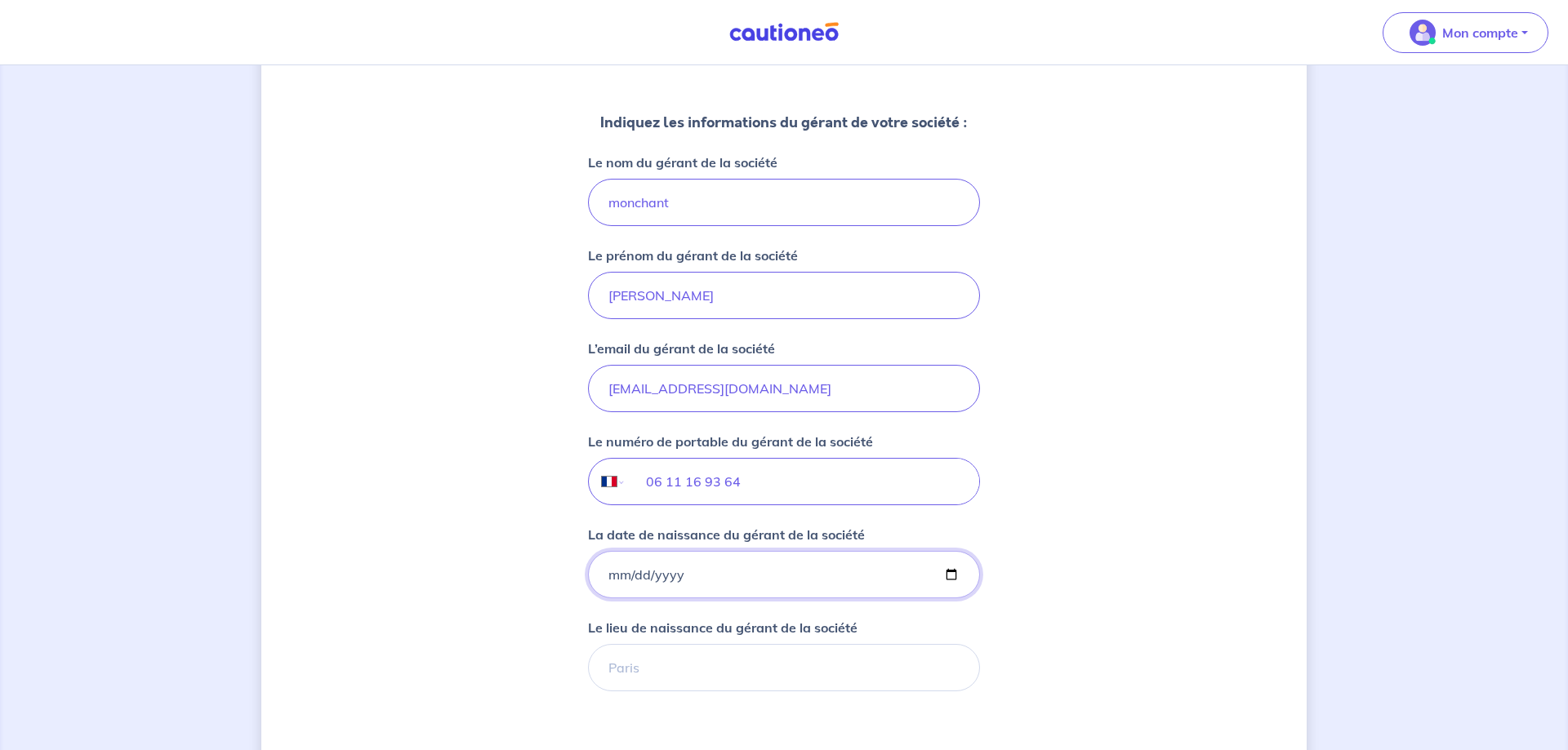
click at [743, 576] on input "La date de naissance du gérant de la société" at bounding box center [784, 575] width 392 height 48
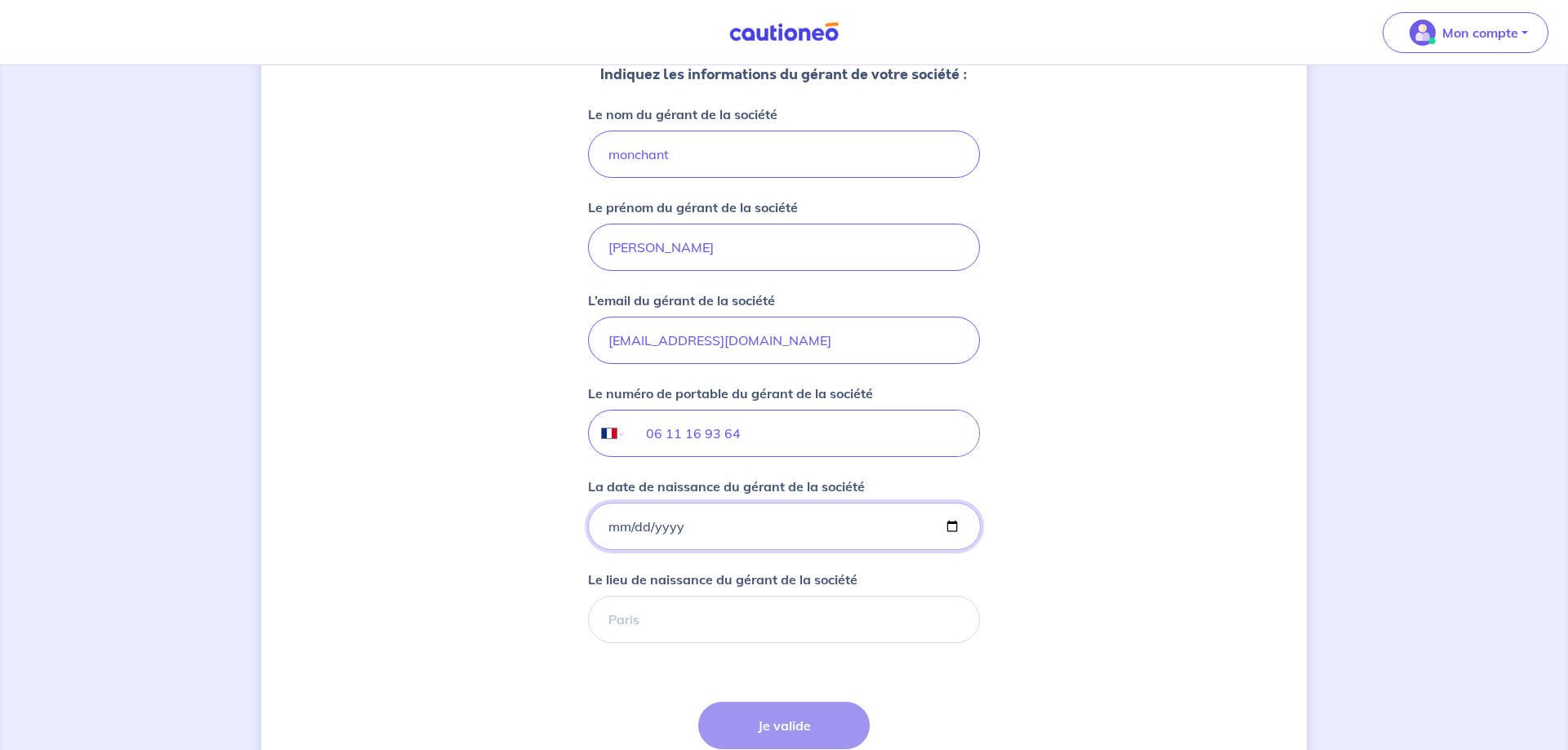
scroll to position [1092, 0]
click at [741, 532] on input "0006-08-21" at bounding box center [784, 526] width 393 height 48
click at [720, 529] on input "0006-08-21" at bounding box center [784, 526] width 393 height 48
click at [682, 529] on input "0006-08-21" at bounding box center [784, 526] width 393 height 48
type input "[DATE]"
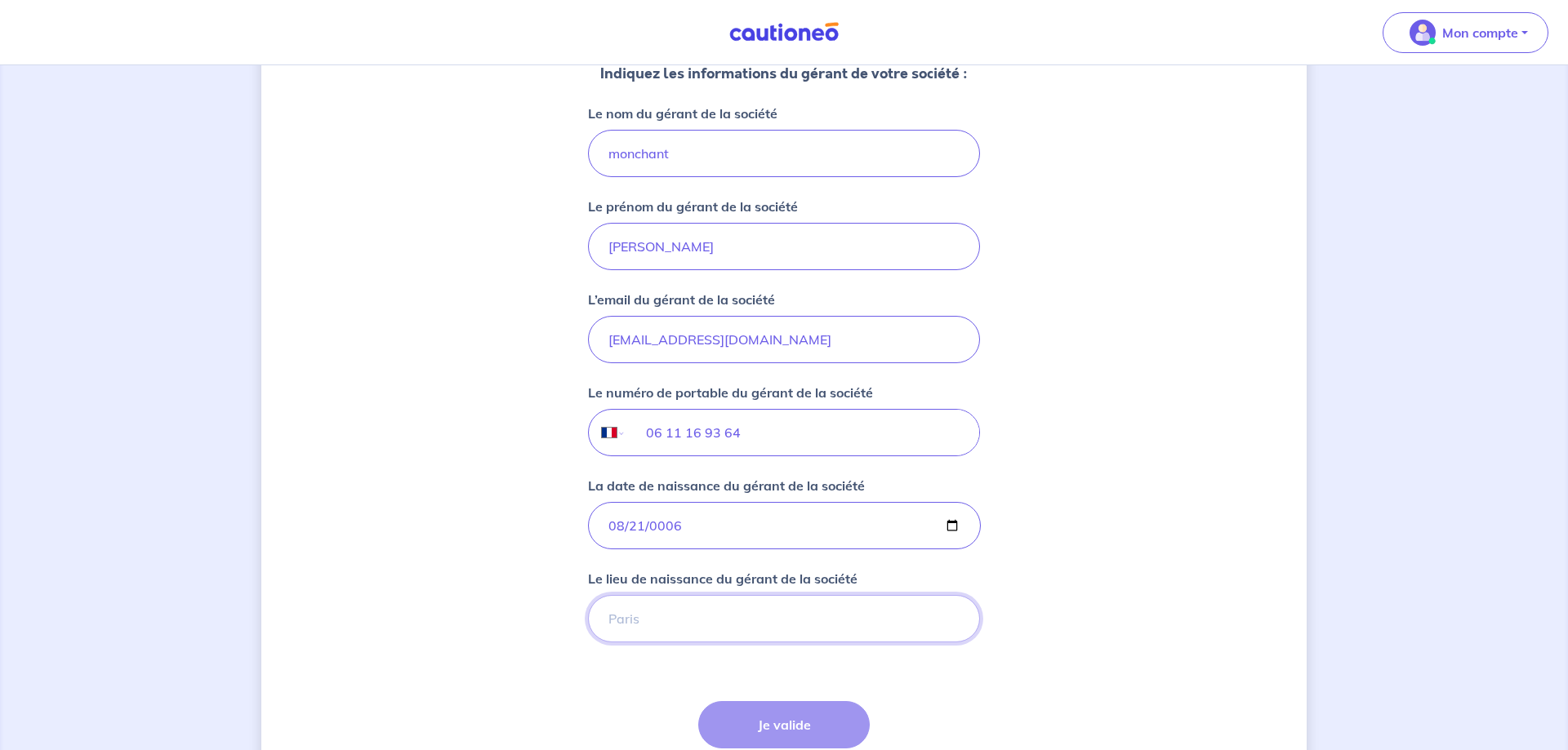
click at [663, 623] on input "Le lieu de naissance du gérant de la société" at bounding box center [784, 619] width 392 height 48
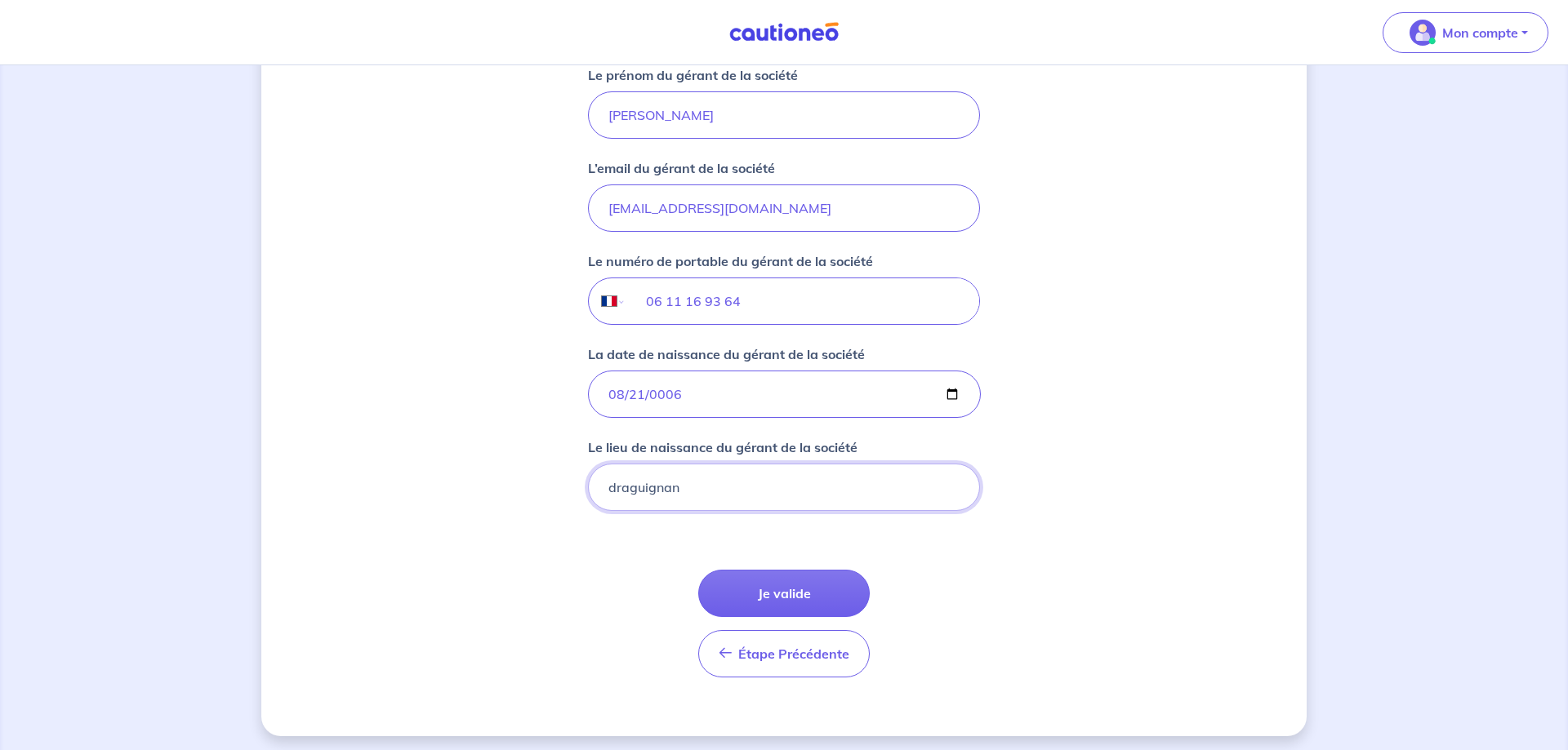
scroll to position [1230, 0]
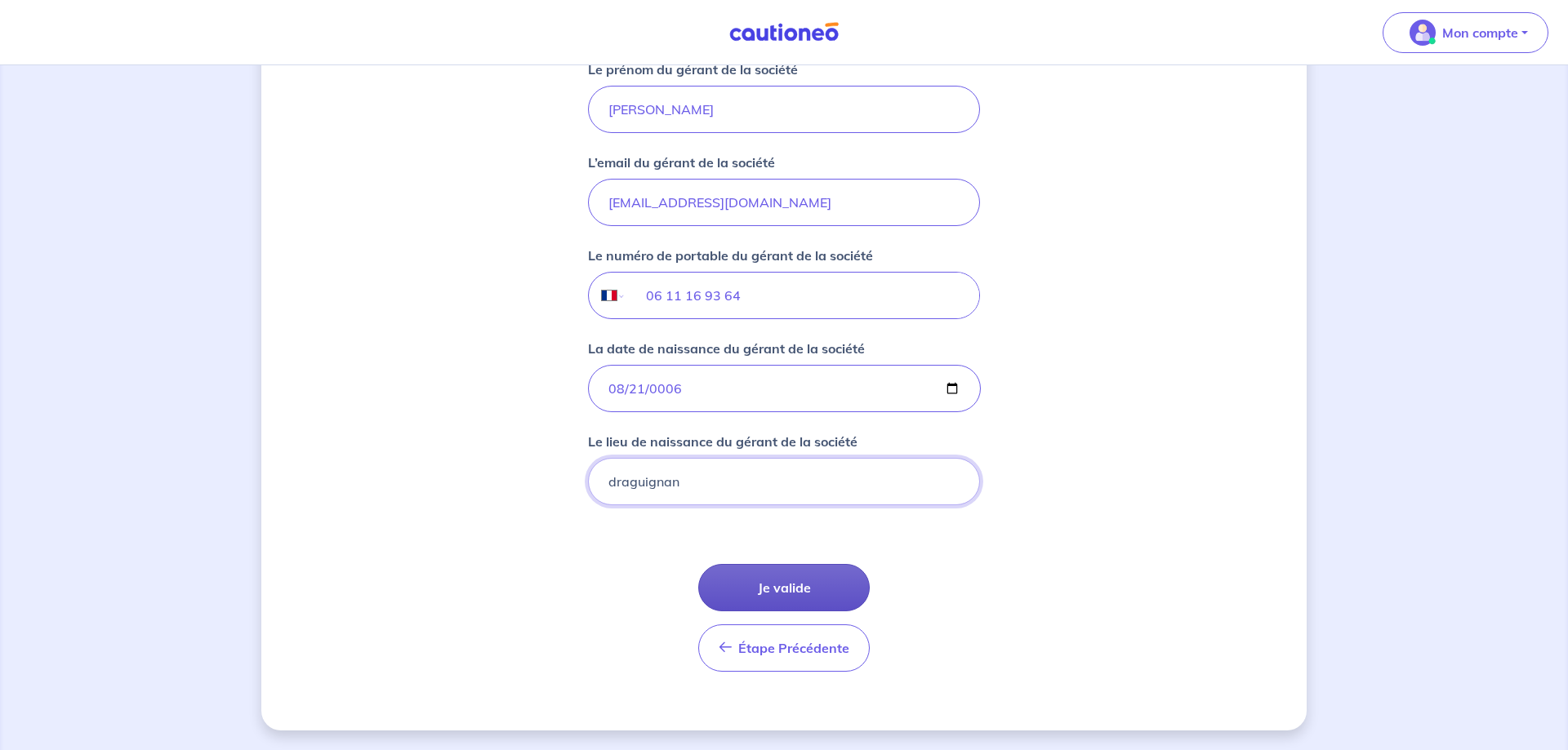
type input "draguignan"
click at [782, 589] on button "Je valide" at bounding box center [784, 588] width 172 height 48
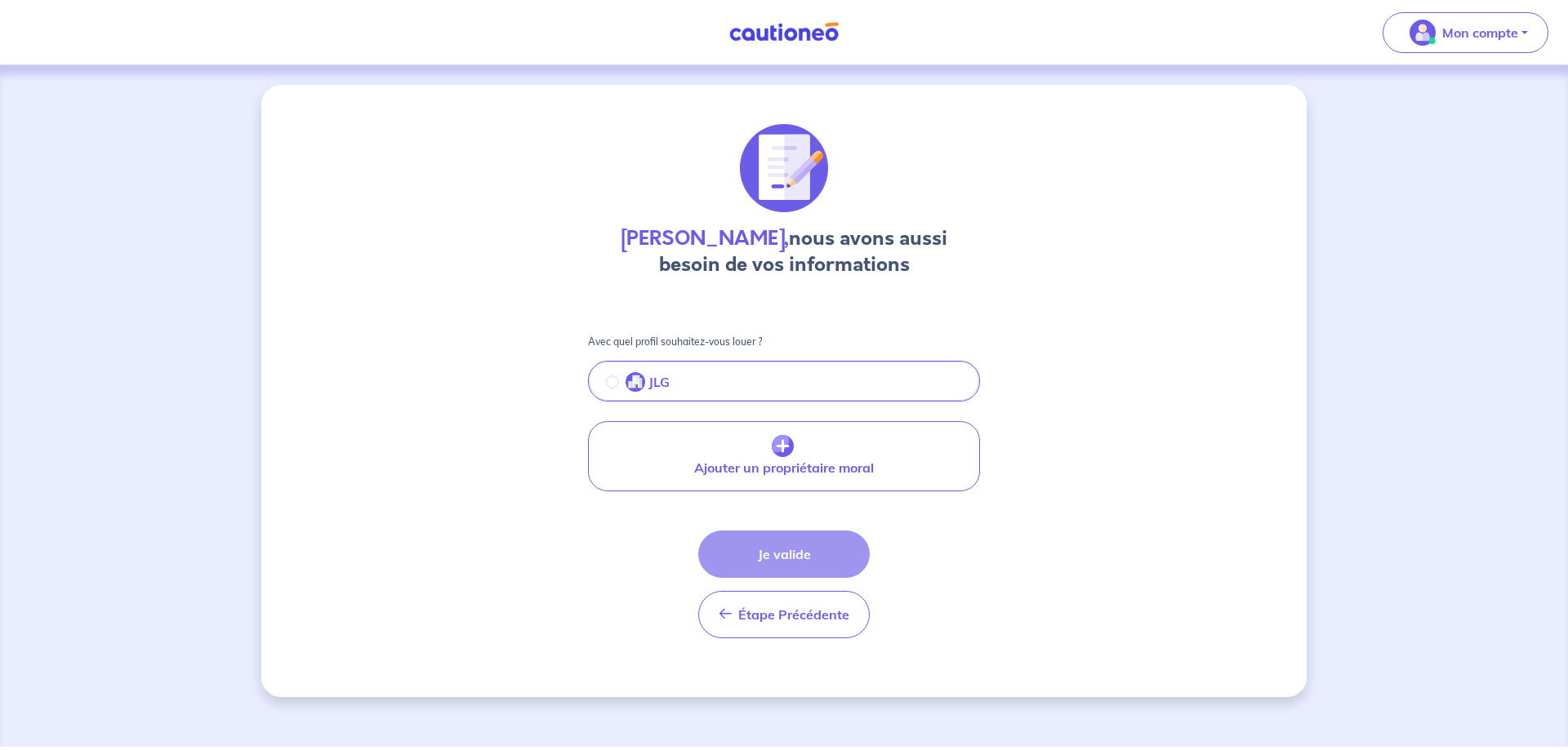
scroll to position [0, 0]
click at [617, 383] on input "radio" at bounding box center [612, 382] width 13 height 13
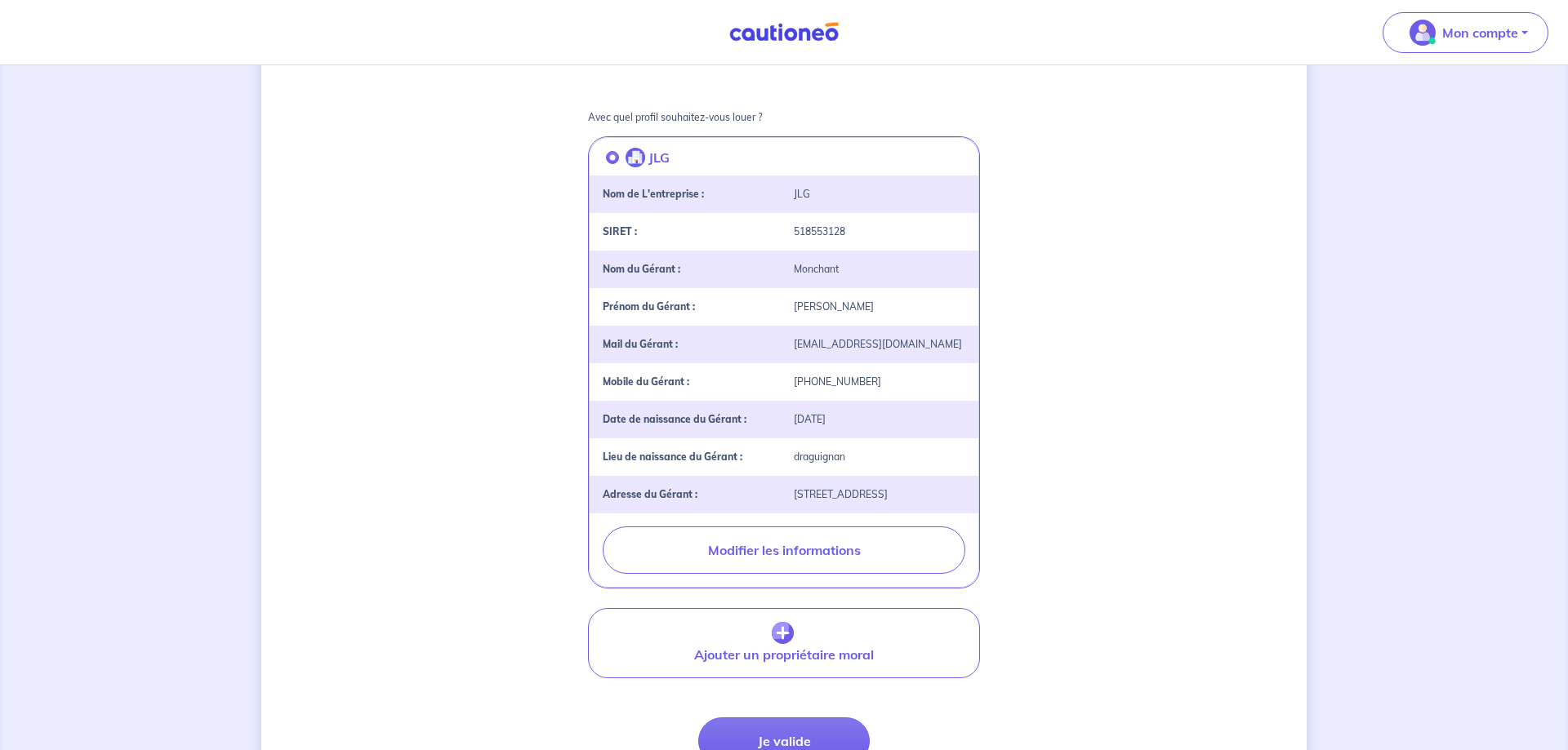
scroll to position [355, 0]
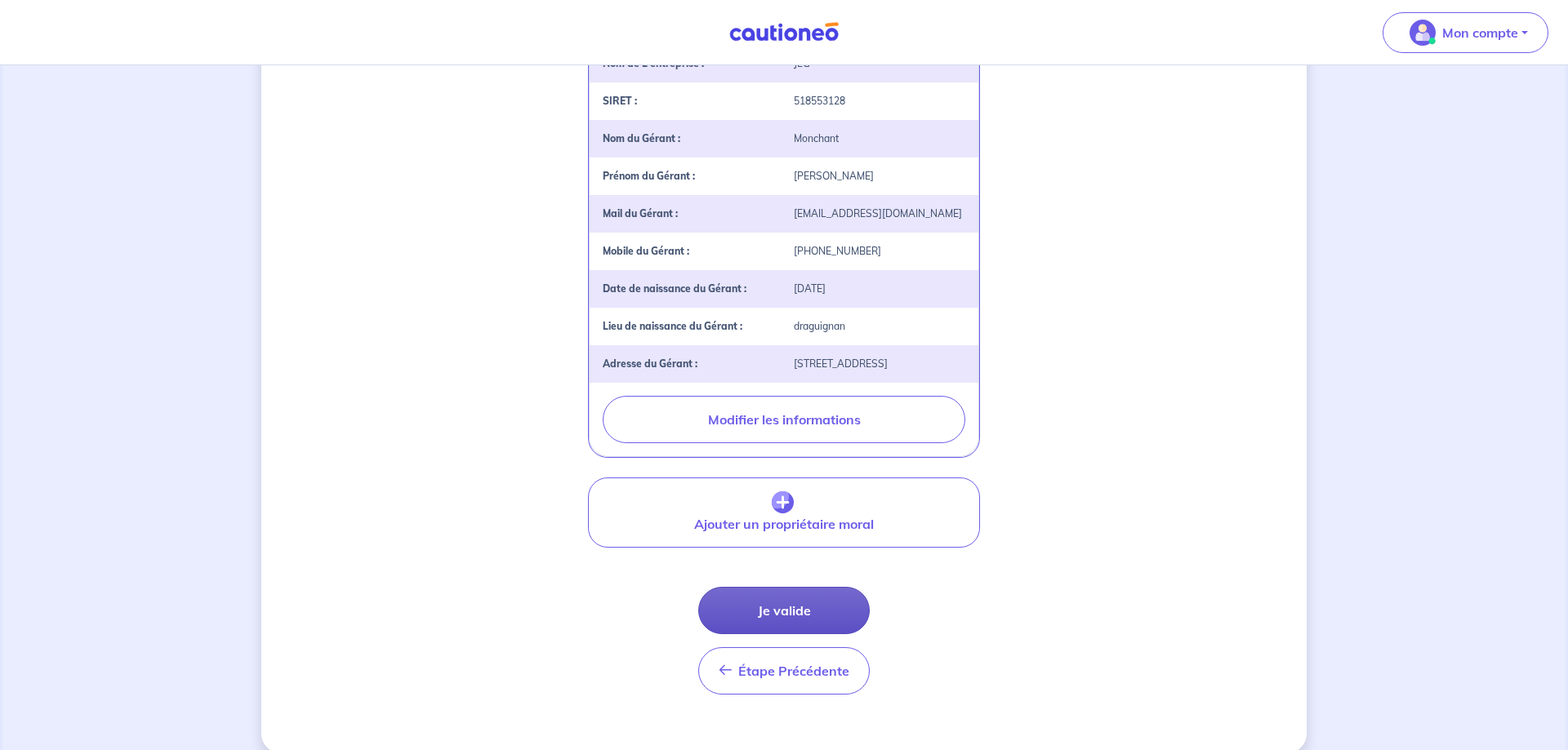
click at [784, 587] on button "Je valide" at bounding box center [784, 610] width 172 height 48
click at [784, 587] on div "Étape Précédente Précédent Je valide Je valide" at bounding box center [784, 640] width 172 height 108
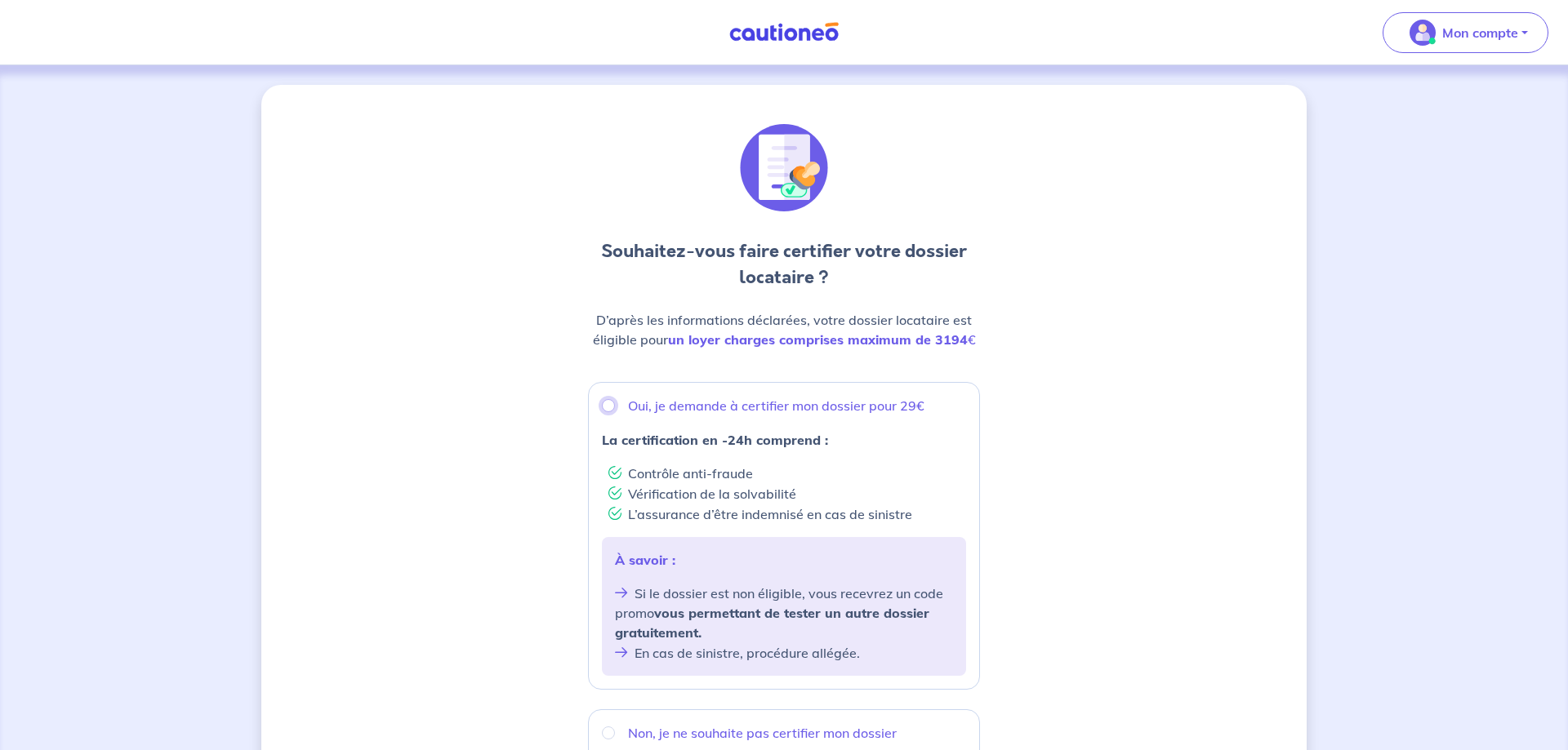
click at [610, 404] on input "Oui, je demande à certifier mon dossier pour 29€" at bounding box center [609, 406] width 13 height 13
radio input "true"
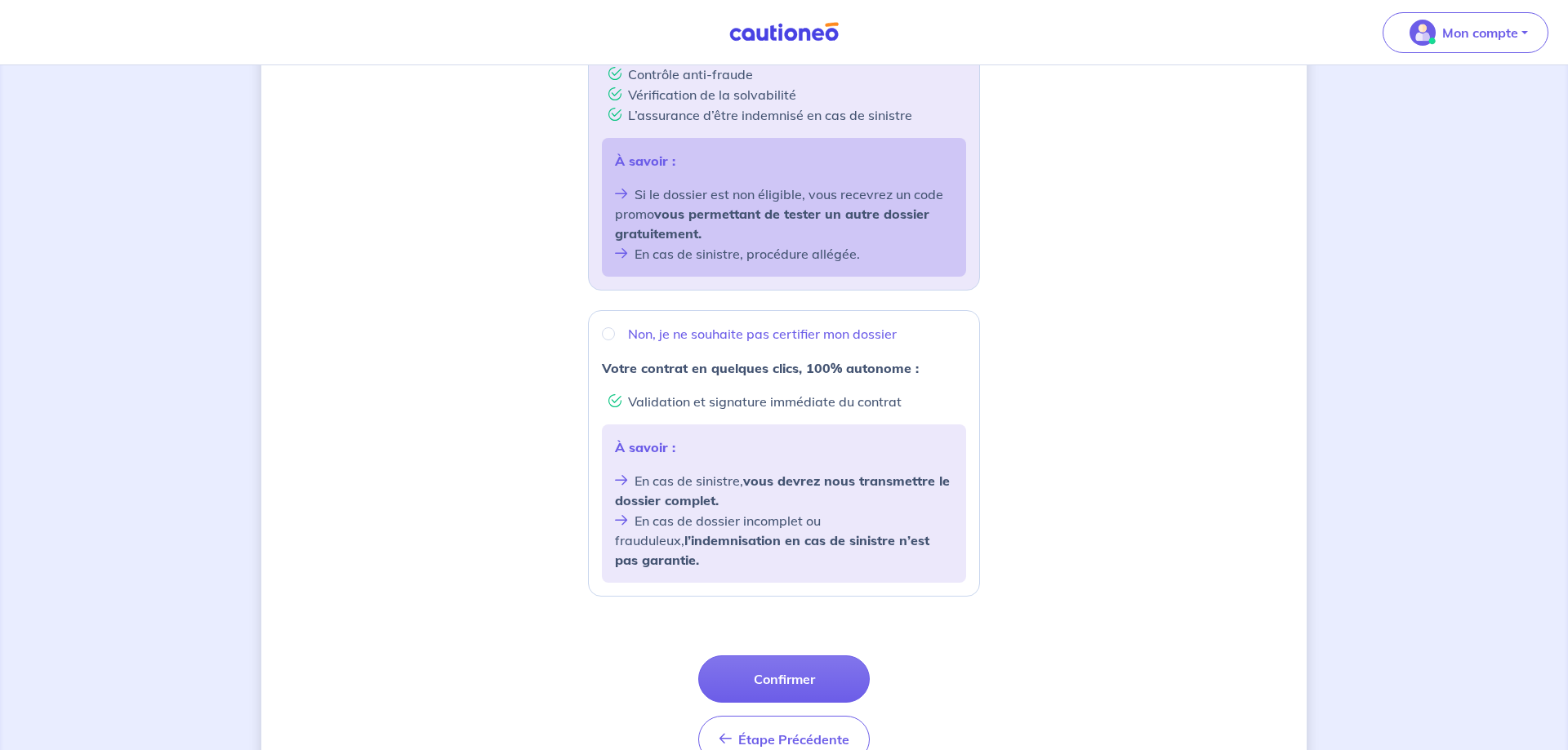
scroll to position [416, 0]
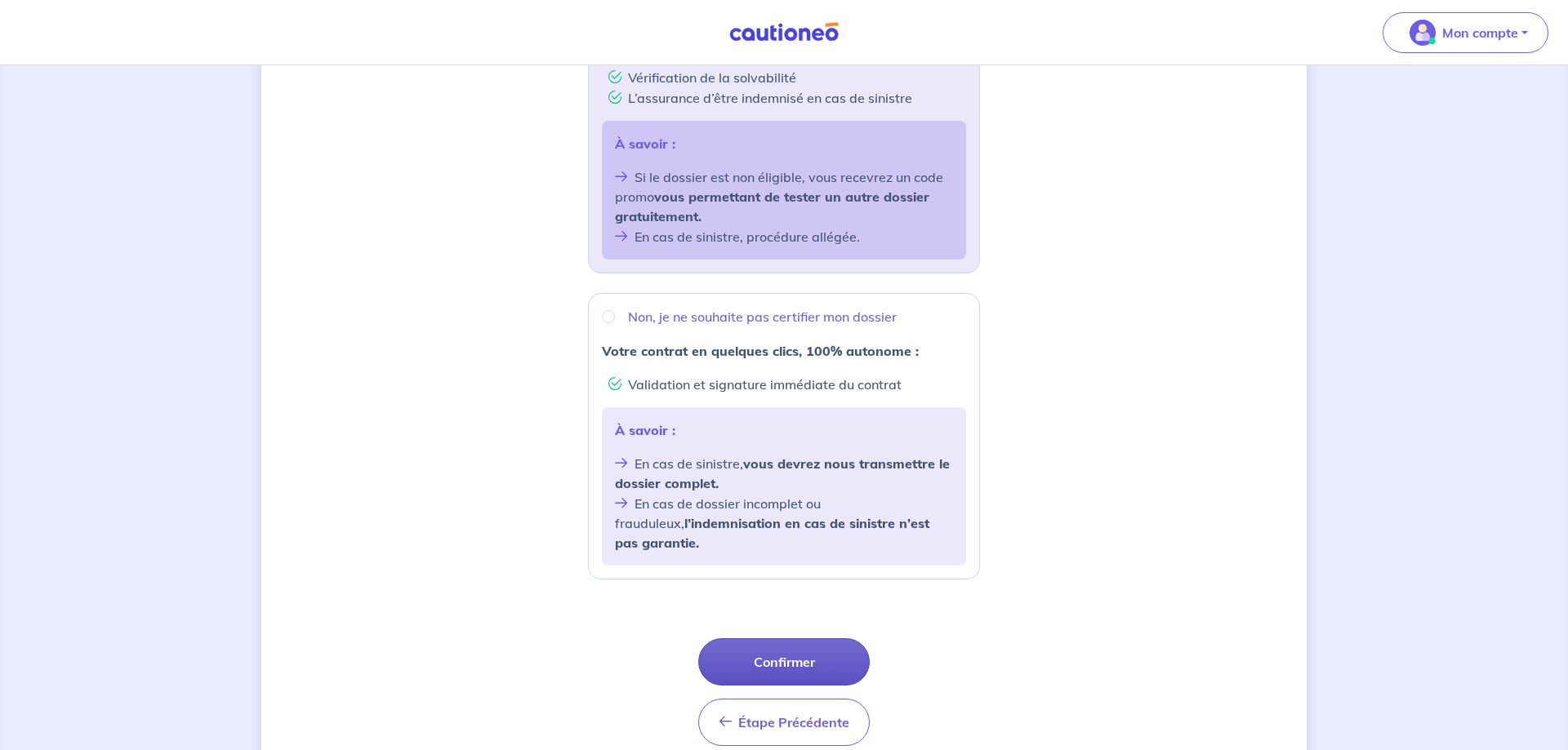
click at [750, 652] on button "Confirmer" at bounding box center [784, 662] width 172 height 48
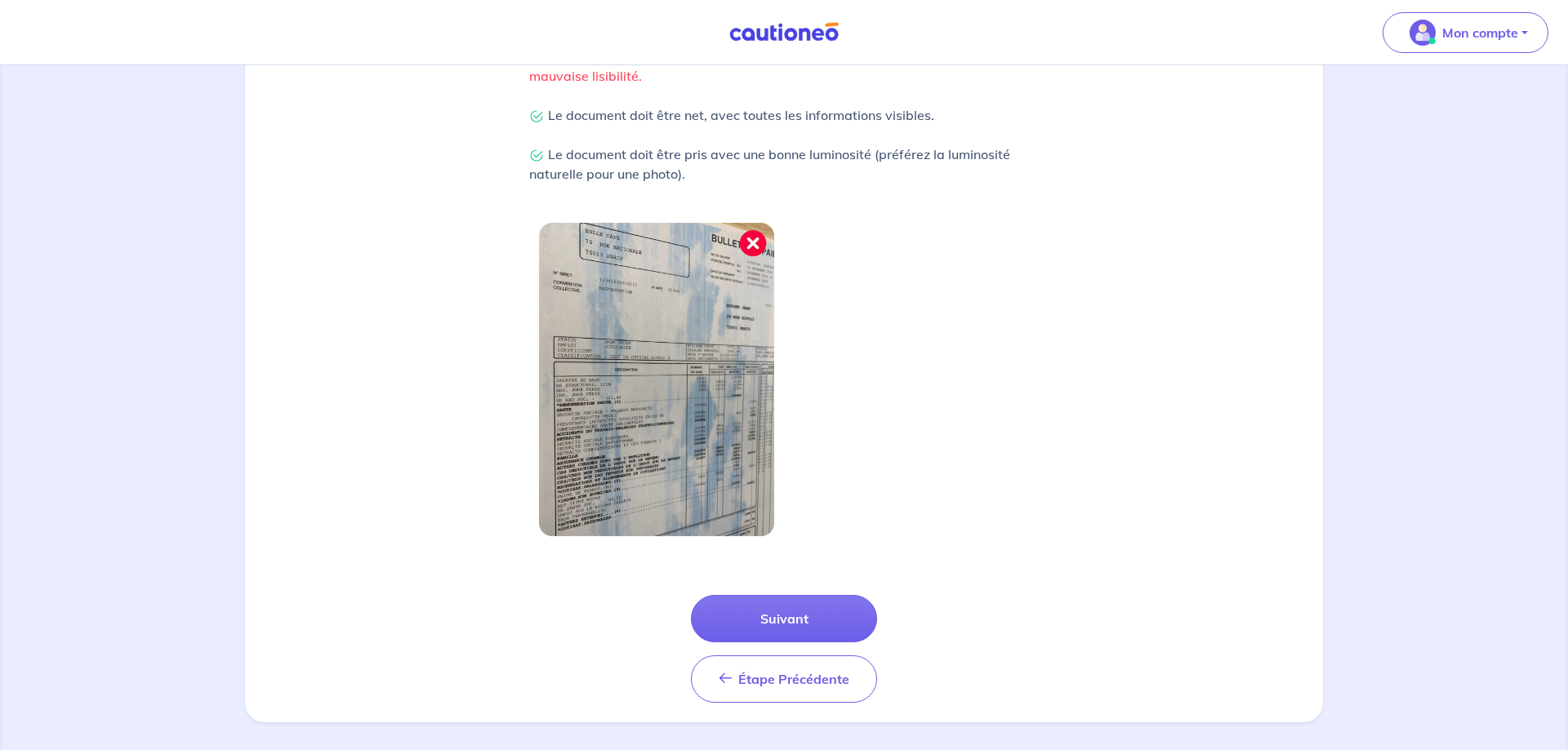
scroll to position [419, 0]
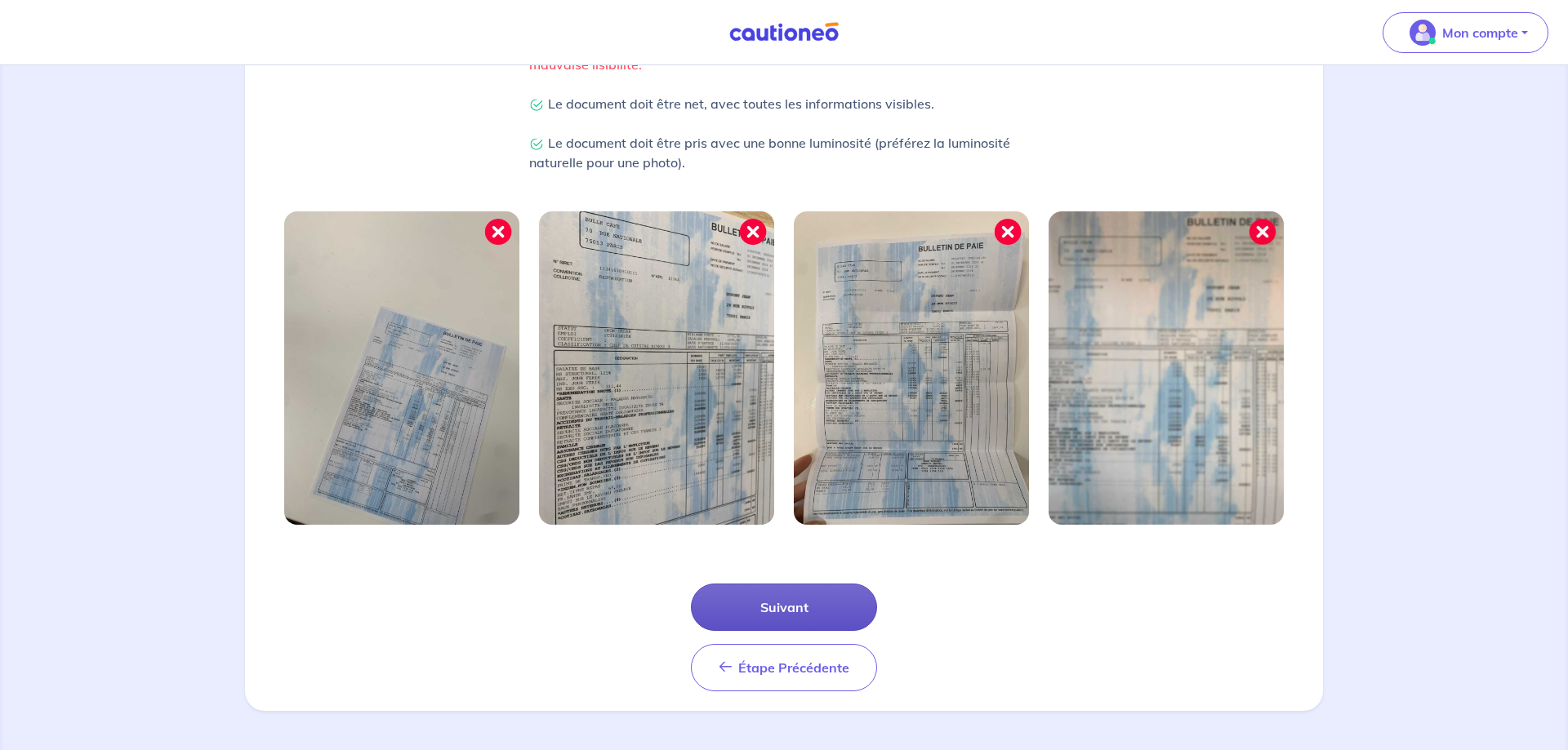
click at [780, 605] on button "Suivant" at bounding box center [784, 608] width 187 height 48
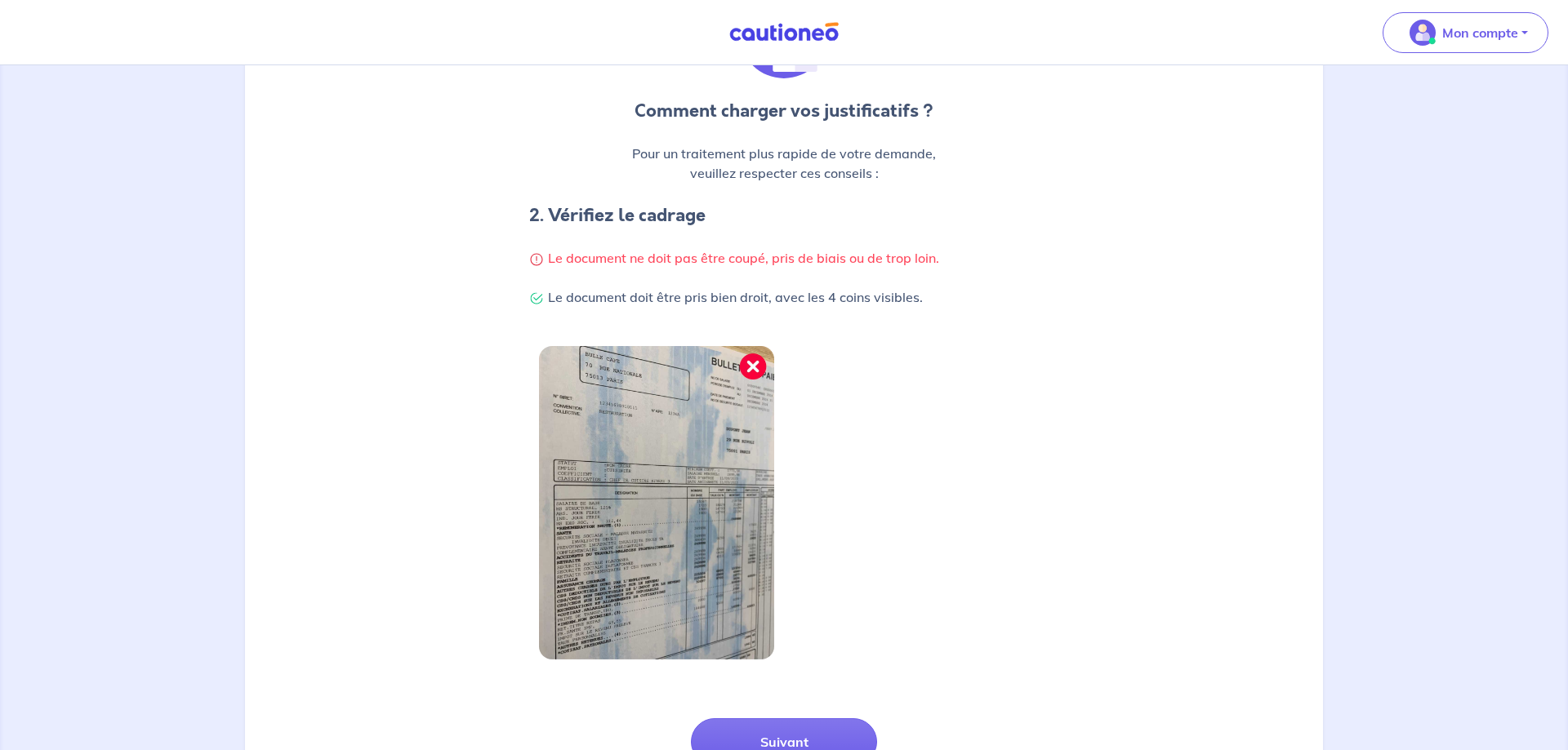
scroll to position [250, 0]
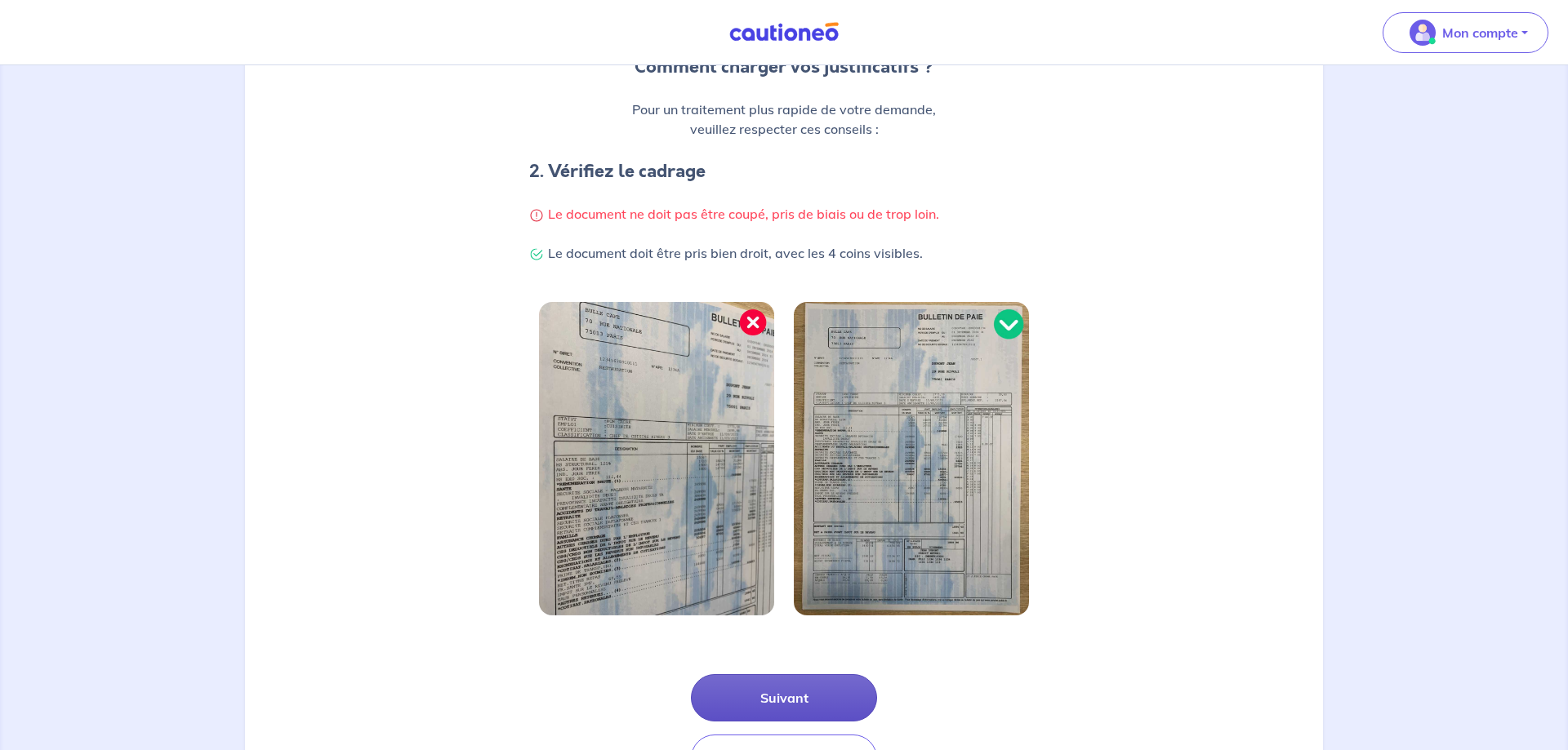
click at [770, 695] on button "Suivant" at bounding box center [784, 698] width 187 height 48
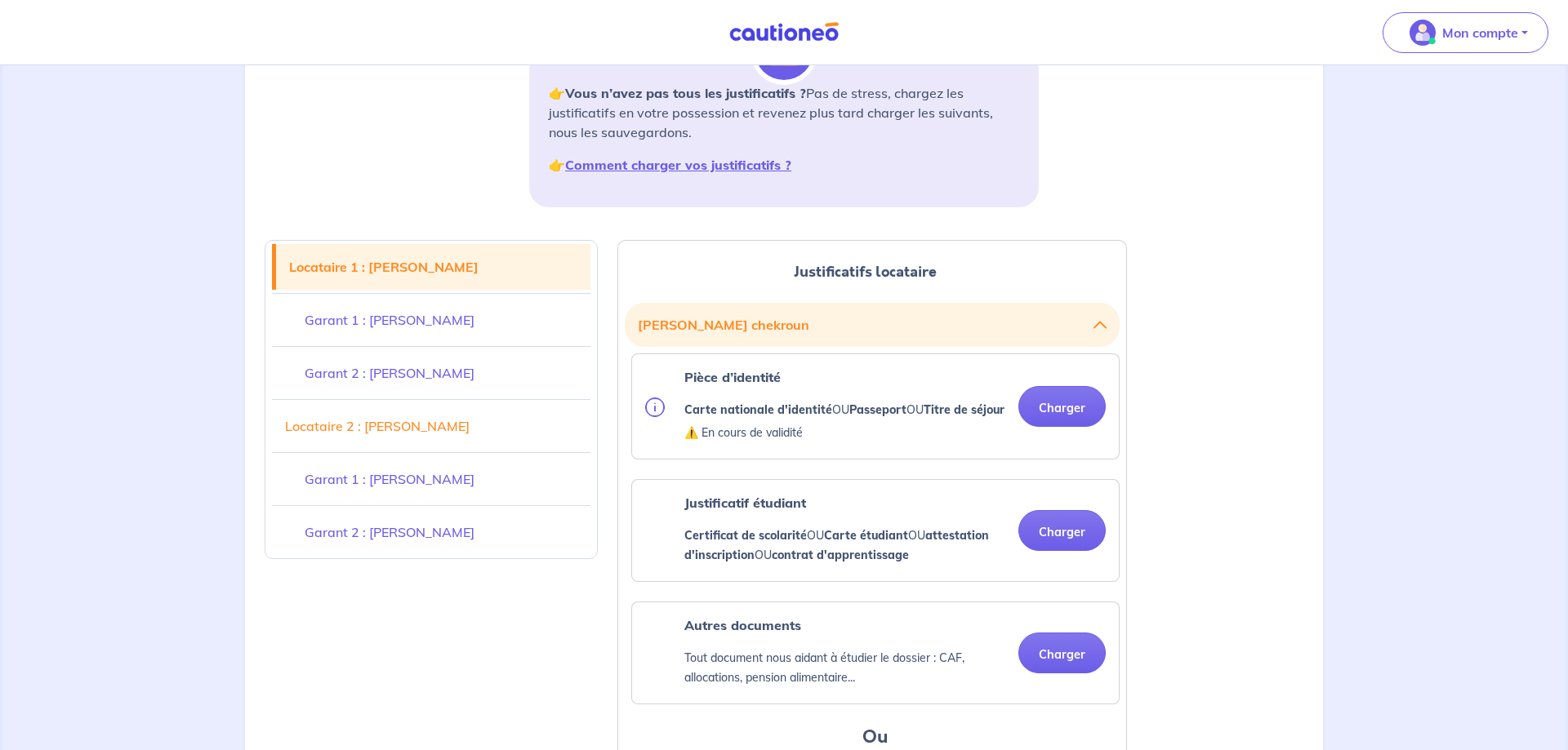
scroll to position [233, 0]
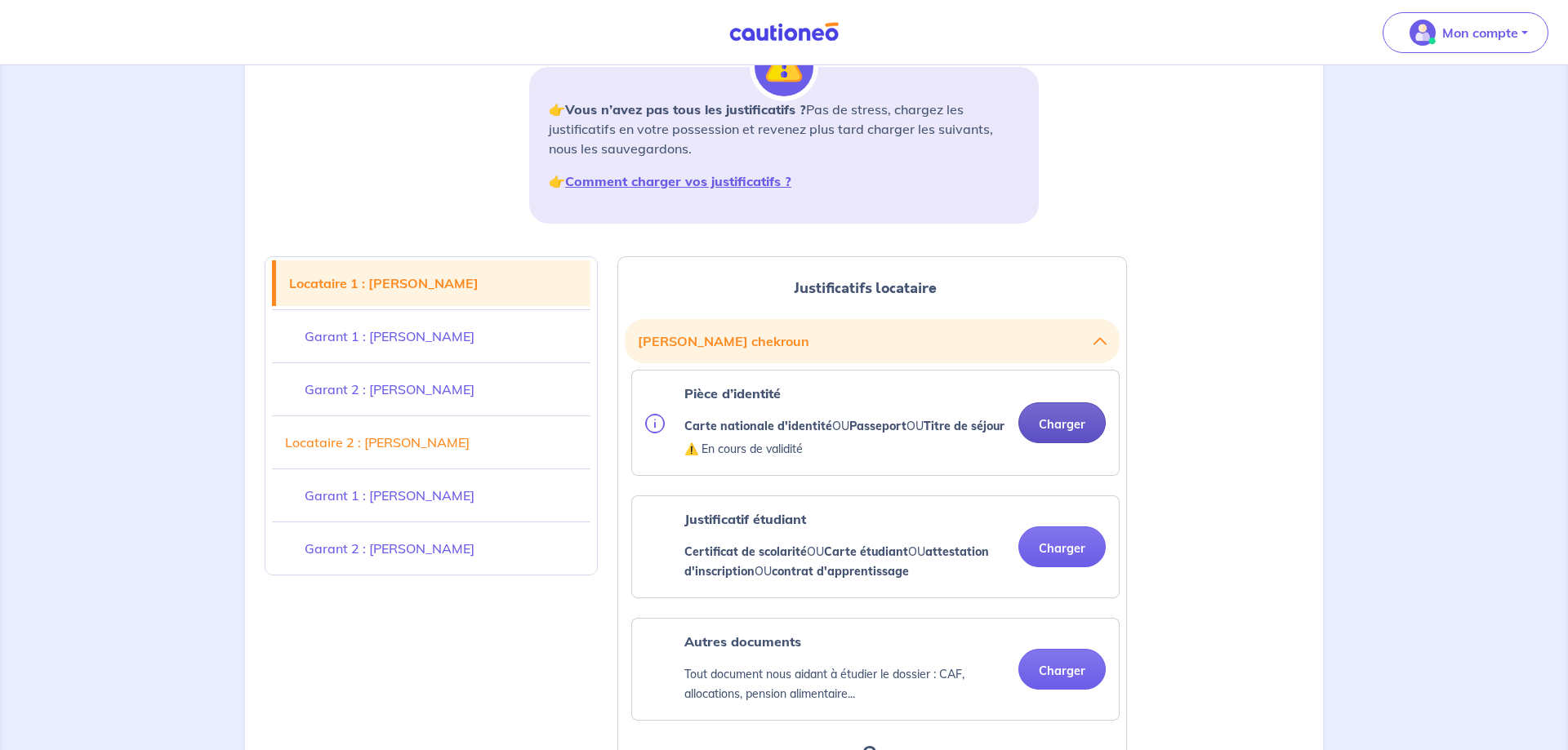
click at [1061, 420] on button "Charger" at bounding box center [1062, 423] width 87 height 41
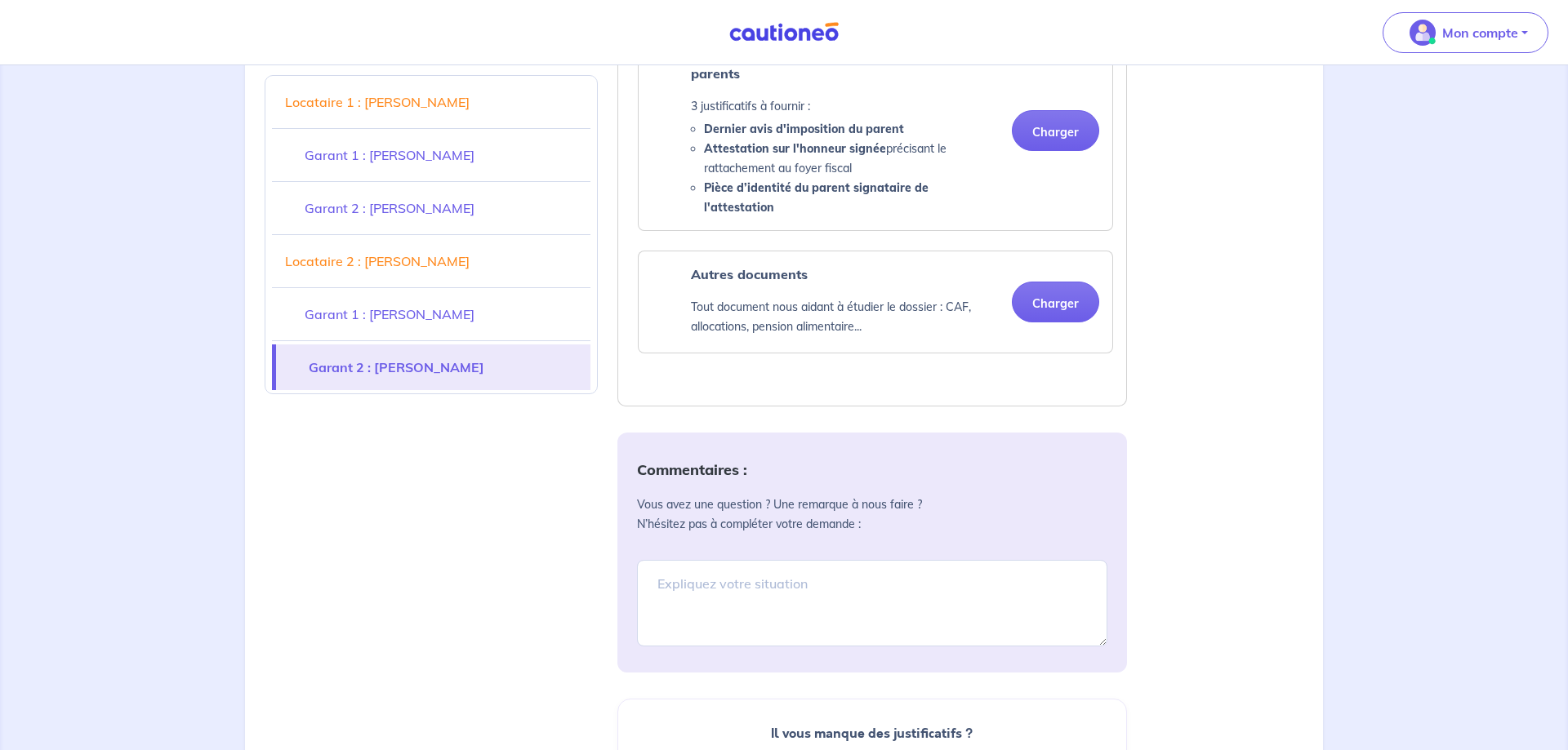
scroll to position [5605, 0]
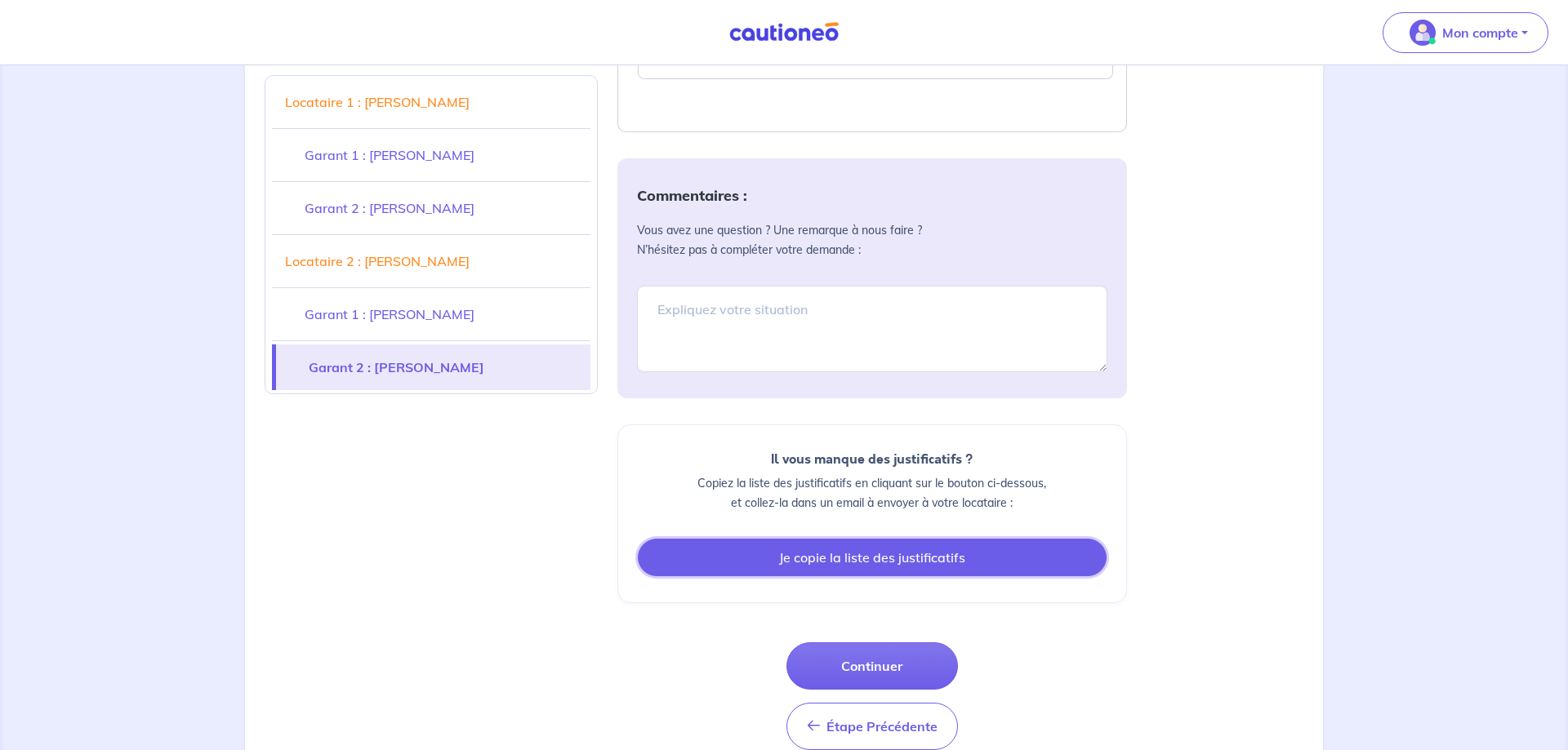
click at [773, 539] on button "Je copie la liste des justificatifs" at bounding box center [872, 558] width 469 height 38
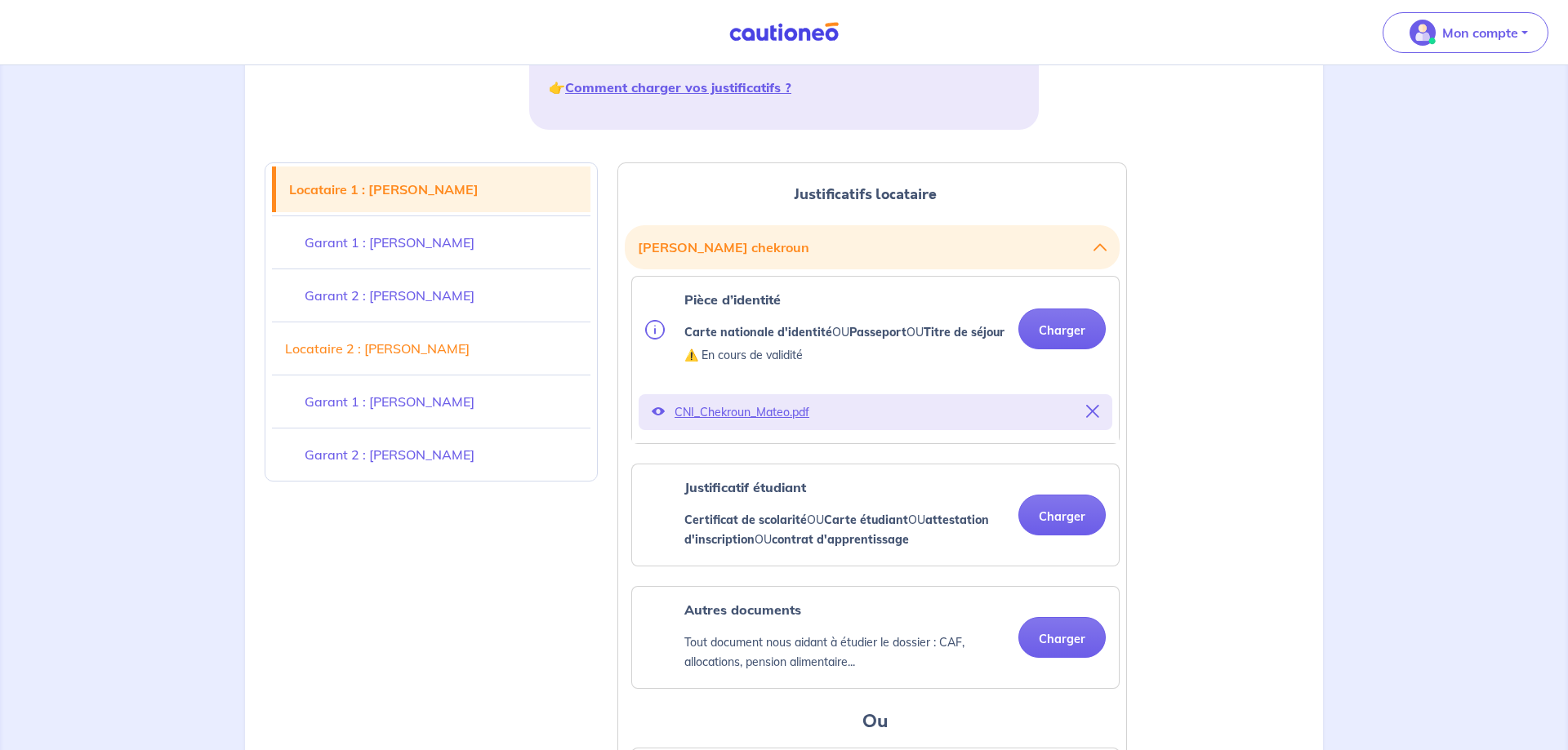
scroll to position [333, 0]
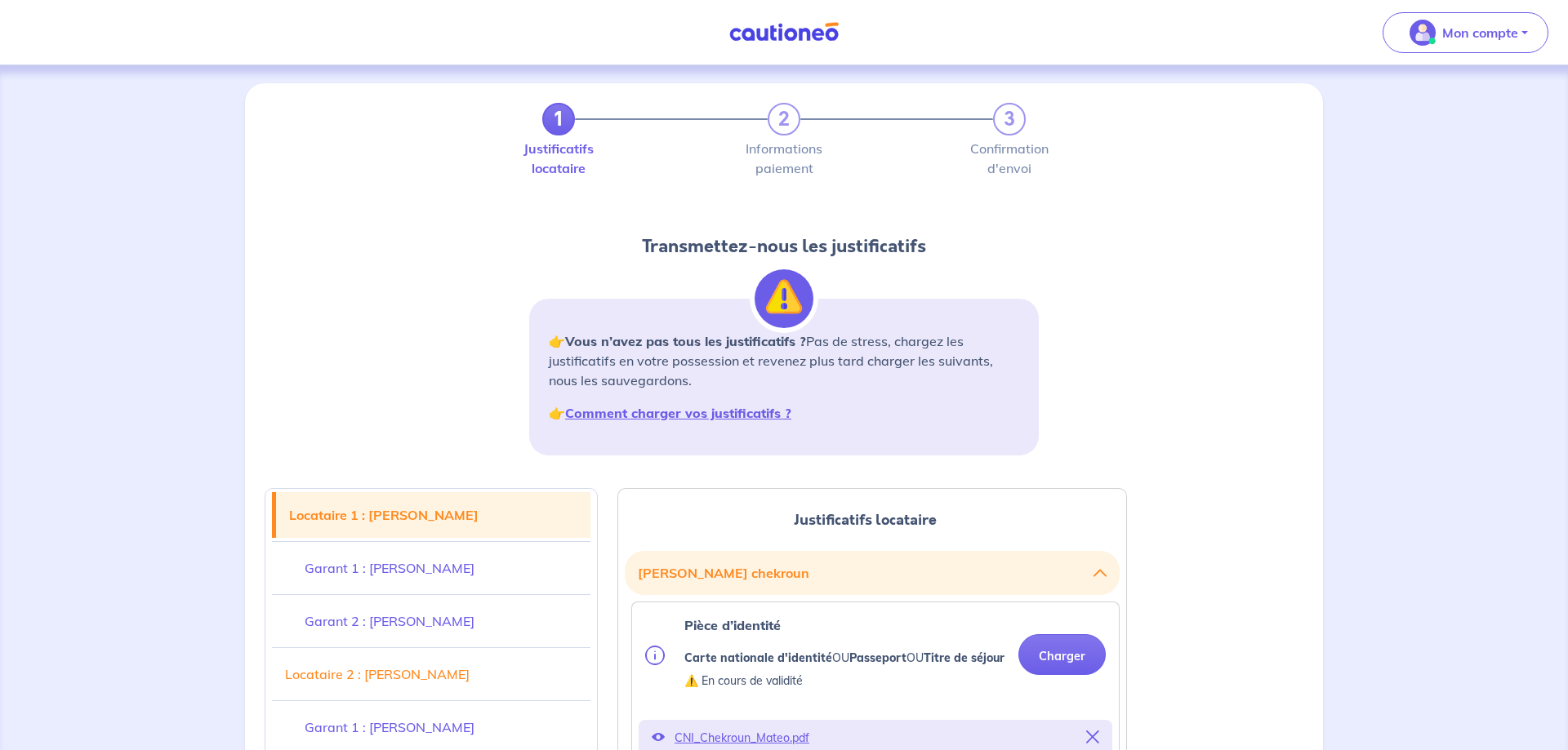
scroll to position [0, 0]
